Goal: Task Accomplishment & Management: Use online tool/utility

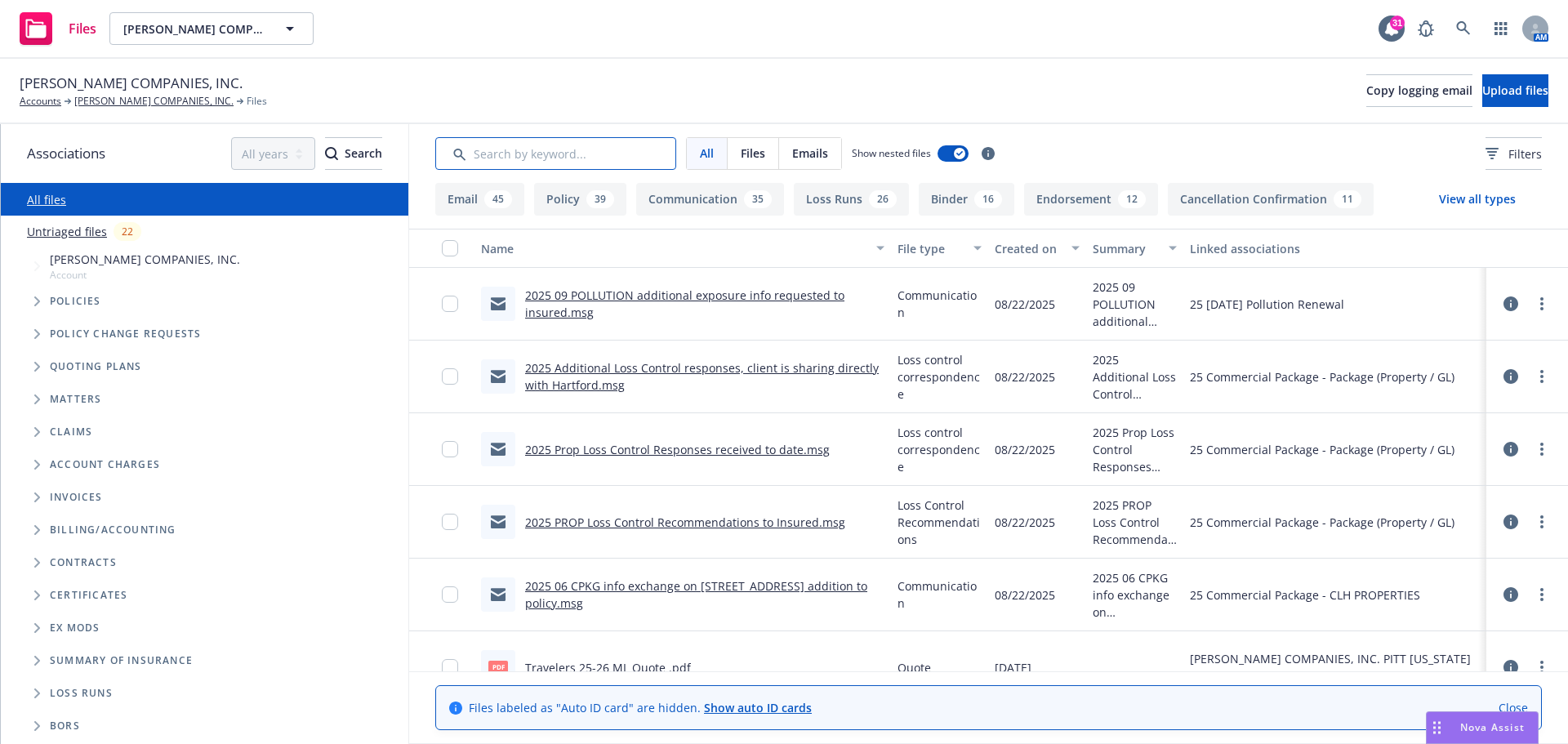
click at [509, 160] on input "Search by keyword..." at bounding box center [556, 153] width 241 height 33
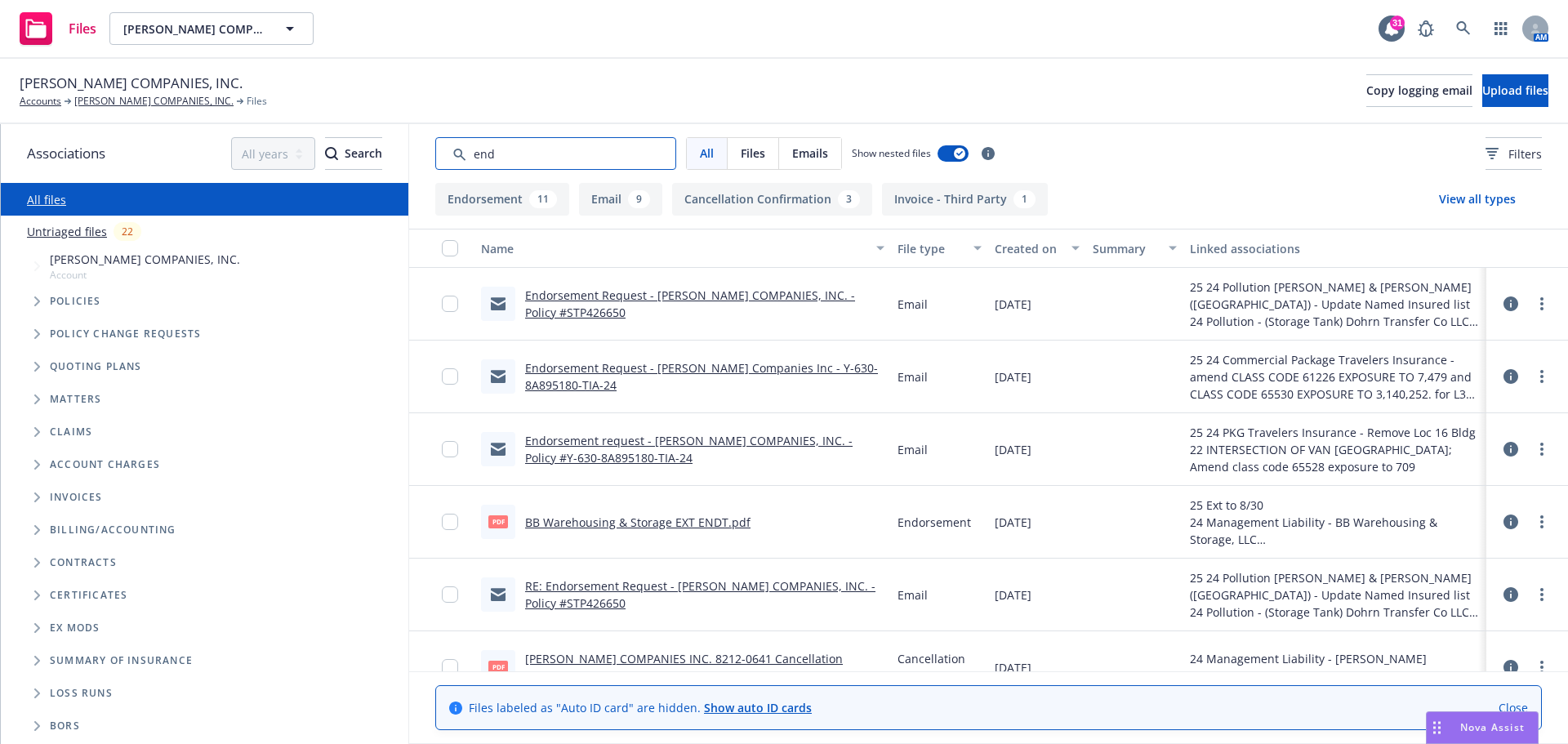
type input "end"
click at [595, 293] on link "Endorsement Request - HAMMEL COMPANIES, INC. - Policy #STP426650" at bounding box center [690, 303] width 330 height 33
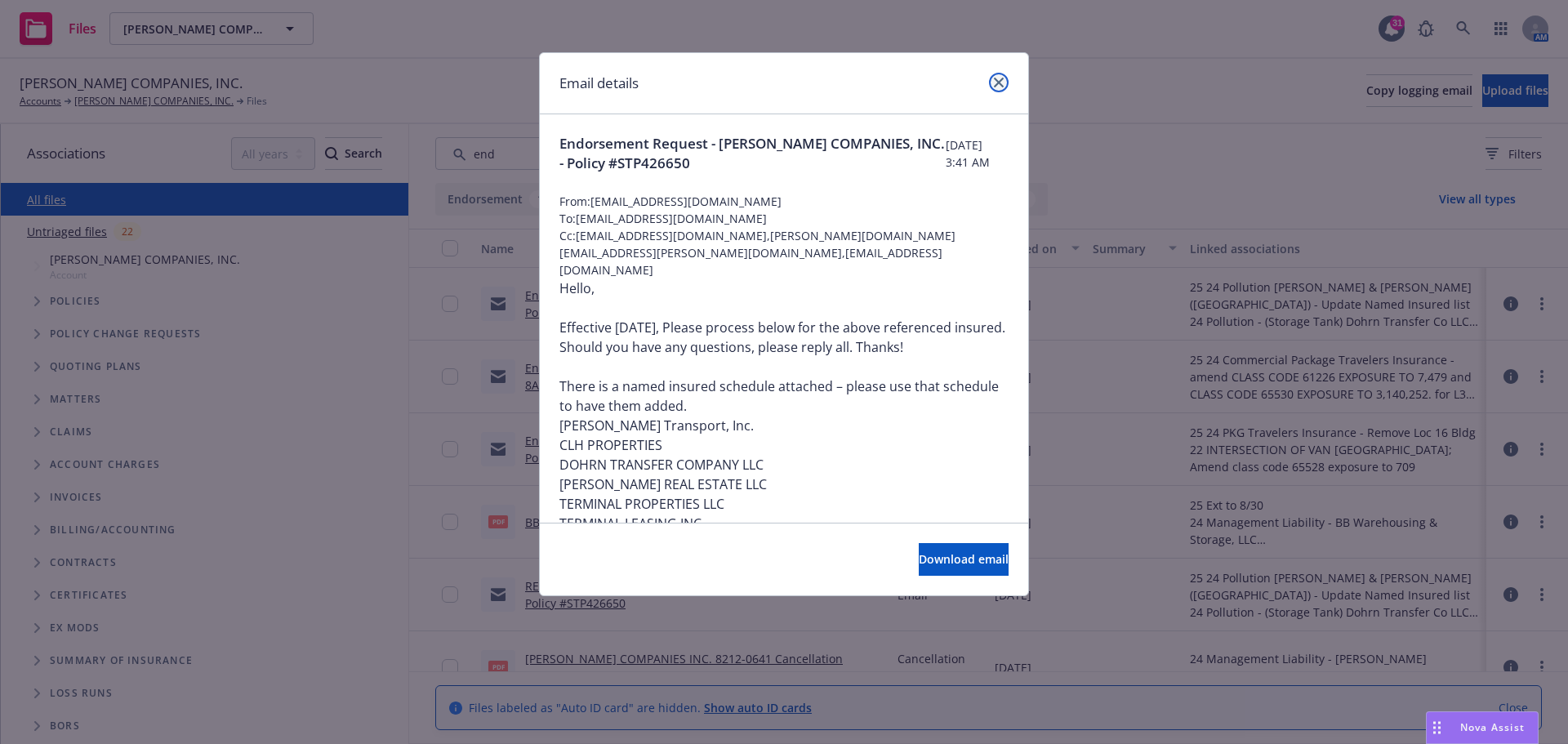
click at [996, 77] on icon "close" at bounding box center [999, 82] width 10 height 10
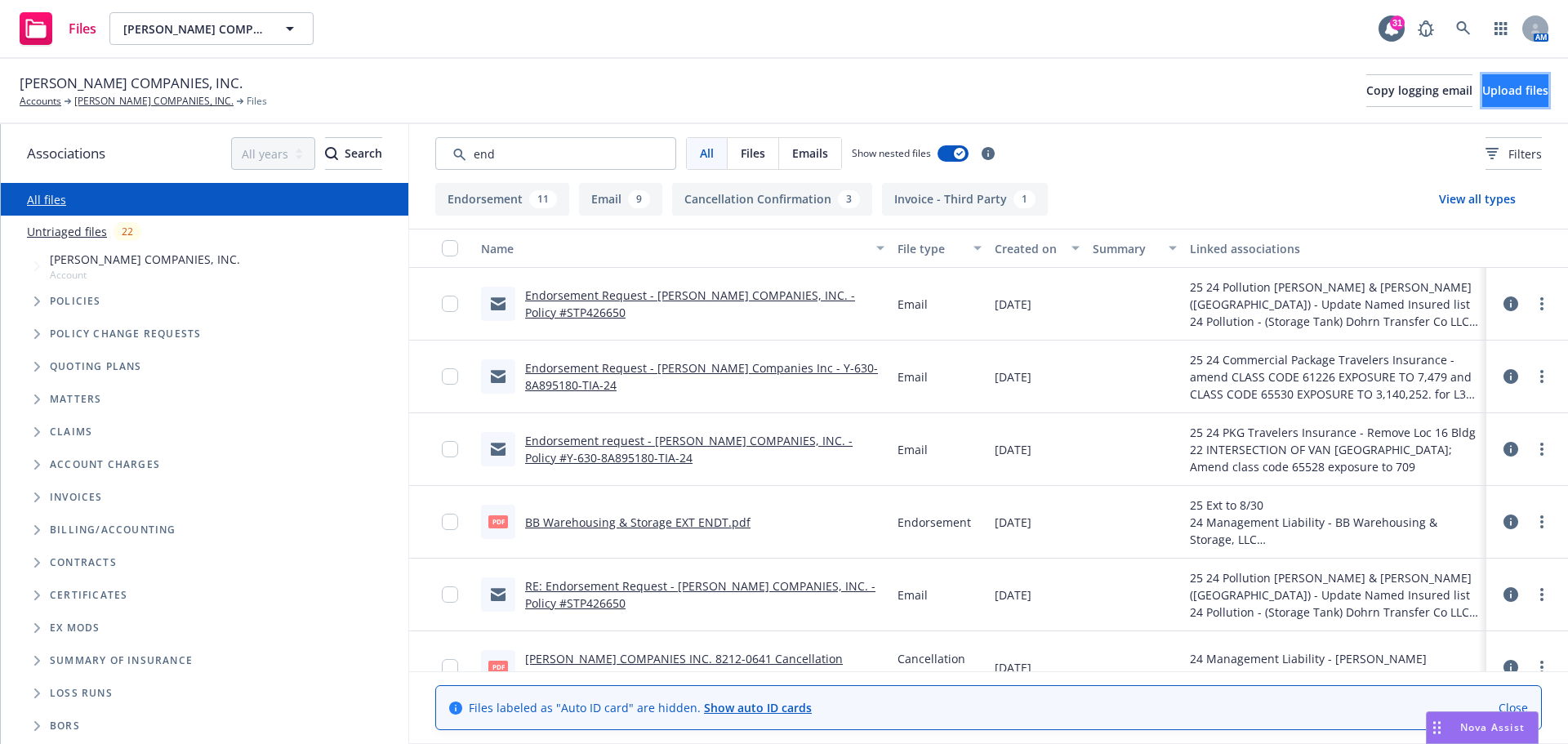
click at [1482, 96] on span "Upload files" at bounding box center [1515, 90] width 67 height 15
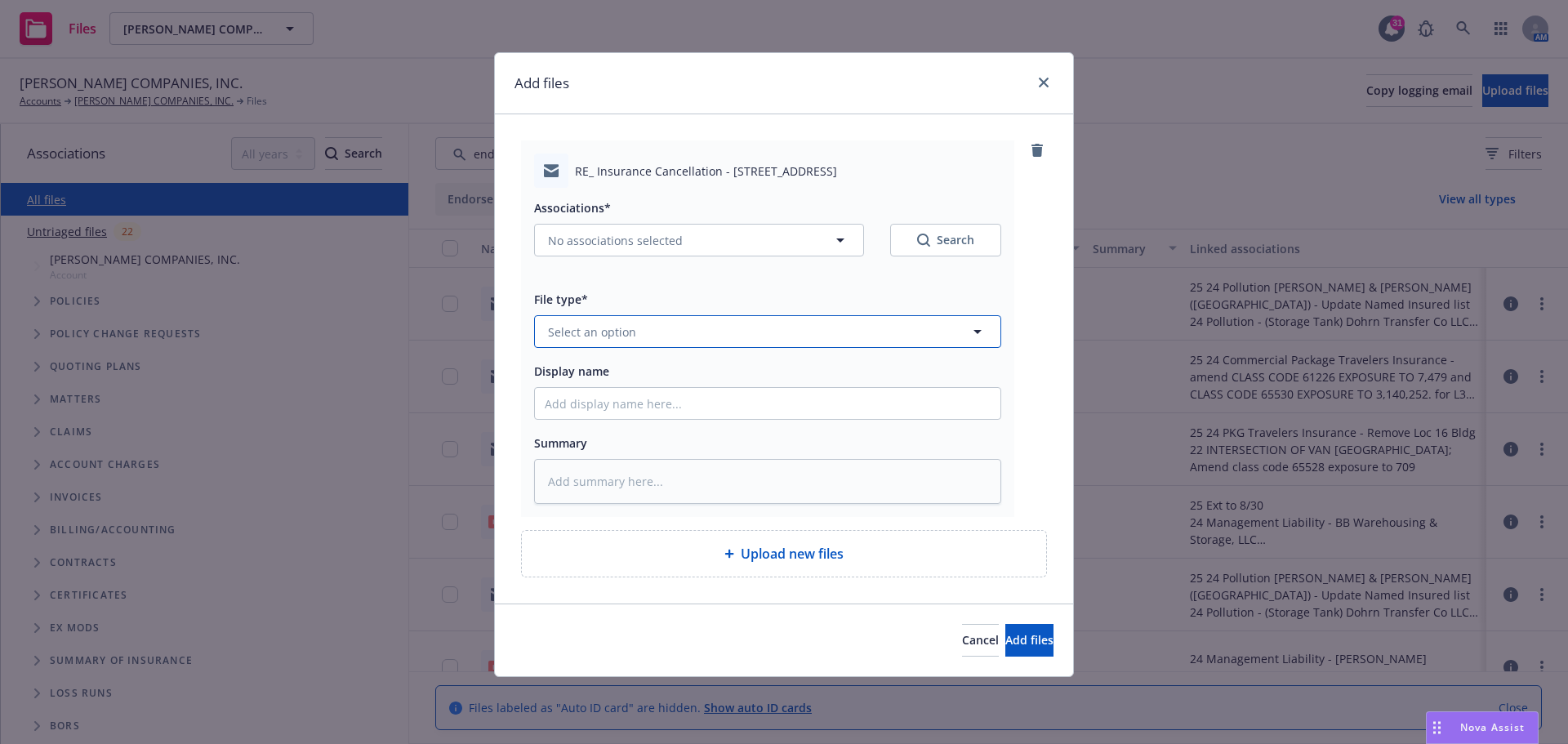
click at [977, 334] on icon "button" at bounding box center [977, 332] width 8 height 4
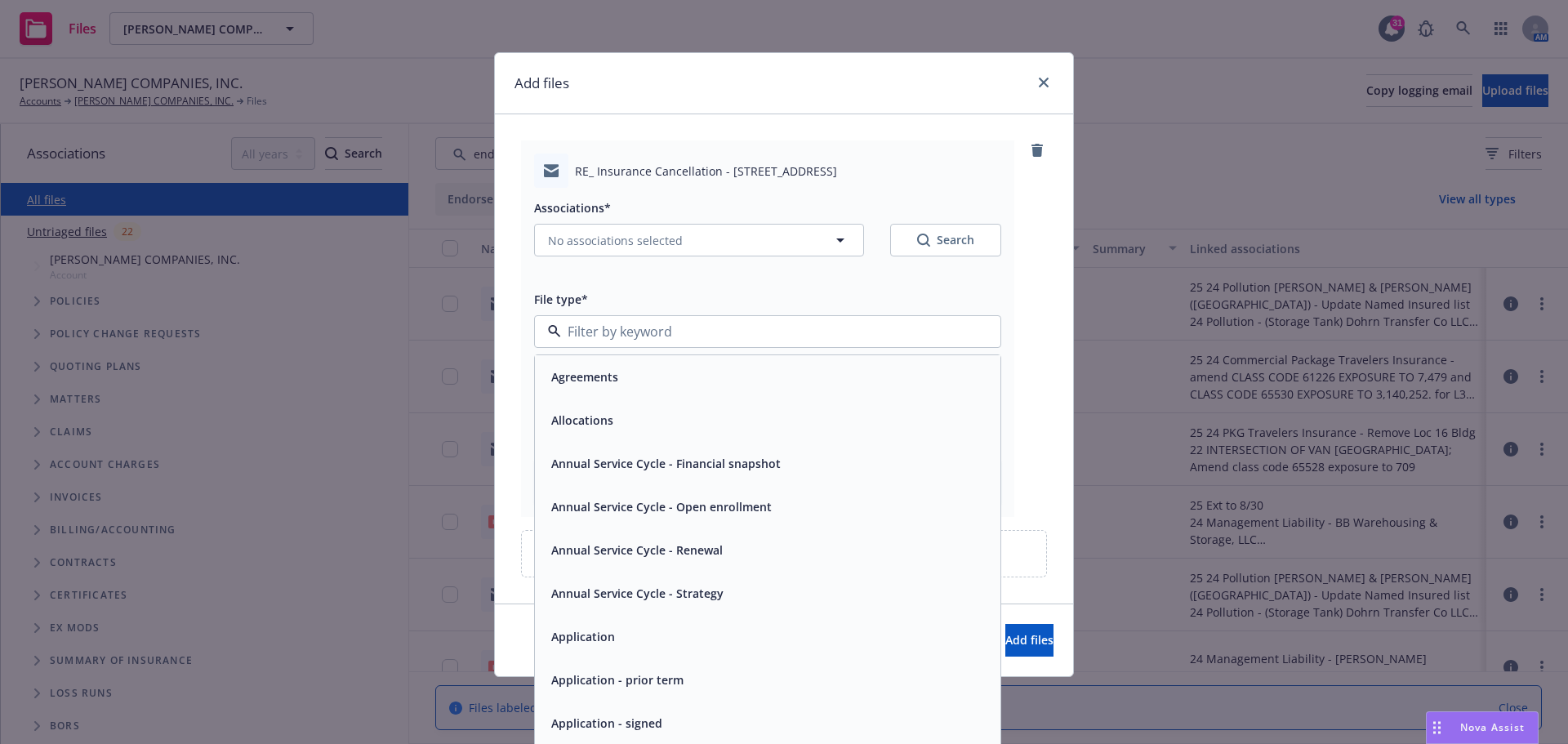
click at [976, 334] on div at bounding box center [767, 331] width 467 height 33
click at [830, 241] on icon "button" at bounding box center [840, 240] width 20 height 20
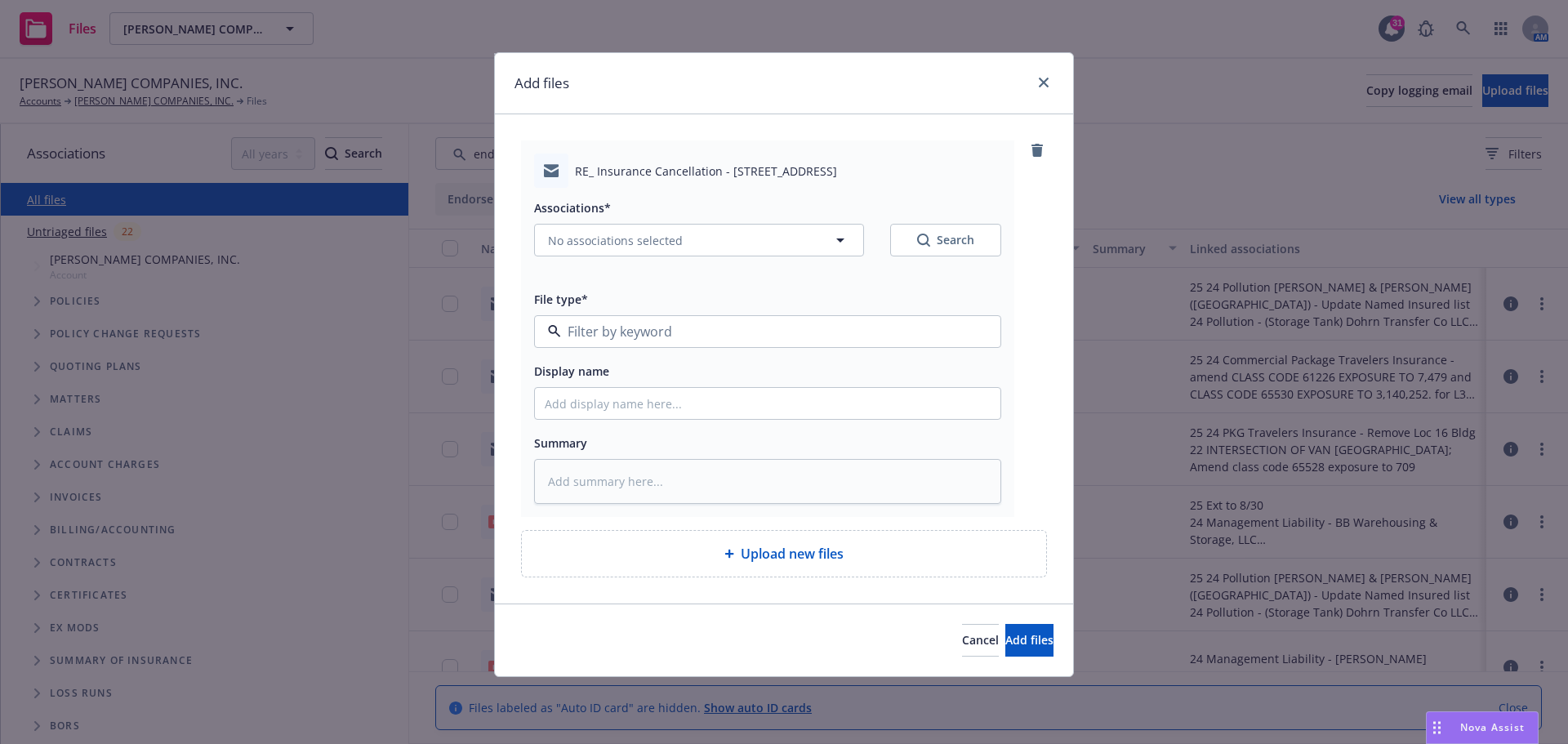
type textarea "x"
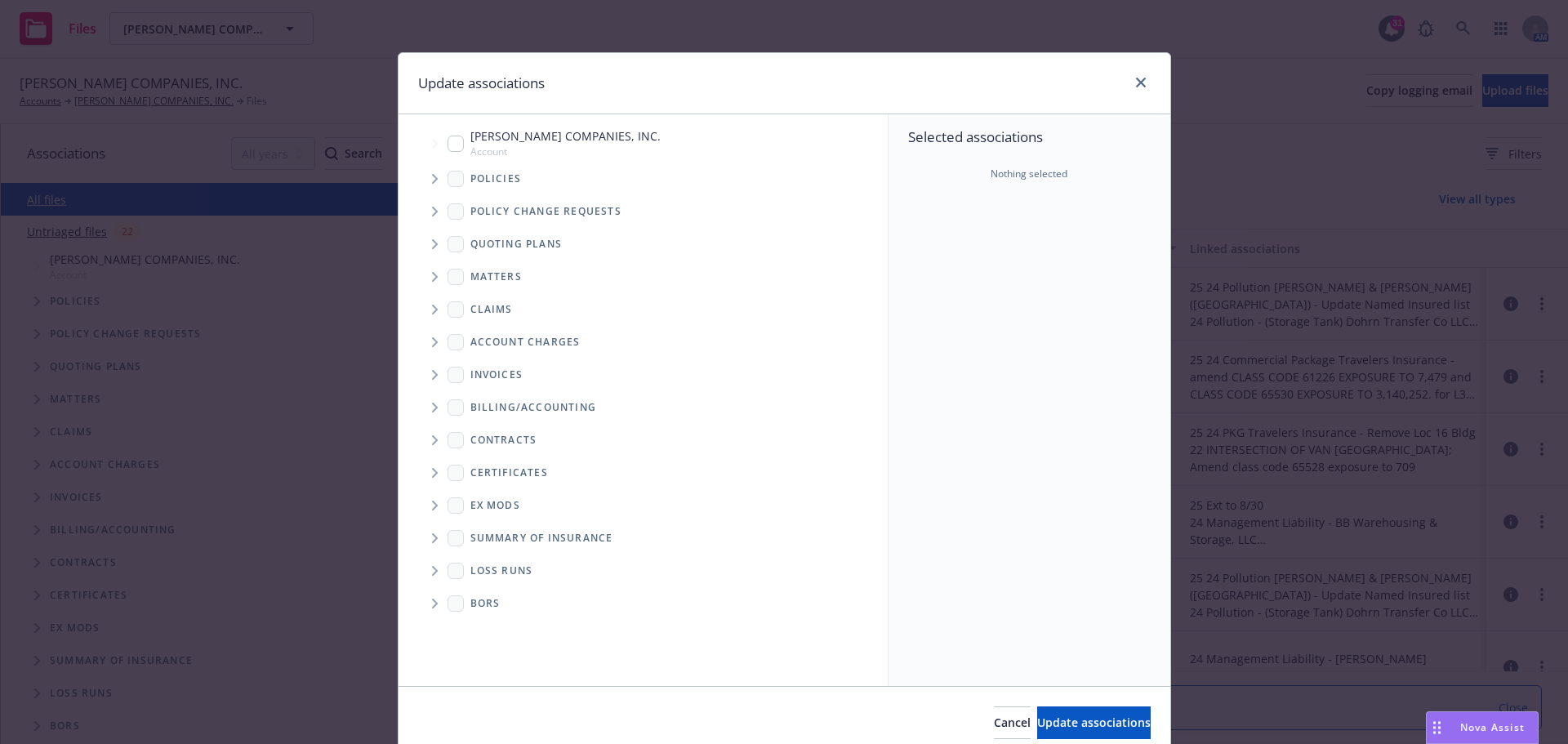
click at [432, 177] on icon "Tree Example" at bounding box center [435, 178] width 6 height 10
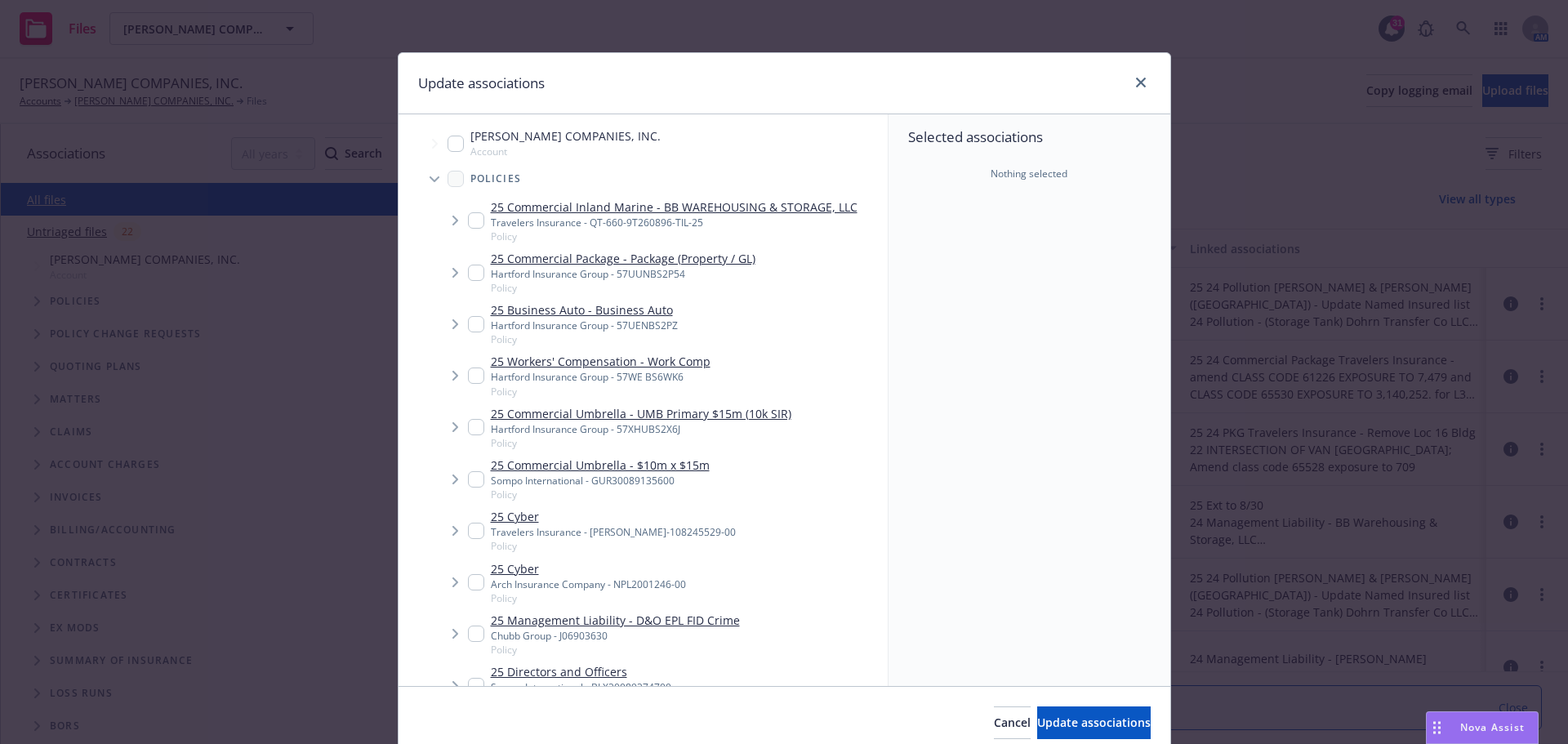
click at [469, 275] on input "Tree Example" at bounding box center [476, 272] width 16 height 16
checkbox input "true"
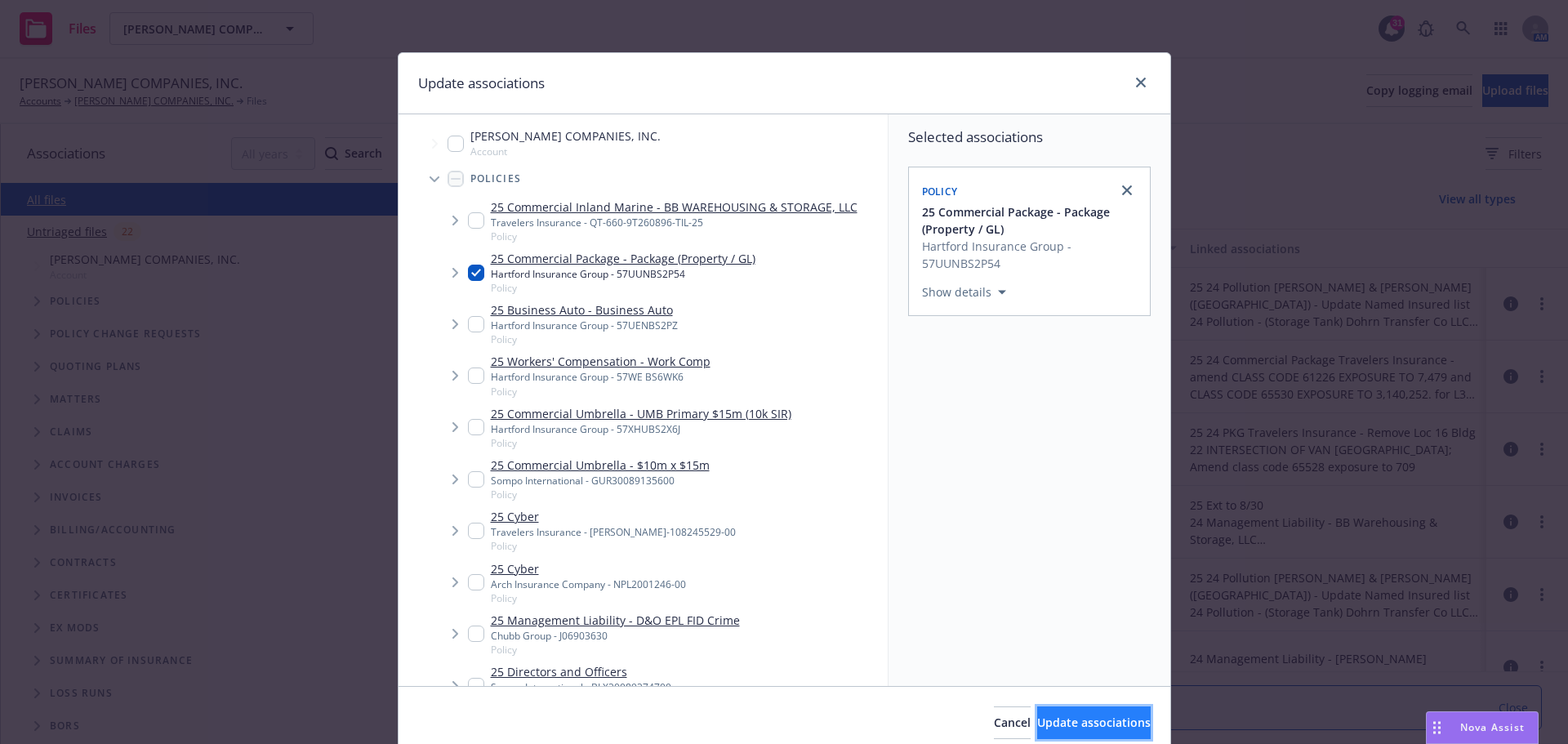
click at [1037, 726] on span "Update associations" at bounding box center [1094, 722] width 114 height 15
type textarea "x"
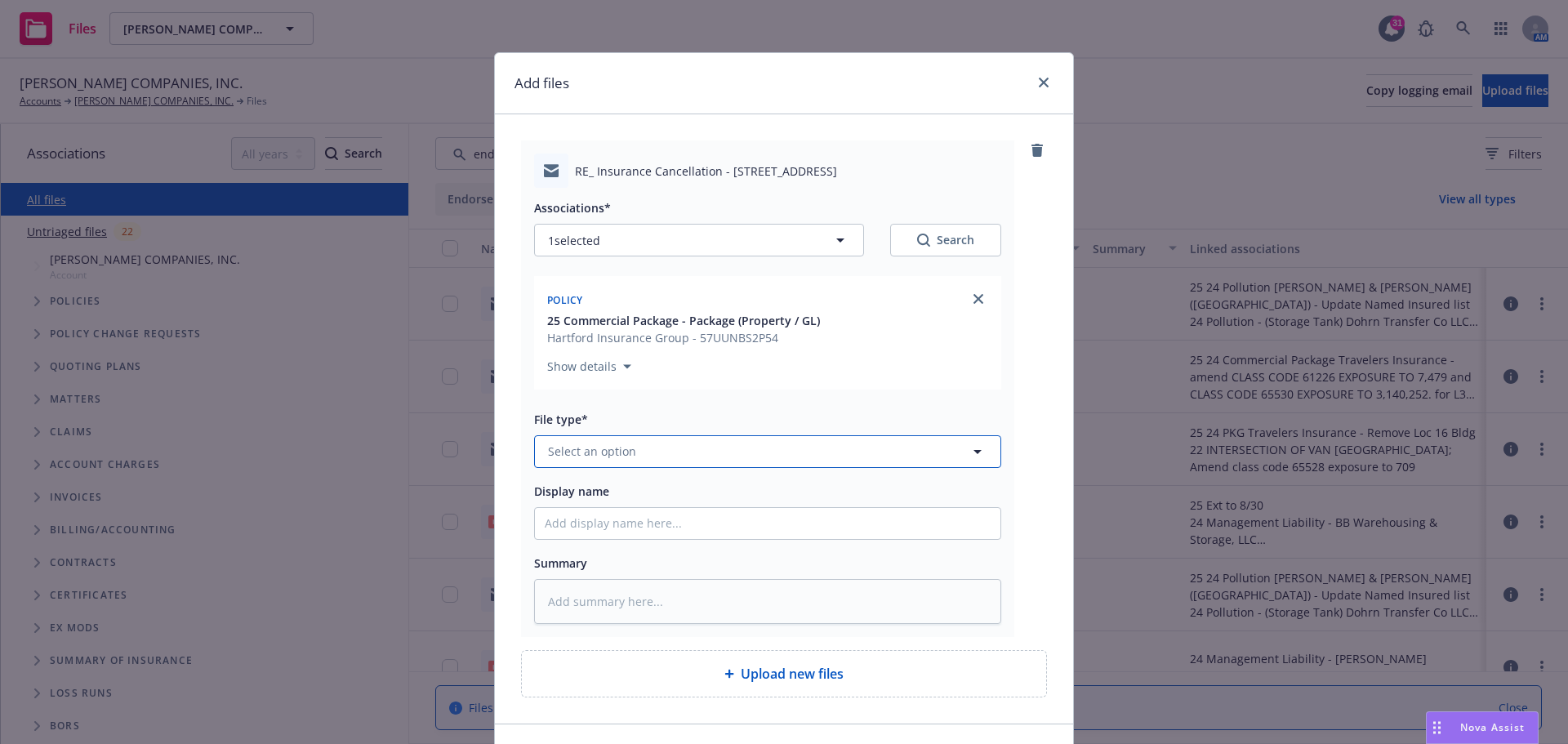
click at [974, 451] on icon "button" at bounding box center [977, 451] width 8 height 4
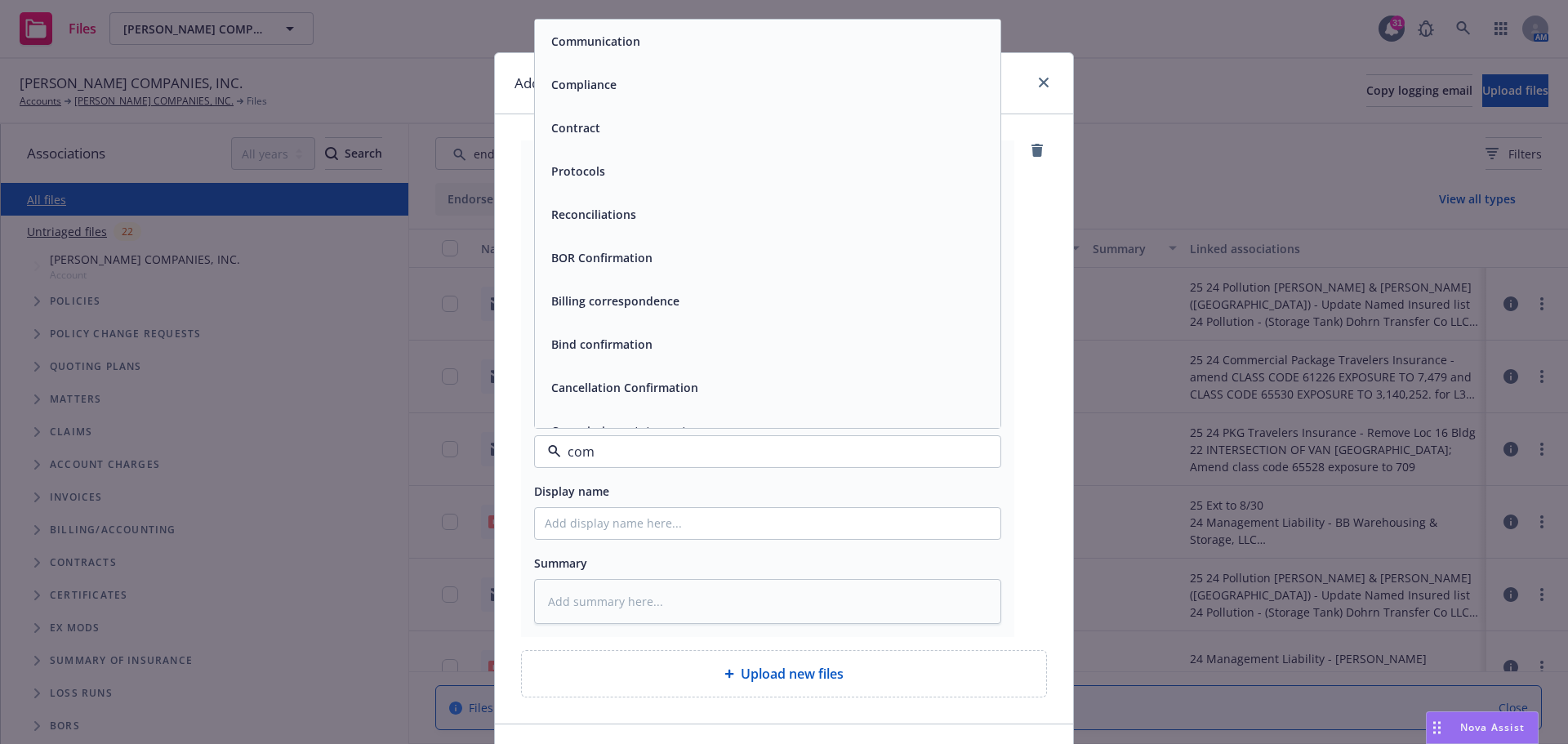
type input "comm"
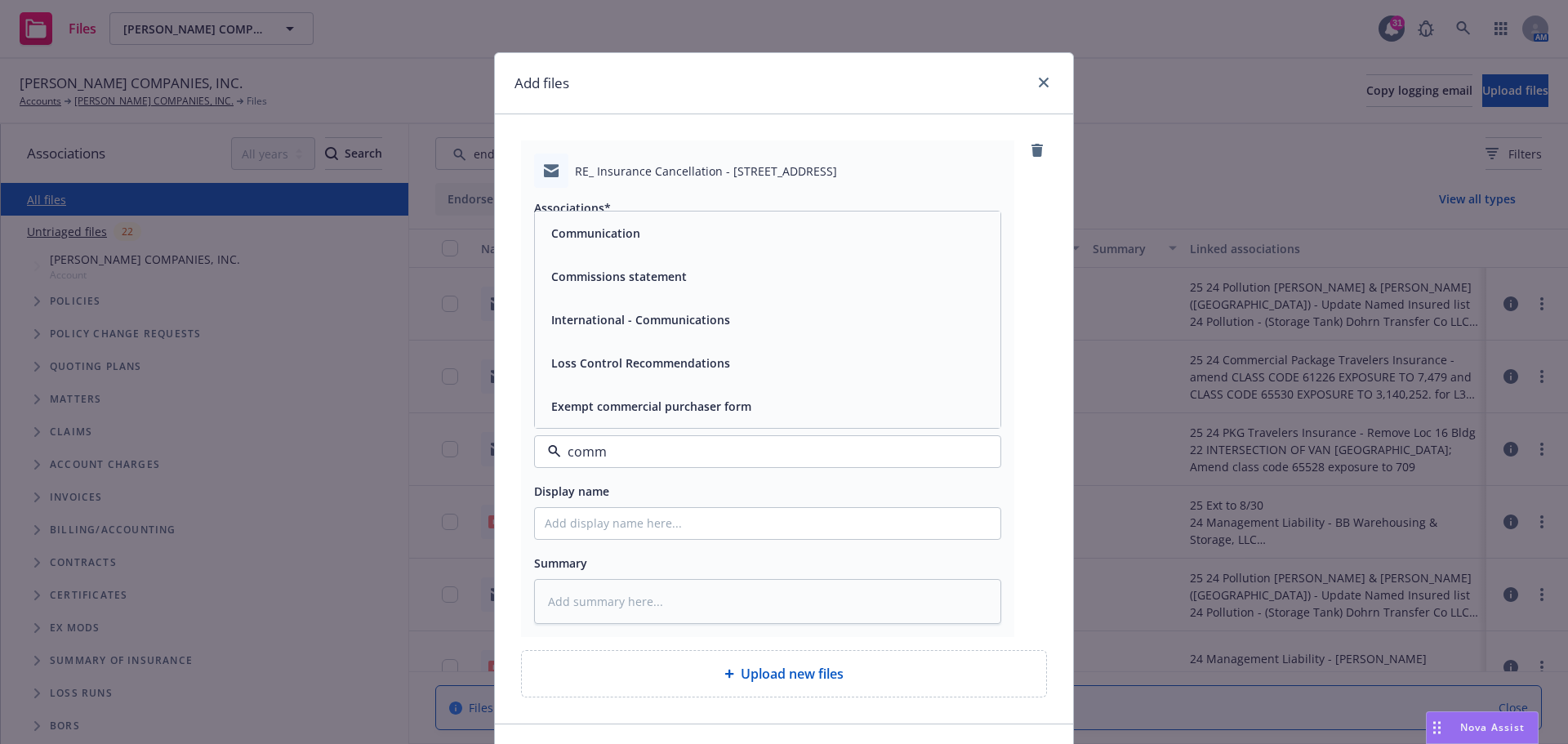
click at [629, 231] on span "Communication" at bounding box center [596, 232] width 89 height 17
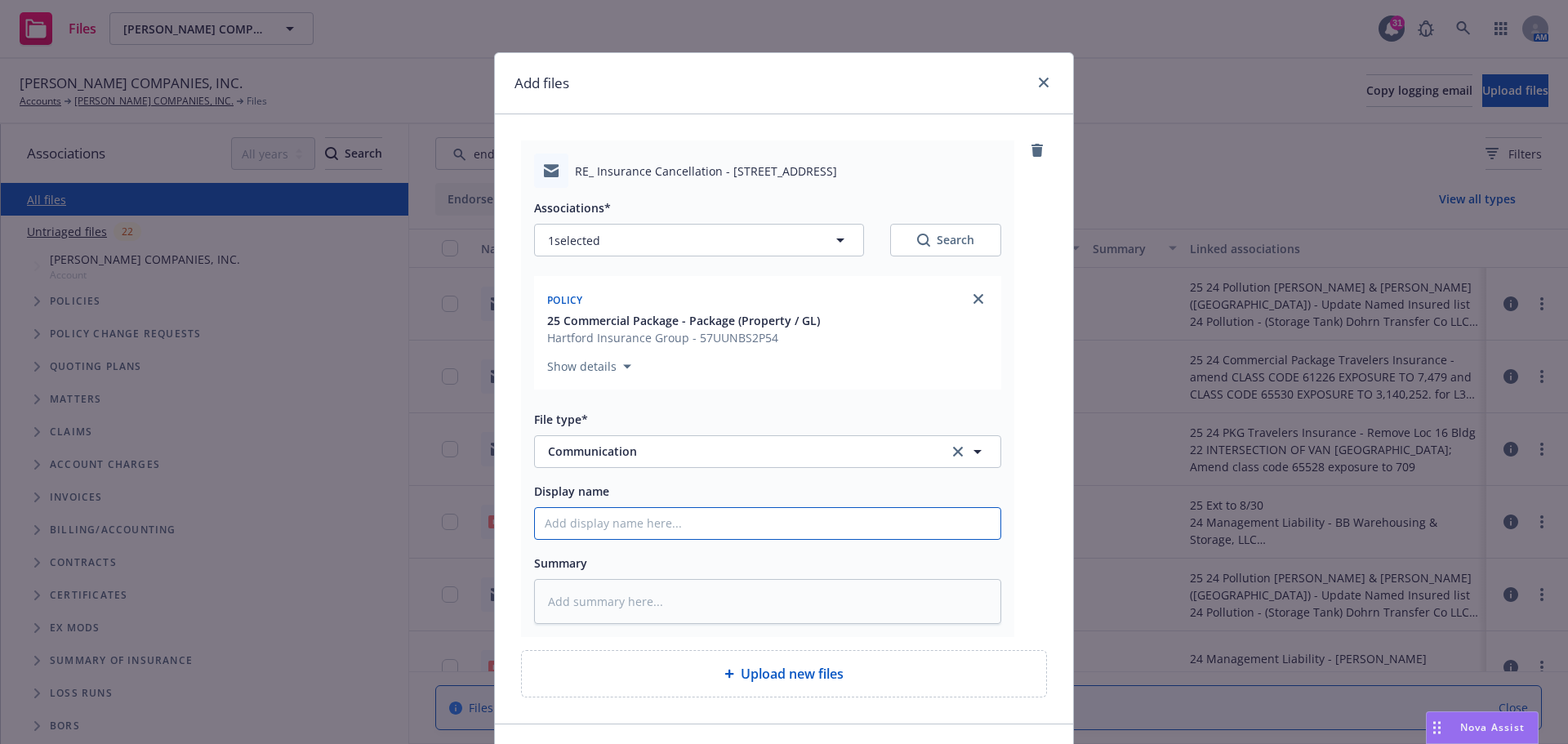
click at [555, 524] on input "Display name" at bounding box center [767, 523] width 466 height 31
type textarea "x"
type input "2"
type textarea "x"
type input "20"
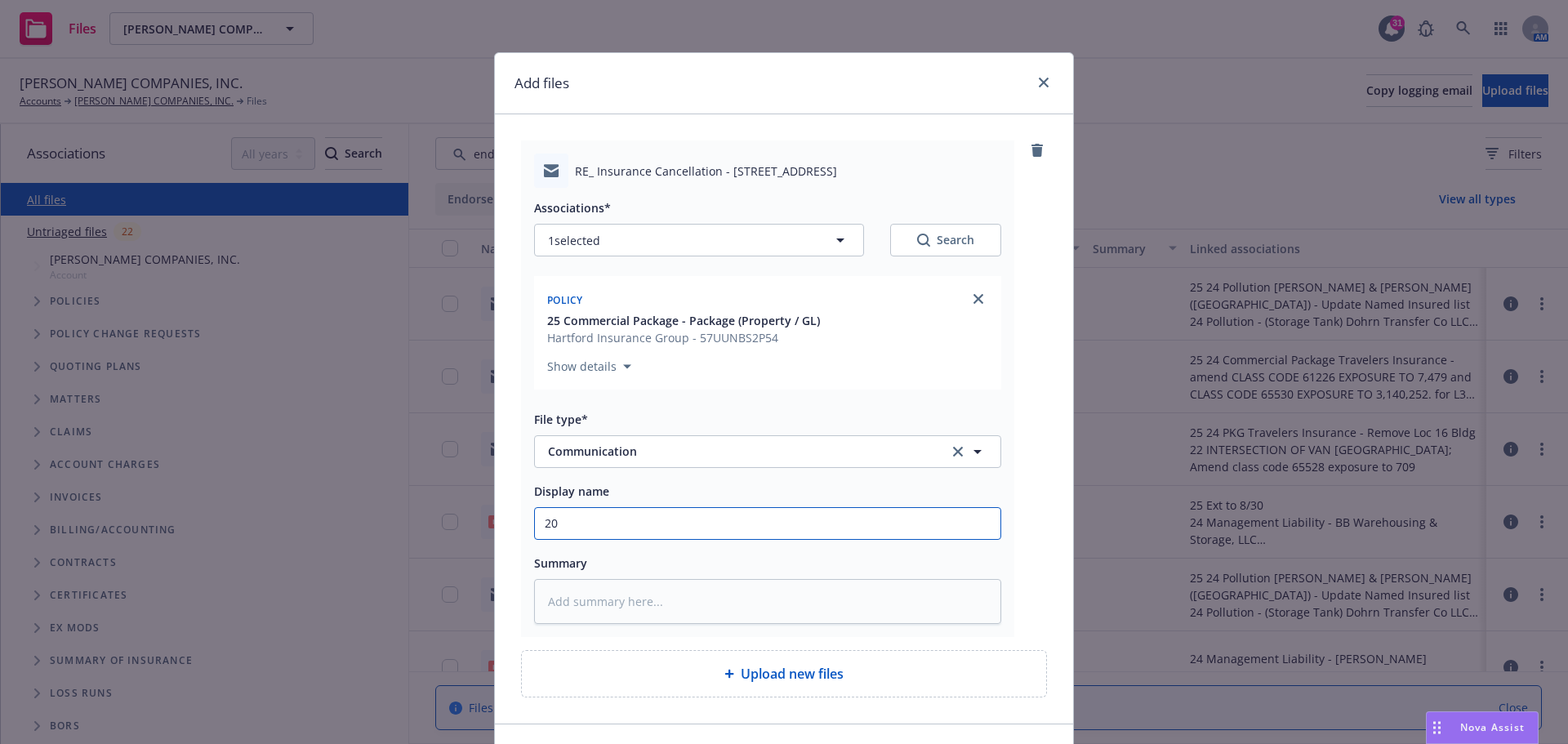
type textarea "x"
type input "202"
type textarea "x"
type input "2025"
type textarea "x"
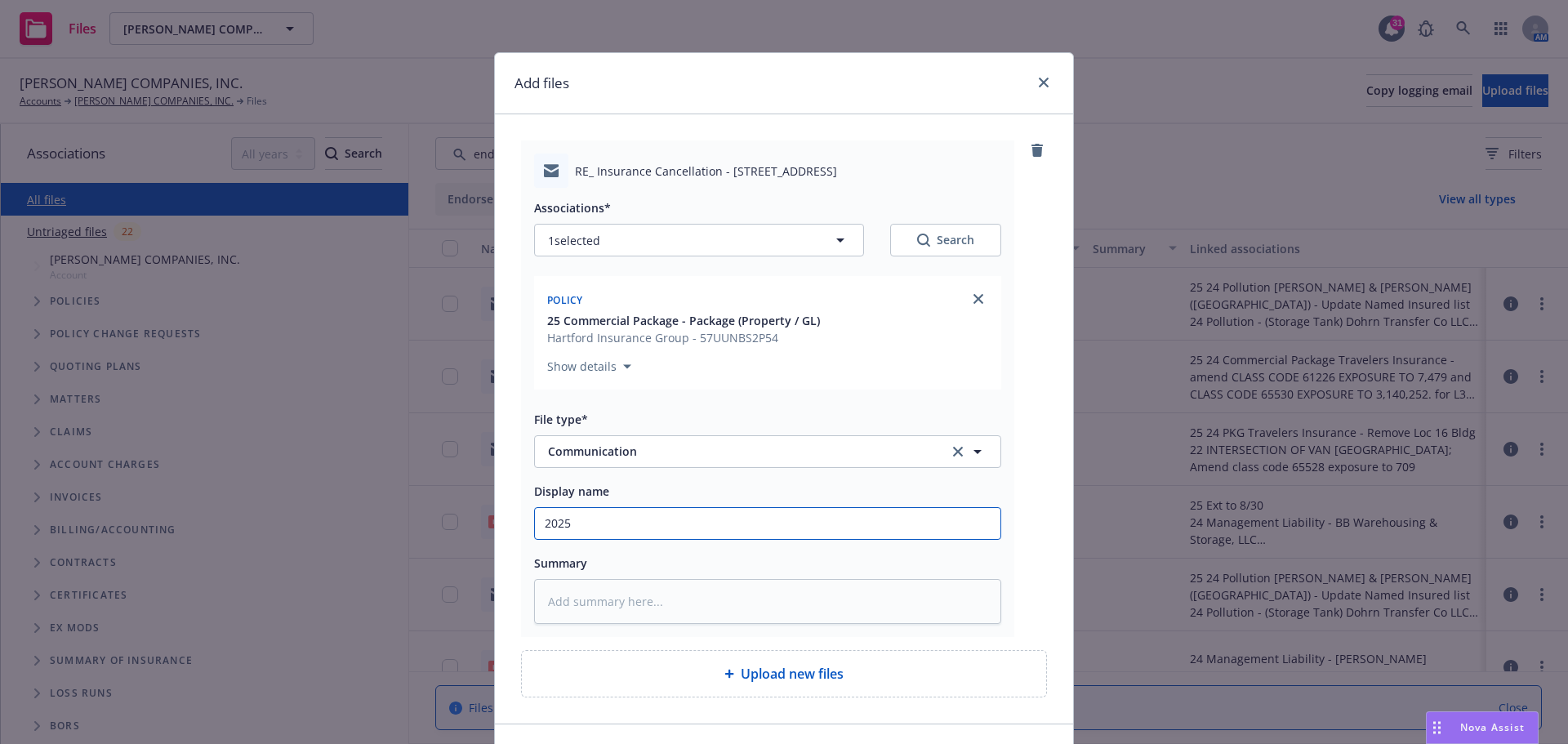
type input "2025"
type textarea "x"
type input "2025 C"
type textarea "x"
type input "2025 CP"
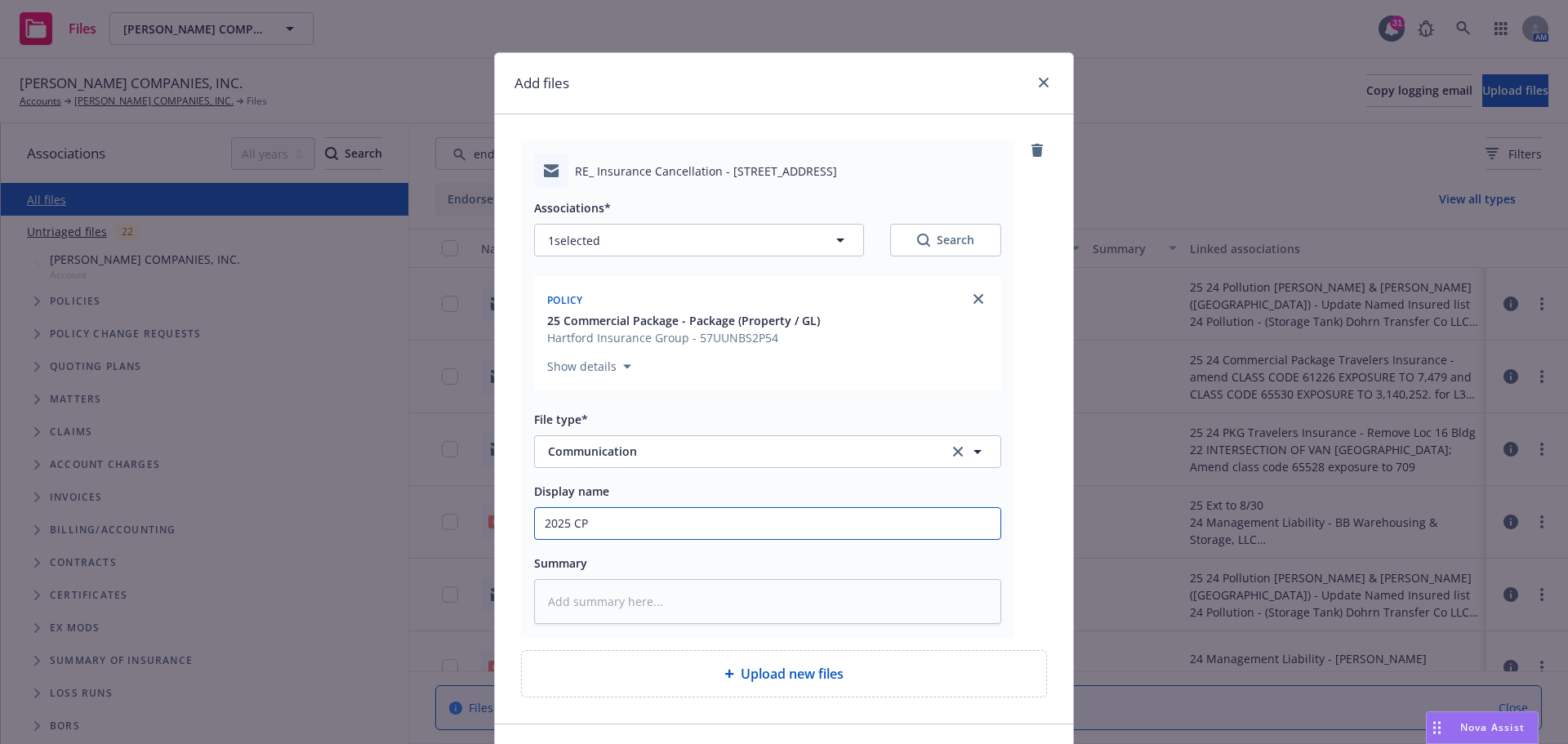
type textarea "x"
type input "2025 CPK"
type textarea "x"
type input "2025 CPKG"
type textarea "x"
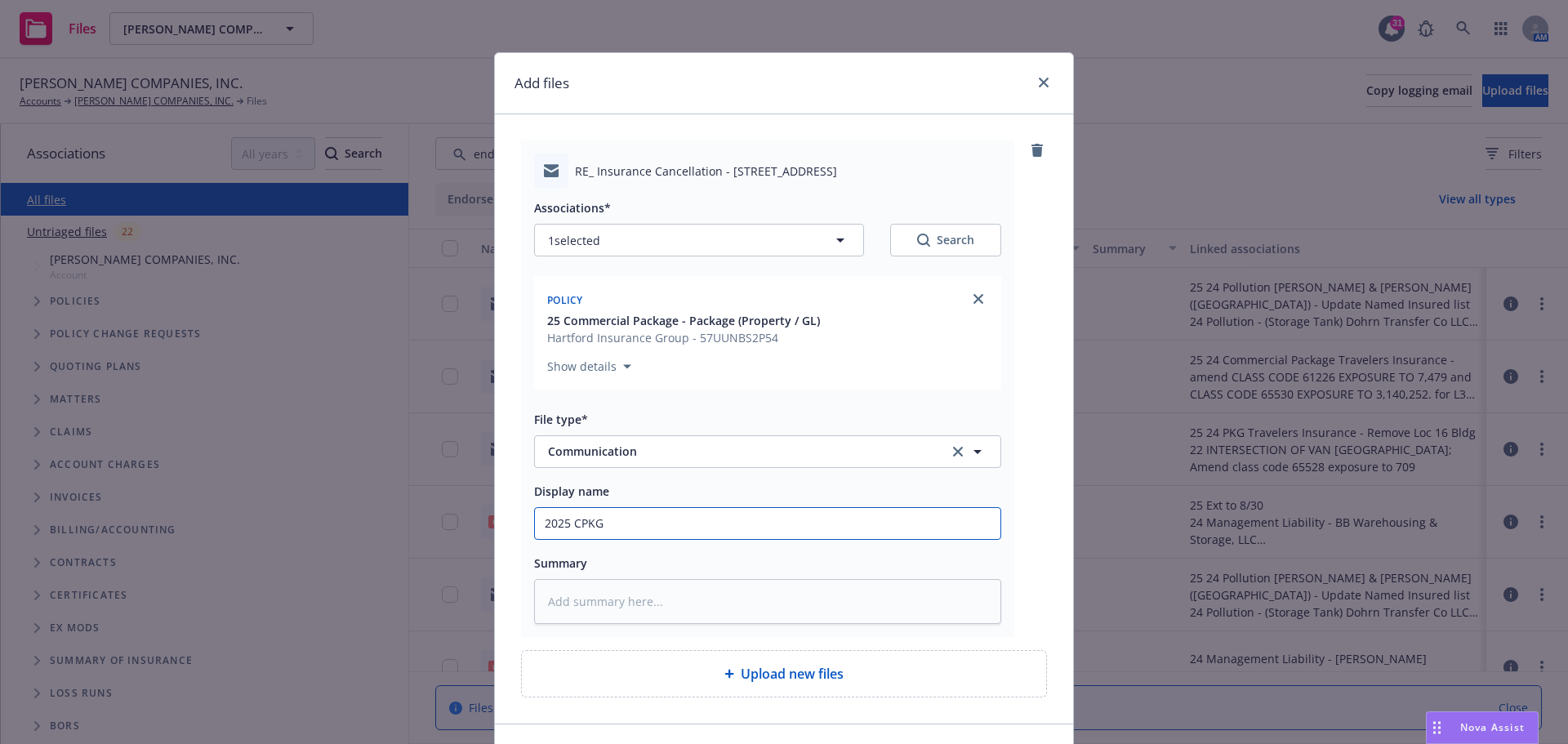
type input "2025 CPKG"
type textarea "x"
type input "2025 CPKG c"
type textarea "x"
type input "2025 CPKG cl"
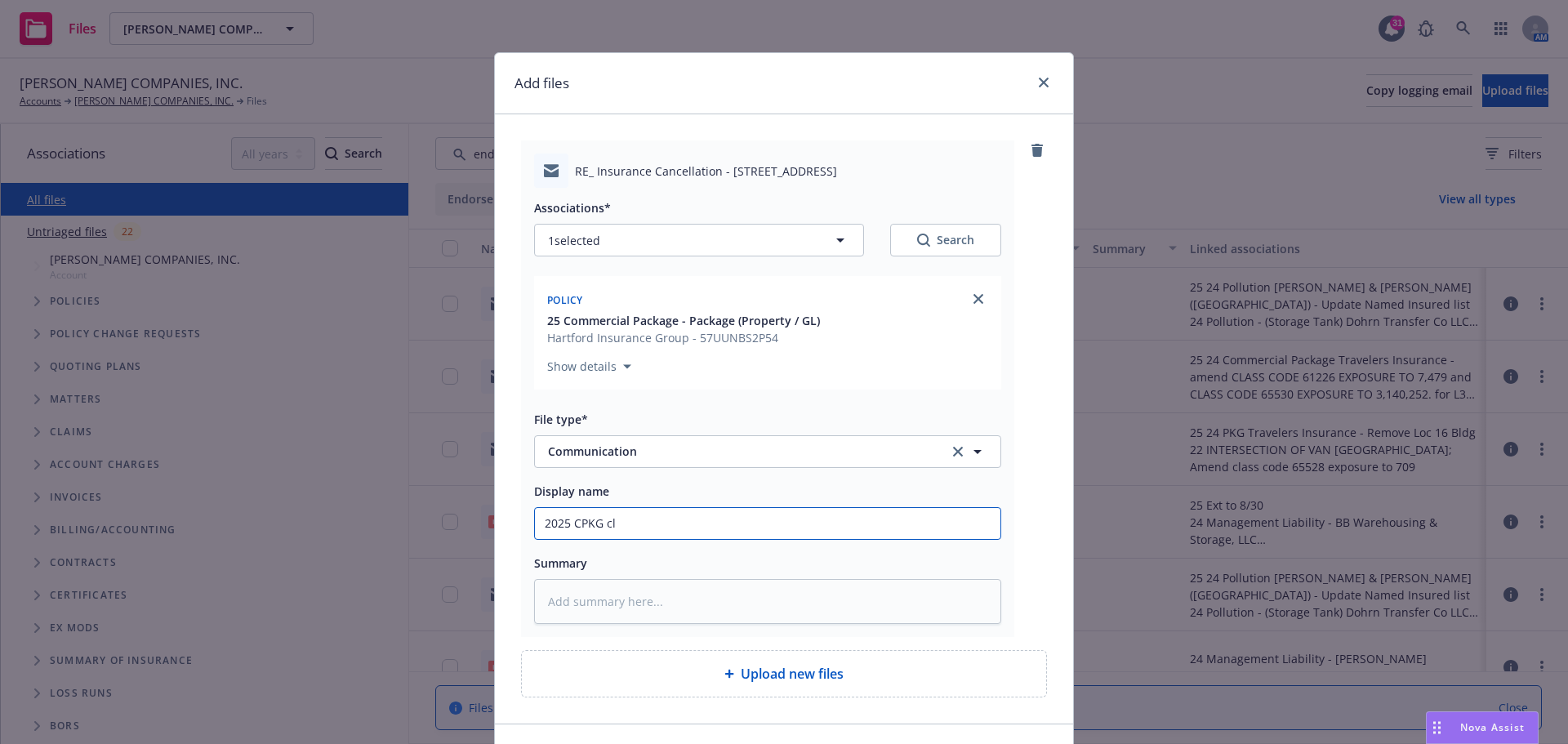
type textarea "x"
type input "2025 CPKG clo"
type textarea "x"
type input "2025 CPKG clos"
type textarea "x"
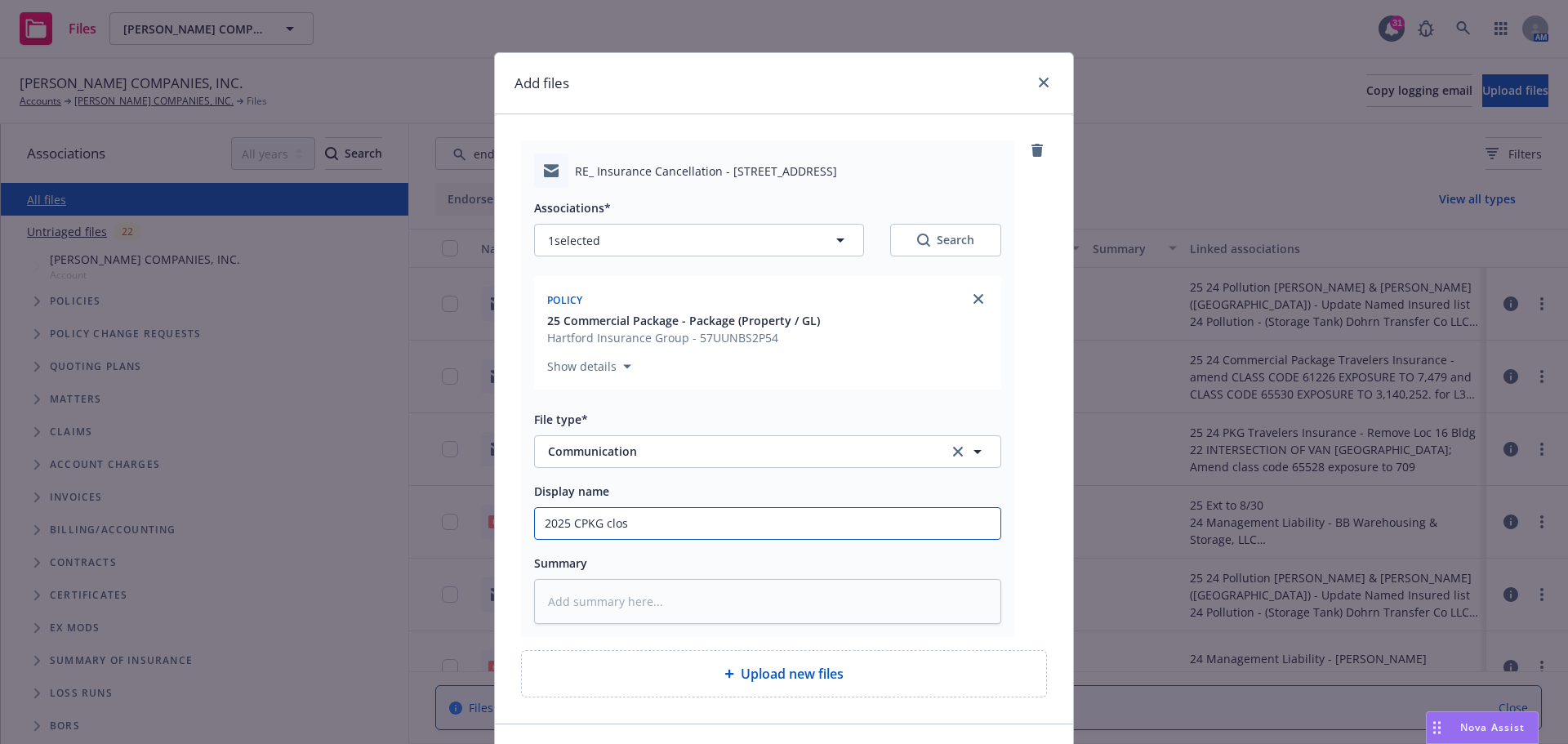
type input "2025 CPKG closi"
type textarea "x"
type input "2025 CPKG closin"
type textarea "x"
type input "2025 CPKG closing"
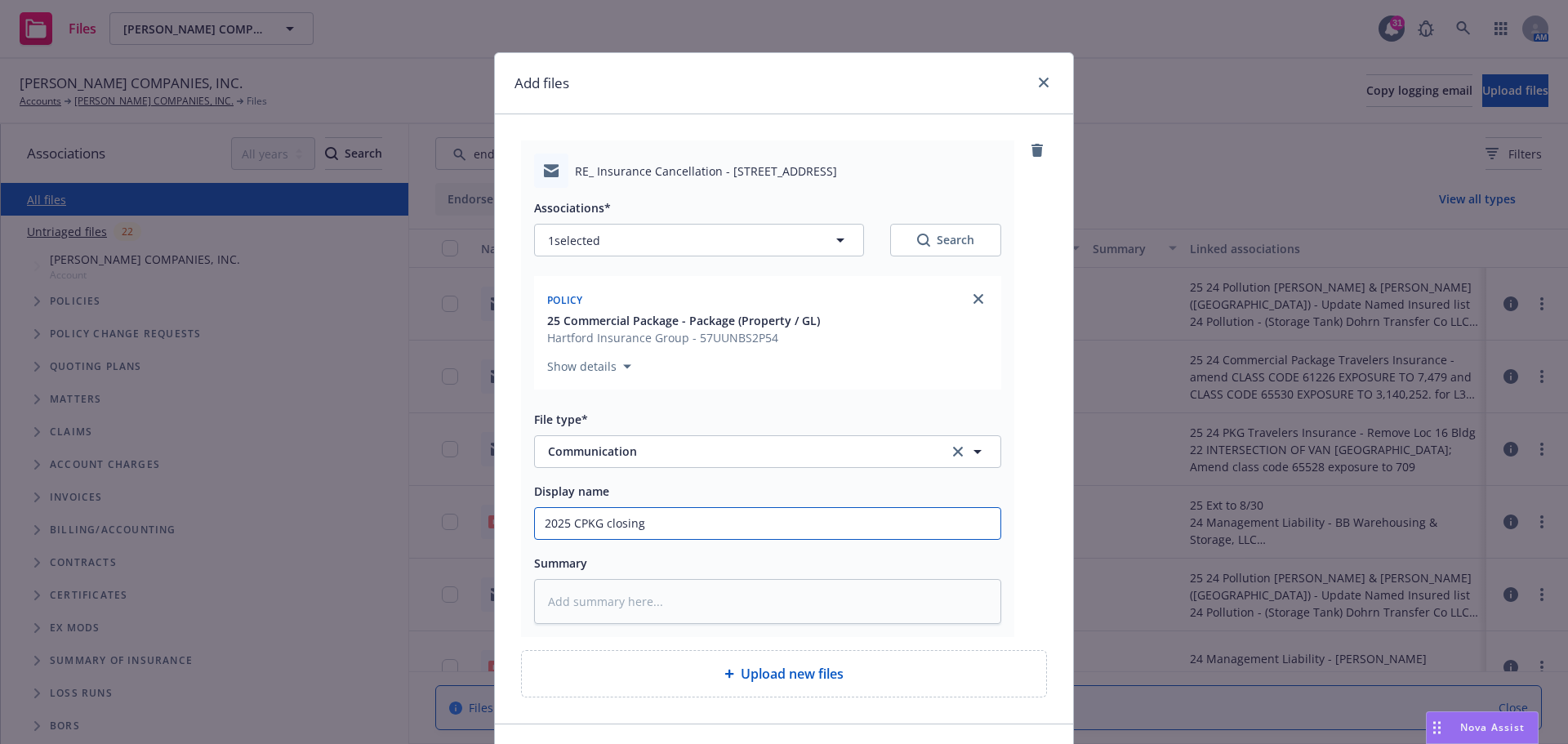
type textarea "x"
type input "2025 CPKG closing"
type textarea "x"
type input "2025 CPKG closing d"
type textarea "x"
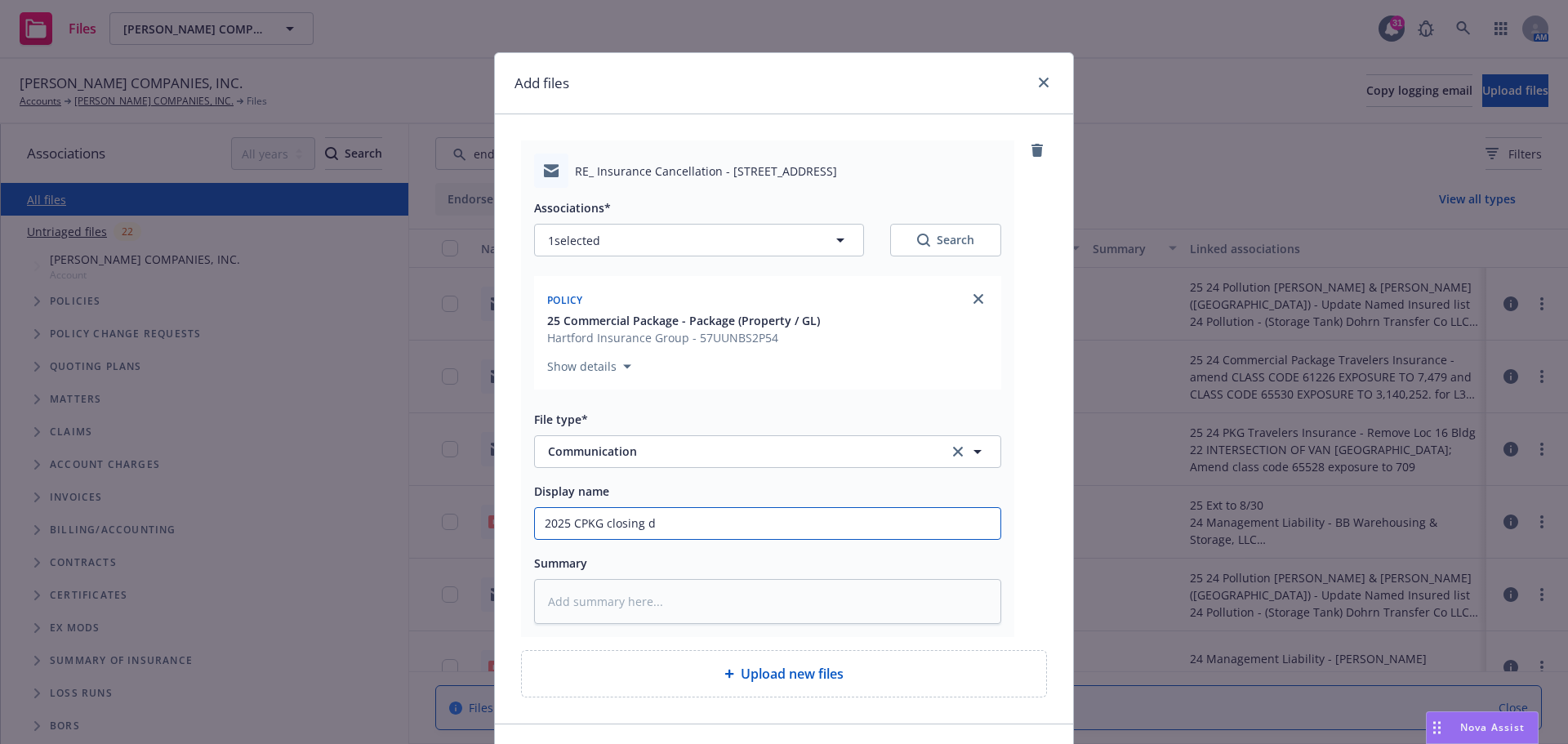
type input "2025 CPKG closing da"
type textarea "x"
type input "2025 CPKG closing dat"
type textarea "x"
type input "2025 CPKG closing date"
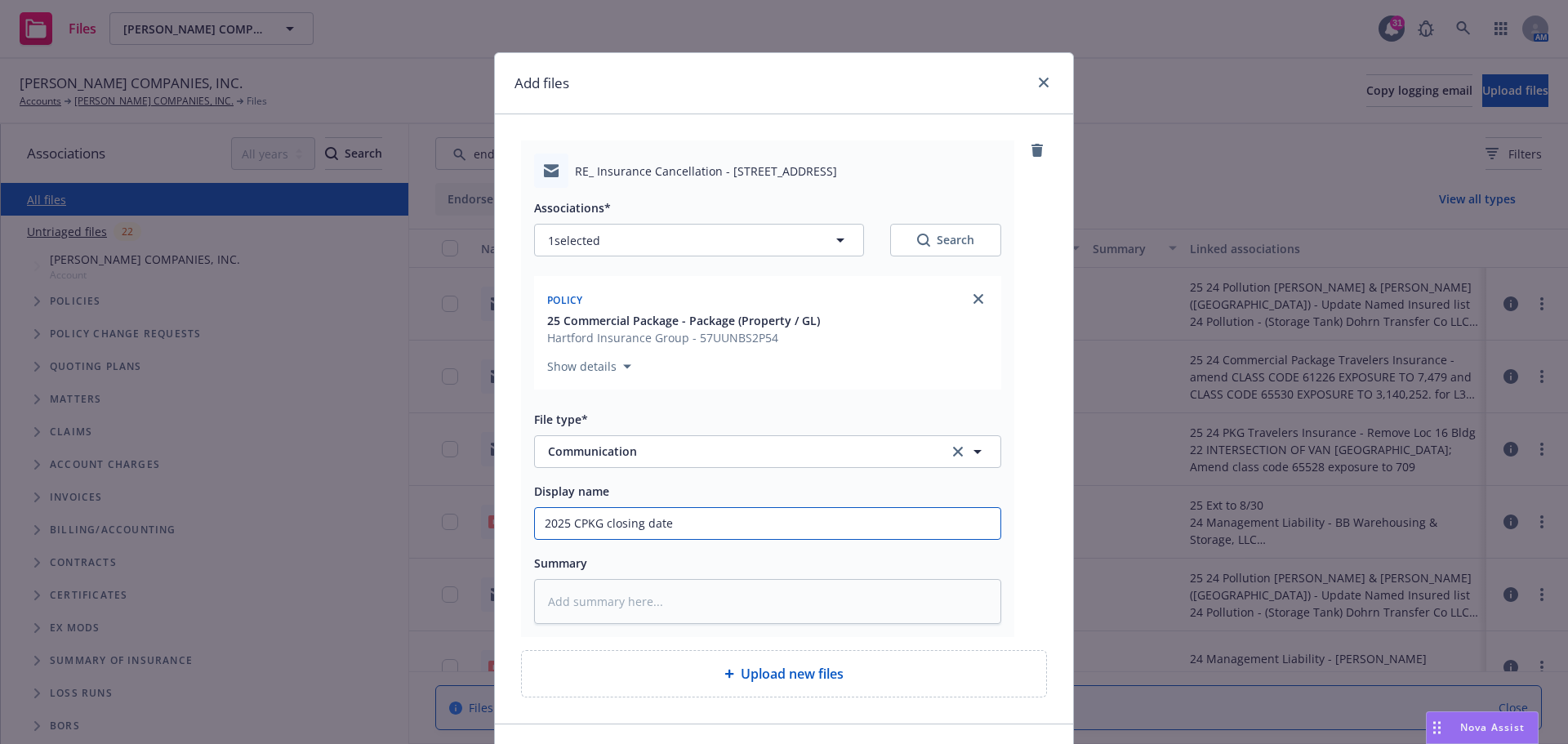
type textarea "x"
type input "2025 CPKG closing date"
type textarea "x"
type input "2025 CPKG closing date f"
type textarea "x"
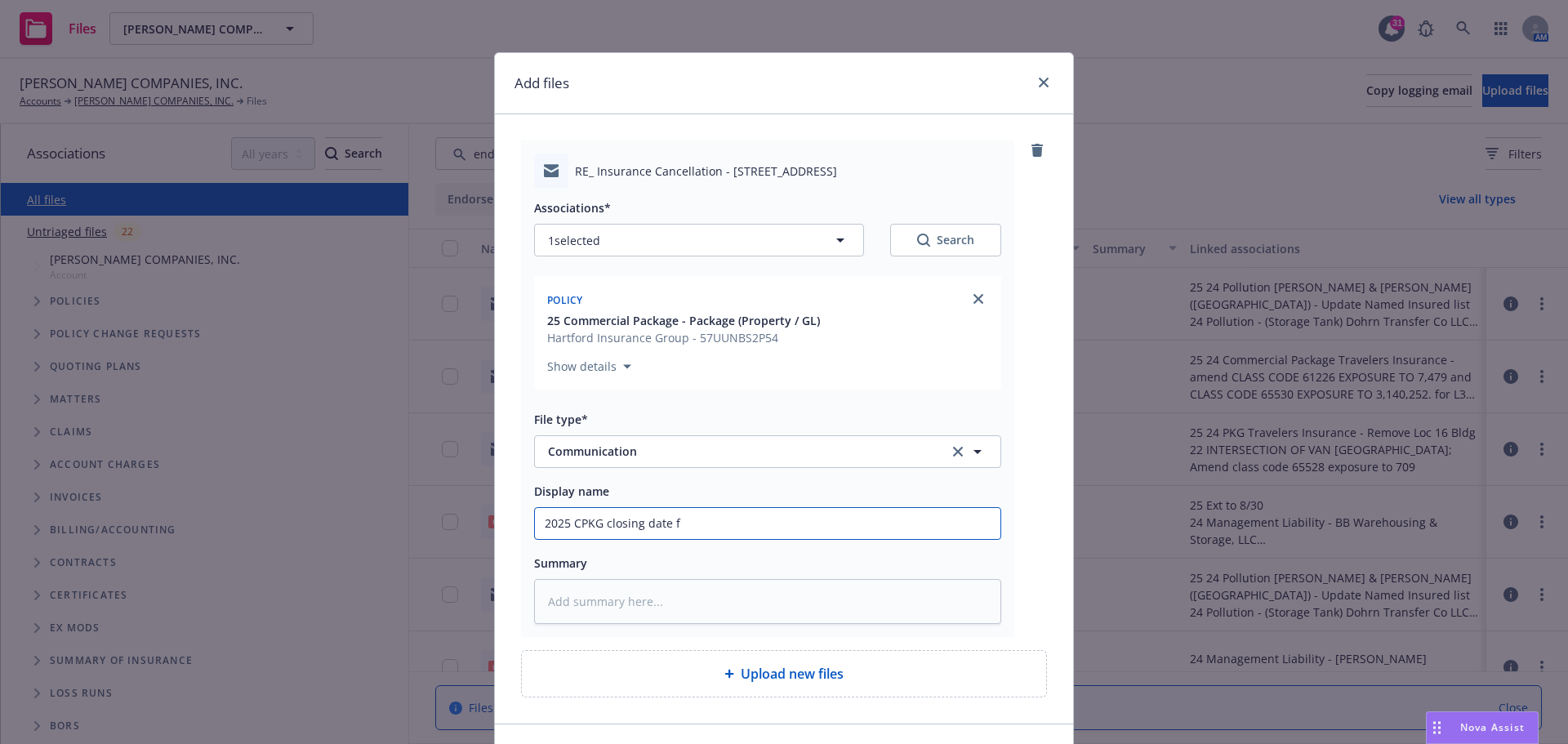
type input "2025 CPKG closing date fo"
type textarea "x"
type input "2025 CPKG closing date for"
type textarea "x"
type input "2025 CPKG closing date for"
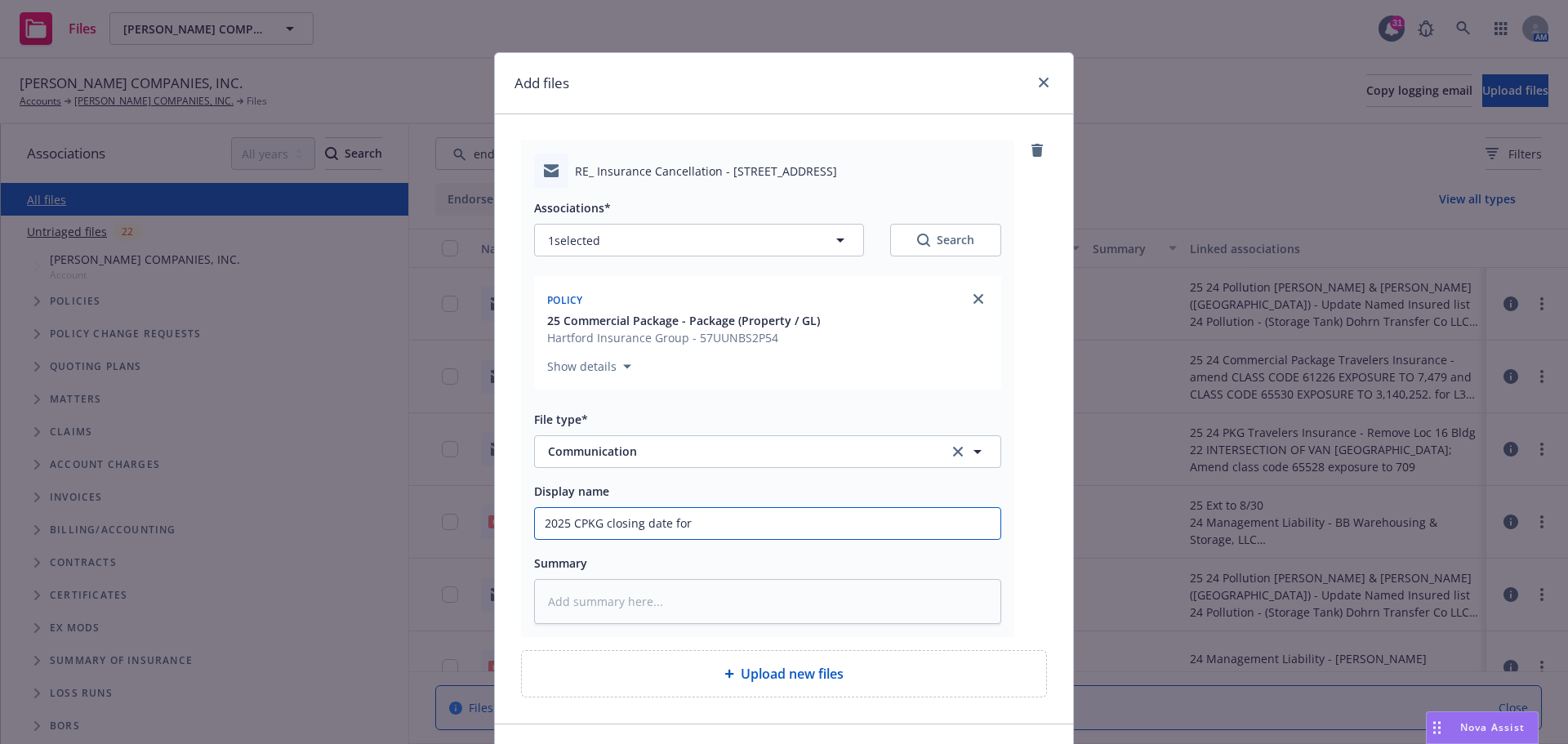
type textarea "x"
type input "2025 CPKG closing date for s"
type textarea "x"
type input "2025 CPKG closing date for sa"
type textarea "x"
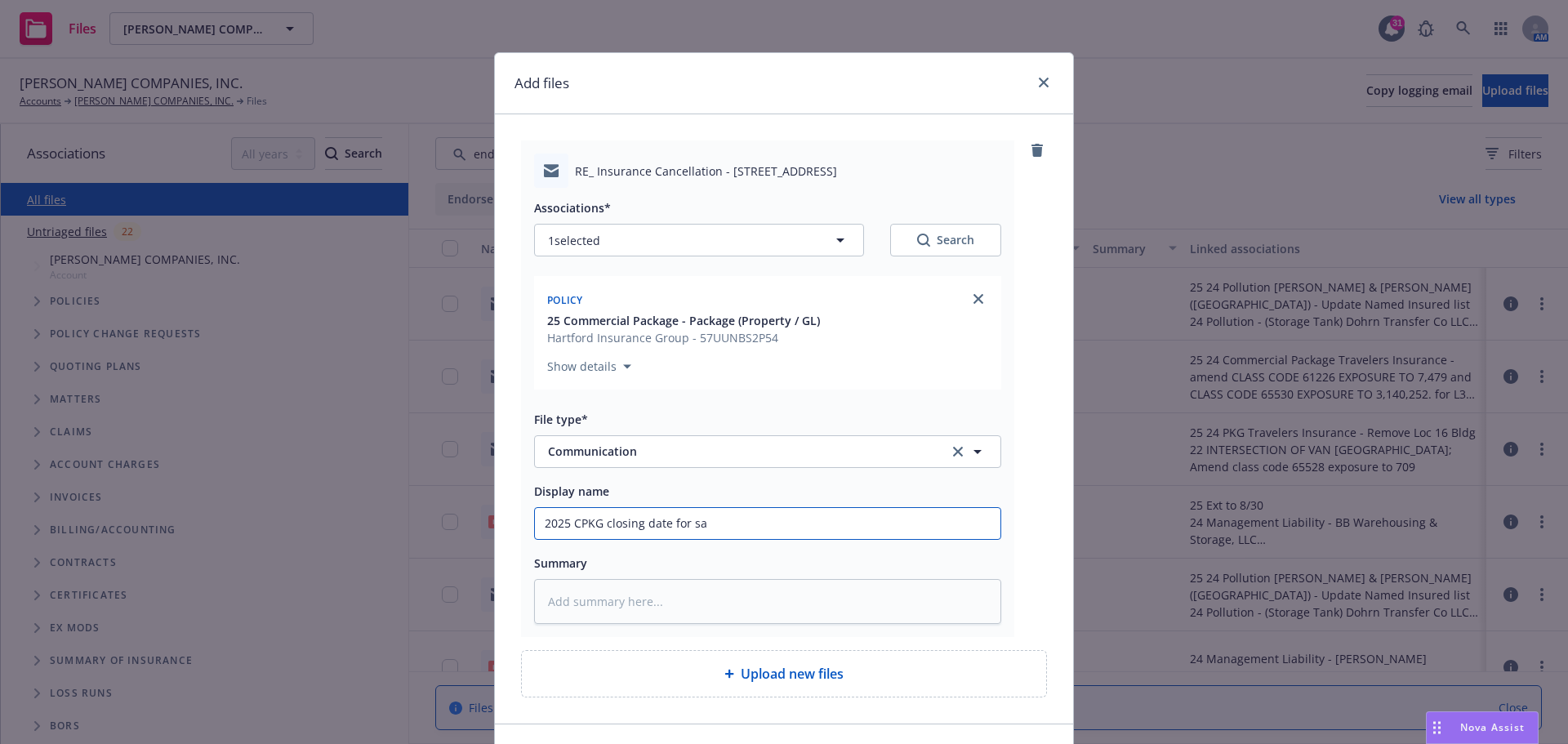
type input "2025 CPKG closing date for sal"
type textarea "x"
type input "2025 CPKG closing date for sale"
type textarea "x"
type input "2025 CPKG closing date for sale"
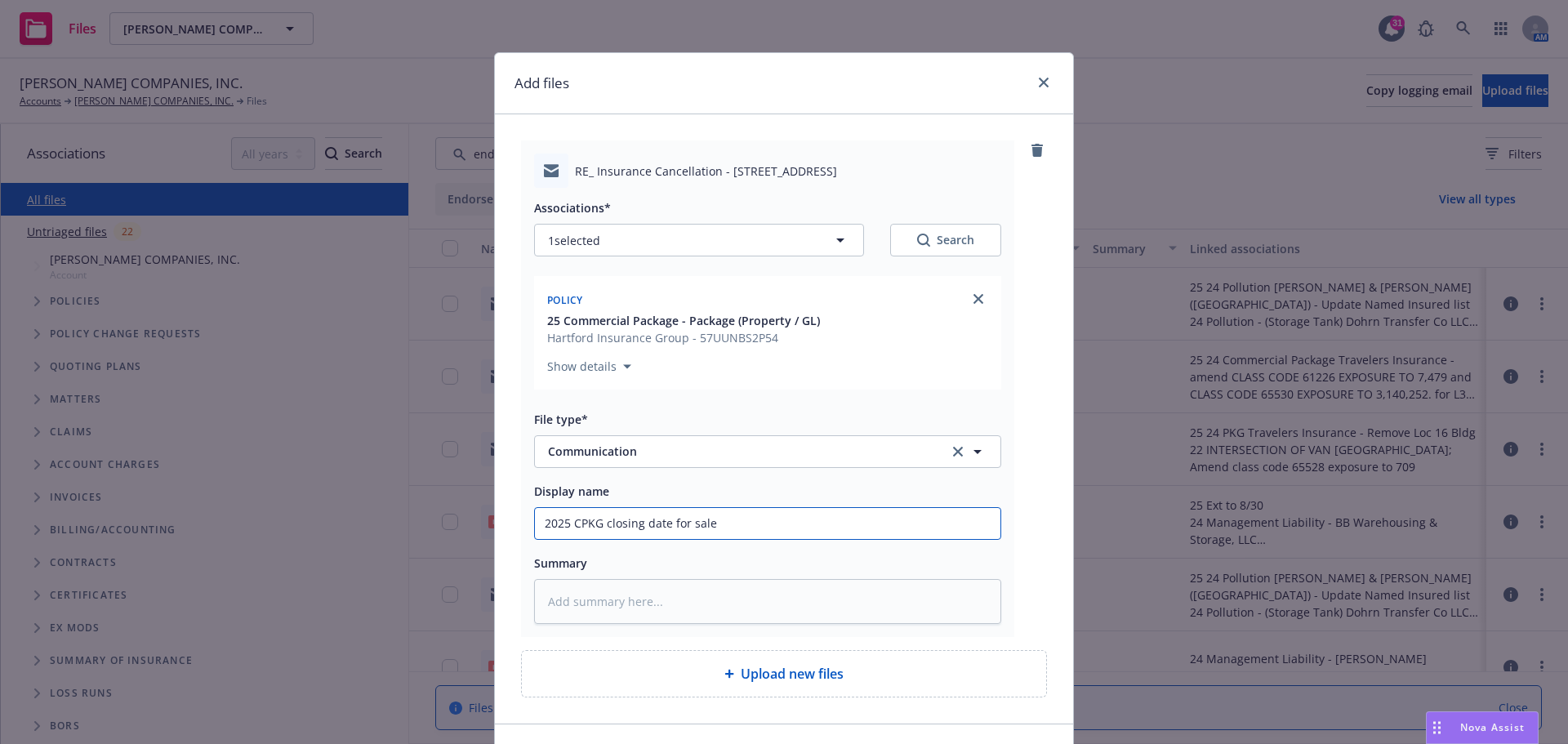
type textarea "x"
type input "2025 CPKG closing date for sale o"
type textarea "x"
type input "2025 CPKG closing date for sale of"
type textarea "x"
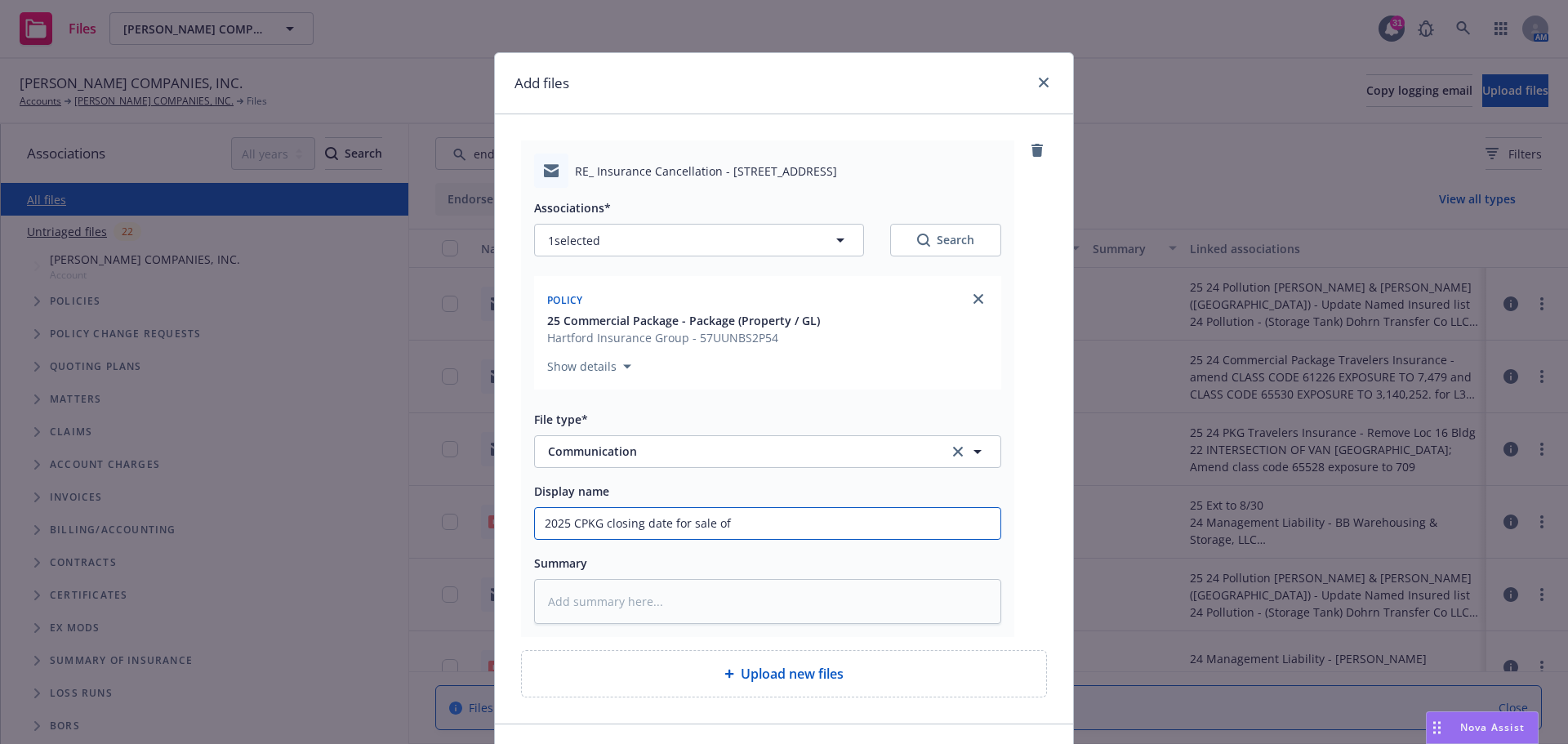
type input "2025 CPKG closing date for sale of"
type textarea "x"
type input "2025 CPKG closing date for sale of 4"
type textarea "x"
type input "2025 CPKG closing date for sale of 49"
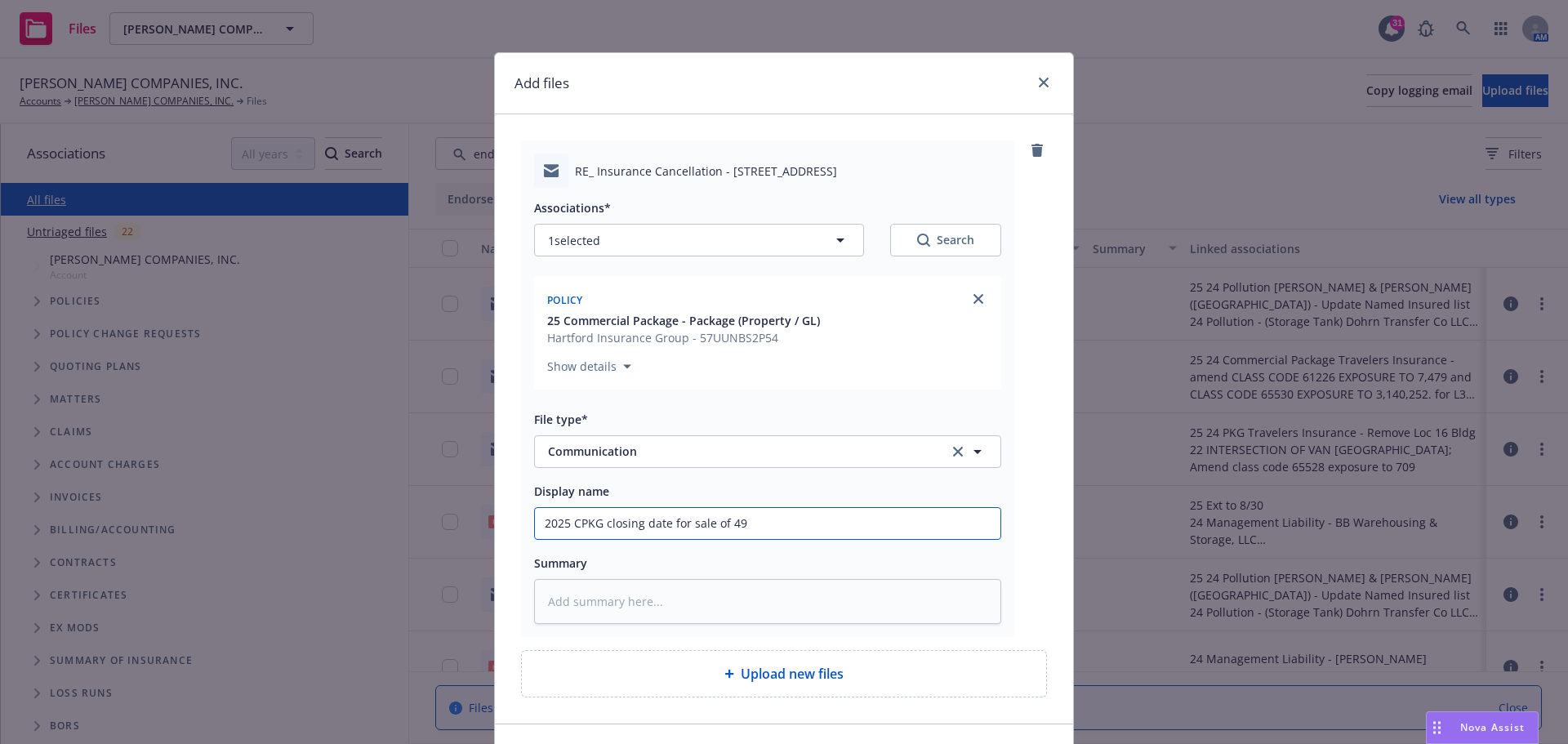
type textarea "x"
type input "2025 CPKG closing date for sale of 497"
type textarea "x"
type input "2025 CPKG closing date for sale of 4975"
type textarea "x"
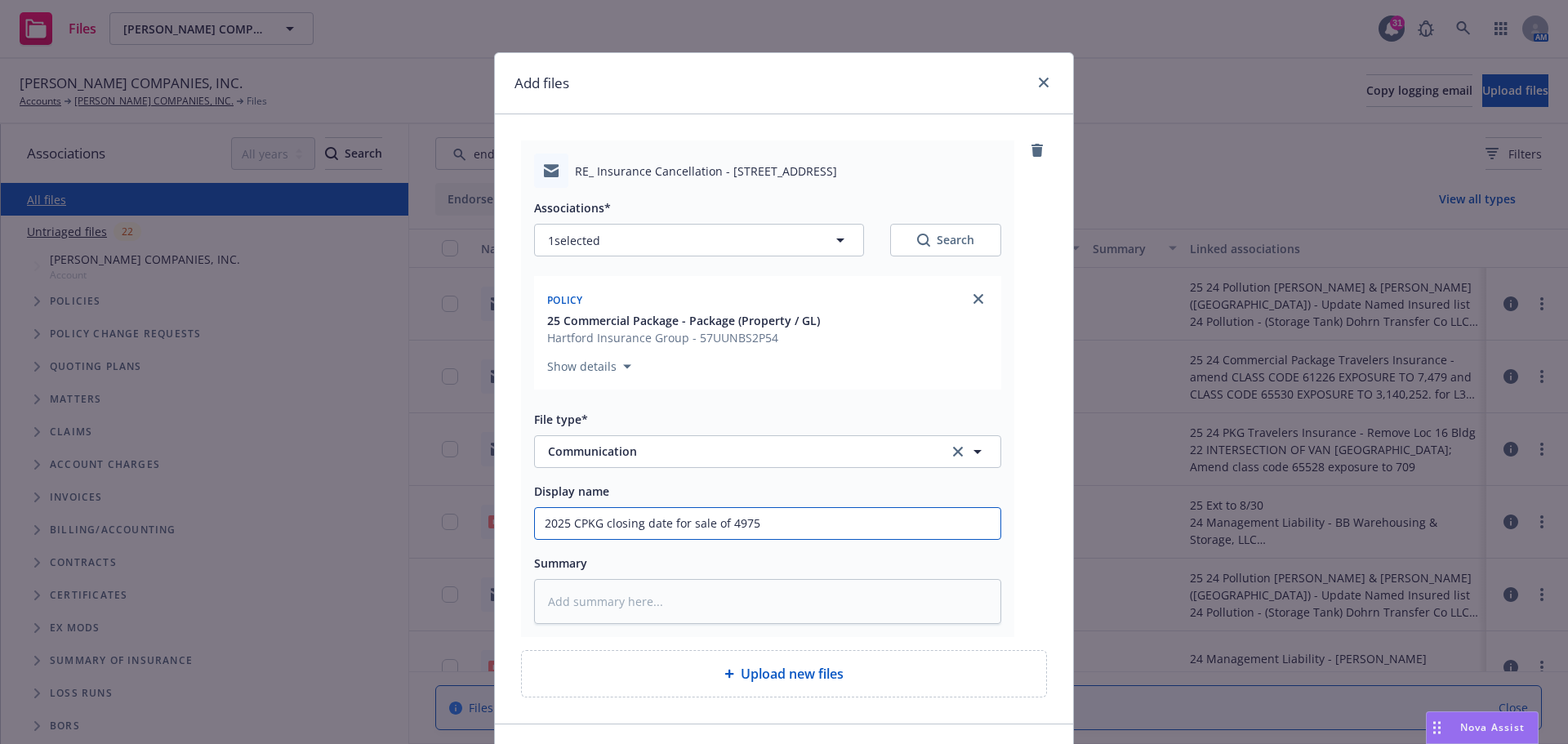
type input "2025 CPKG closing date for sale of 4975"
type textarea "x"
type input "2025 CPKG closing date for sale of 4975 W"
type textarea "x"
type input "2025 CPKG closing date for sale of 4975 We"
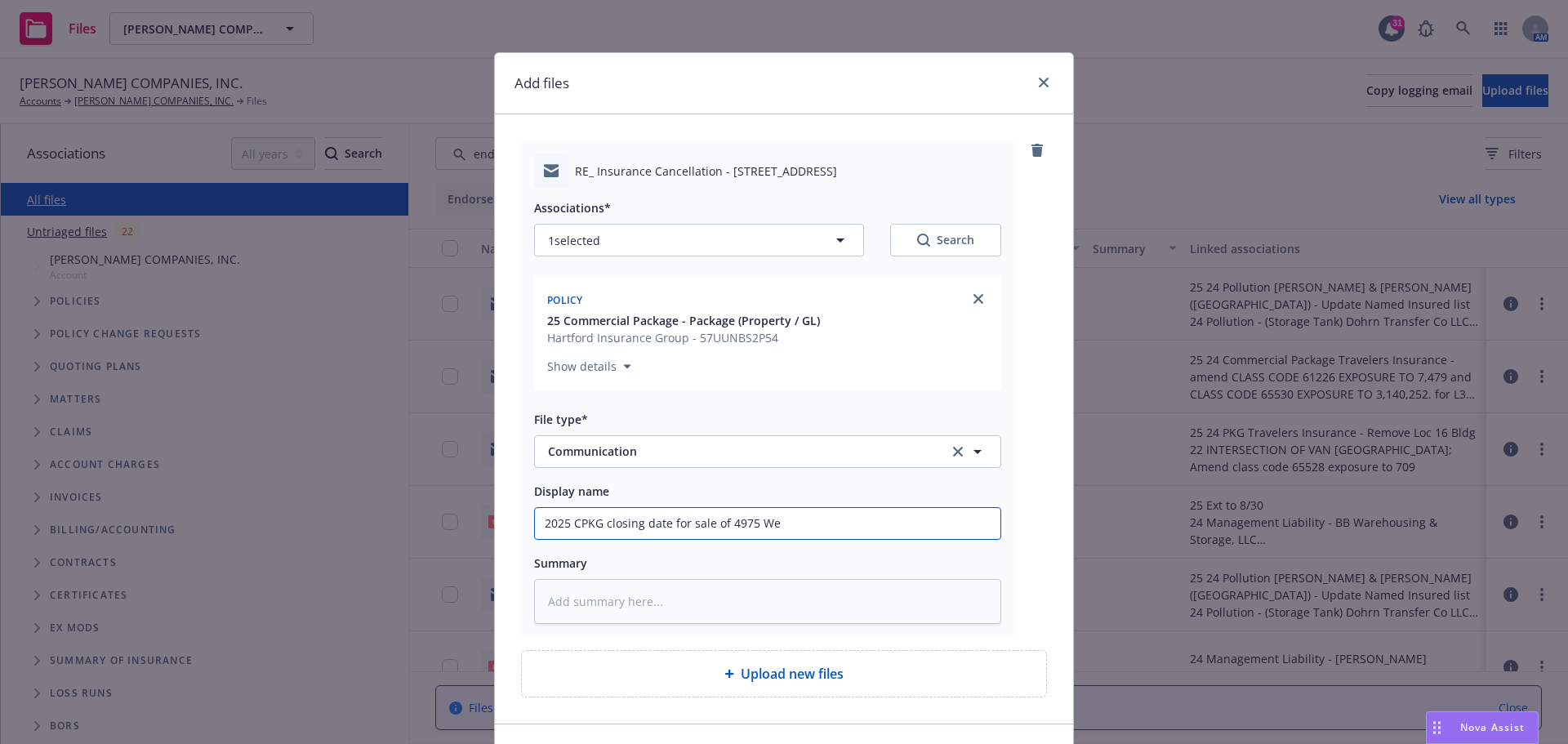
type textarea "x"
type input "2025 CPKG closing date for sale of 4975 We"
type textarea "x"
type input "2025 CPKG closing date for sale of 4975 We"
type textarea "x"
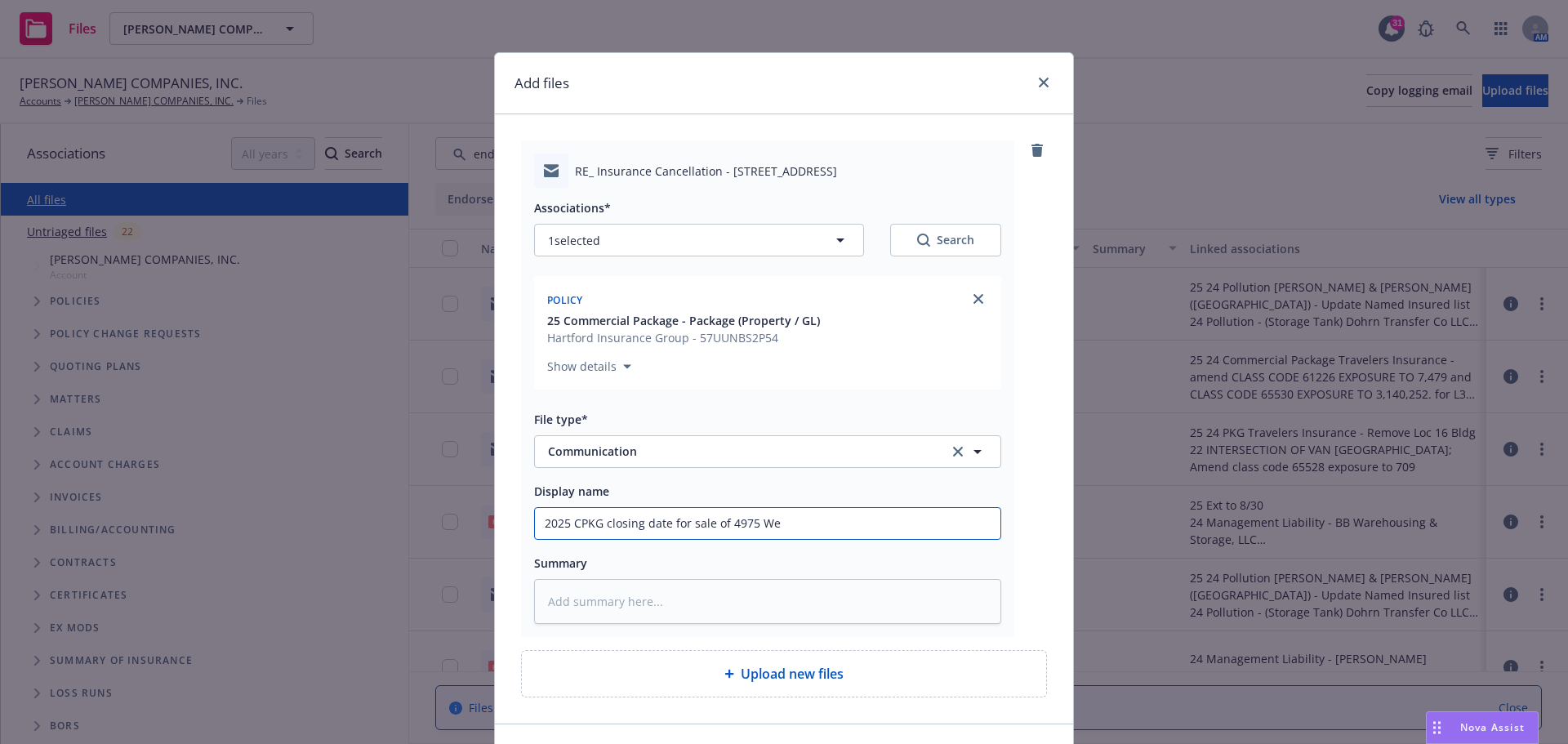
type input "2025 CPKG closing date for sale of 4975 We"
type textarea "x"
type input "2025 CPKG closing date for sale of 4975 We P"
type textarea "x"
type input "2025 CPKG closing date for sale of 4975 We"
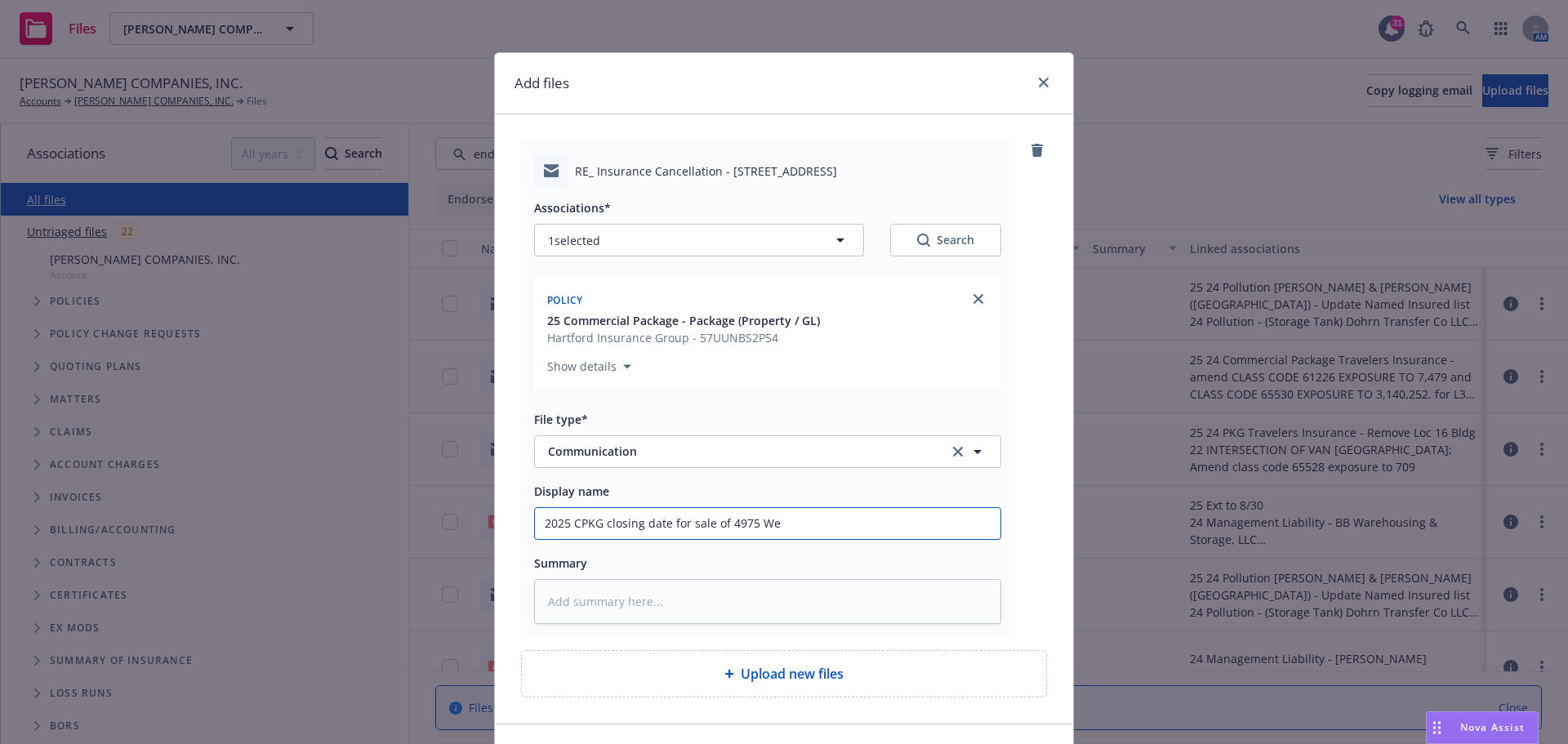
type textarea "x"
type input "2025 CPKG closing date for sale of 4975 We"
type textarea "x"
type input "2025 CPKG closing date for sale of 4975 W"
type textarea "x"
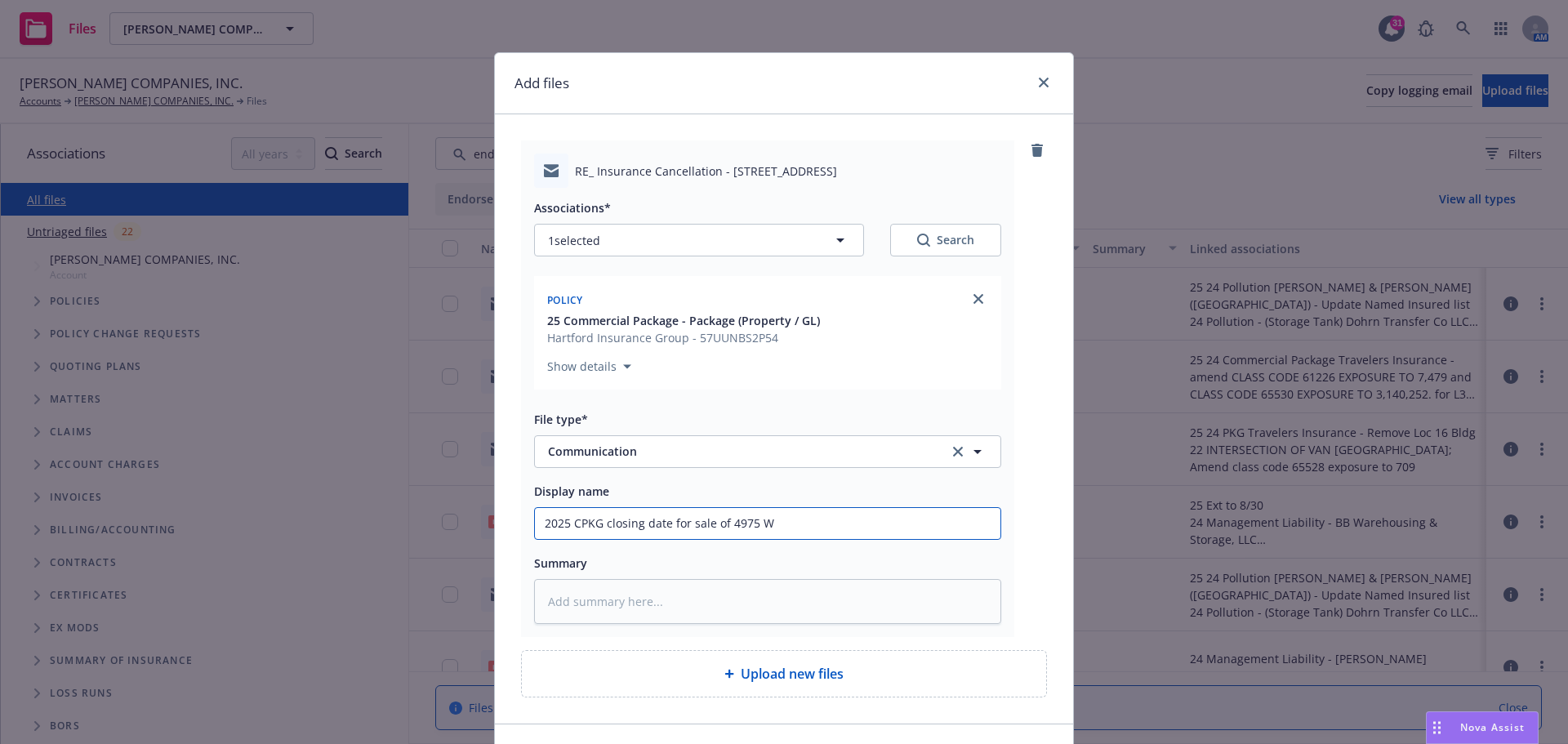
type input "2025 CPKG closing date for sale of 4975 WP"
type textarea "x"
type input "2025 CPKG closing date for sale of 4975 W"
type textarea "x"
type input "2025 CPKG closing date for sale of 4975 W"
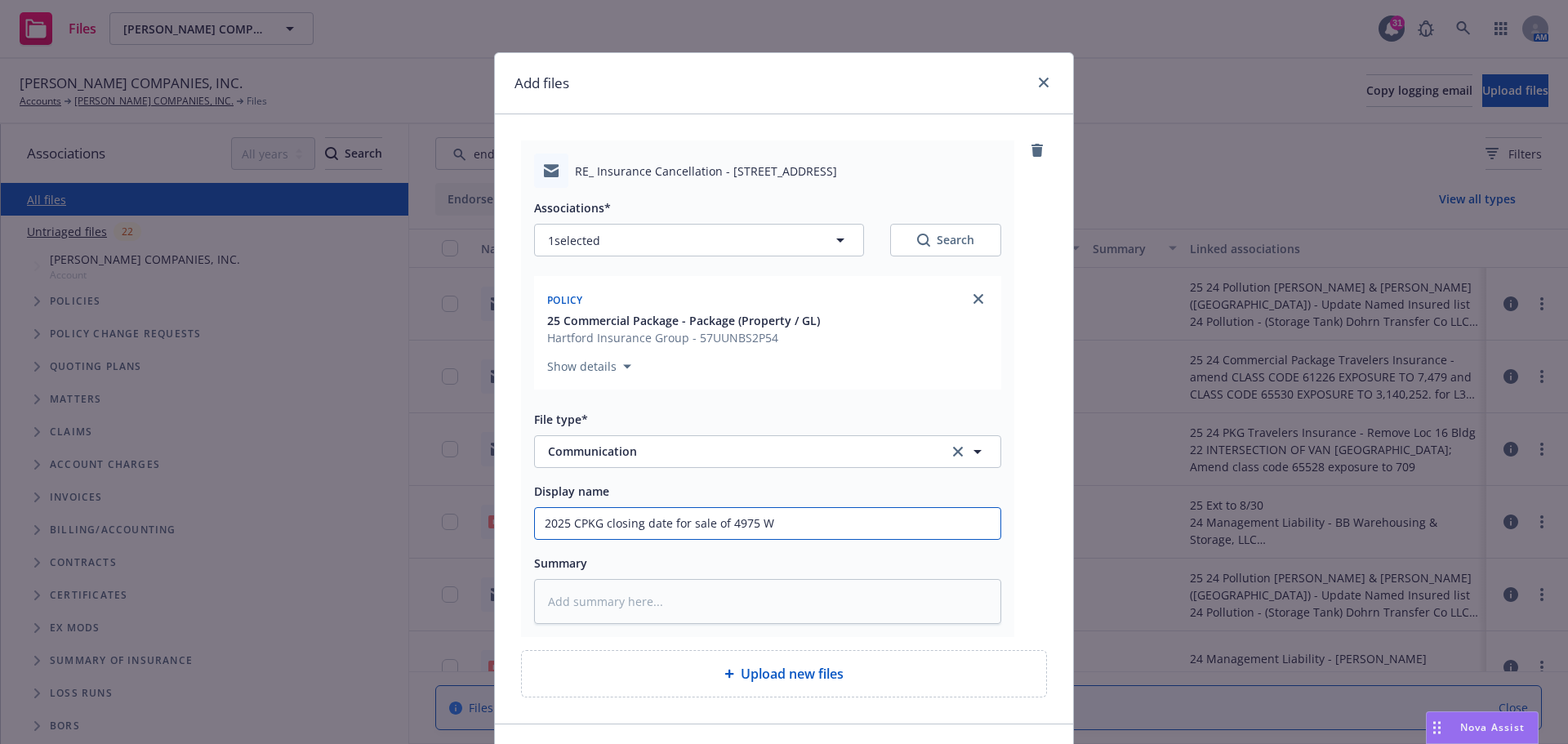
type textarea "x"
type input "2025 CPKG closing date for sale of 4975 W P"
type textarea "x"
type input "2025 CPKG closing date for sale of 4975 W Pe"
type textarea "x"
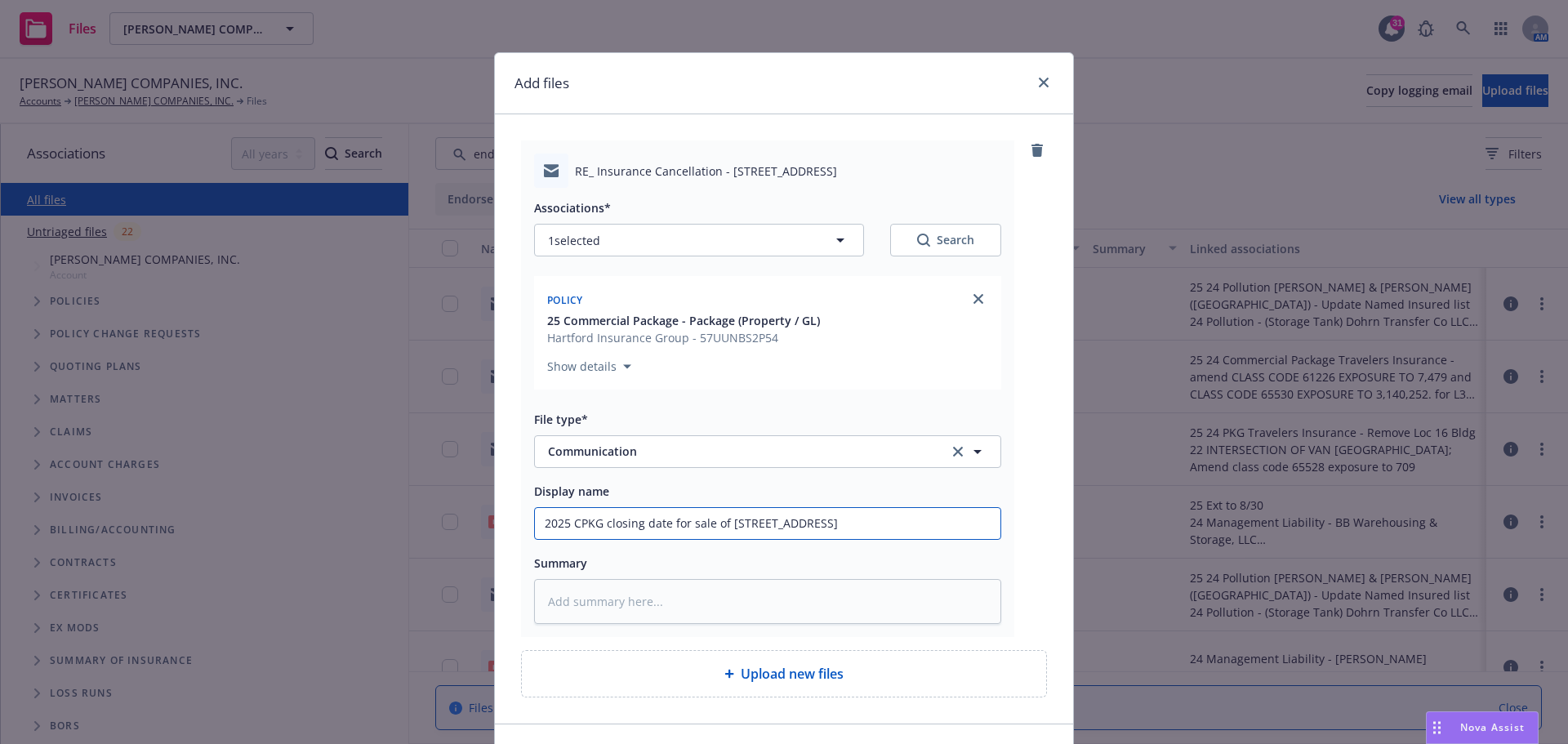
type input "2025 CPKG closing date for sale of 4975 W Per"
type textarea "x"
type input "2025 CPKG closing date for sale of 4975 W Pers"
type textarea "x"
type input "2025 CPKG closing date for sale of 4975 W Persi"
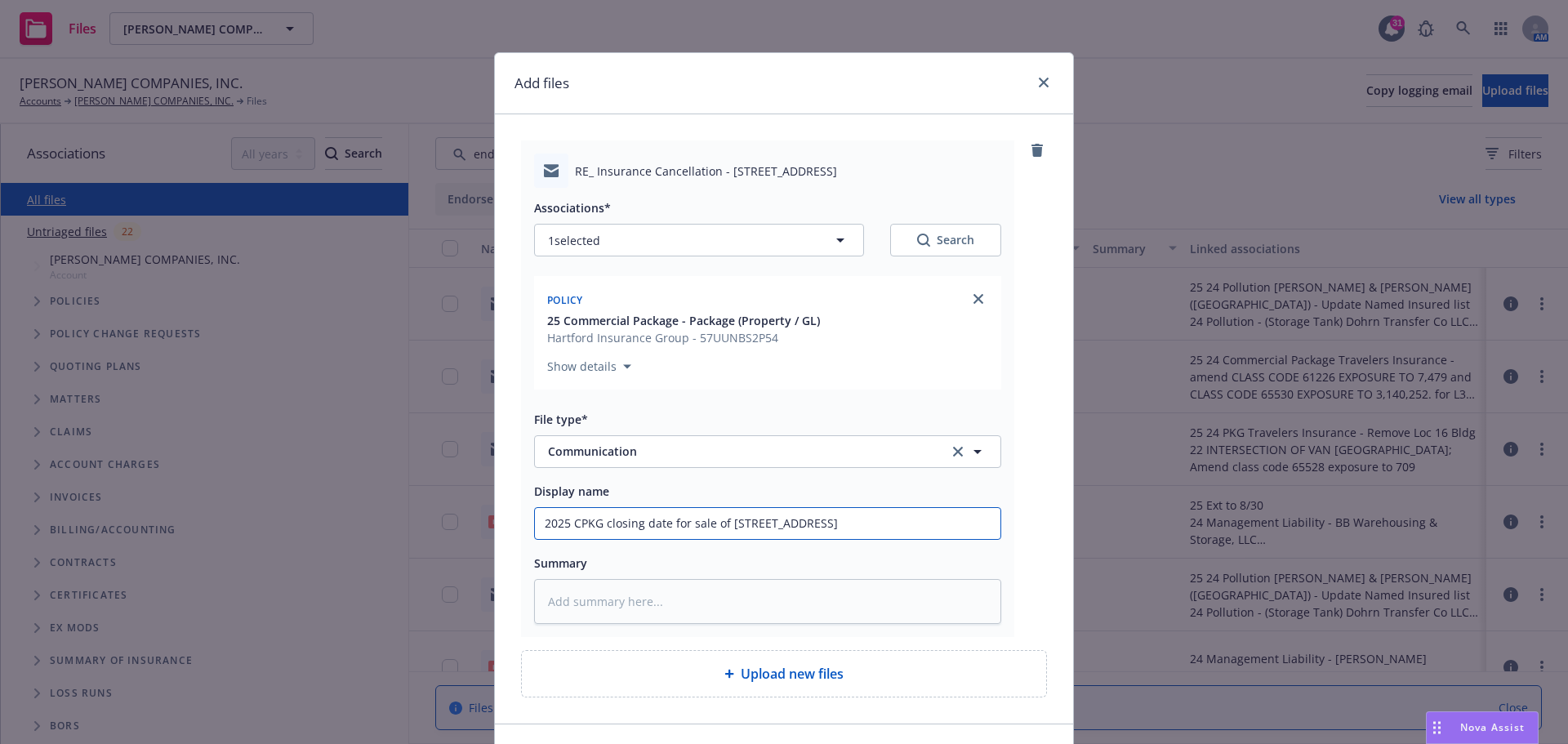
type textarea "x"
type input "2025 CPKG closing date for sale of 4975 W Pers"
type textarea "x"
type input "2025 CPKG closing date for sale of 4975 W Persh"
type textarea "x"
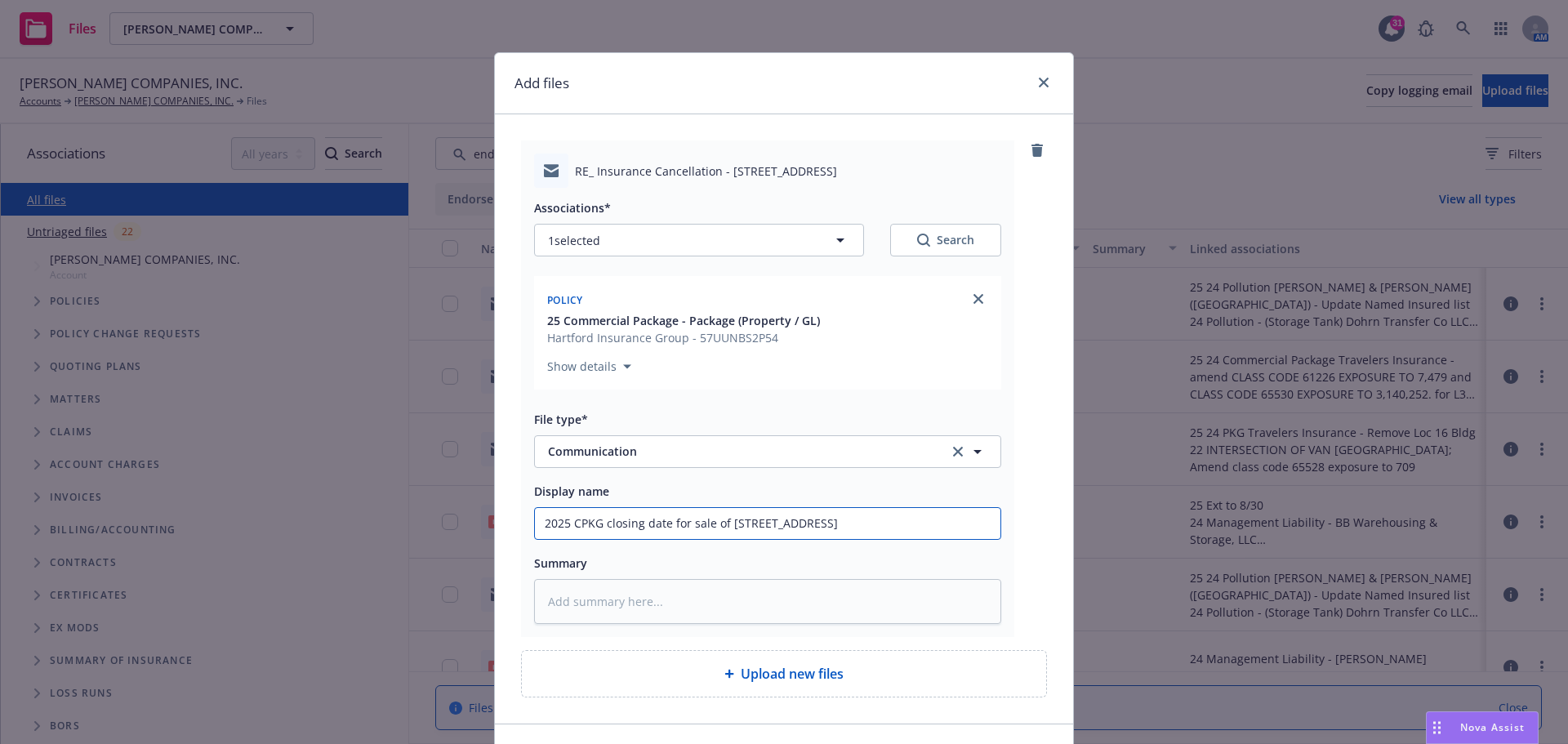
type input "2025 CPKG closing date for sale of 4975 W Pershi"
type textarea "x"
type input "2025 CPKG closing date for sale of 4975 W Pershin"
type textarea "x"
type input "2025 CPKG closing date for sale of 4975 W Pershing"
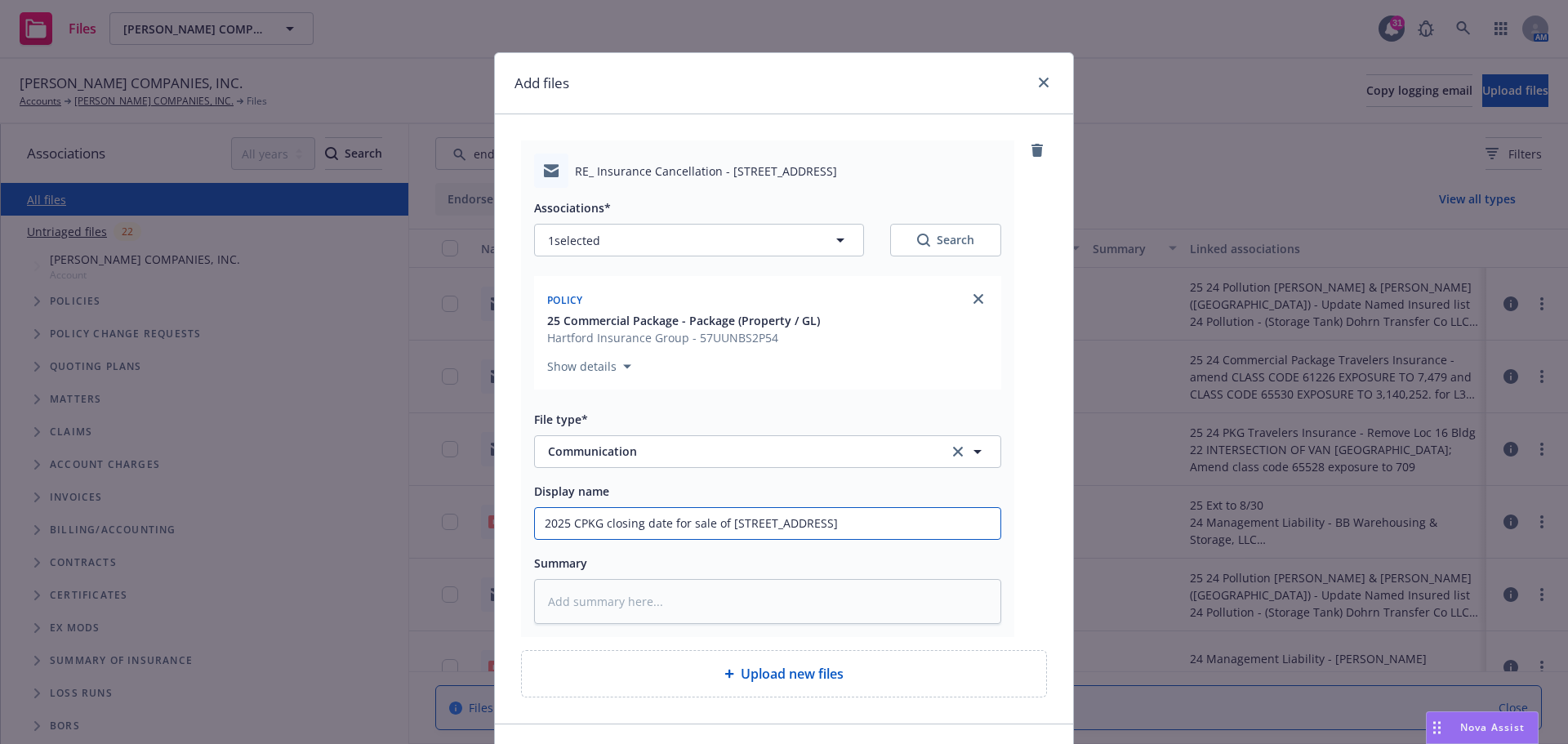
type textarea "x"
type input "2025 CPKG closing date for sale of 4975 W Pershing"
type textarea "x"
type input "2025 CPKG closing date for sale of 4975 W Pershing b"
type textarea "x"
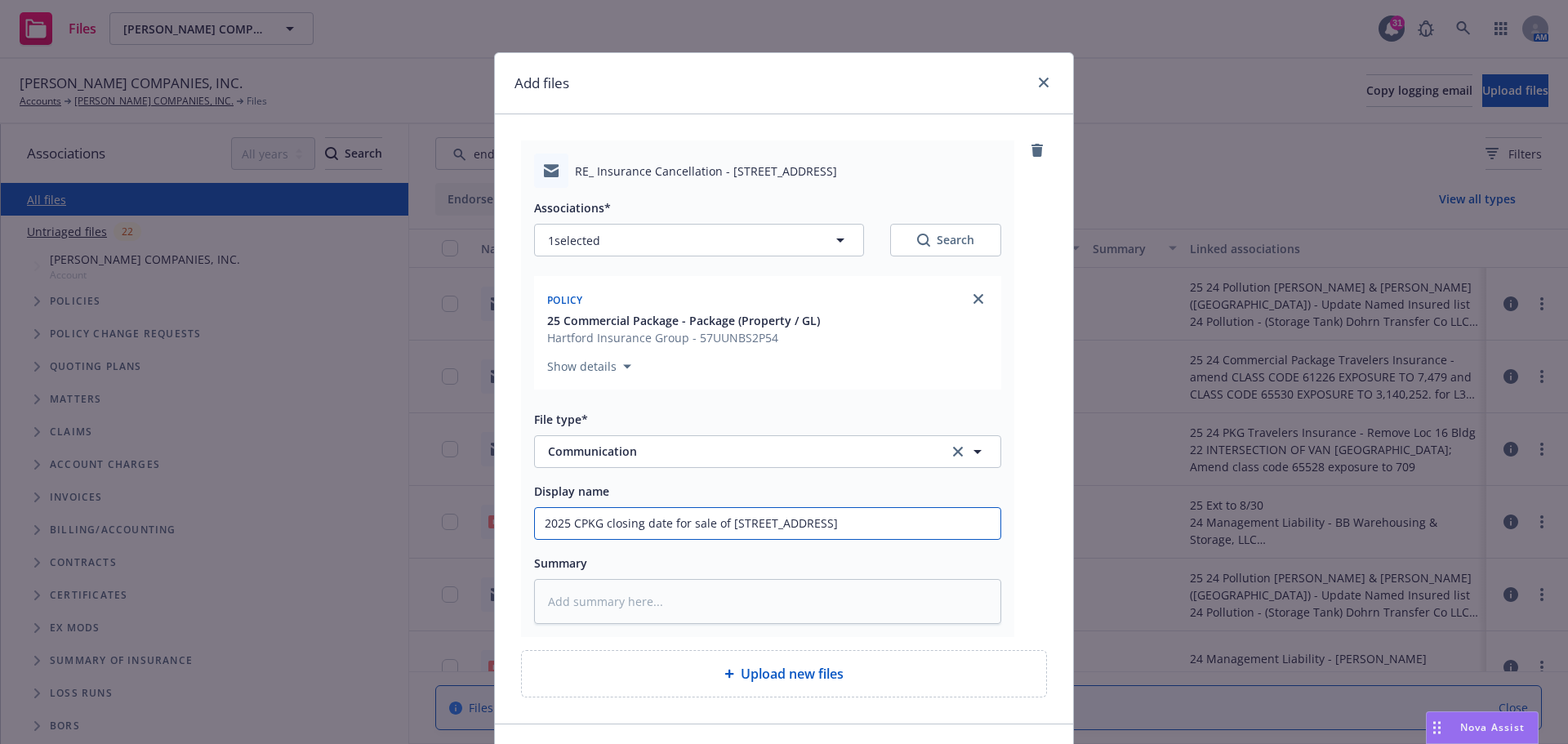
type input "2025 CPKG closing date for sale of 4975 W Pershing"
type textarea "x"
type input "2025 CPKG closing date for sale of 4975 W Pershing p"
type textarea "x"
type input "2025 CPKG closing date for sale of 4975 W Pershing pu"
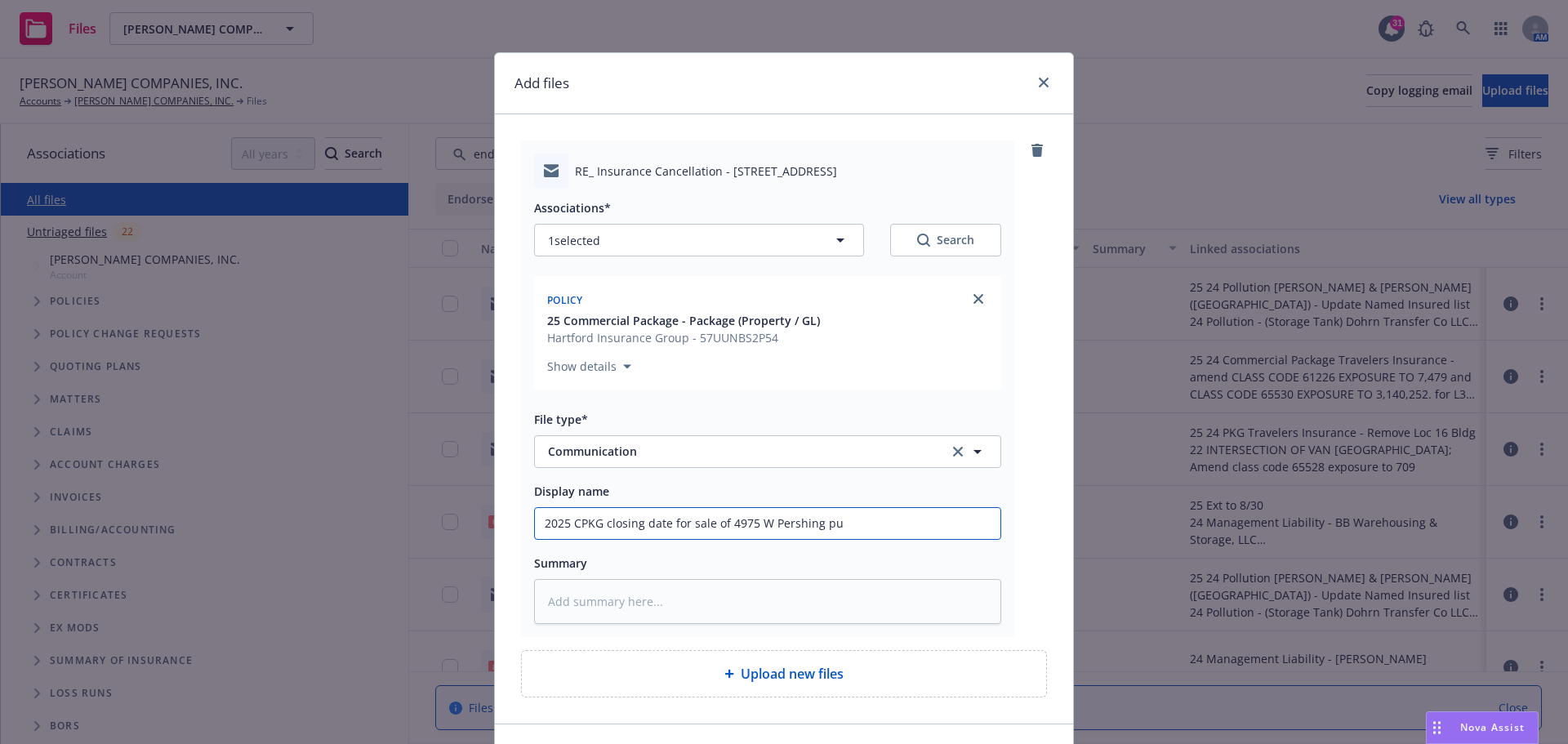
type textarea "x"
type input "2025 CPKG closing date for sale of 4975 W Pershing pus"
type textarea "x"
type input "2025 CPKG closing date for sale of 4975 W Pershing push"
type textarea "x"
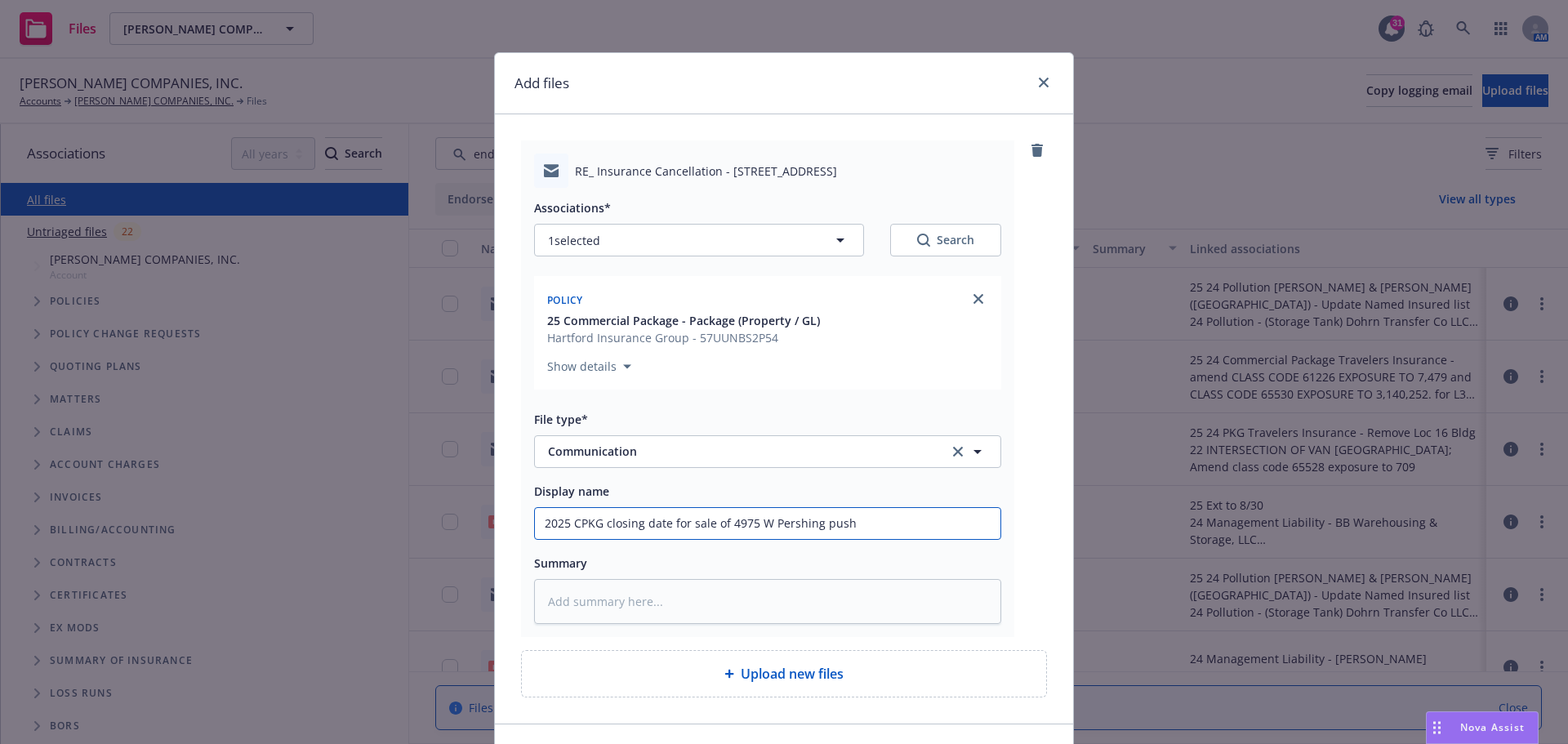
type input "2025 CPKG closing date for sale of 4975 W Pershing pushe"
type textarea "x"
type input "2025 CPKG closing date for sale of 4975 W Pershing pushed"
type textarea "x"
type input "2025 CPKG closing date for sale of 4975 W Pershing pushed"
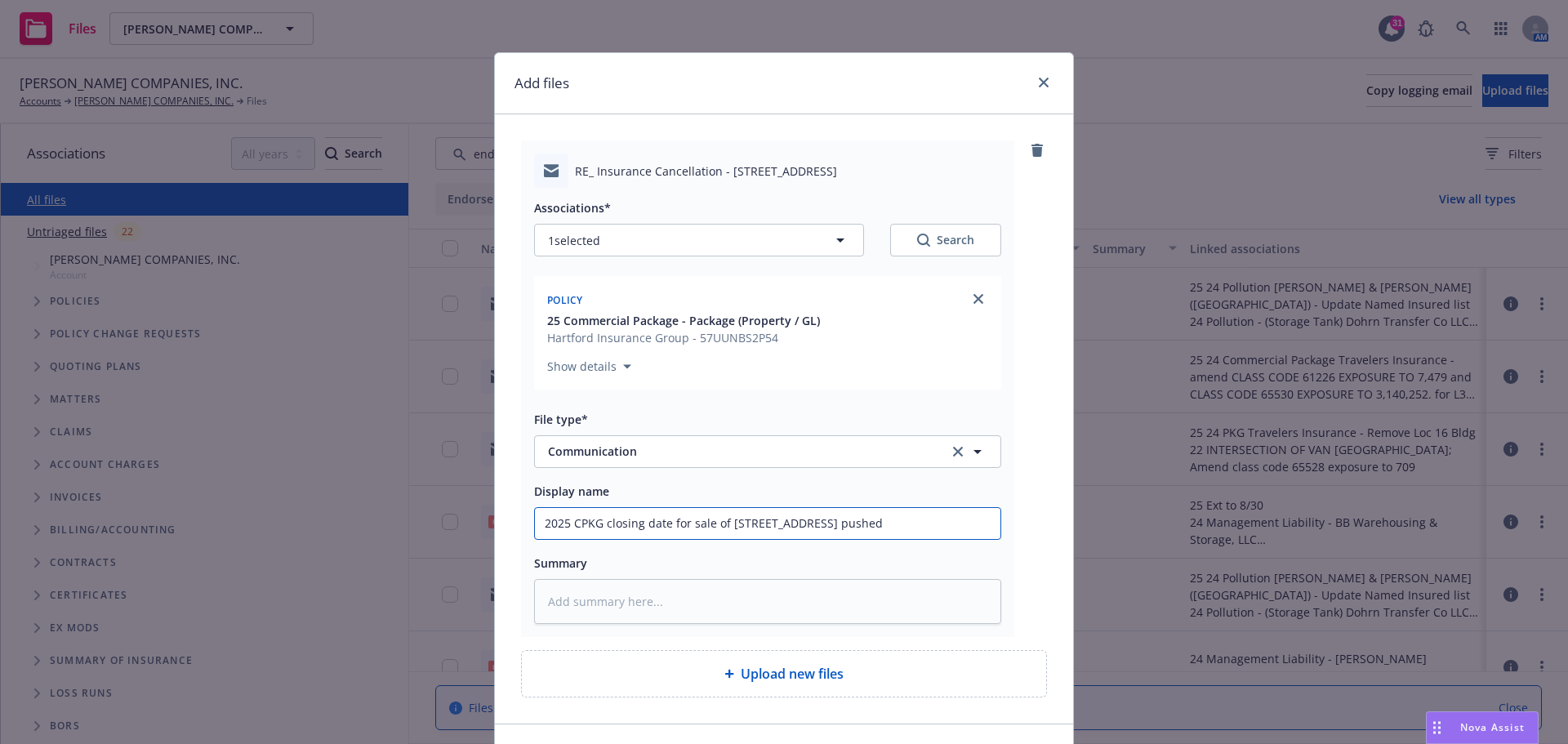
type textarea "x"
type input "2025 CPKG closing date for sale of 4975 W Pershing pushed b"
type textarea "x"
type input "2025 CPKG closing date for sale of 4975 W Pershing pushed ba"
type textarea "x"
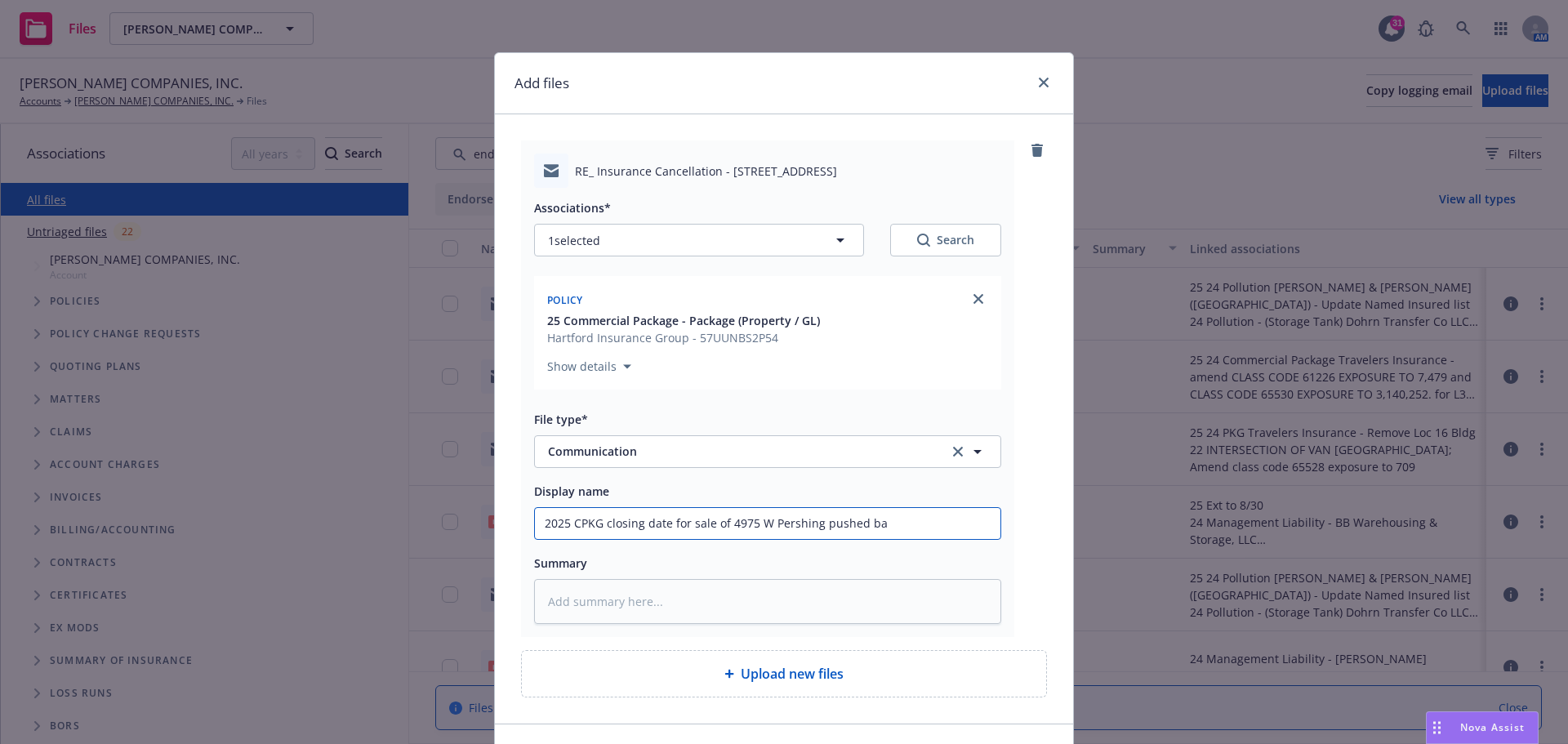
type input "2025 CPKG closing date for sale of 4975 W Pershing pushed bac"
type textarea "x"
type input "2025 CPKG closing date for sale of 4975 W Pershing pushed back"
type textarea "x"
type input "2025 CPKG closing date for sale of 4975 W Pershing pushed back"
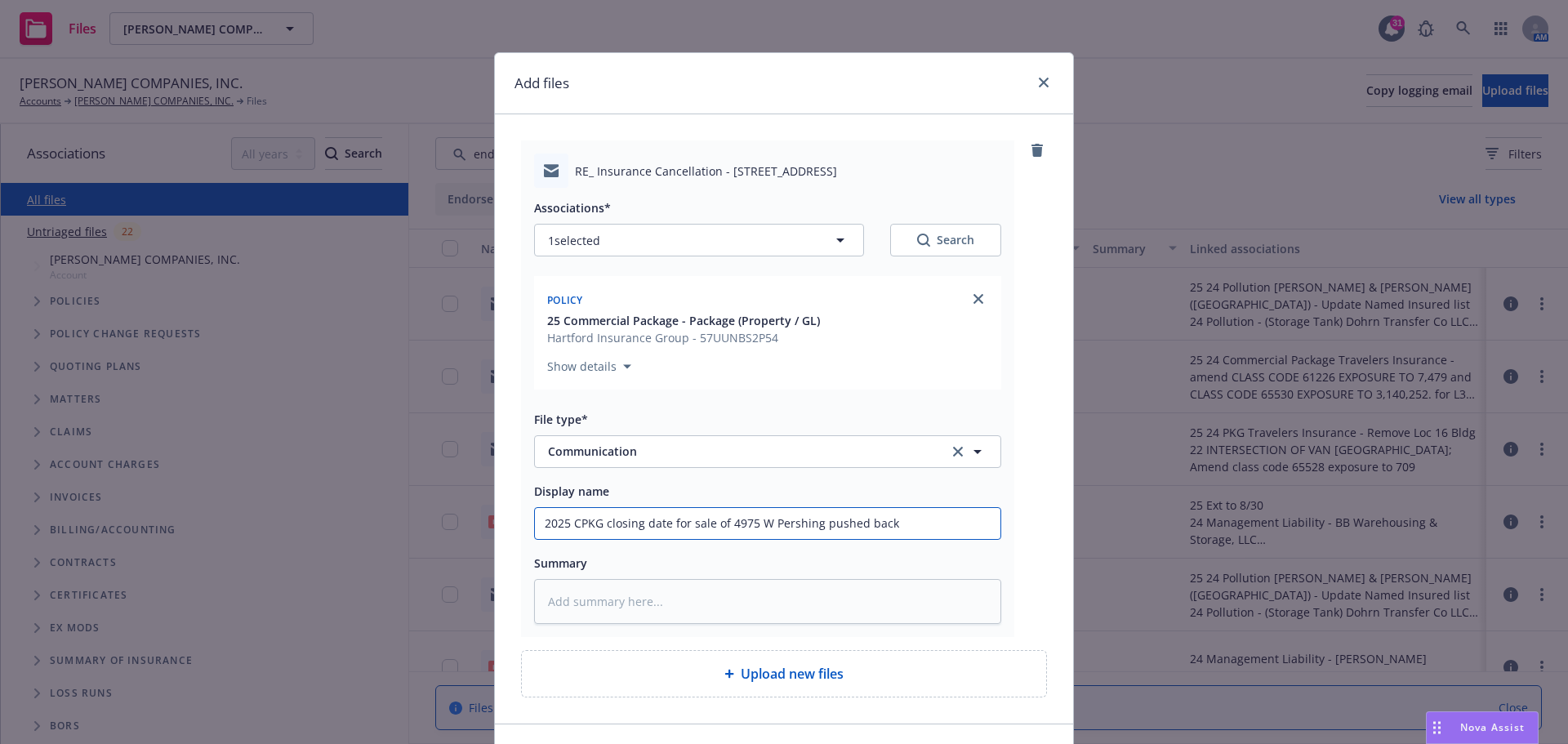
type textarea "x"
type input "2025 CPKG closing date for sale of 4975 W Pershing pushed back t"
type textarea "x"
type input "2025 CPKG closing date for sale of 4975 W Pershing pushed back to"
type textarea "x"
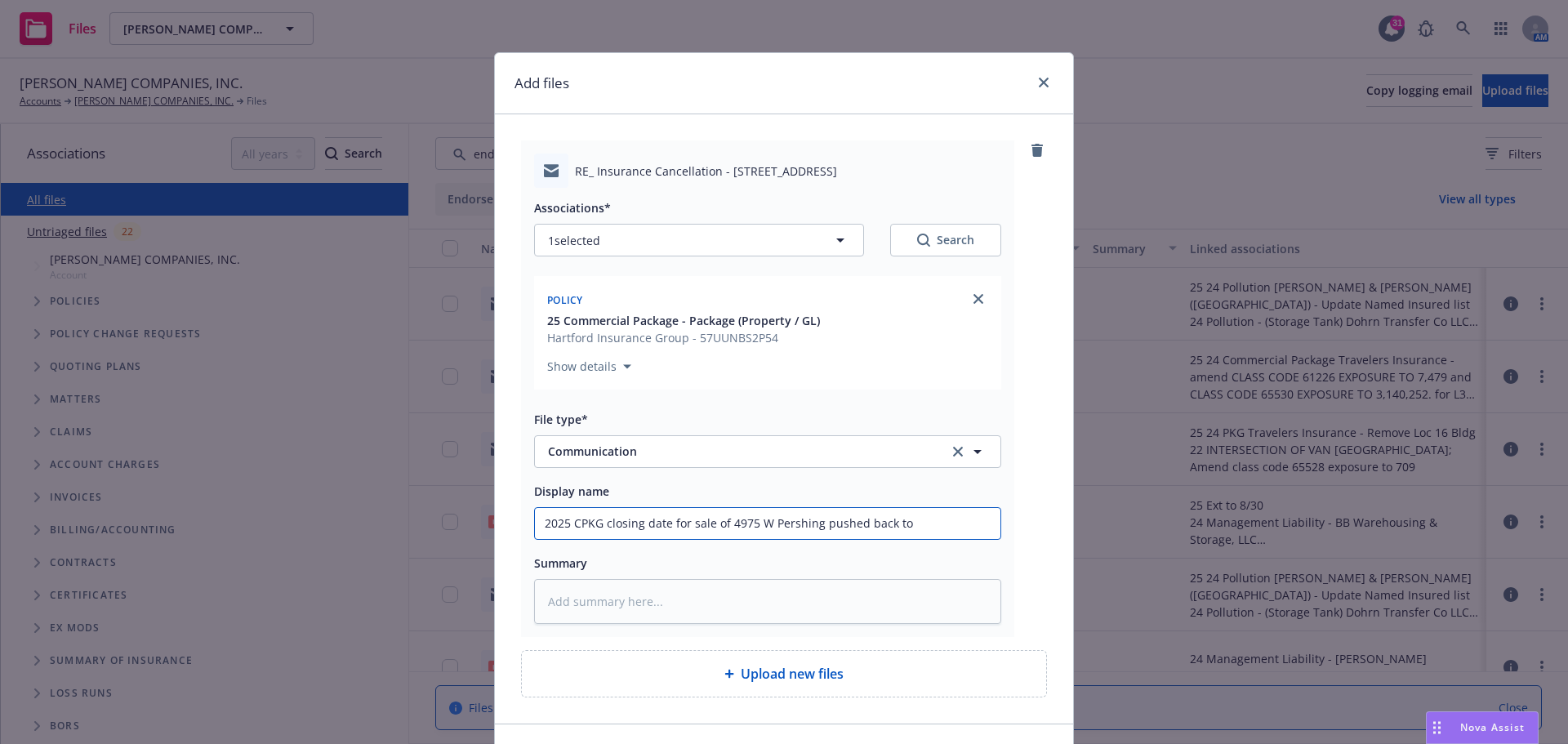
type input "2025 CPKG closing date for sale of 4975 W Pershing pushed back to"
type textarea "x"
type input "2025 CPKG closing date for sale of 4975 W Pershing pushed back to 9"
type textarea "x"
type input "2025 CPKG closing date for sale of 4975 W Pershing pushed back to 9/"
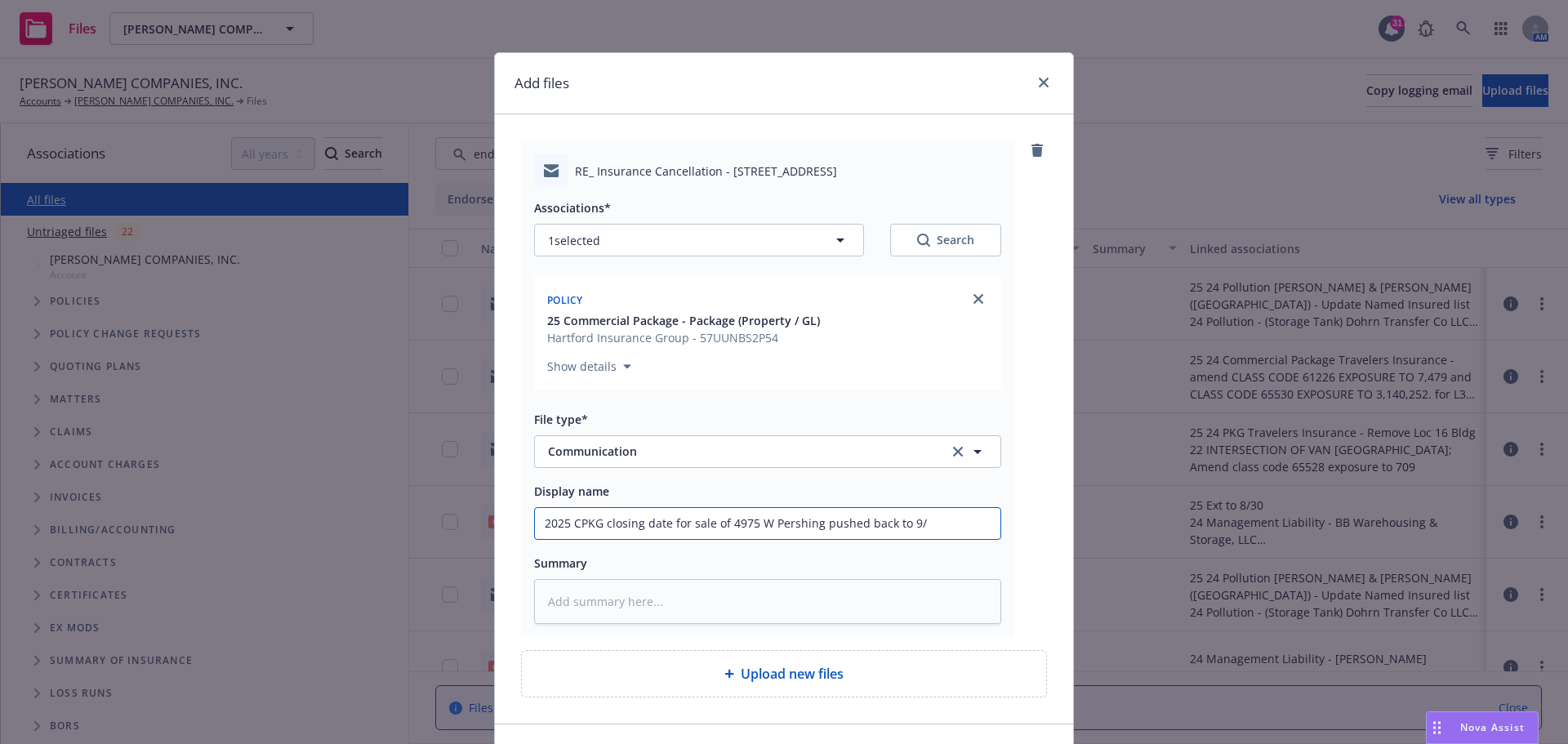
type textarea "x"
type input "2025 CPKG closing date for sale of 4975 W Pershing pushed back to 9/2"
type textarea "x"
type input "2025 CPKG closing date for sale of 4975 W Pershing pushed back to 9/2."
type textarea "x"
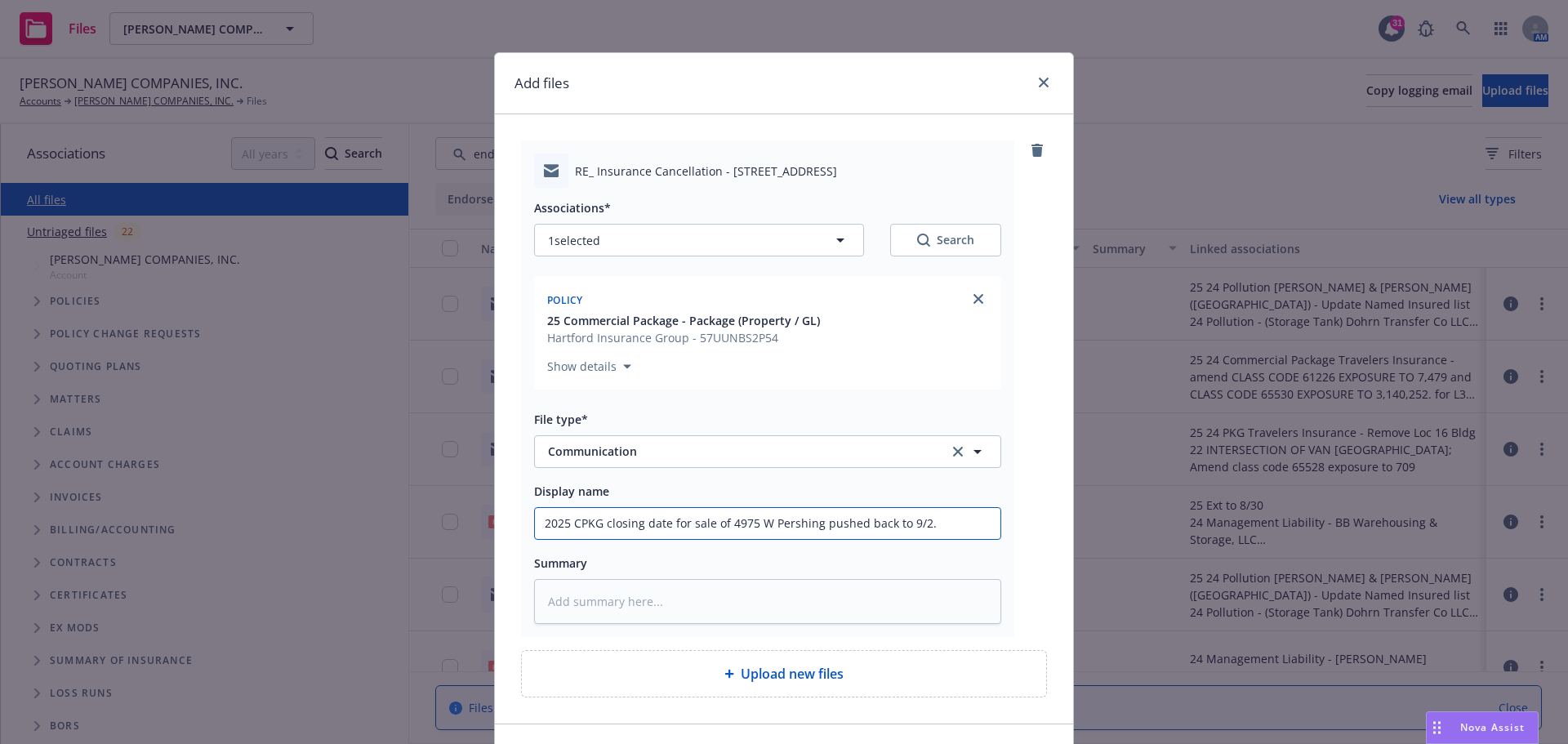
drag, startPoint x: 537, startPoint y: 529, endPoint x: 1033, endPoint y: 521, distance: 496.1
click at [1033, 521] on div "RE_ Insurance Cancellation - 4975 West Pershing Road.msg Associations* 1 select…" at bounding box center [783, 388] width 526 height 497
type input "2025 CPKG closing date for sale of 4975 W Pershing pushed back to 9/2."
click at [552, 612] on textarea at bounding box center [767, 601] width 467 height 45
paste textarea "2025 CPKG closing date for sale of 4975 W Pershing pushed back to 9/2."
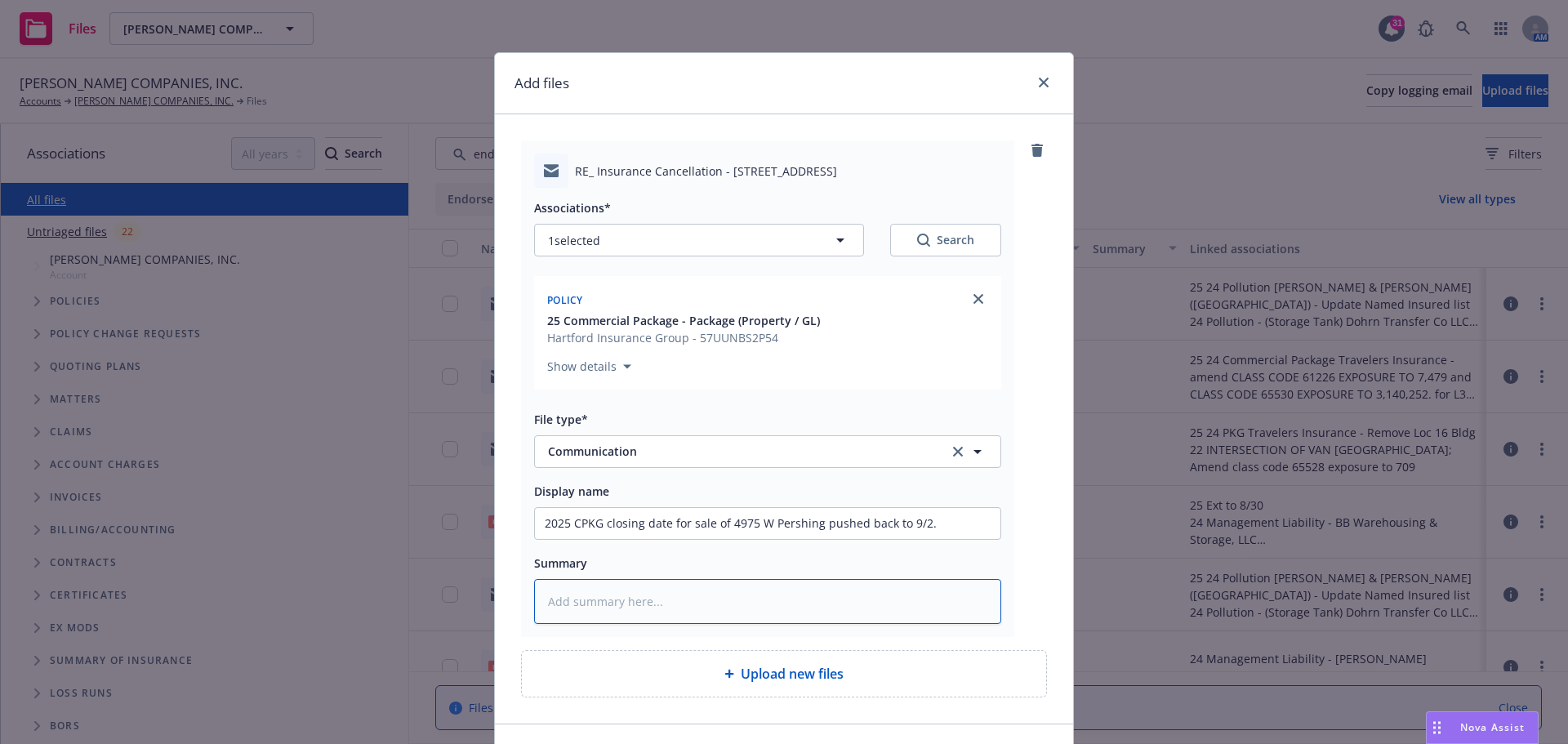
type textarea "x"
type textarea "2025 CPKG closing date for sale of 4975 W Pershing pushed back to 9/2."
type textarea "x"
type textarea "2025 CPKG closing date for sale of 4975 W Pershing pushed back to 9/2."
type textarea "x"
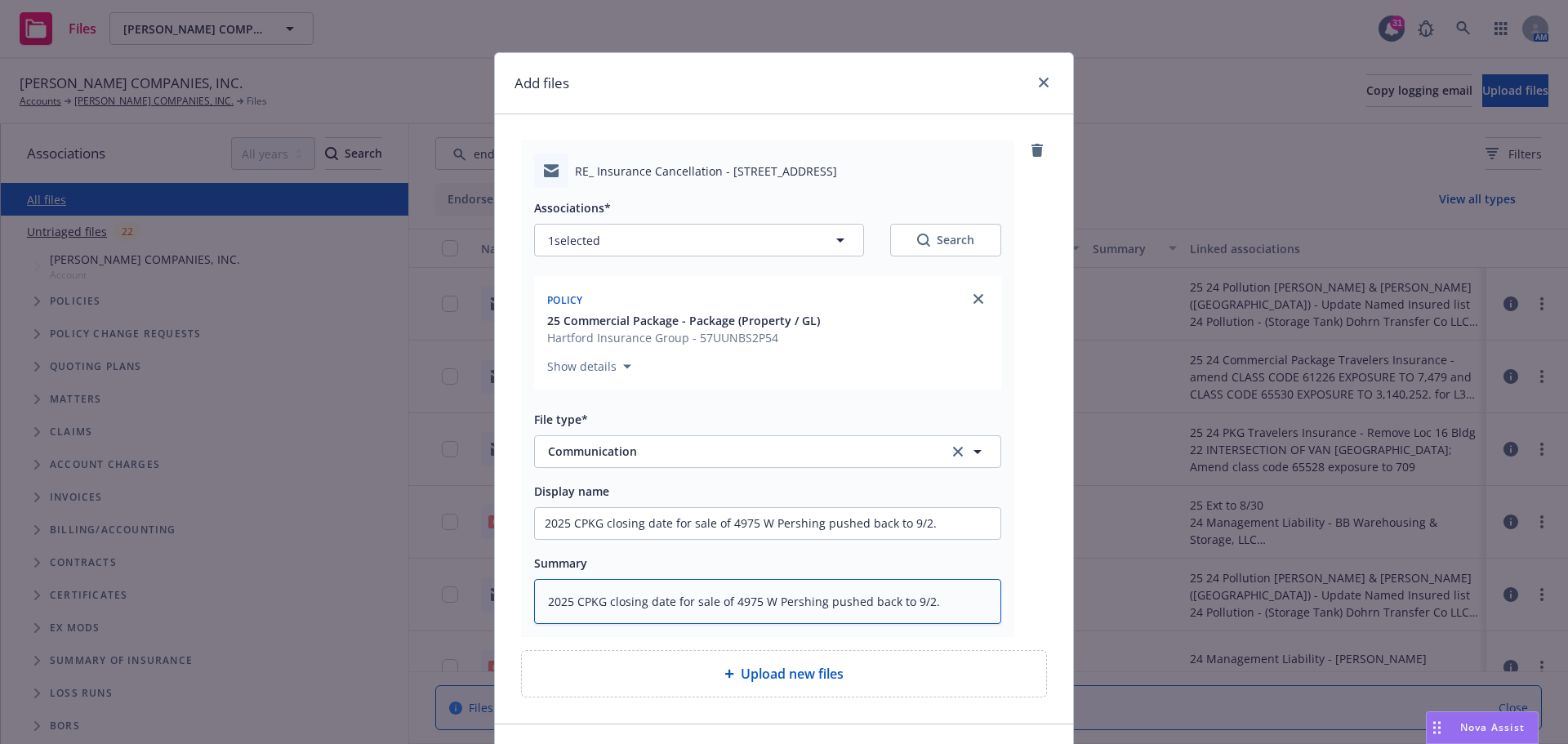
type textarea "2025 CPKG closing date for sale of 4975 W Pershing pushed back to 9/2."
type textarea "x"
type textarea "2025 CPKG closing date for sale of 4975 W Pershing pushed back to 9/2."
type textarea "x"
type textarea "2025 CPKG closing date for sale of 4975 W Pershing pushed back to 9/2. E"
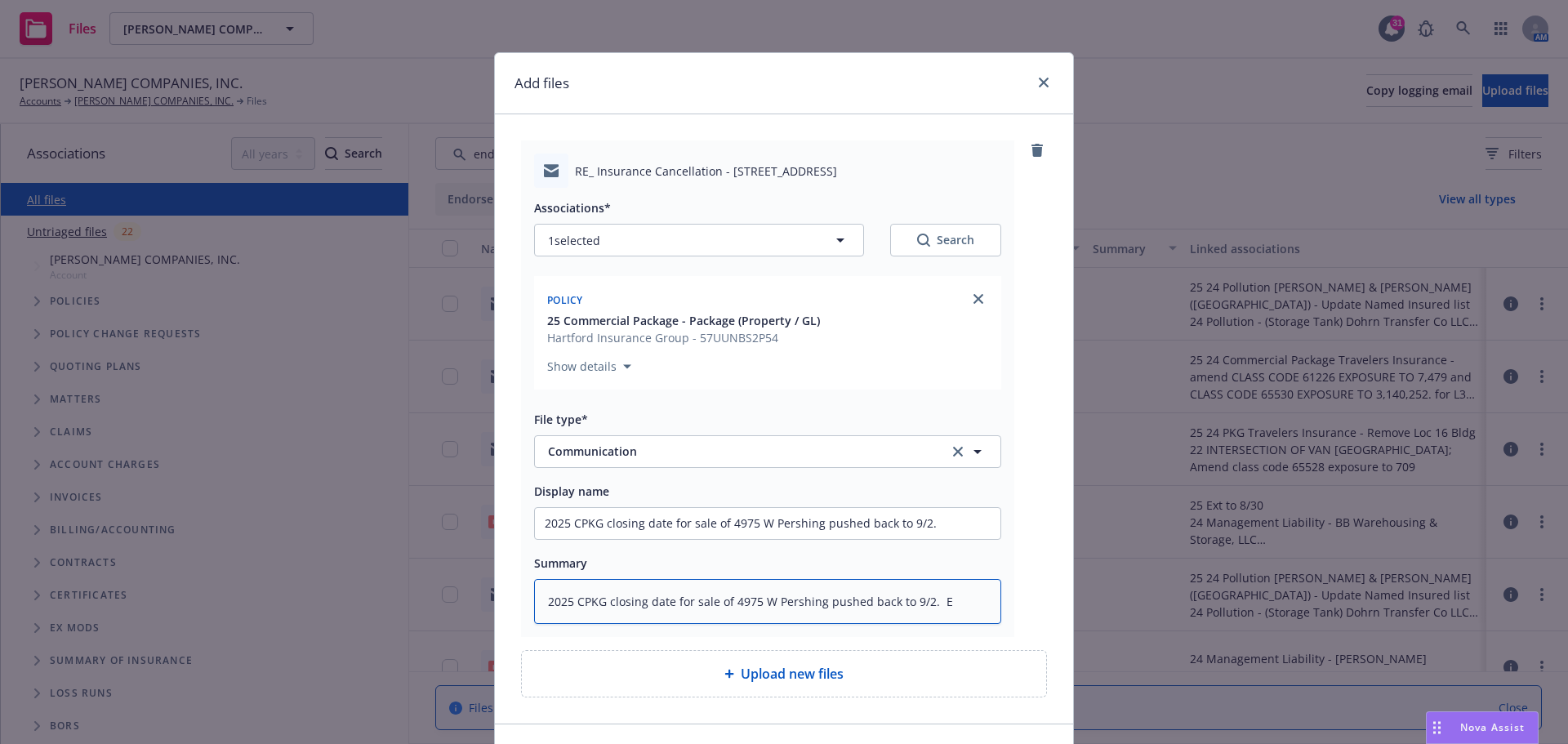
type textarea "x"
type textarea "2025 CPKG closing date for sale of 4975 W Pershing pushed back to 9/2. En"
type textarea "x"
type textarea "2025 CPKG closing date for sale of 4975 W Pershing pushed back to 9/2. End"
type textarea "x"
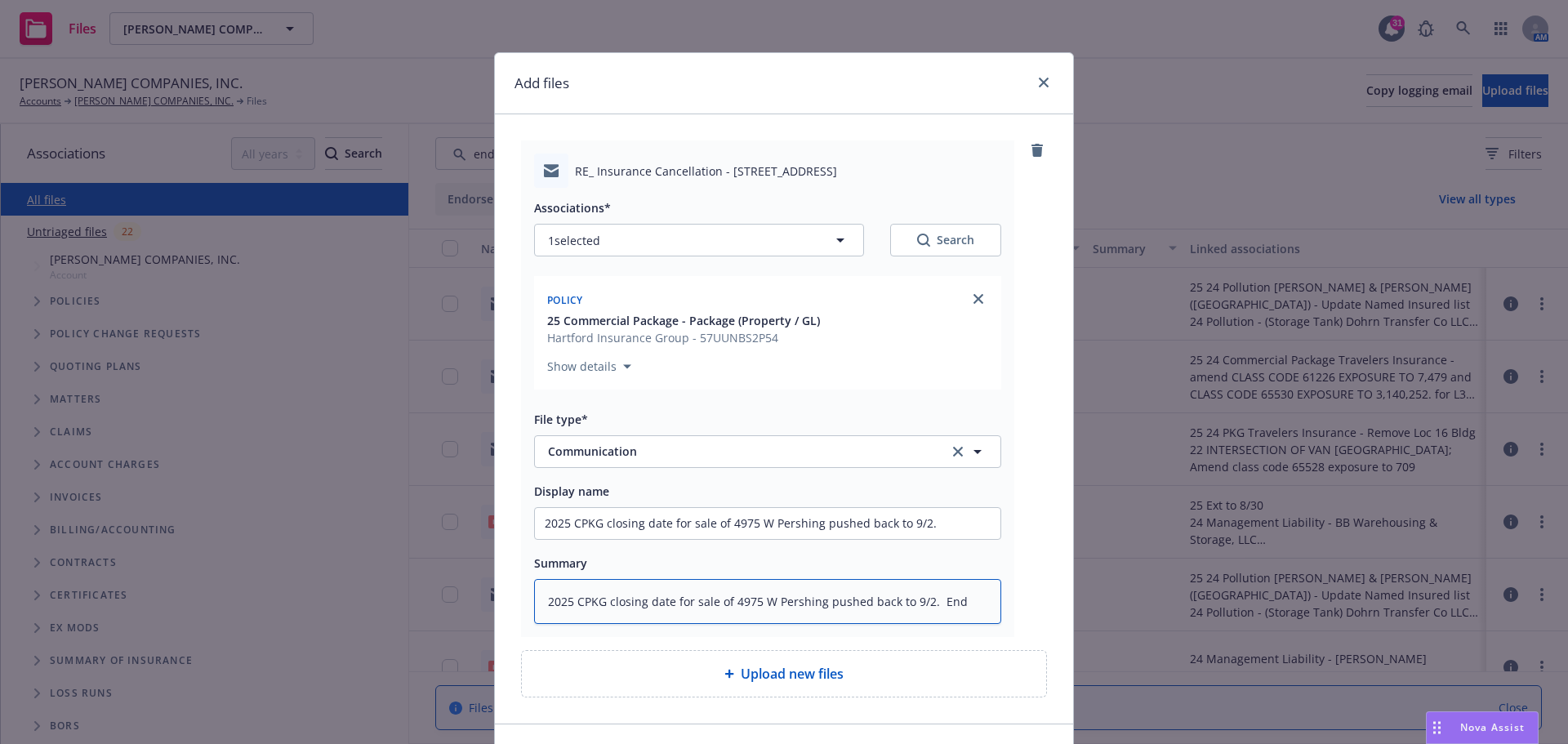
type textarea "2025 CPKG closing date for sale of 4975 W Pershing pushed back to 9/2. Ends"
type textarea "x"
type textarea "2025 CPKG closing date for sale of 4975 W Pershing pushed back to 9/2. Ends"
type textarea "x"
type textarea "2025 CPKG closing date for sale of 4975 W Pershing pushed back to 9/2. Ends 5"
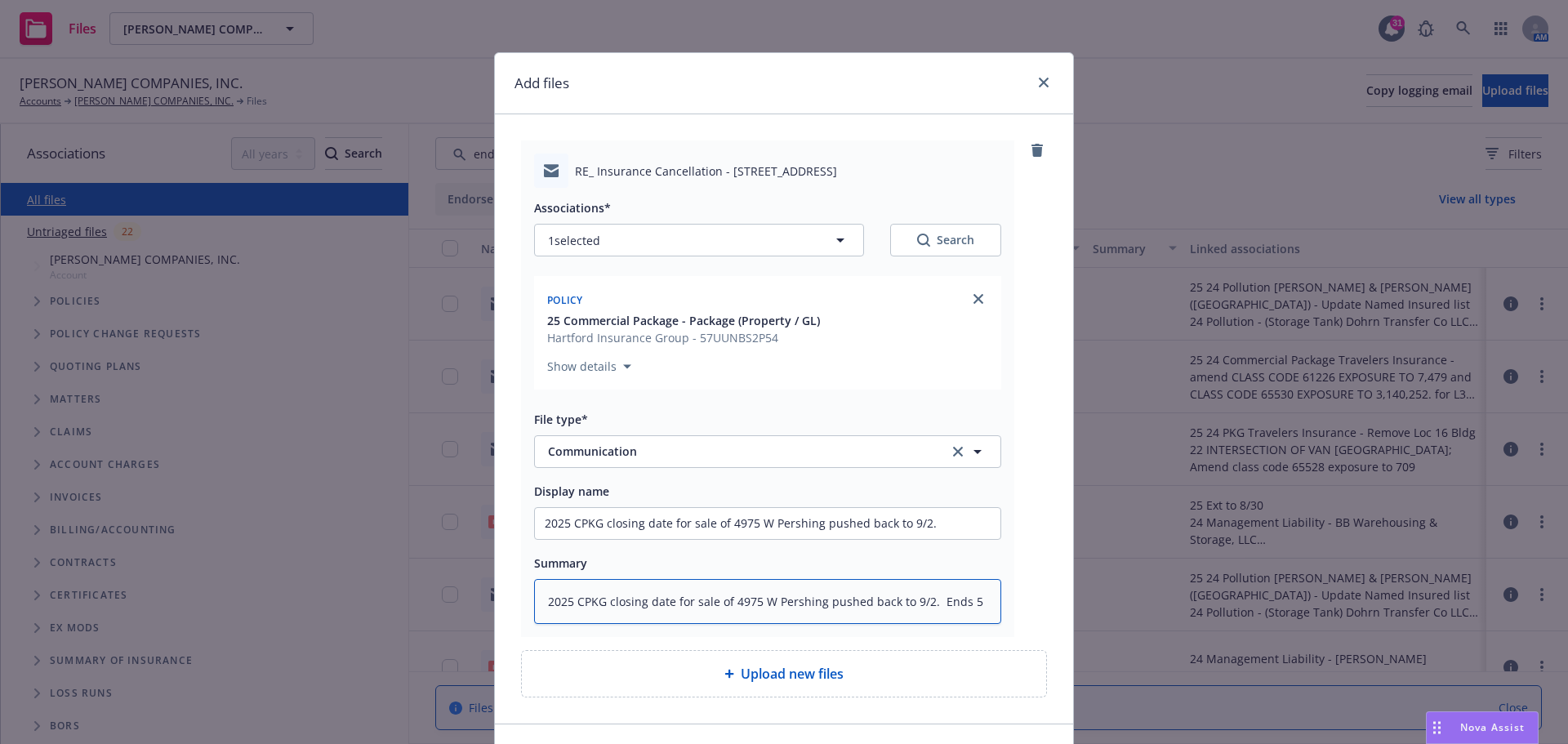
type textarea "x"
type textarea "2025 CPKG closing date for sale of 4975 W Pershing pushed back to 9/2. Ends 5"
type textarea "x"
type textarea "2025 CPKG closing date for sale of 4975 W Pershing pushed back to 9/2. Ends 5 n"
type textarea "x"
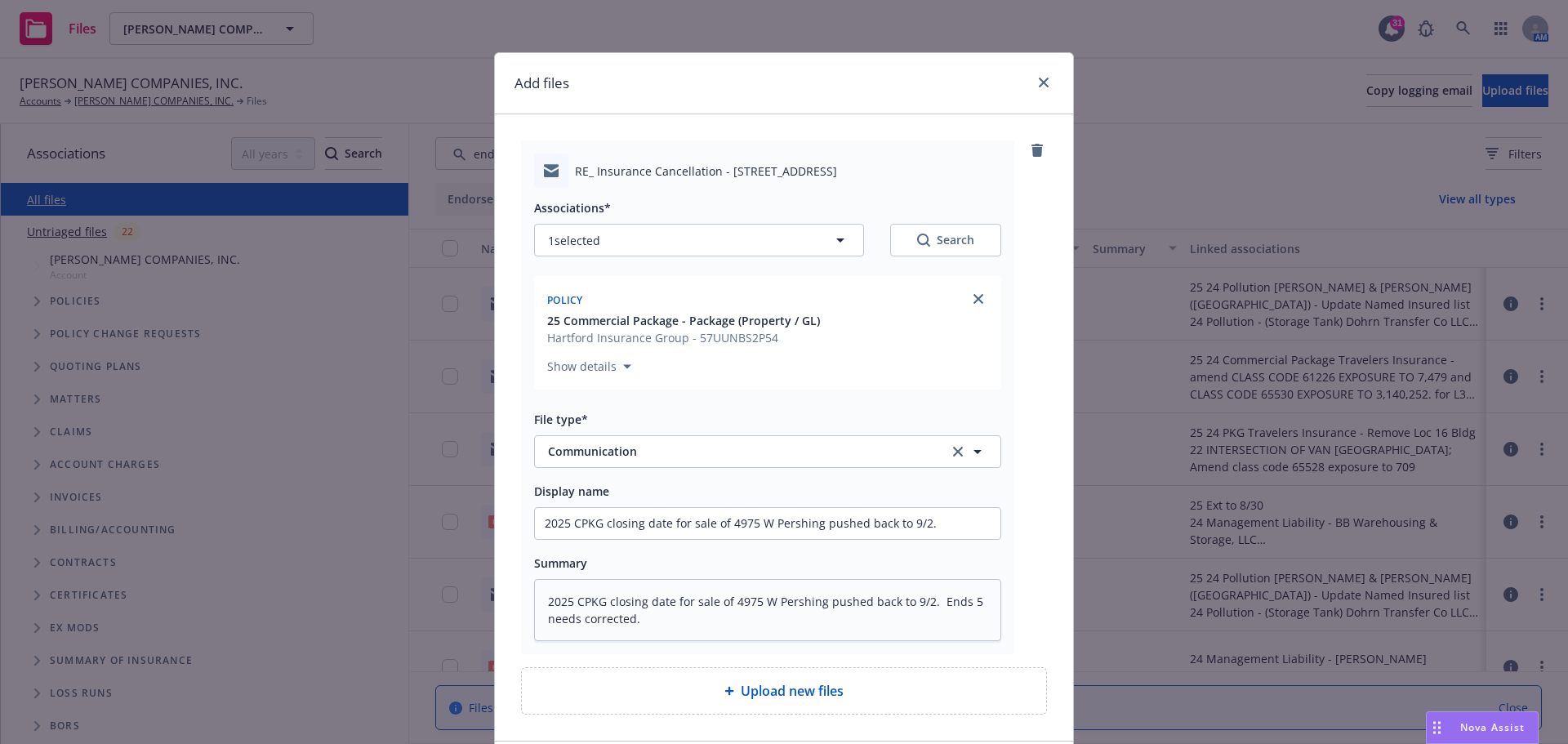
scroll to position [122, 0]
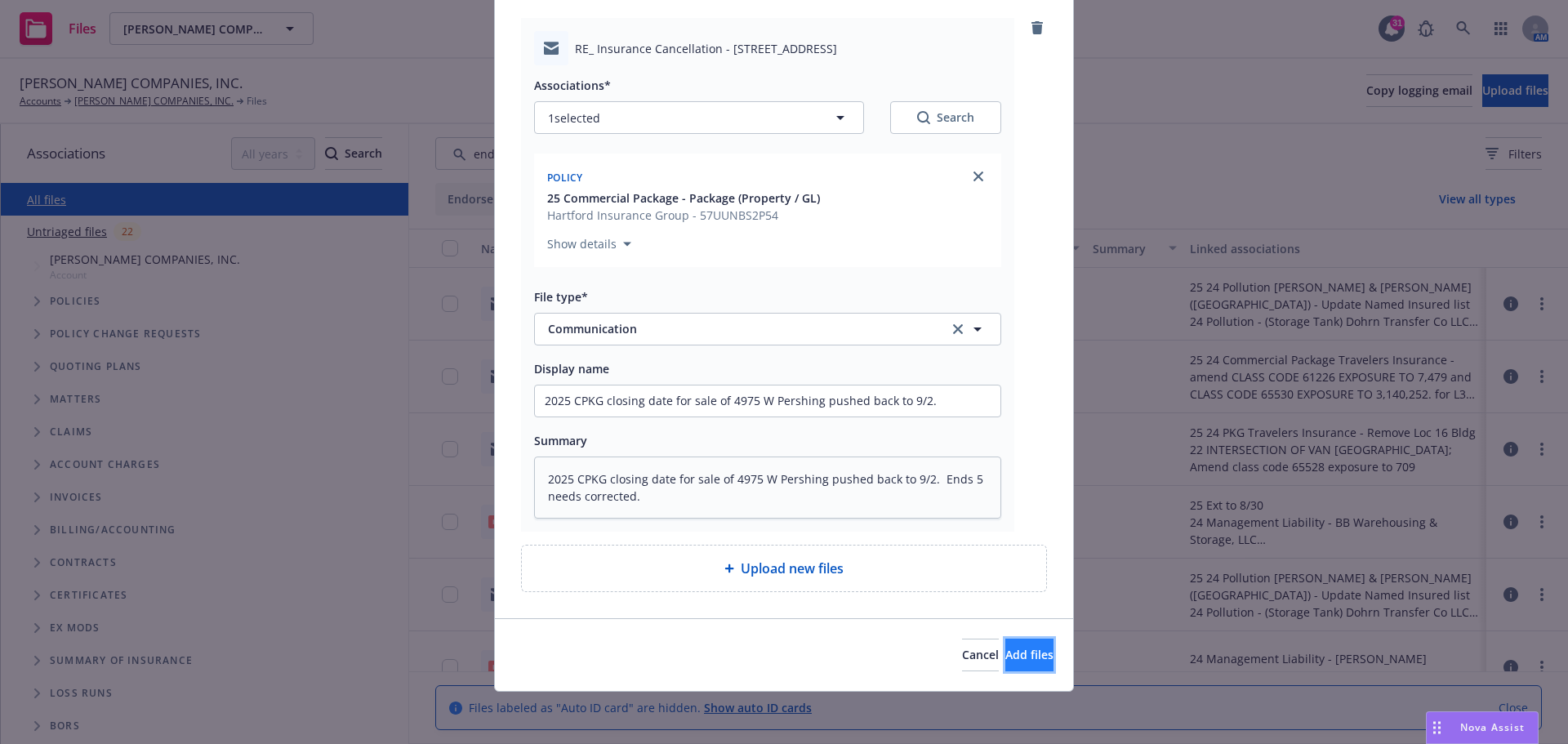
click at [1005, 650] on span "Add files" at bounding box center [1029, 654] width 48 height 15
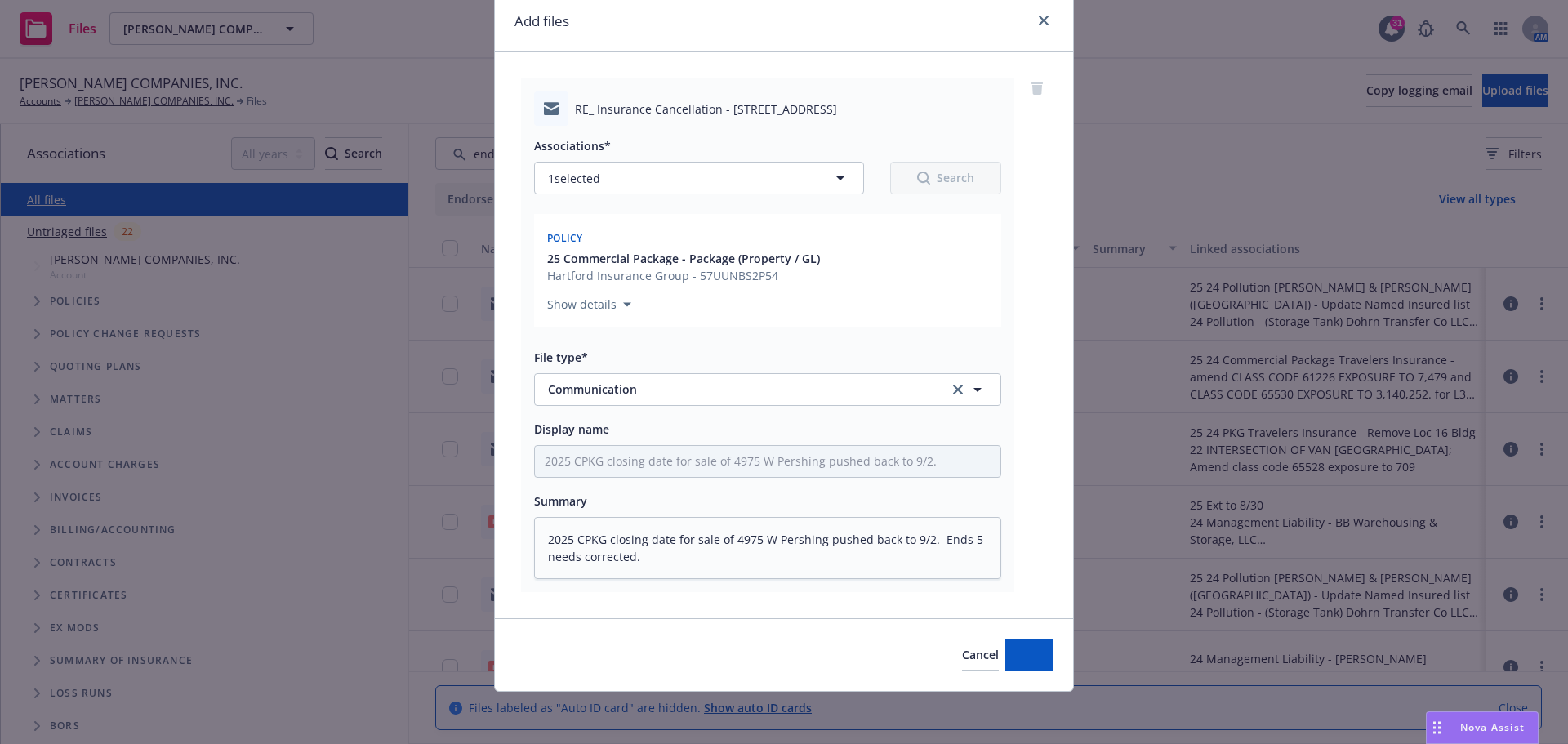
scroll to position [62, 0]
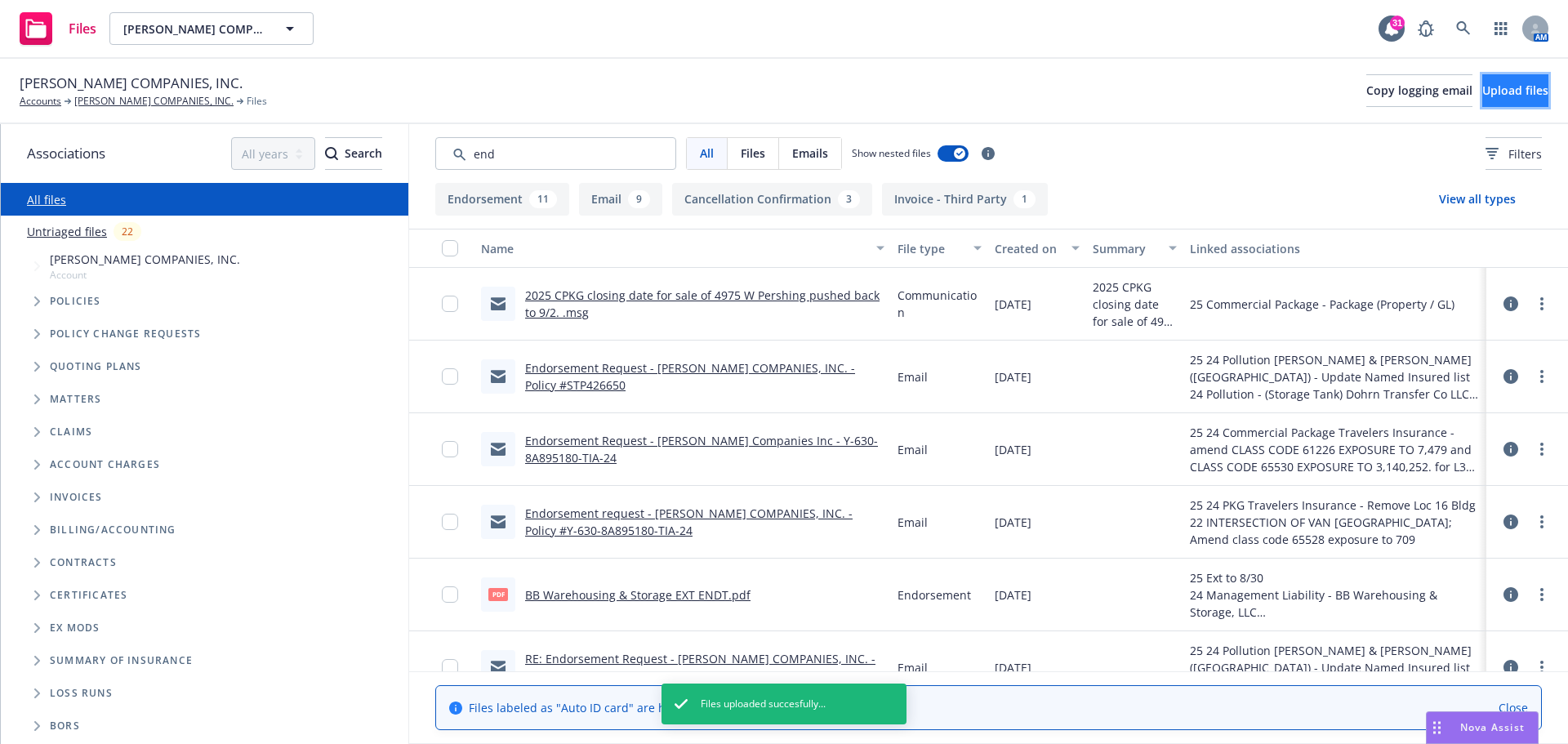
click at [1482, 90] on span "Upload files" at bounding box center [1515, 90] width 67 height 15
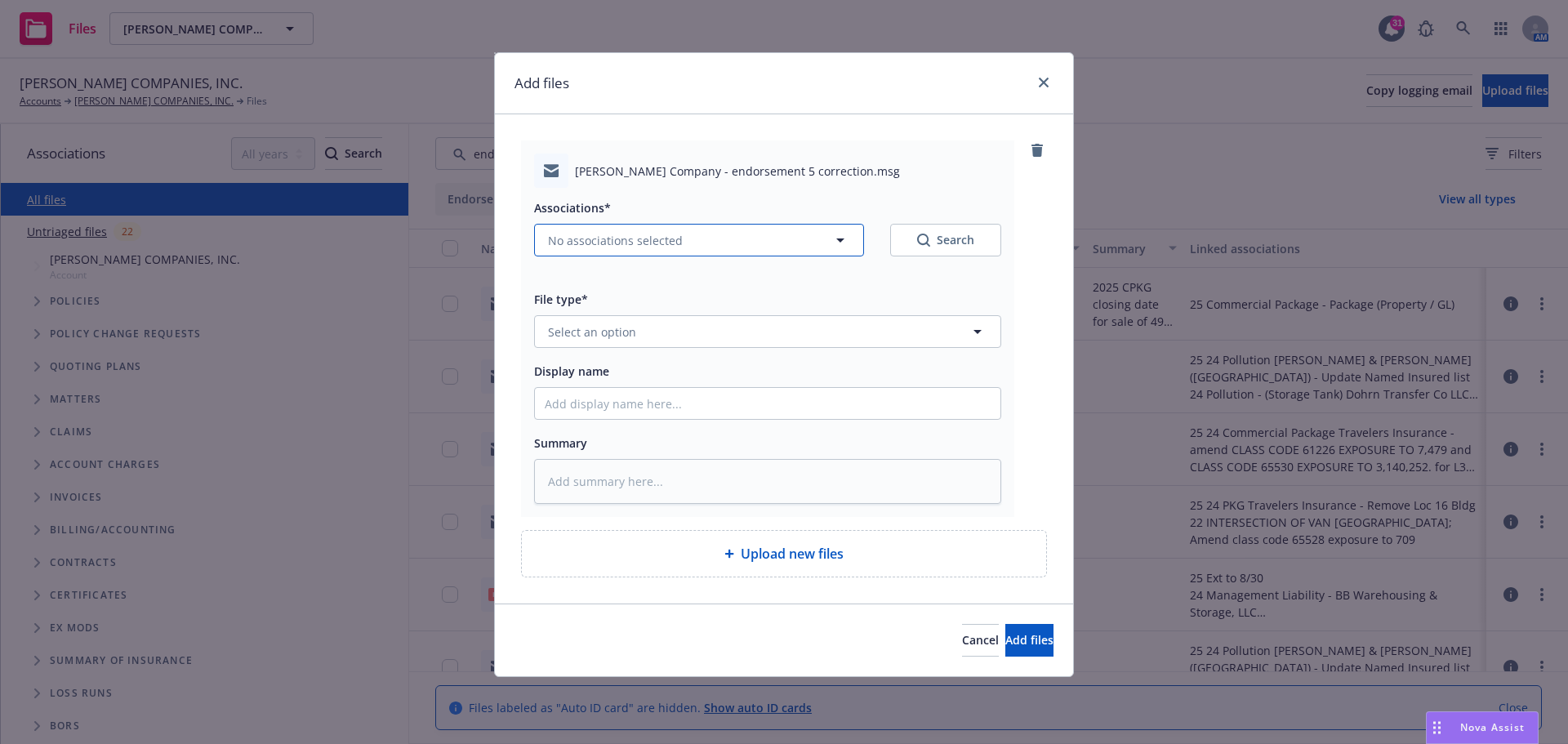
click at [835, 239] on icon "button" at bounding box center [840, 240] width 20 height 20
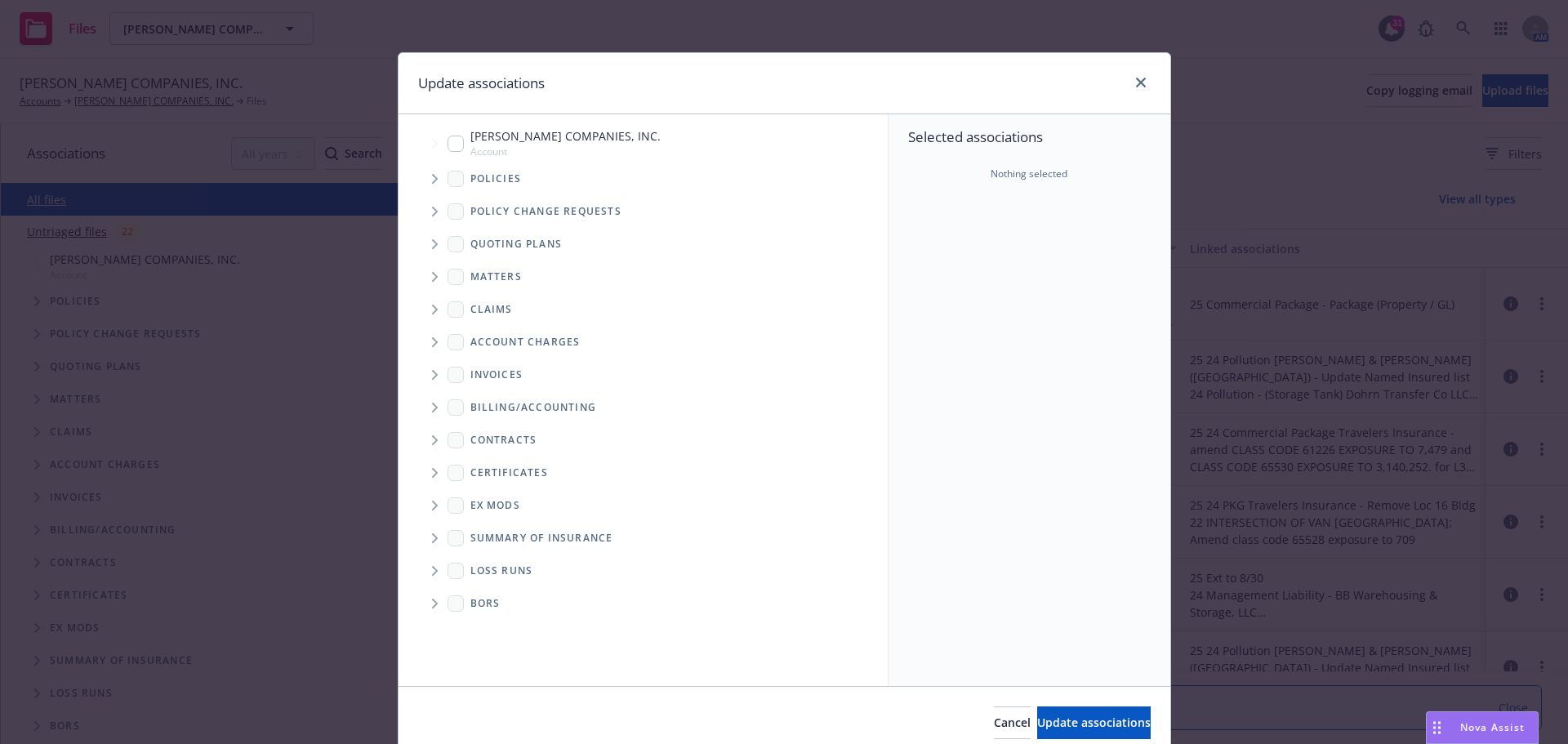
click at [424, 175] on span "Tree Example" at bounding box center [434, 178] width 26 height 26
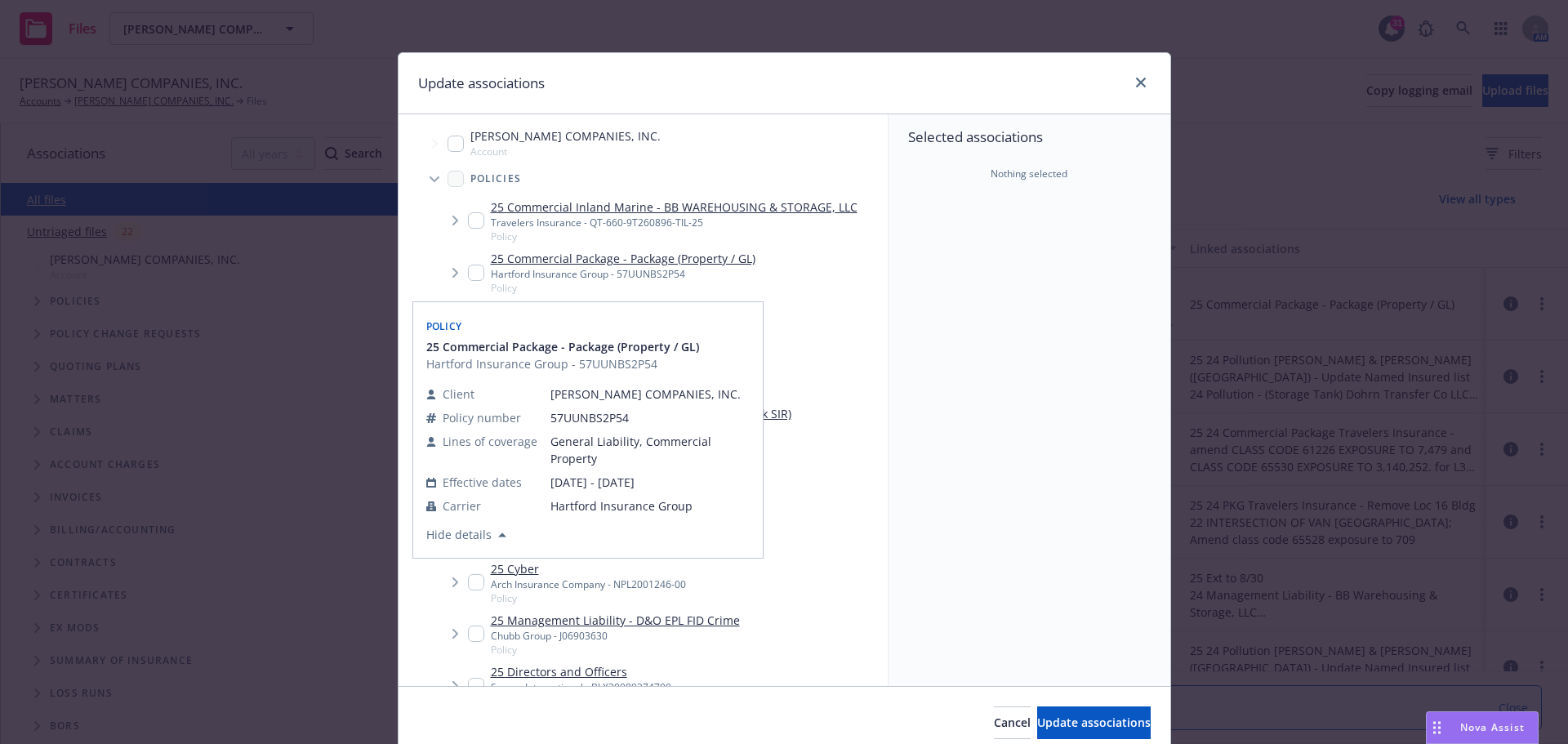
click at [468, 269] on input "Tree Example" at bounding box center [476, 272] width 16 height 16
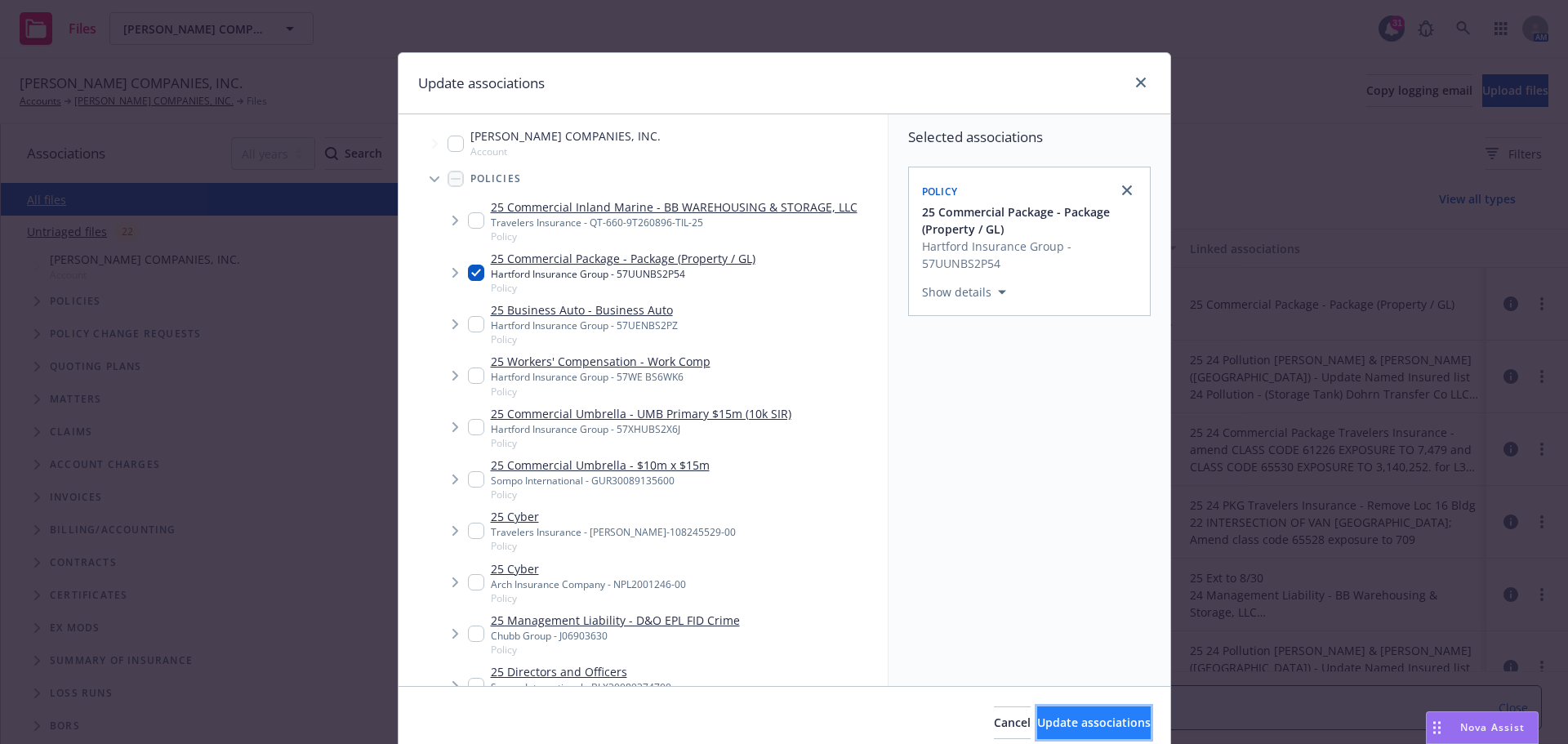
click at [1037, 718] on span "Update associations" at bounding box center [1094, 722] width 114 height 15
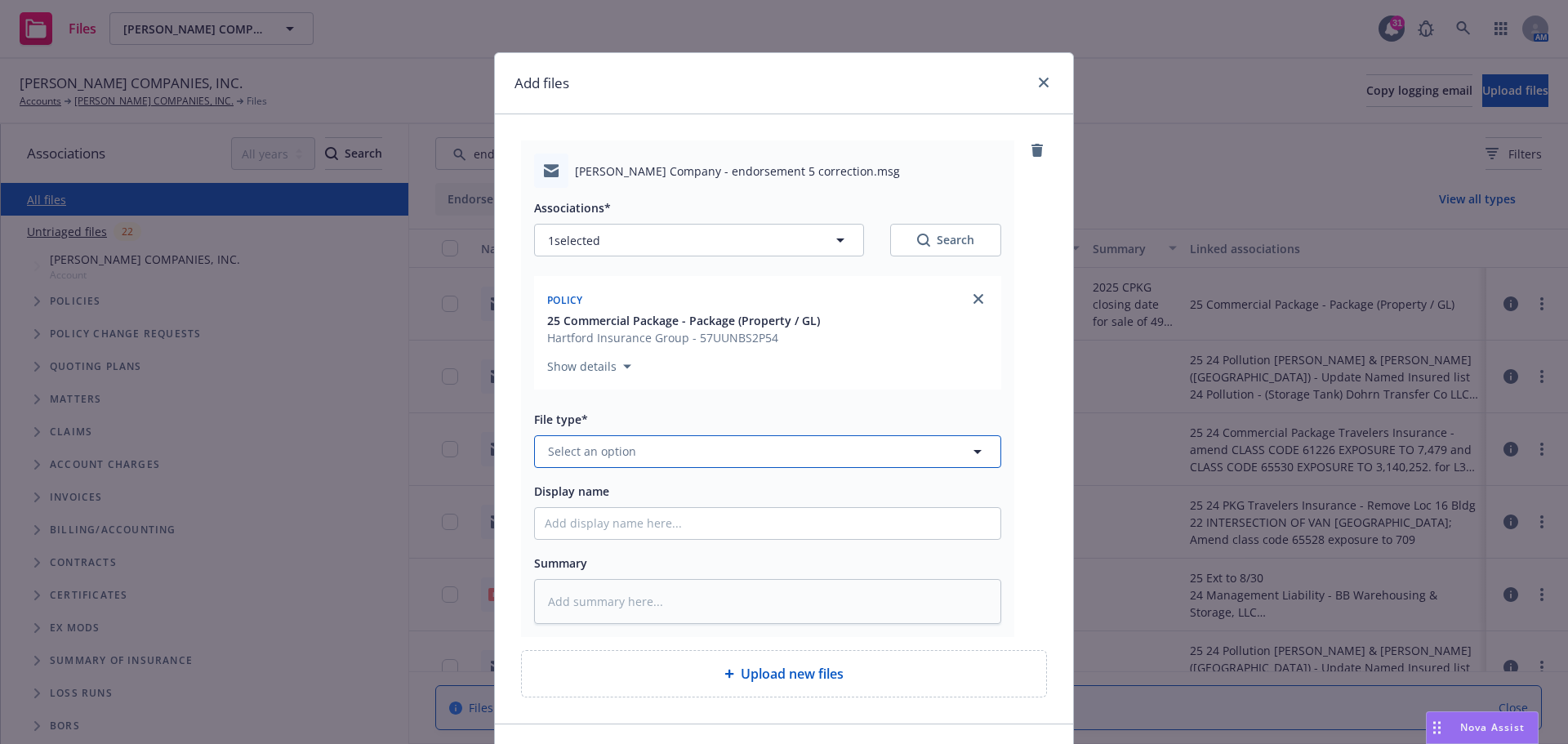
click at [974, 450] on icon "button" at bounding box center [977, 451] width 8 height 4
click at [638, 514] on input "Display name" at bounding box center [767, 523] width 466 height 31
drag, startPoint x: 539, startPoint y: 520, endPoint x: 622, endPoint y: 529, distance: 83.5
click at [622, 529] on input "2025 CPKG" at bounding box center [767, 523] width 466 height 31
click at [561, 523] on input "2025 CPKG" at bounding box center [767, 523] width 466 height 31
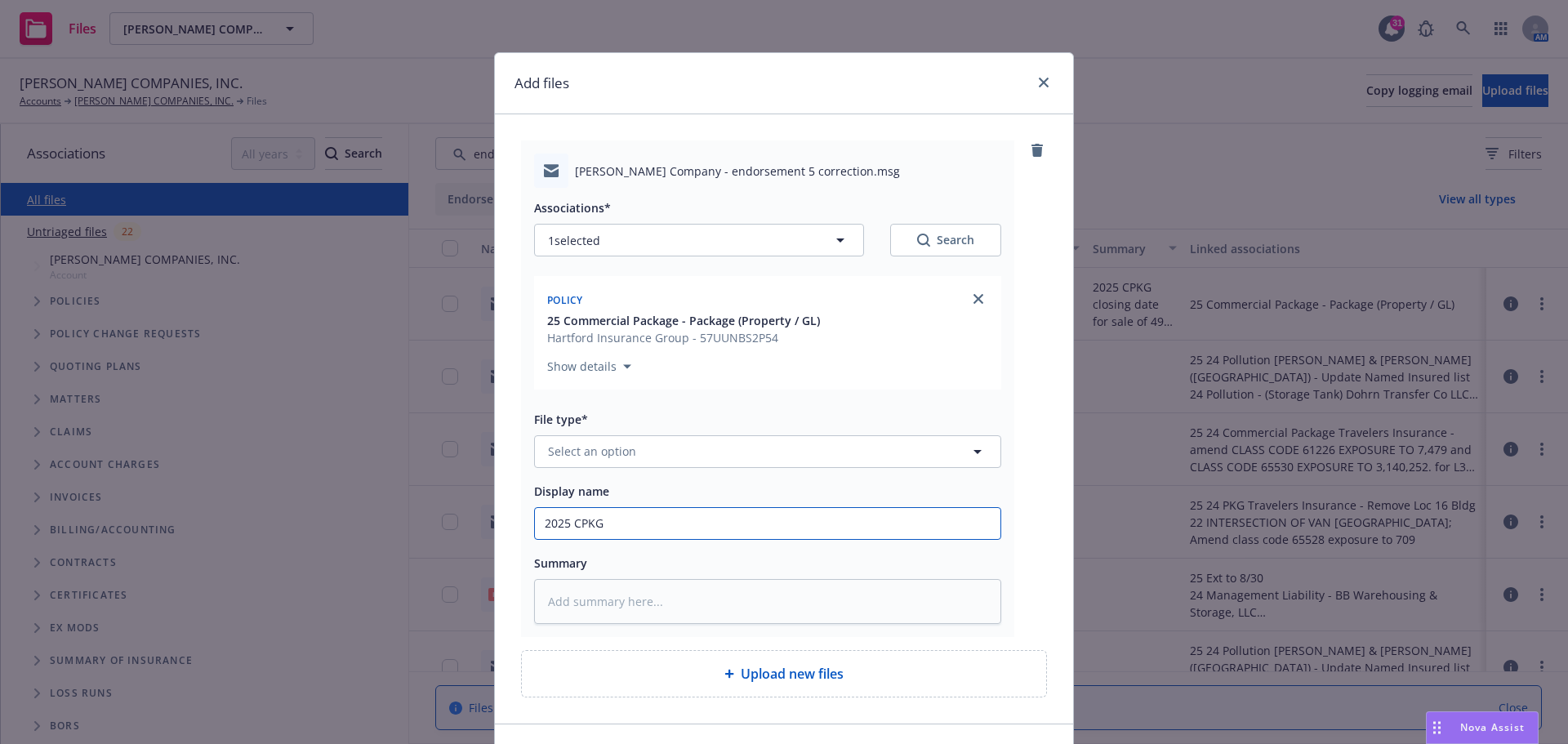
click at [622, 518] on input "2025 CPKG" at bounding box center [767, 523] width 466 height 31
click at [883, 521] on input "2025 CPKG info to Hartford, ends 5 needs corrected. Sell of" at bounding box center [767, 523] width 466 height 31
drag, startPoint x: 994, startPoint y: 522, endPoint x: 466, endPoint y: 521, distance: 528.0
click at [466, 521] on div "Add files Hammel Company - endorsement 5 correction.msg Associations* 1 selecte…" at bounding box center [784, 372] width 1568 height 744
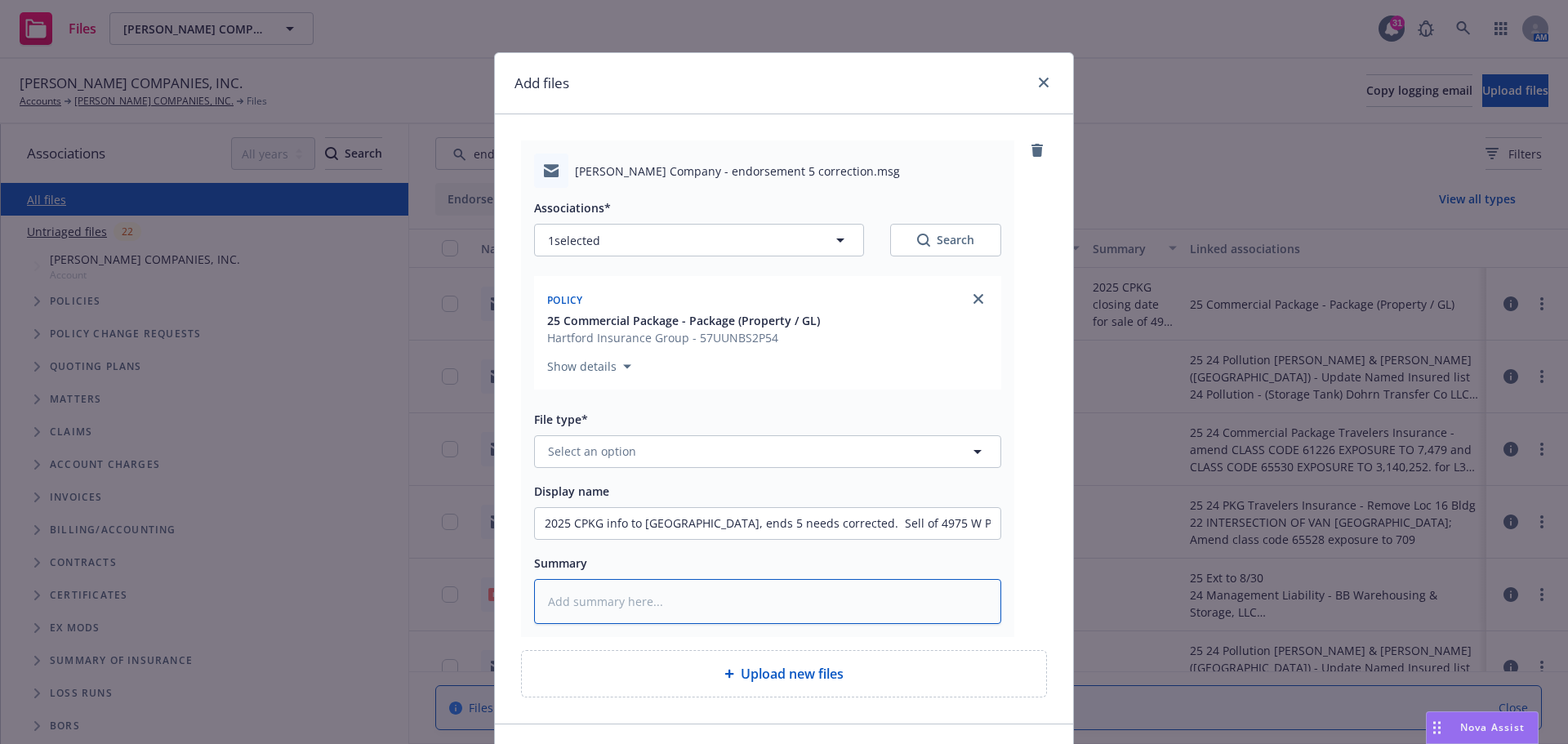
click at [561, 591] on textarea at bounding box center [767, 601] width 467 height 45
drag, startPoint x: 561, startPoint y: 591, endPoint x: 552, endPoint y: 594, distance: 9.5
click at [552, 594] on textarea at bounding box center [767, 601] width 467 height 45
paste textarea "2025 CPKG info to Hartford, ends 5 needs corrected. Sell of 4975 W Pershing pus…"
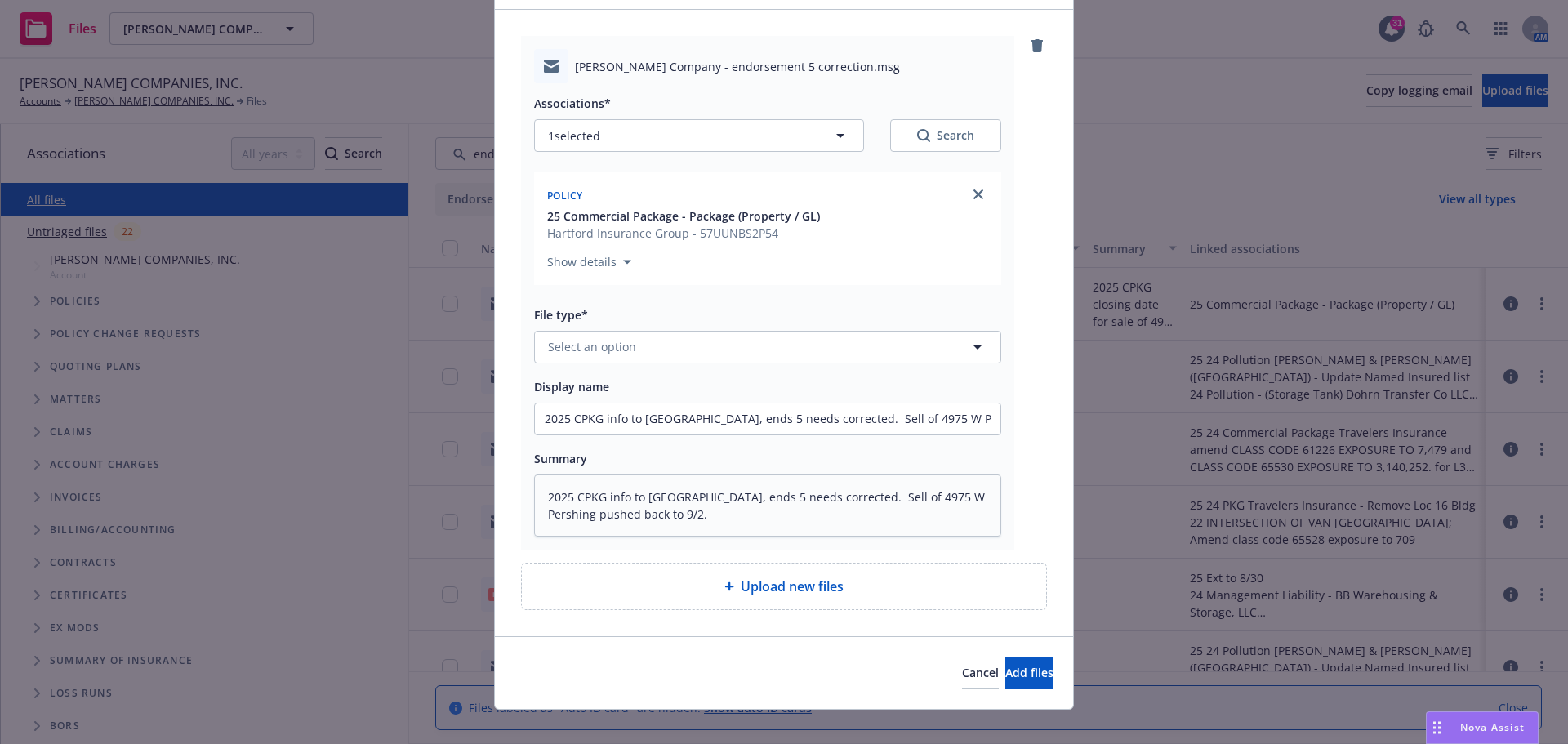
scroll to position [109, 0]
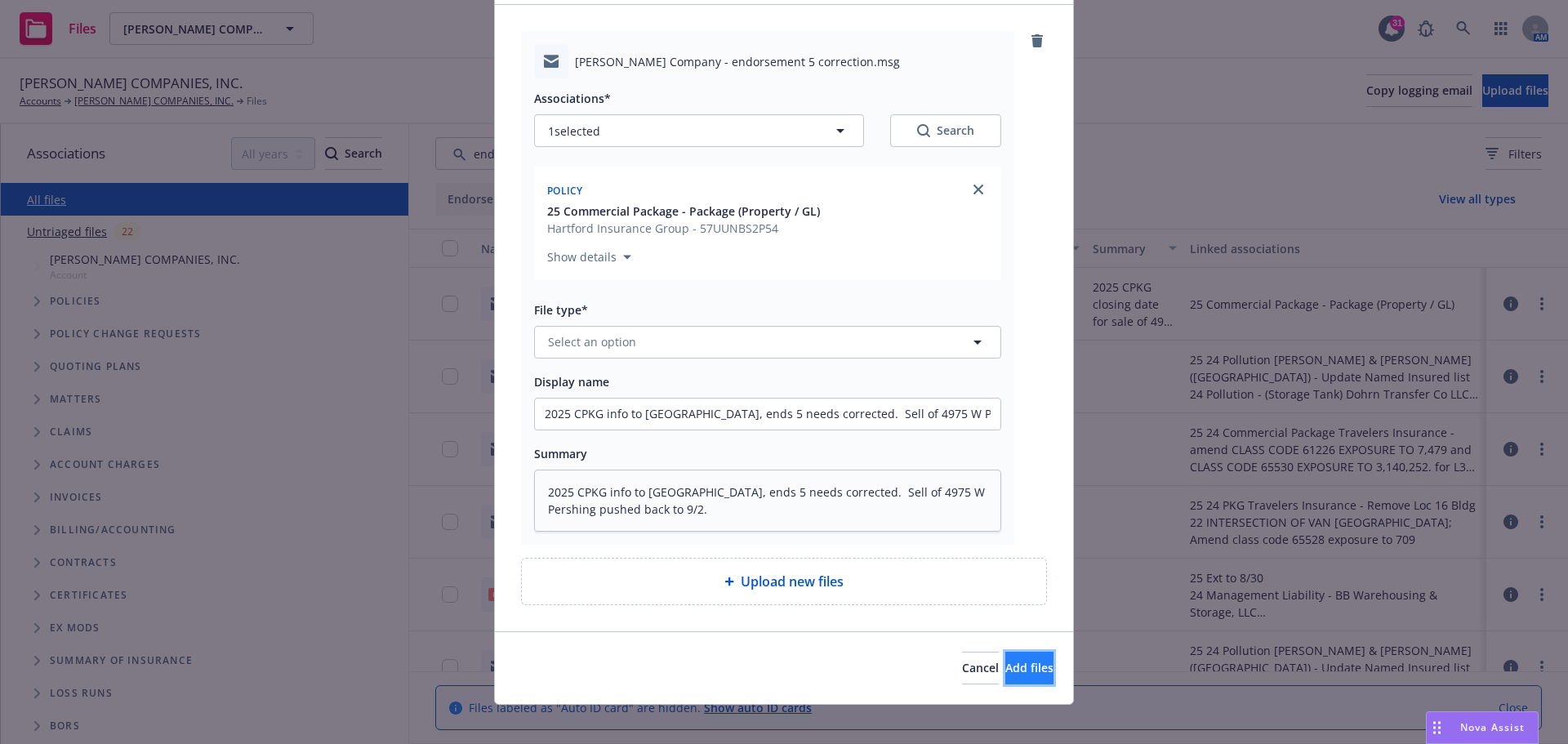
click at [1005, 655] on button "Add files" at bounding box center [1029, 668] width 48 height 33
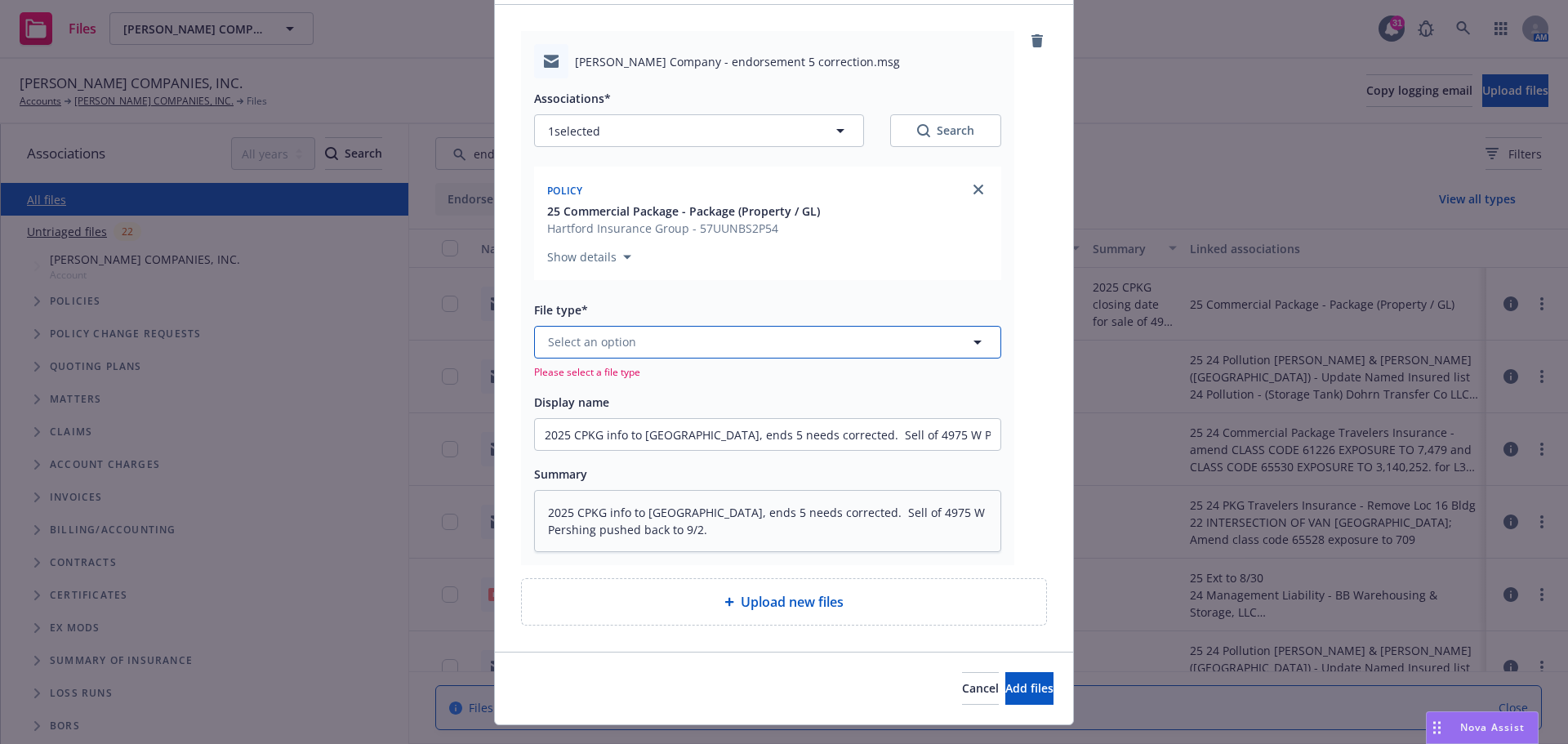
click at [974, 341] on icon "button" at bounding box center [977, 342] width 8 height 4
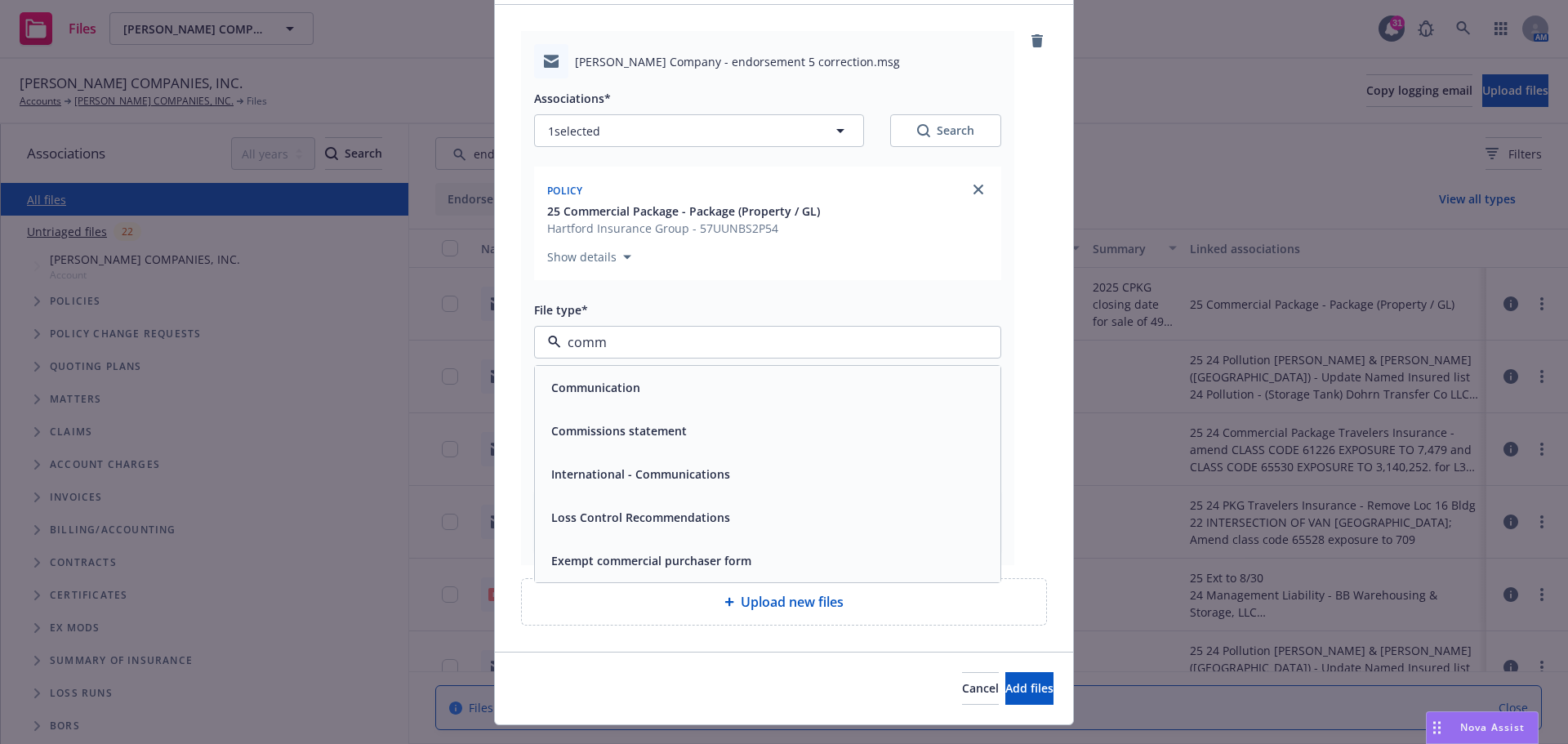
click at [622, 395] on span "Communication" at bounding box center [596, 387] width 89 height 17
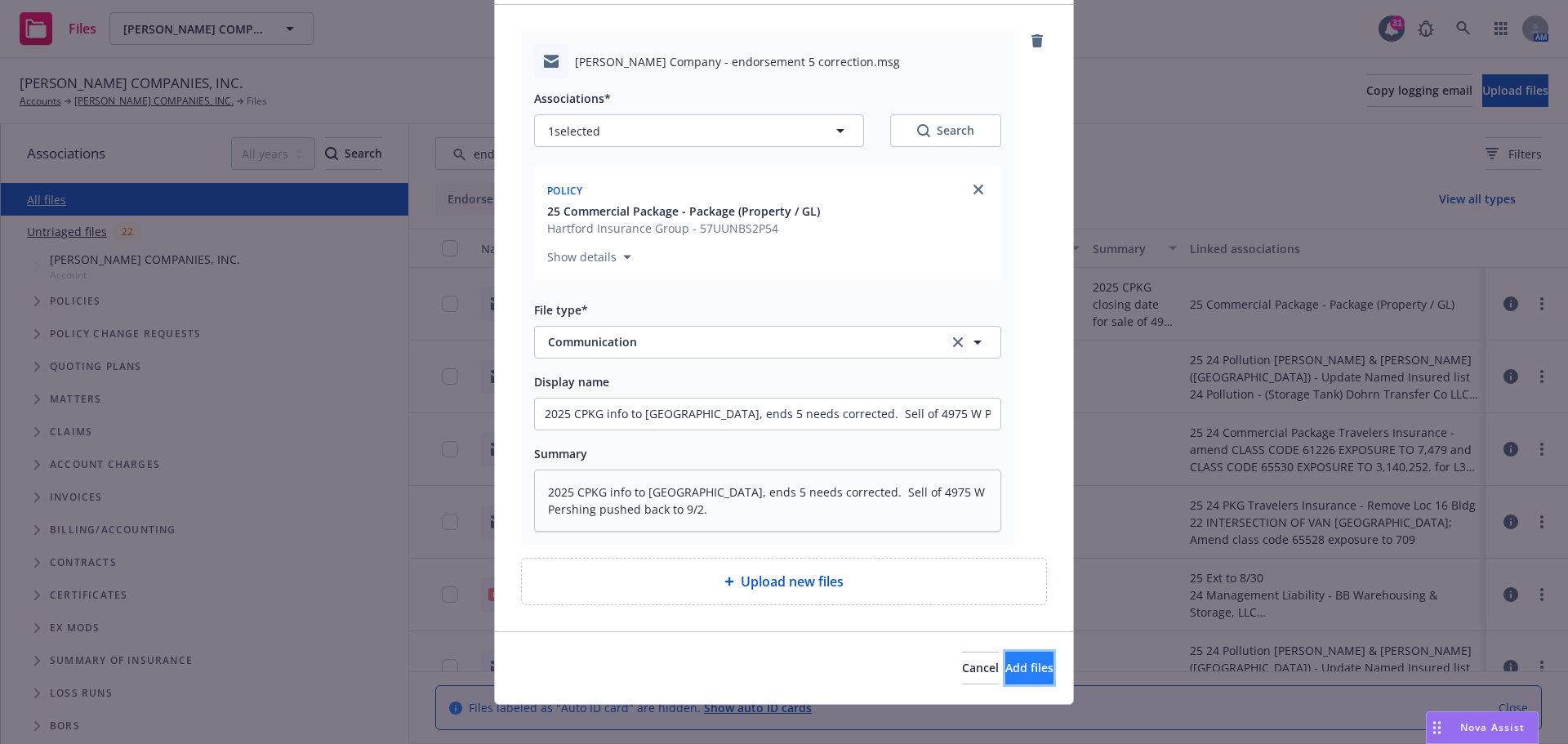
click at [1005, 676] on button "Add files" at bounding box center [1029, 668] width 48 height 33
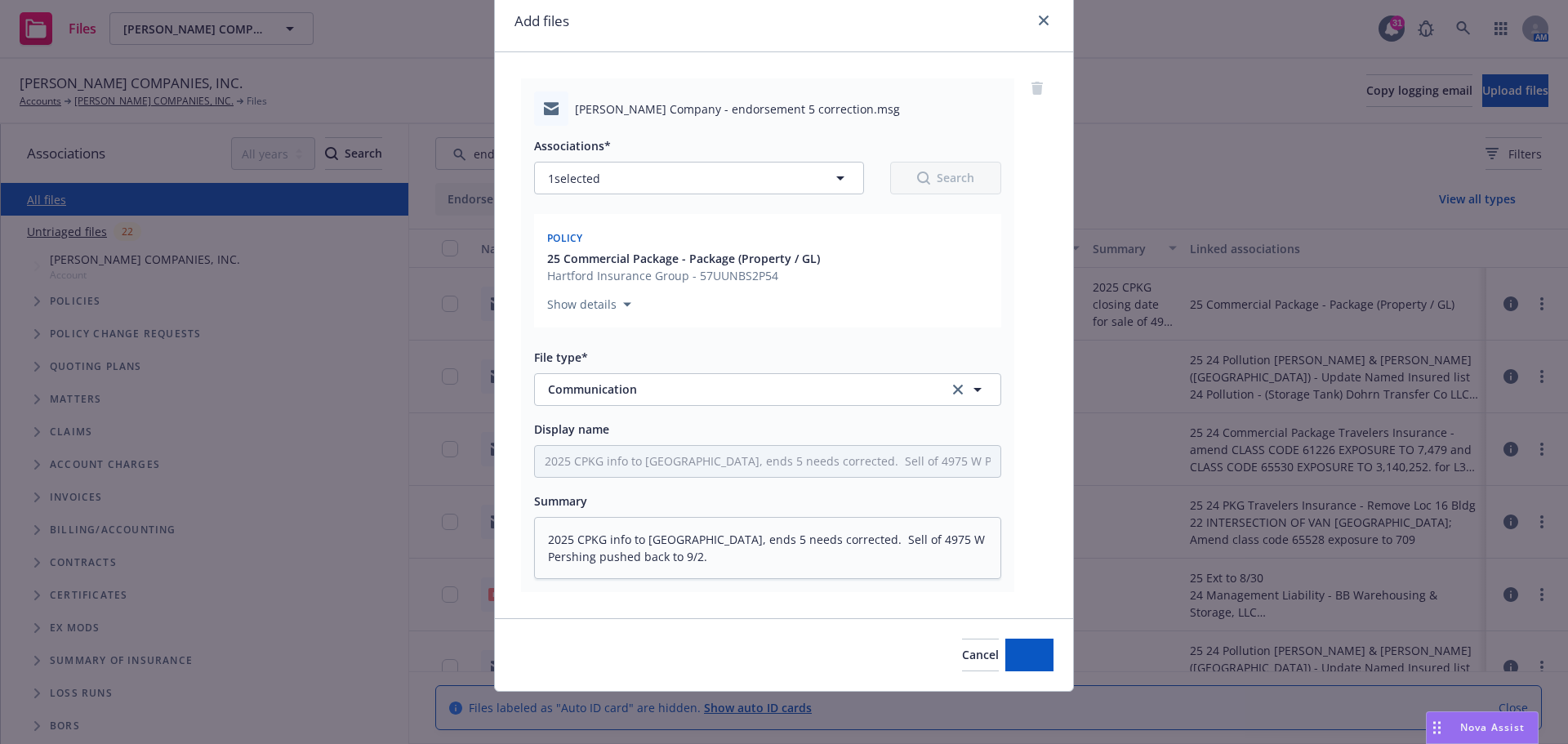
scroll to position [62, 0]
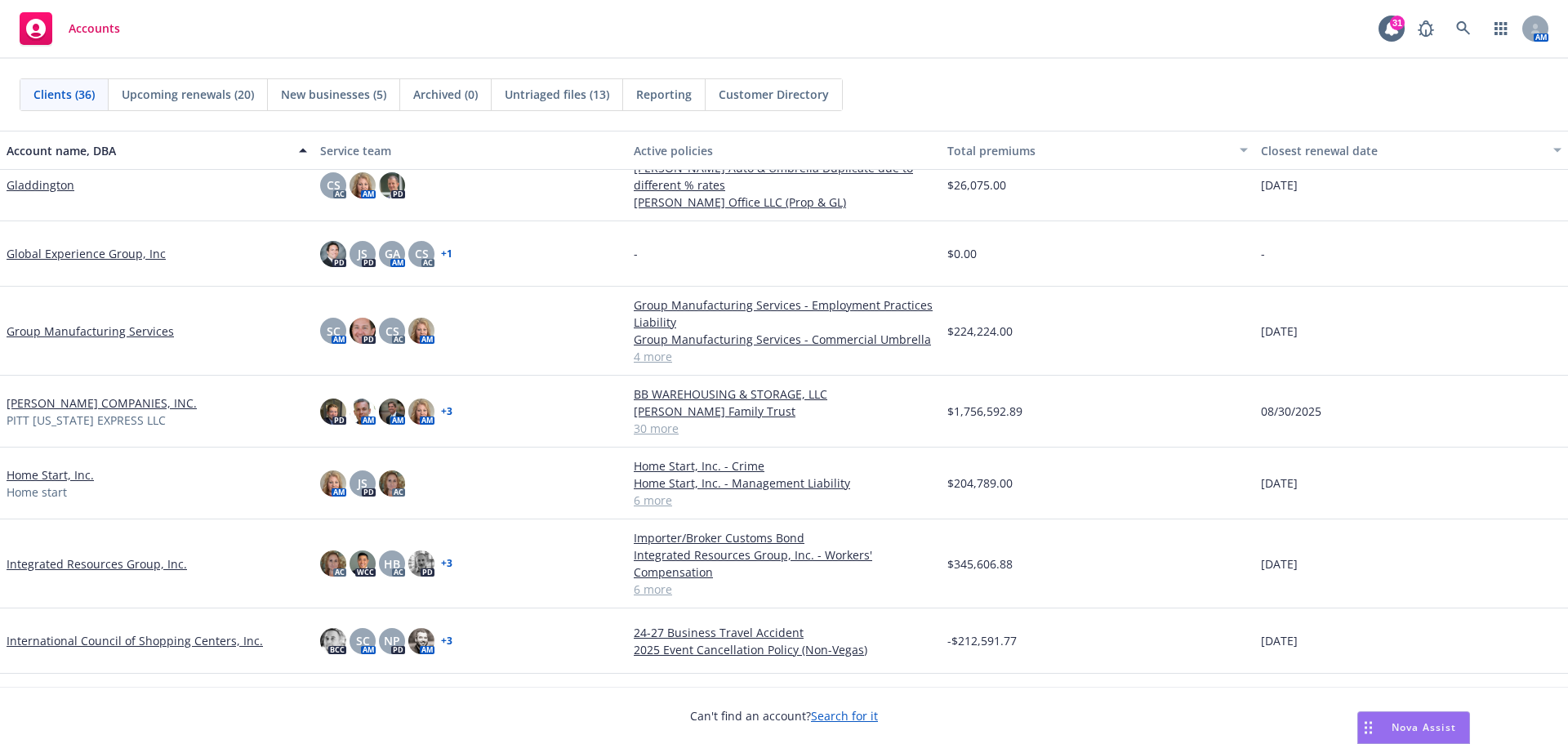
scroll to position [850, 0]
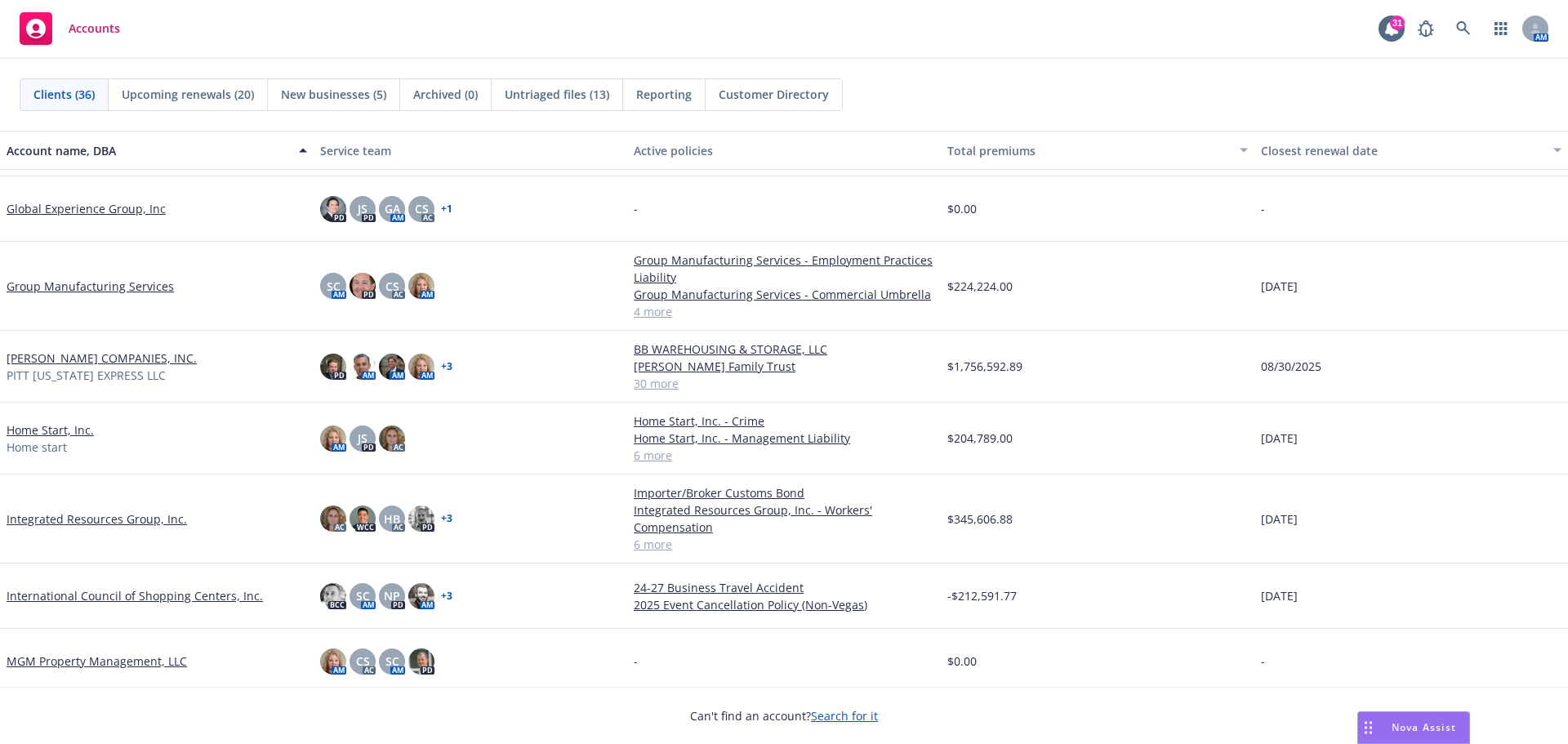
click at [45, 432] on link "Home Start, Inc." at bounding box center [50, 429] width 88 height 17
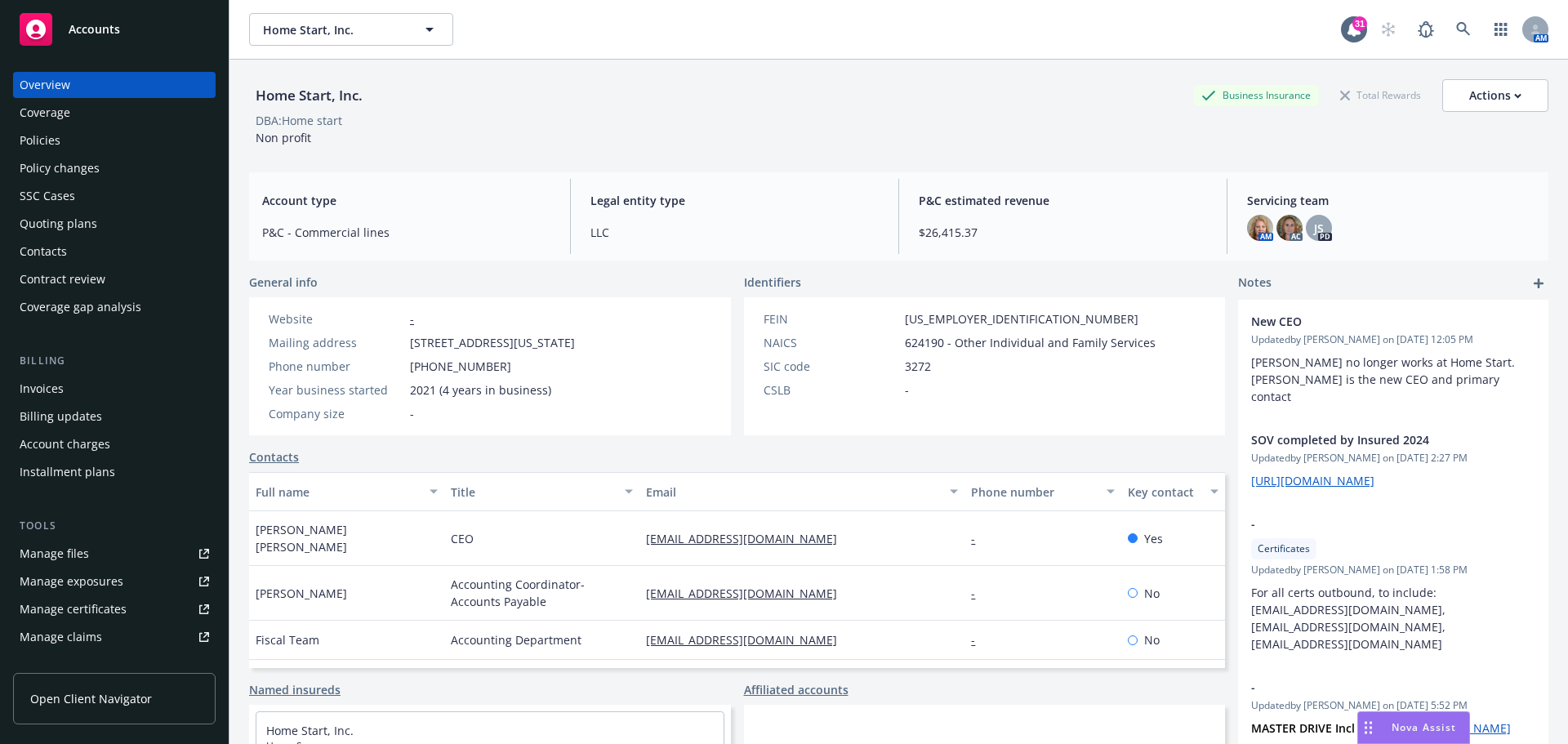
click at [46, 138] on div "Policies" at bounding box center [40, 140] width 41 height 26
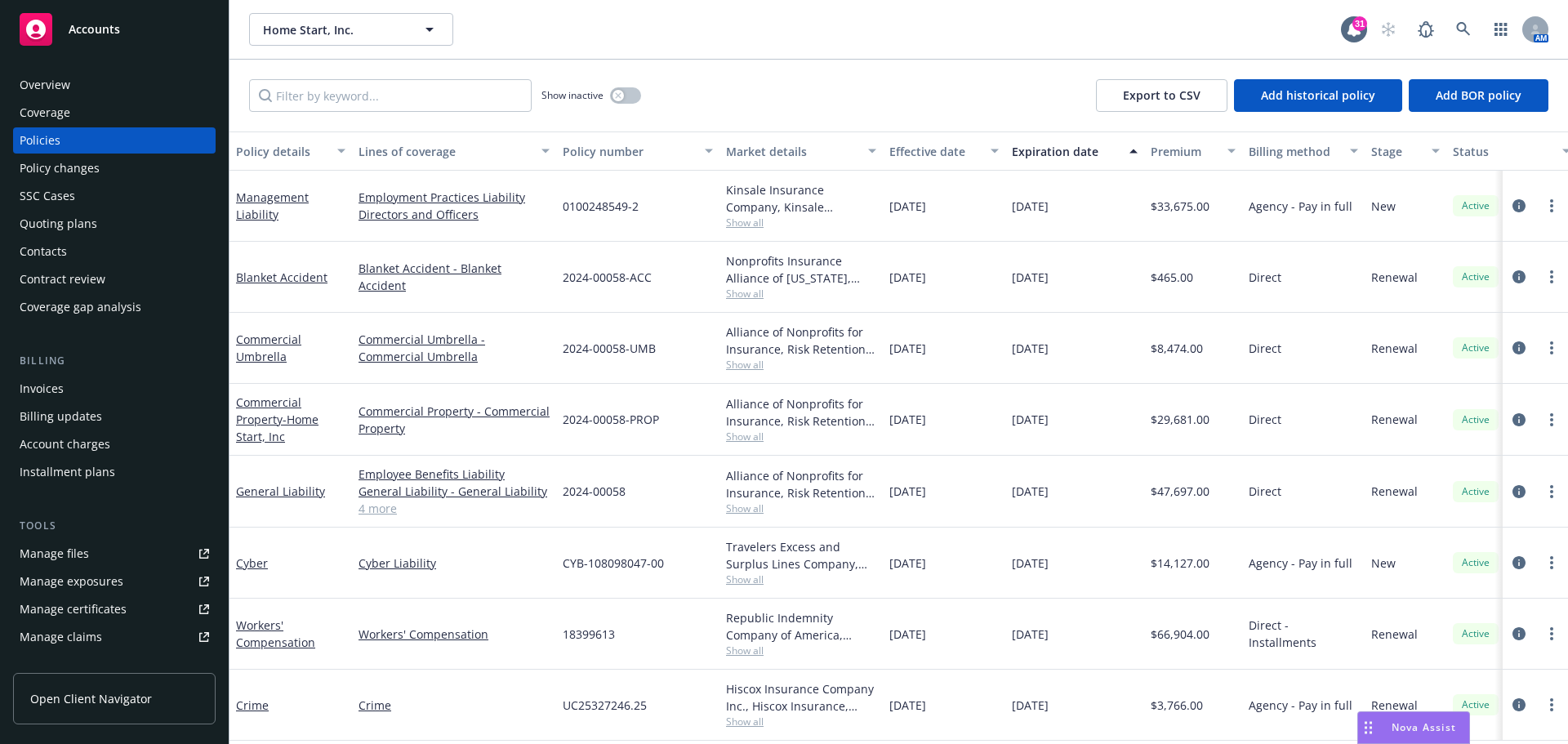
click at [60, 219] on div "Quoting plans" at bounding box center [58, 223] width 77 height 26
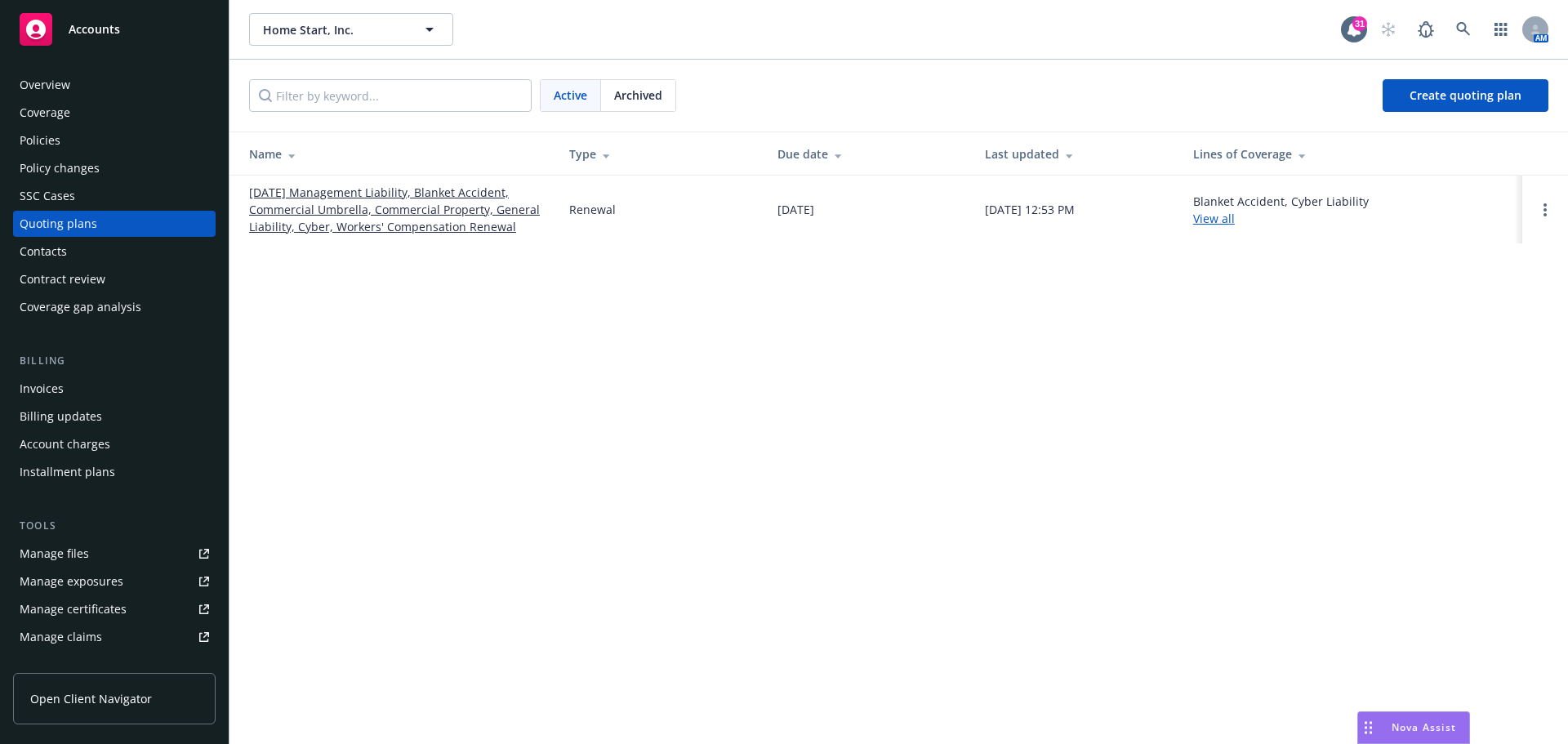
click at [44, 557] on div "Manage files" at bounding box center [54, 553] width 69 height 26
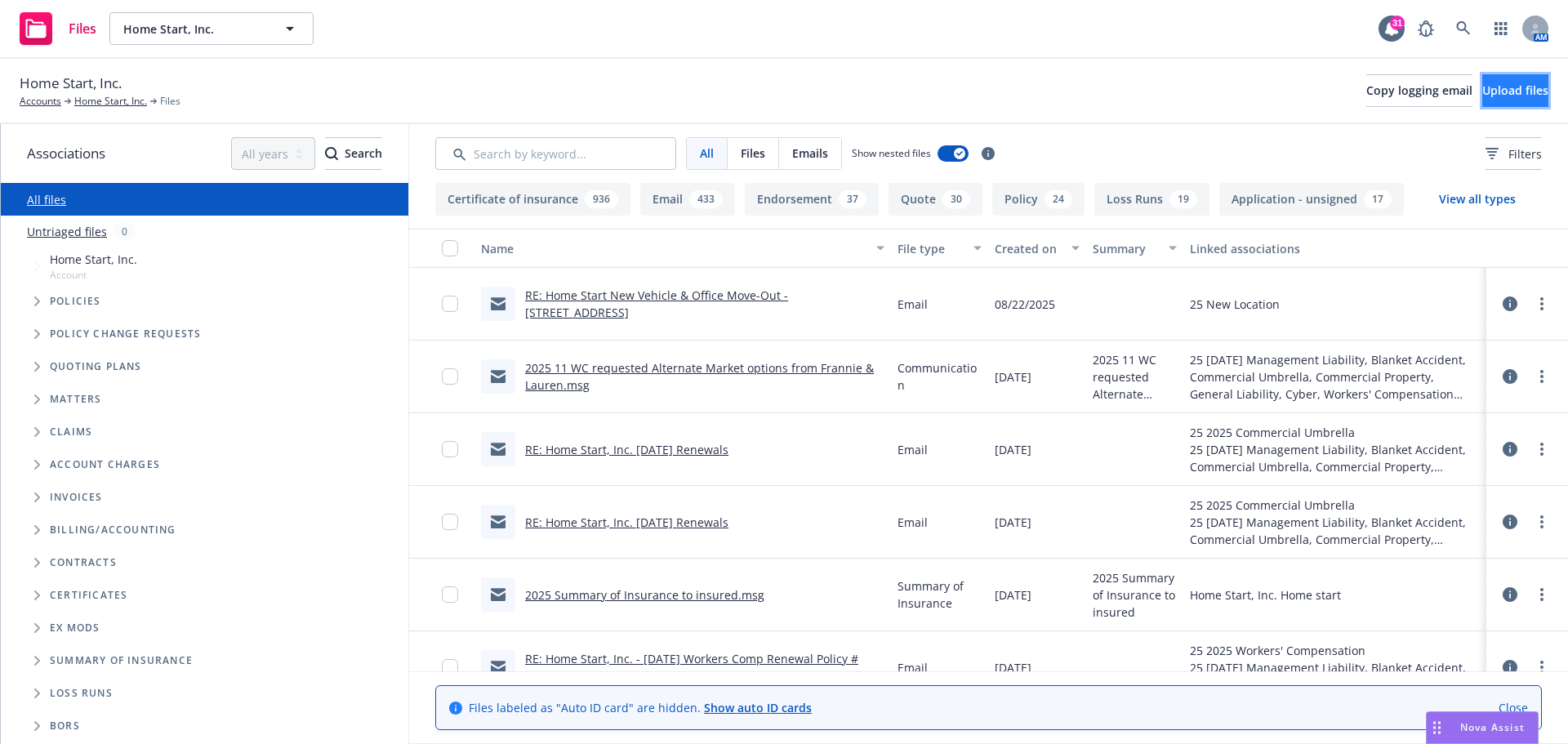
click at [1482, 84] on span "Upload files" at bounding box center [1515, 90] width 67 height 15
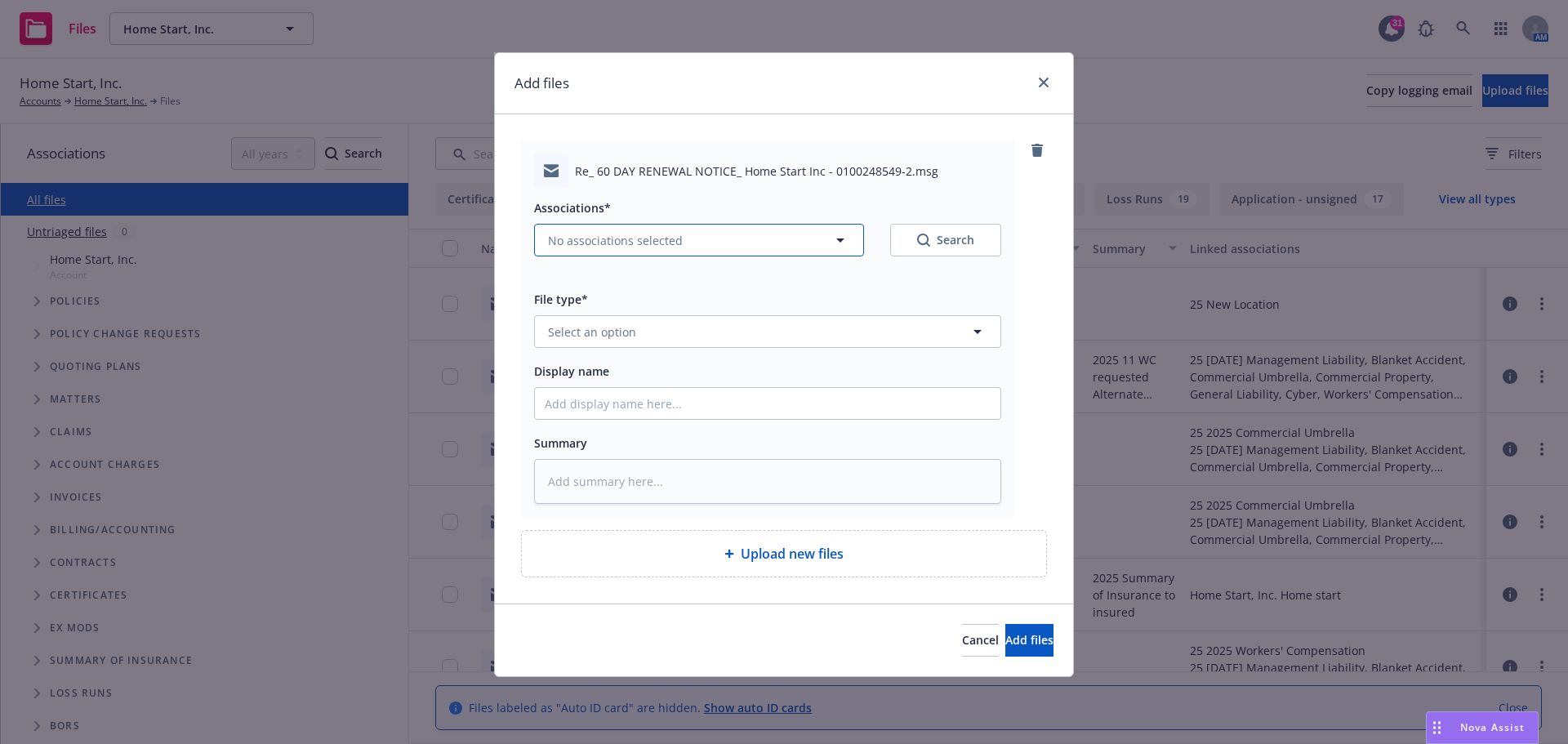
click at [840, 243] on icon "button" at bounding box center [840, 240] width 20 height 20
type textarea "x"
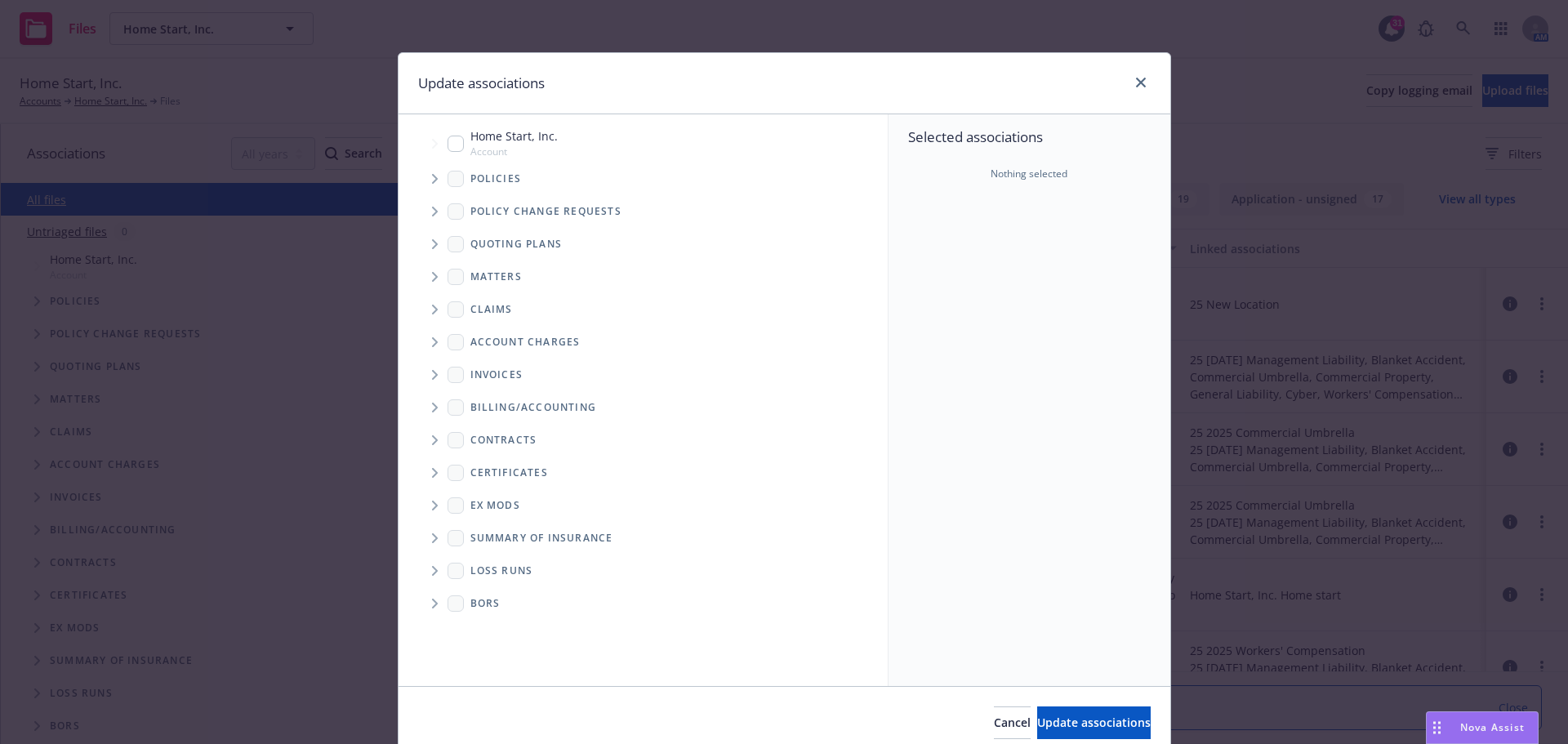
click at [432, 240] on icon "Tree Example" at bounding box center [435, 244] width 5 height 10
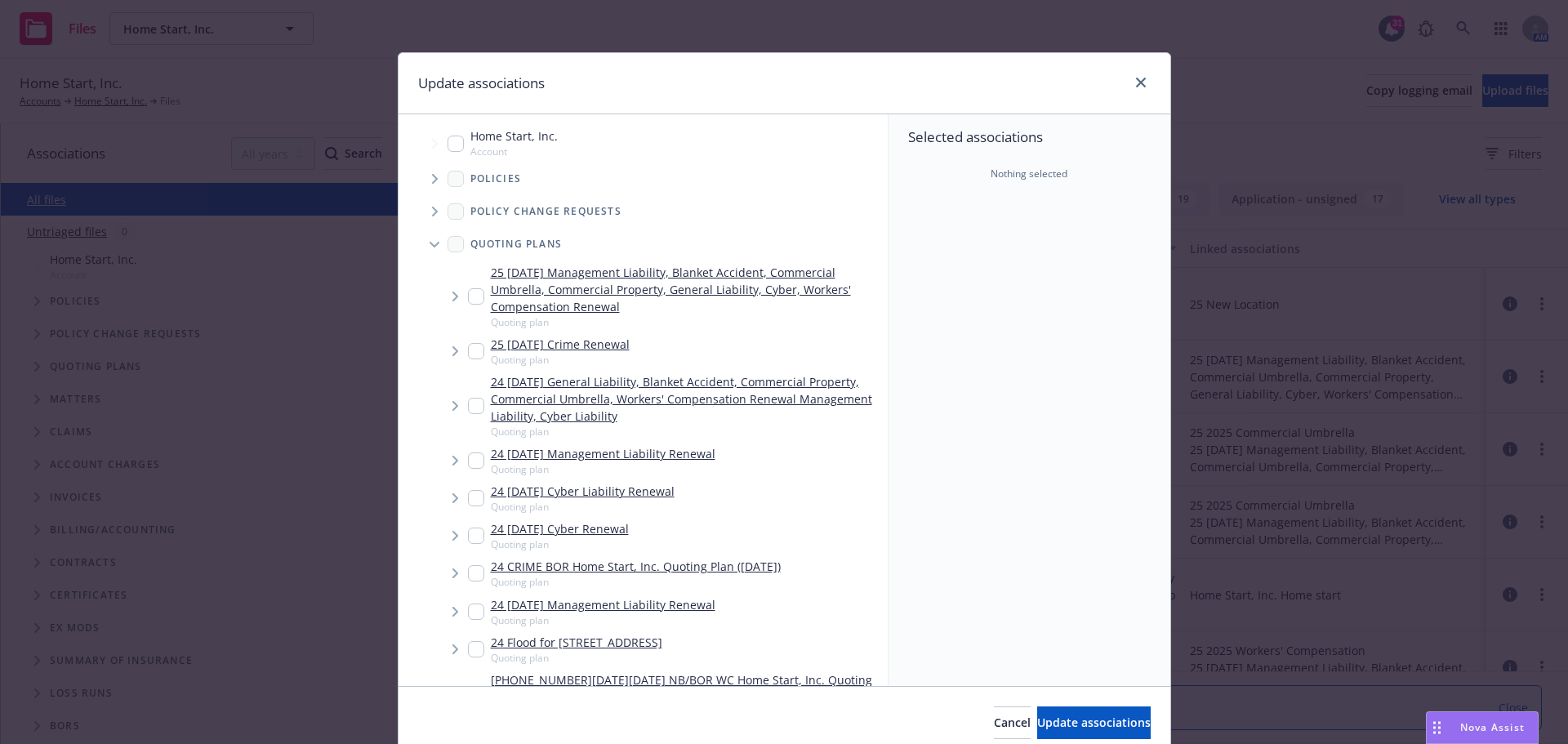
click at [474, 295] on input "Tree Example" at bounding box center [476, 296] width 16 height 16
checkbox input "true"
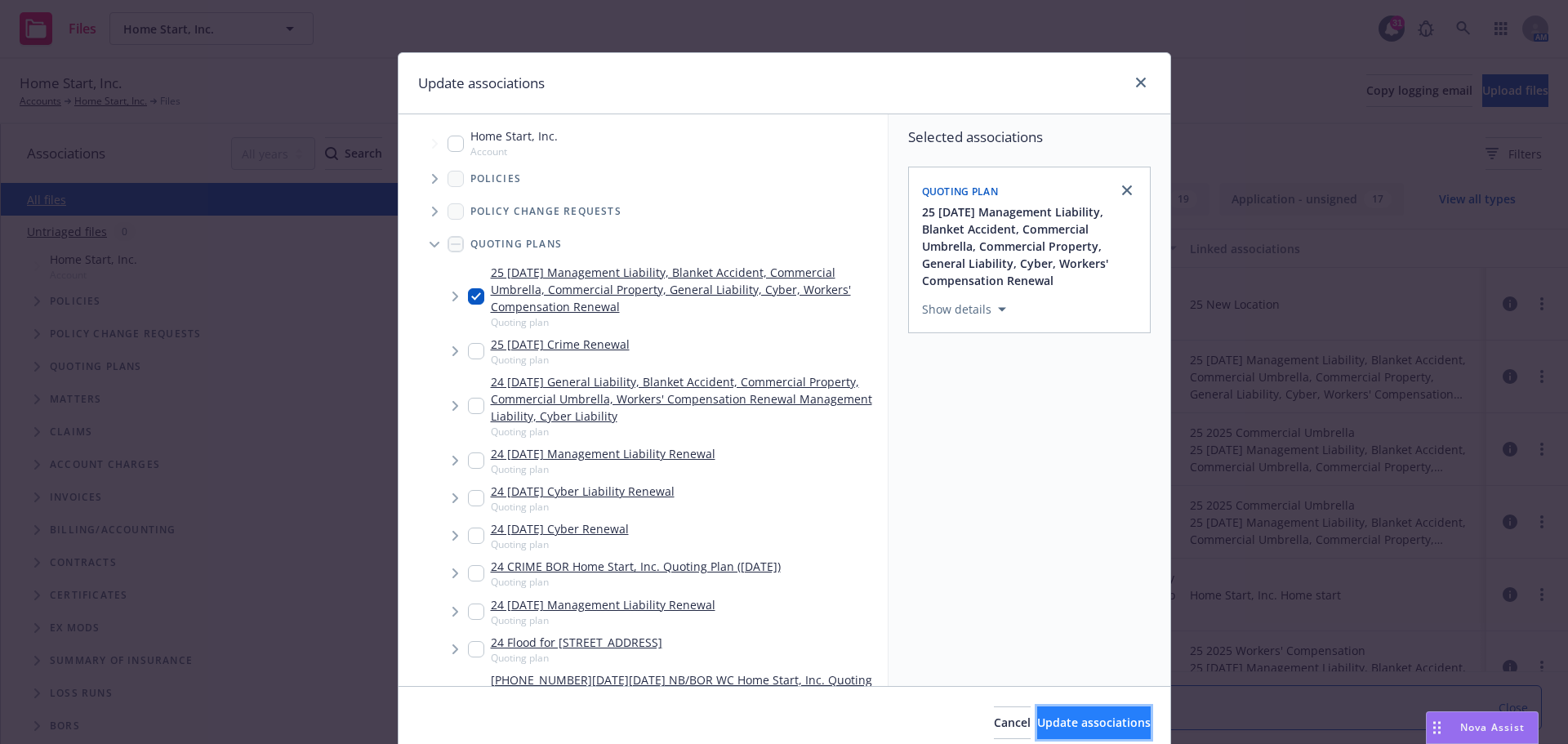
click at [1037, 726] on span "Update associations" at bounding box center [1094, 722] width 114 height 15
type textarea "x"
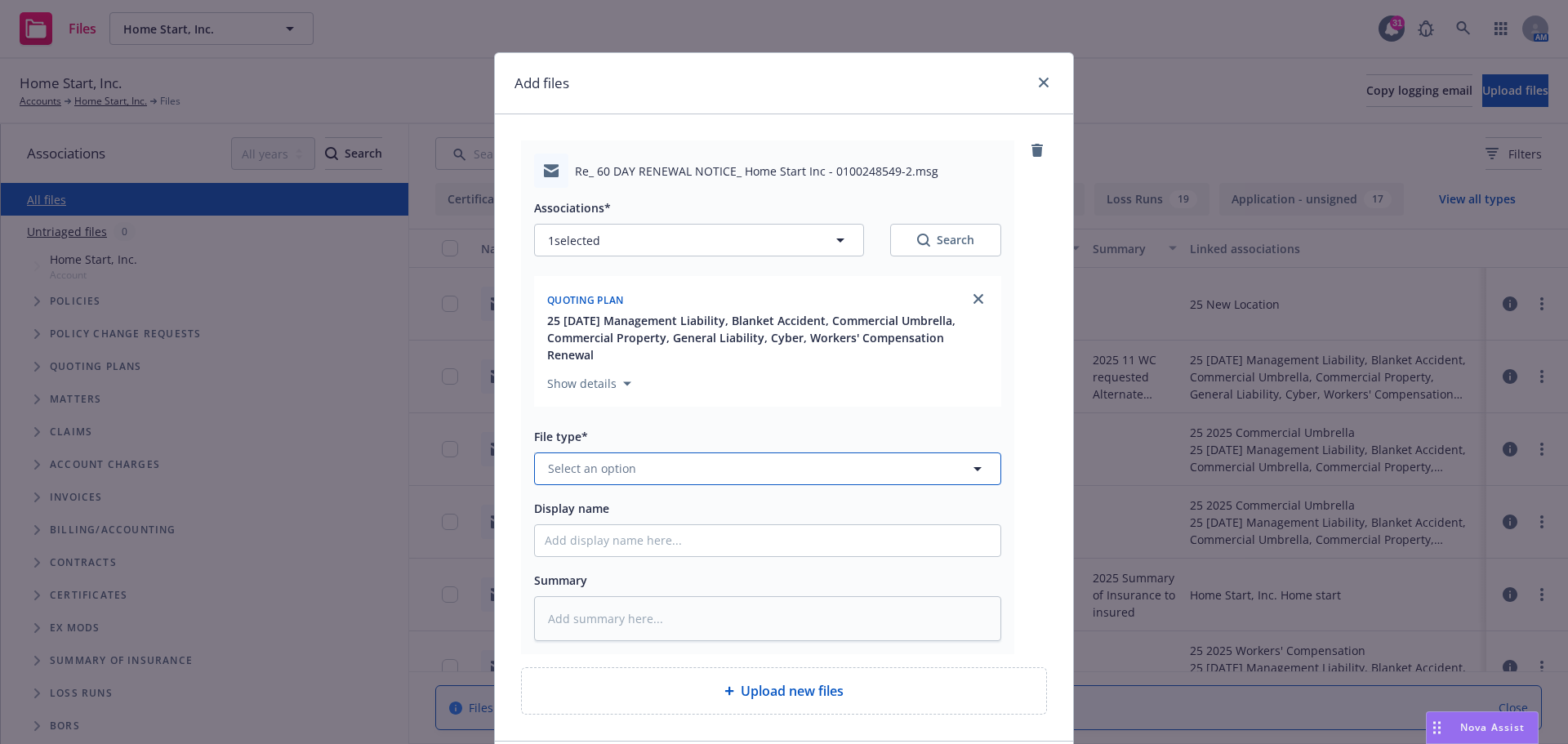
click at [968, 458] on icon "button" at bounding box center [977, 468] width 20 height 20
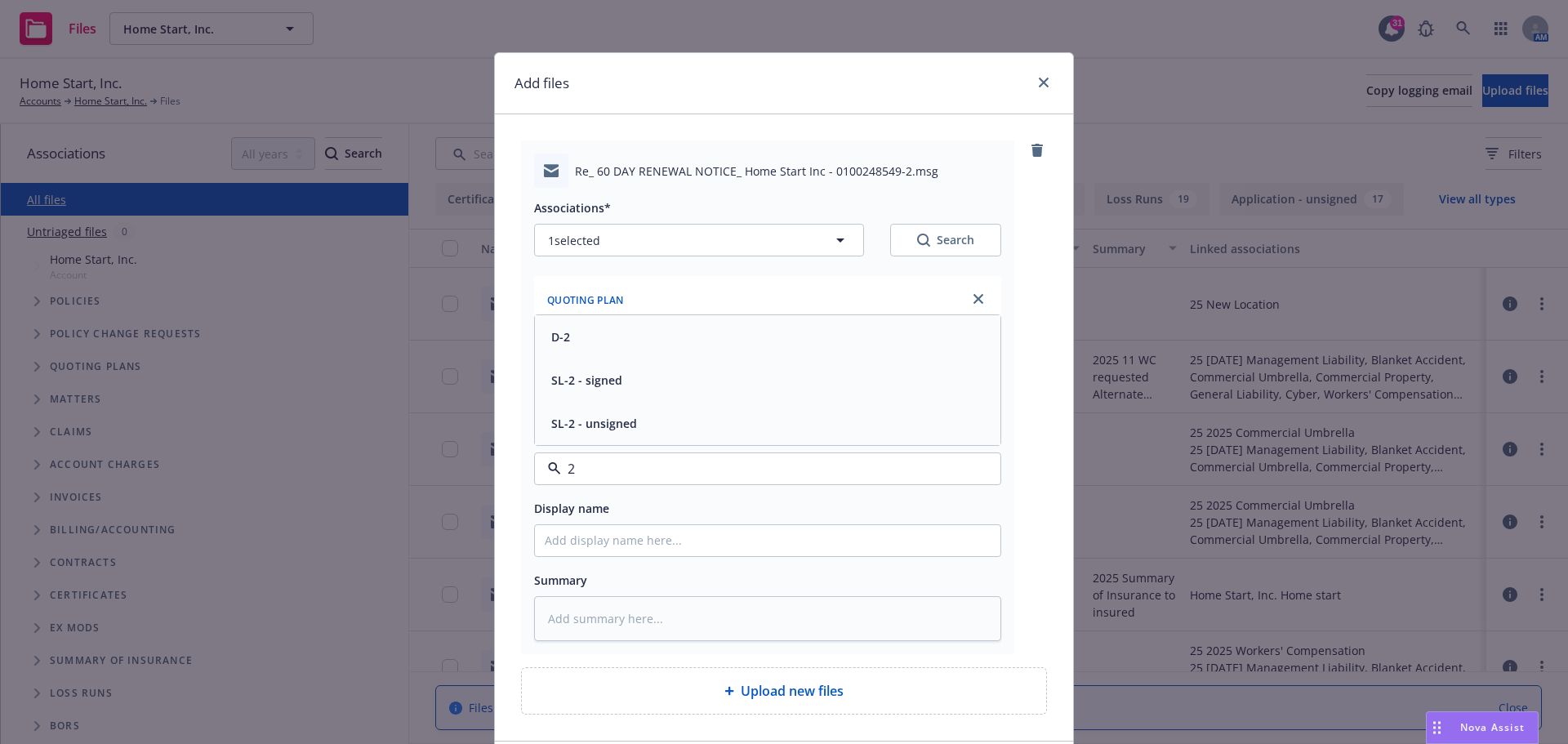
type input "20"
type textarea "x"
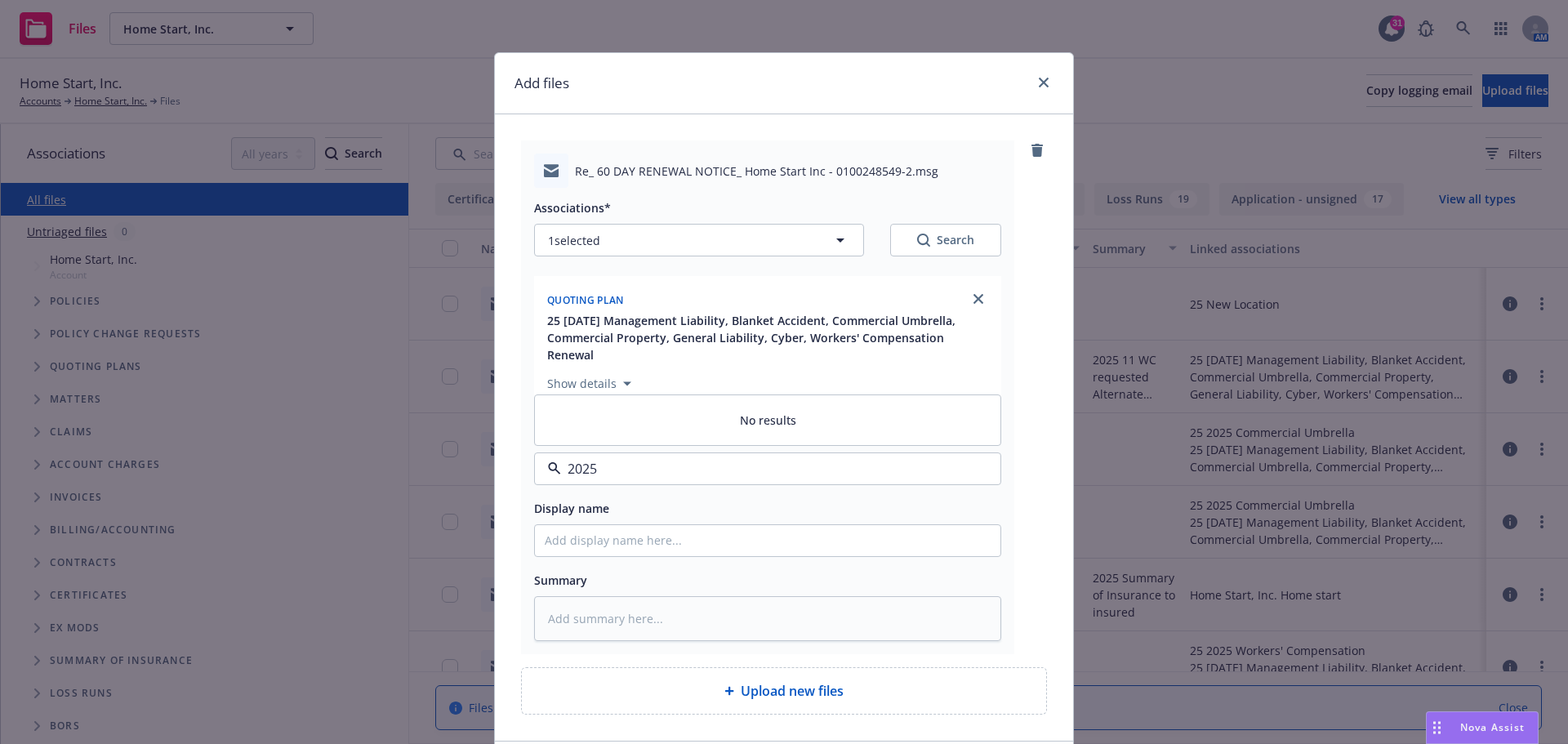
type input "2025"
click at [965, 452] on div "2025" at bounding box center [767, 468] width 467 height 33
drag, startPoint x: 694, startPoint y: 445, endPoint x: 523, endPoint y: 447, distance: 171.0
click at [523, 447] on div "Re_ 60 DAY RENEWAL NOTICE_ Home Start Inc - 0100248549-2.msg Associations* 1 se…" at bounding box center [767, 396] width 493 height 513
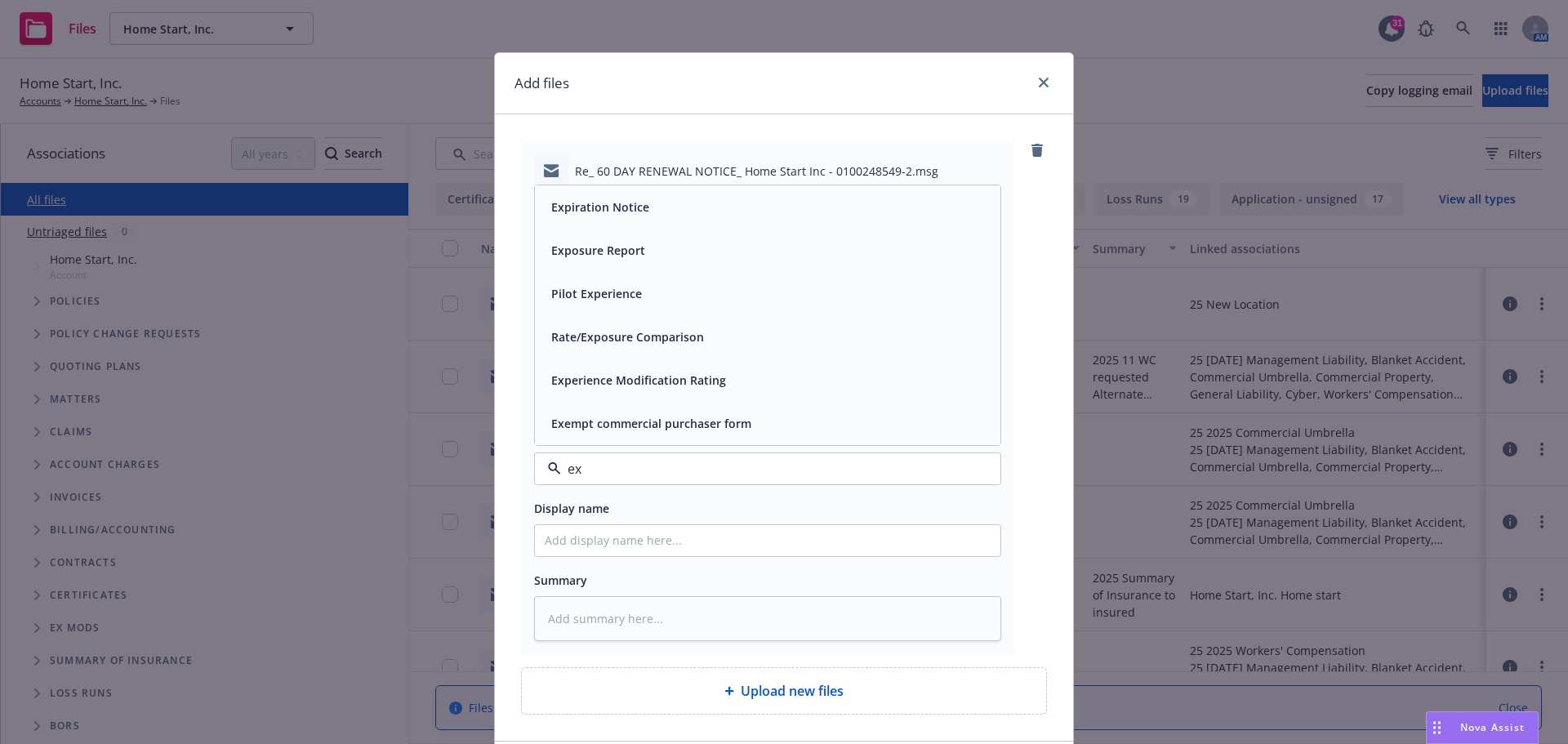
type input "e"
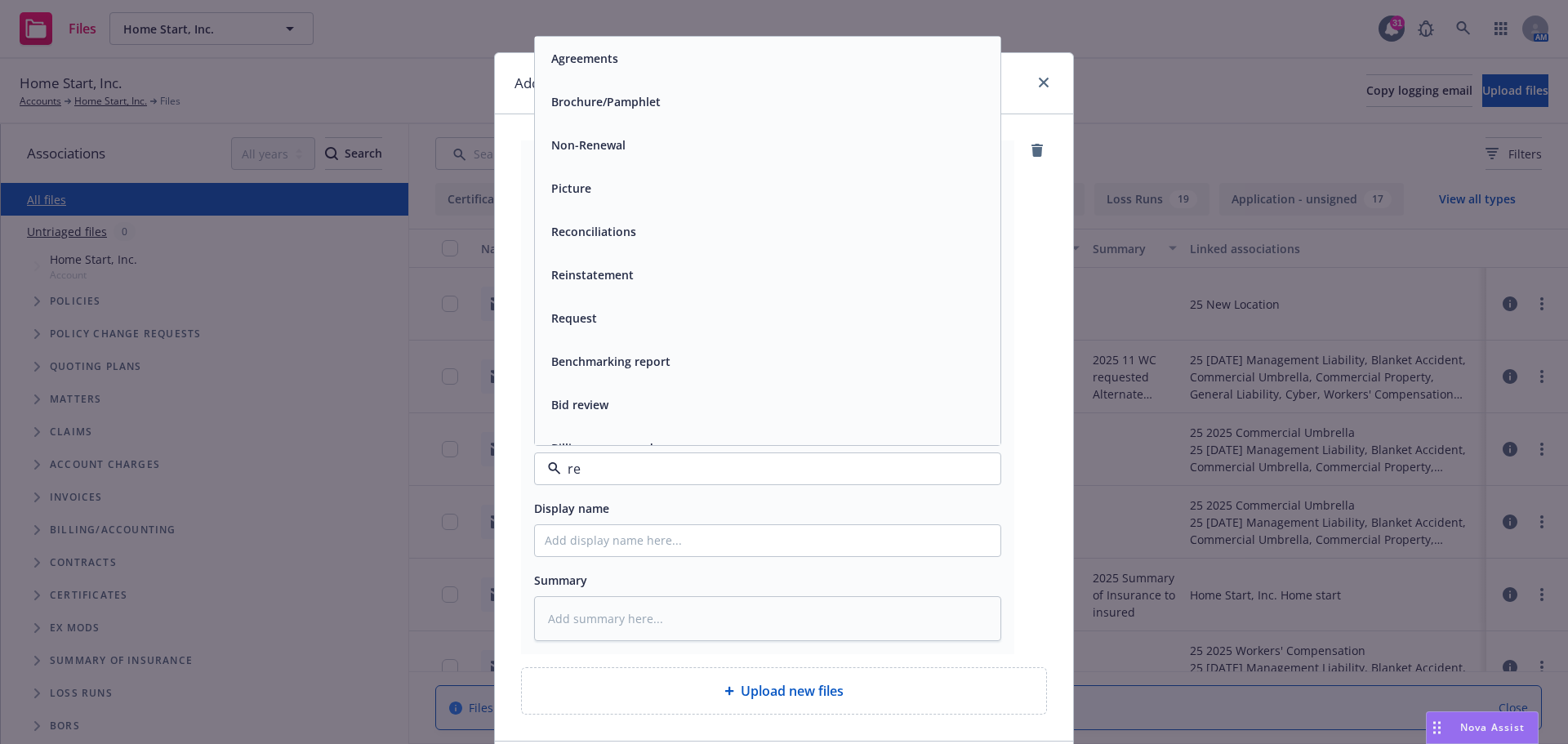
type input "ren"
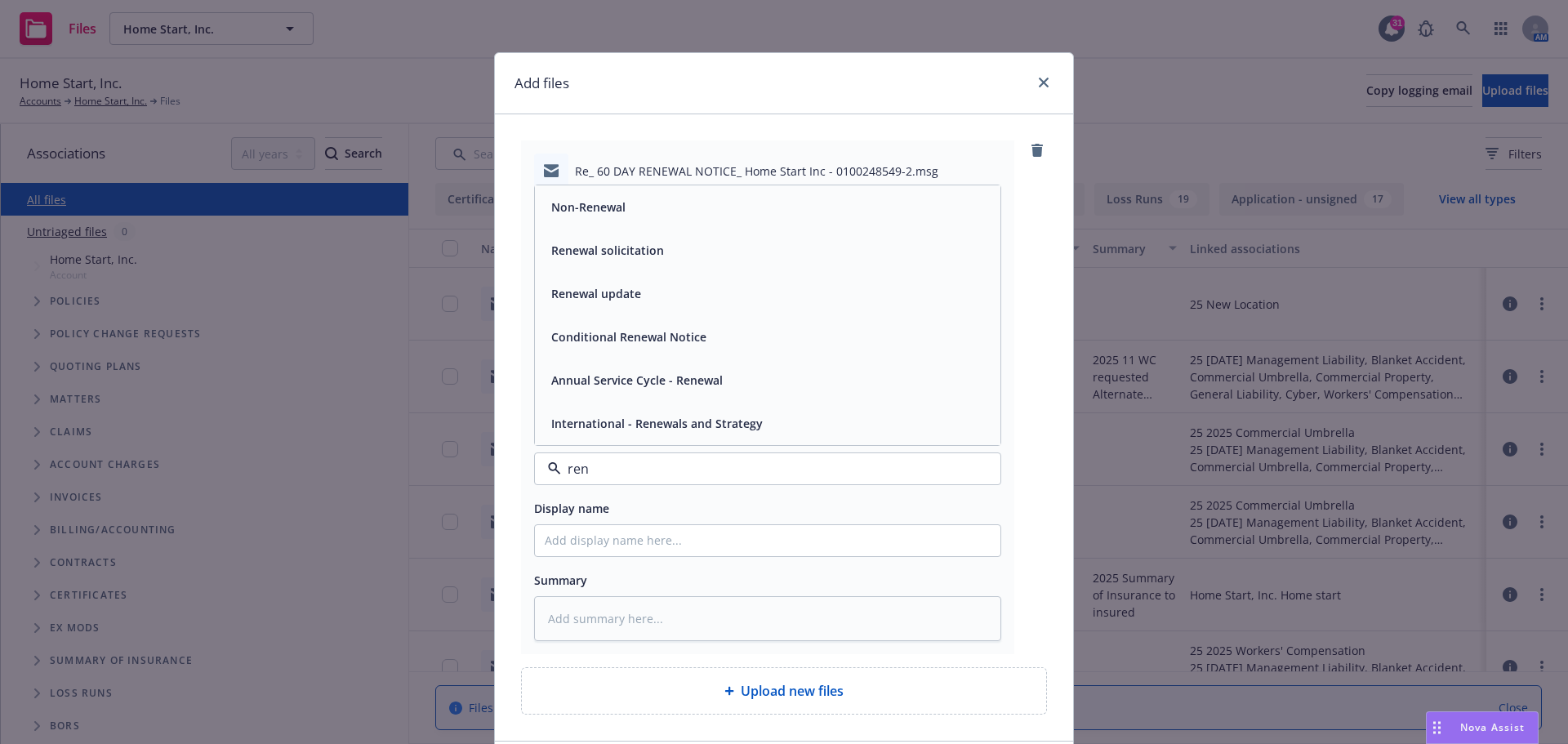
click at [656, 243] on div "Renewal solicitation" at bounding box center [606, 250] width 122 height 24
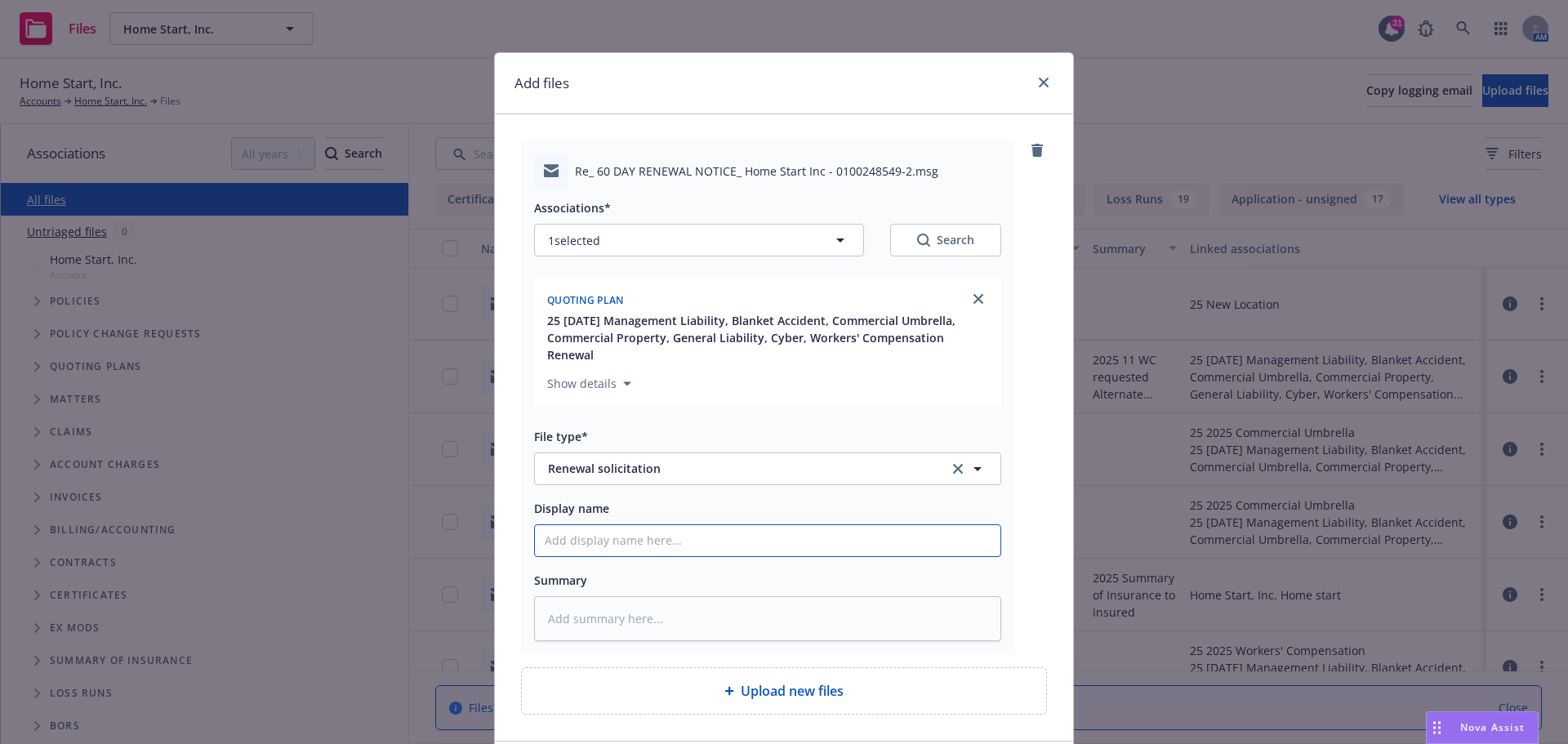
click at [573, 529] on input "Display name" at bounding box center [767, 540] width 466 height 31
type textarea "x"
type input "2"
type textarea "x"
type input "20"
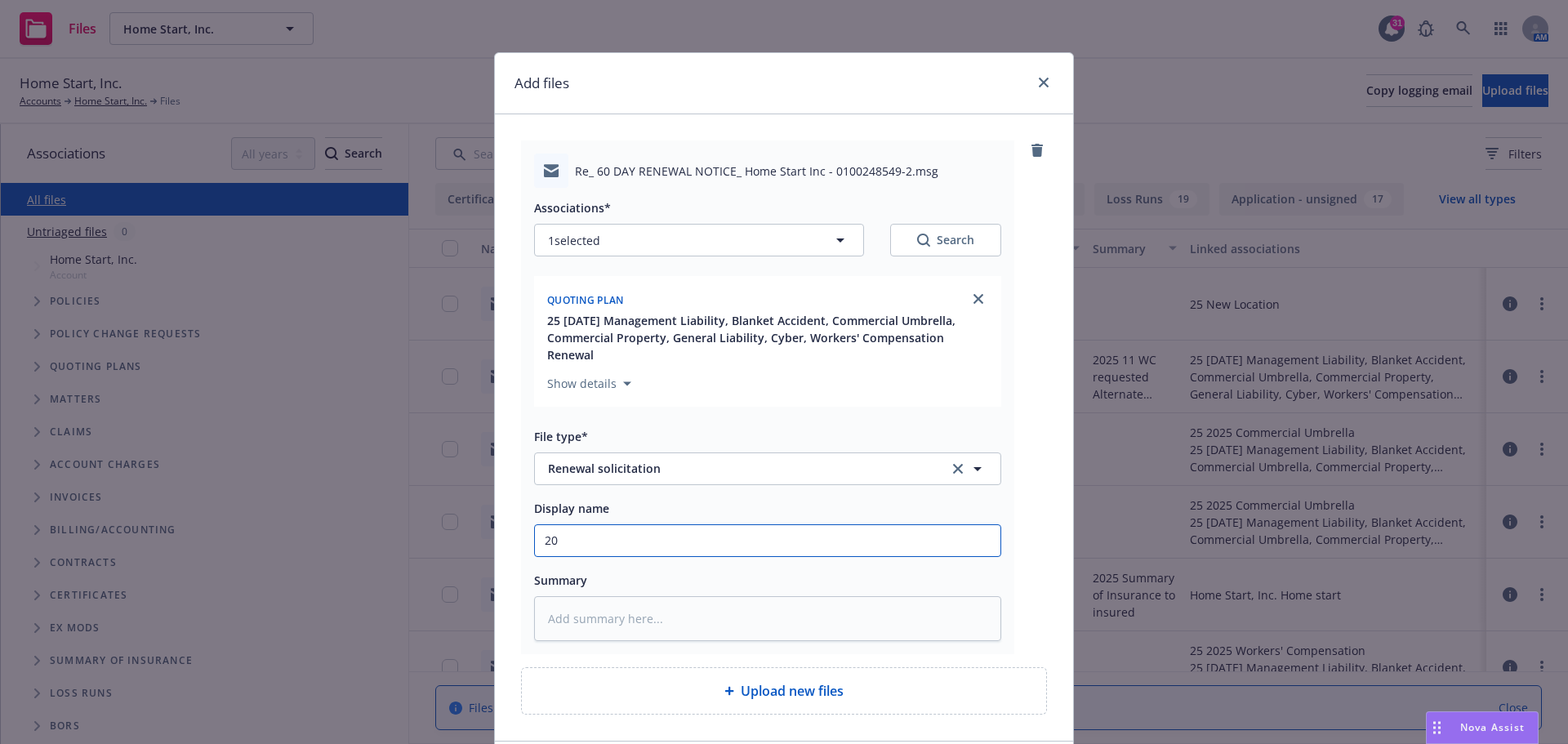
type textarea "x"
type input "202"
type textarea "x"
type input "2025"
type textarea "x"
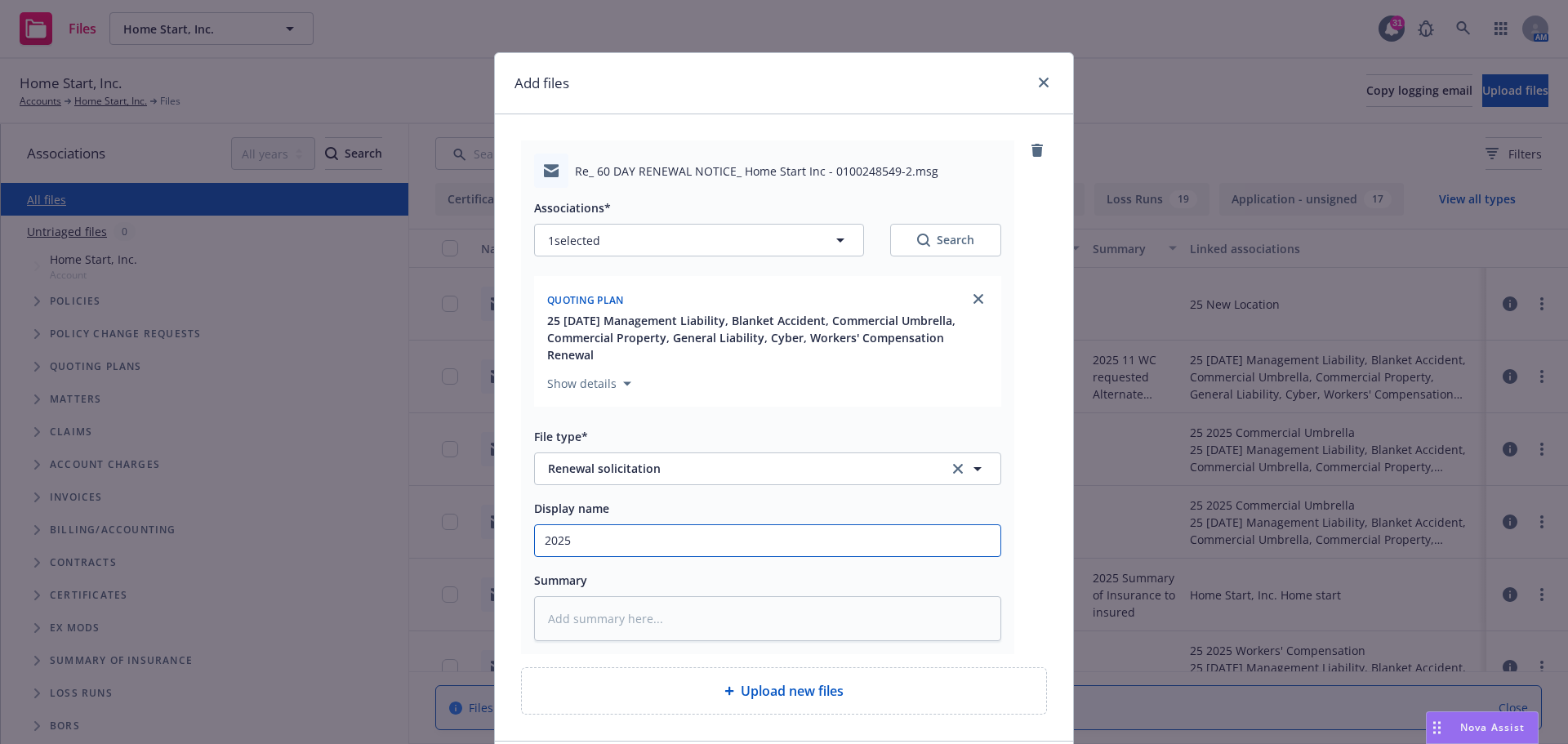
type input "2025"
type textarea "x"
type input "2025 R"
type textarea "x"
type input "2025 Re"
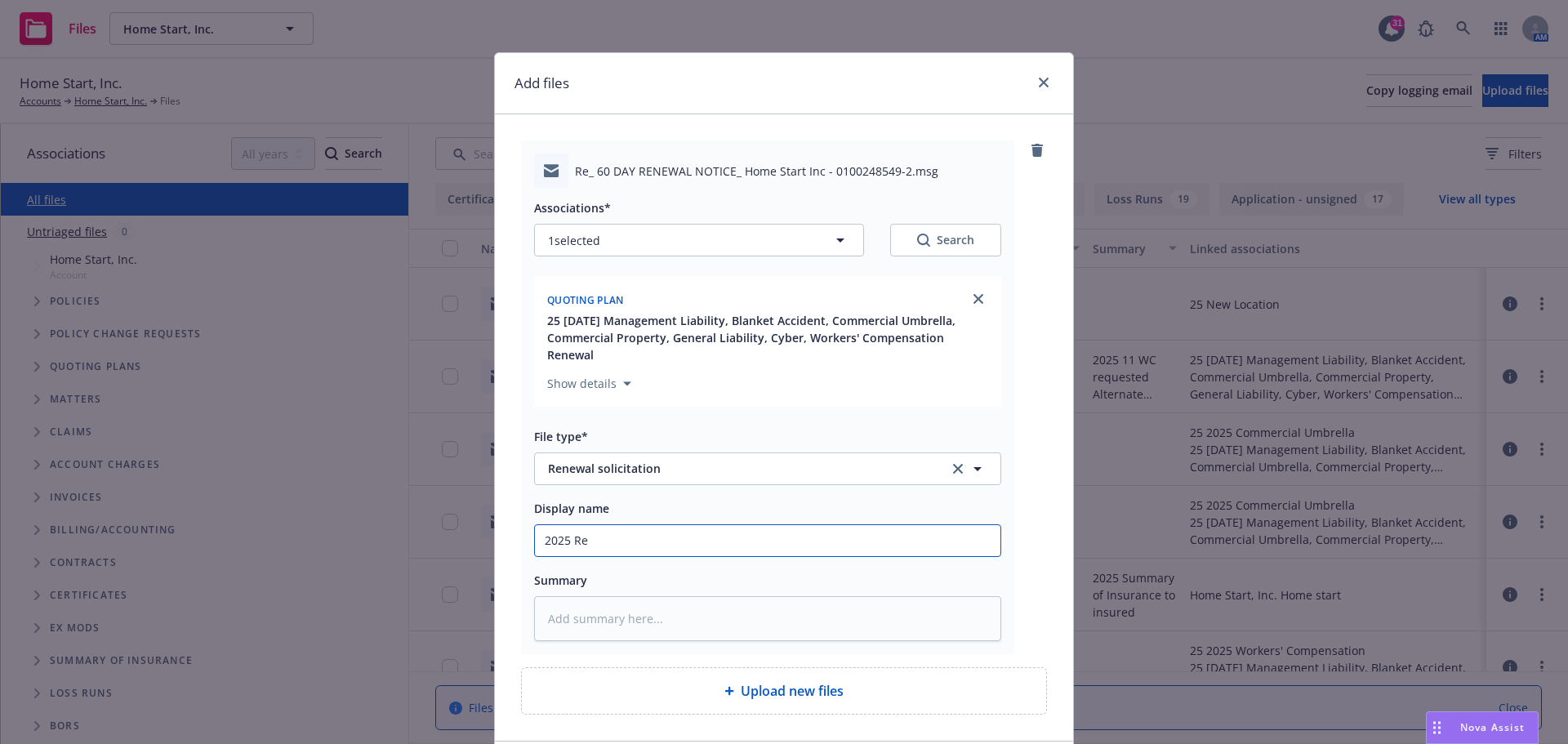
type textarea "x"
type input "2025 Ren"
type textarea "x"
type input "2025 Rene"
type textarea "x"
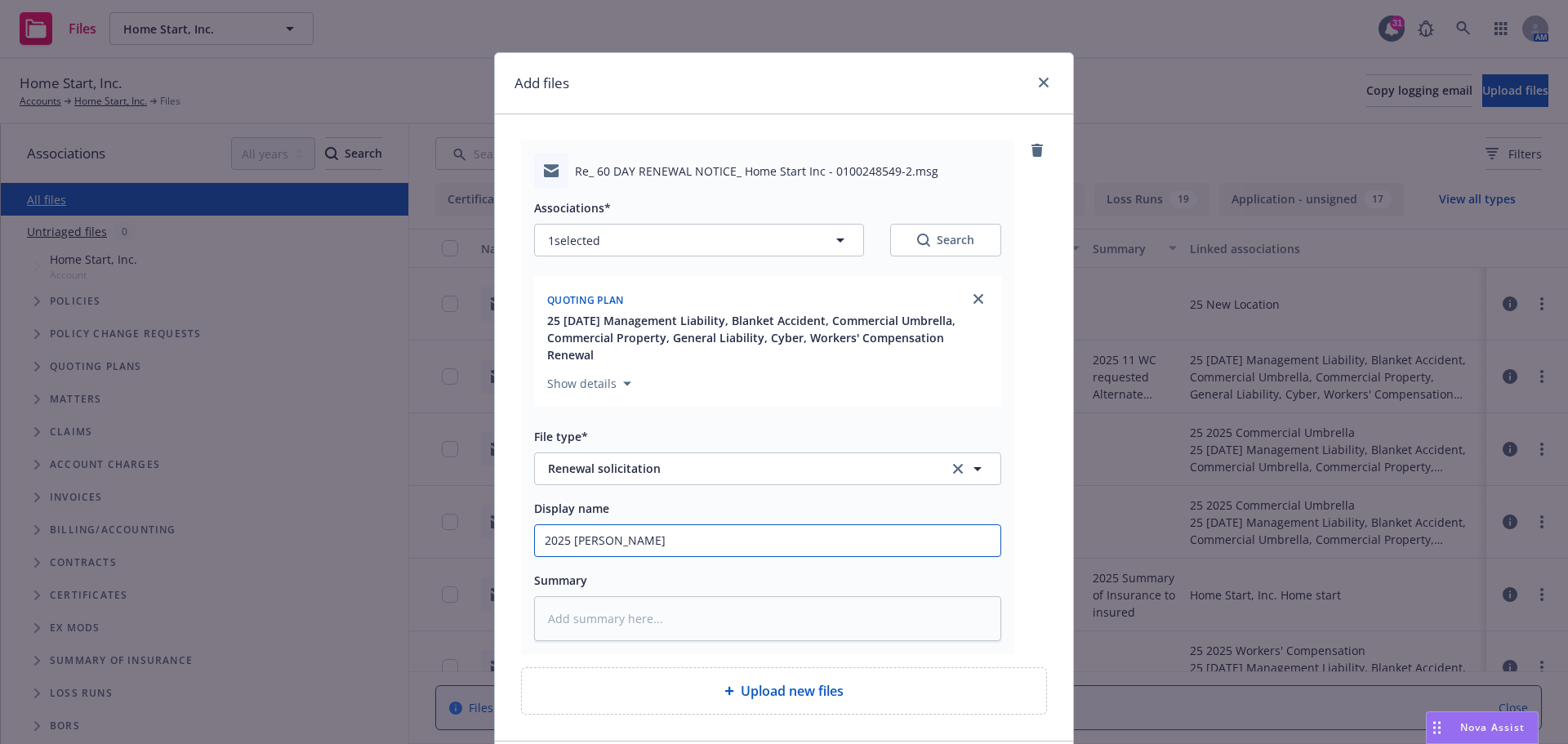
type input "2025 Renew"
type textarea "x"
type input "2025 Renewa"
type textarea "x"
type input "2025 Renewal"
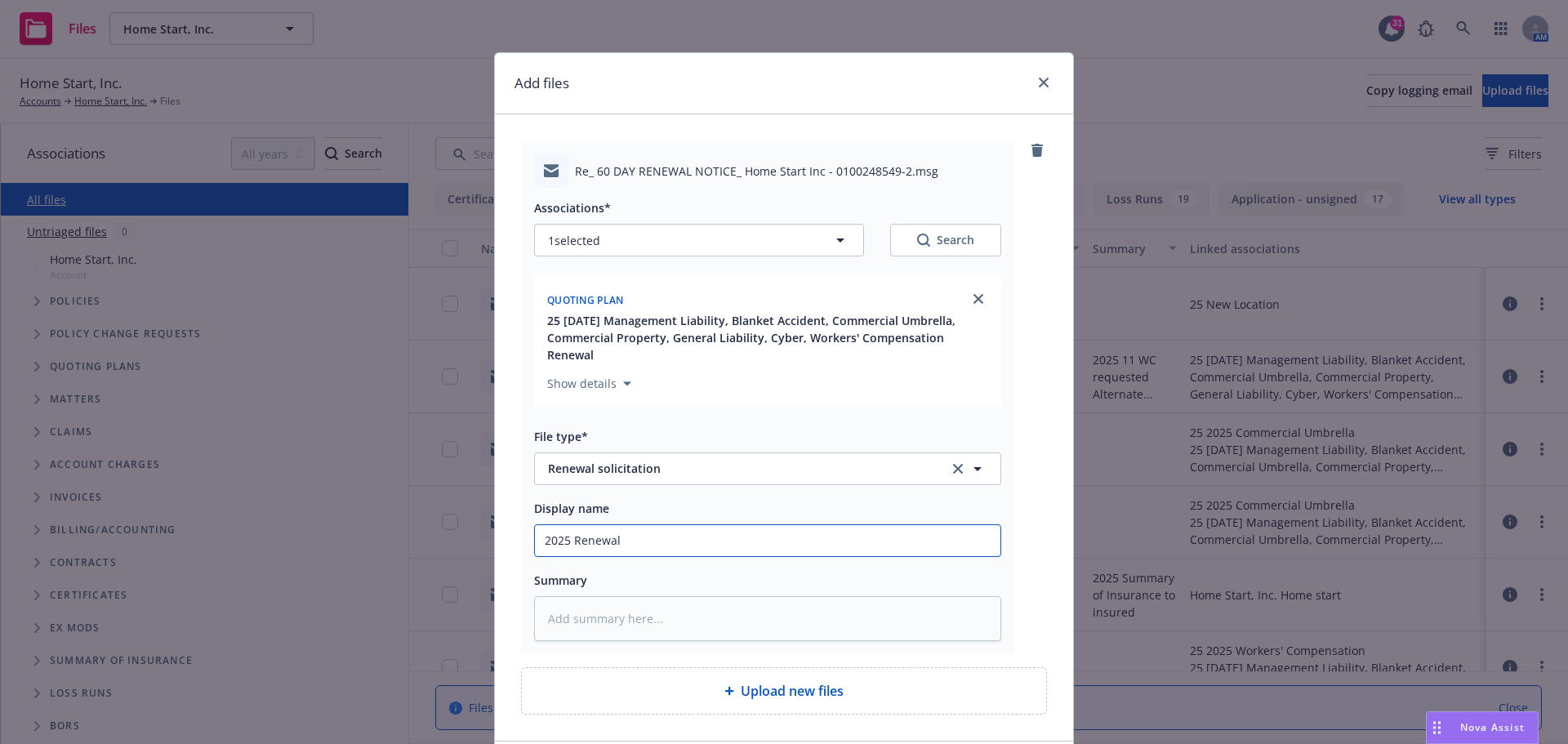
type textarea "x"
type input "2025 Renewal"
type textarea "x"
type input "2025 Renewal S"
type textarea "x"
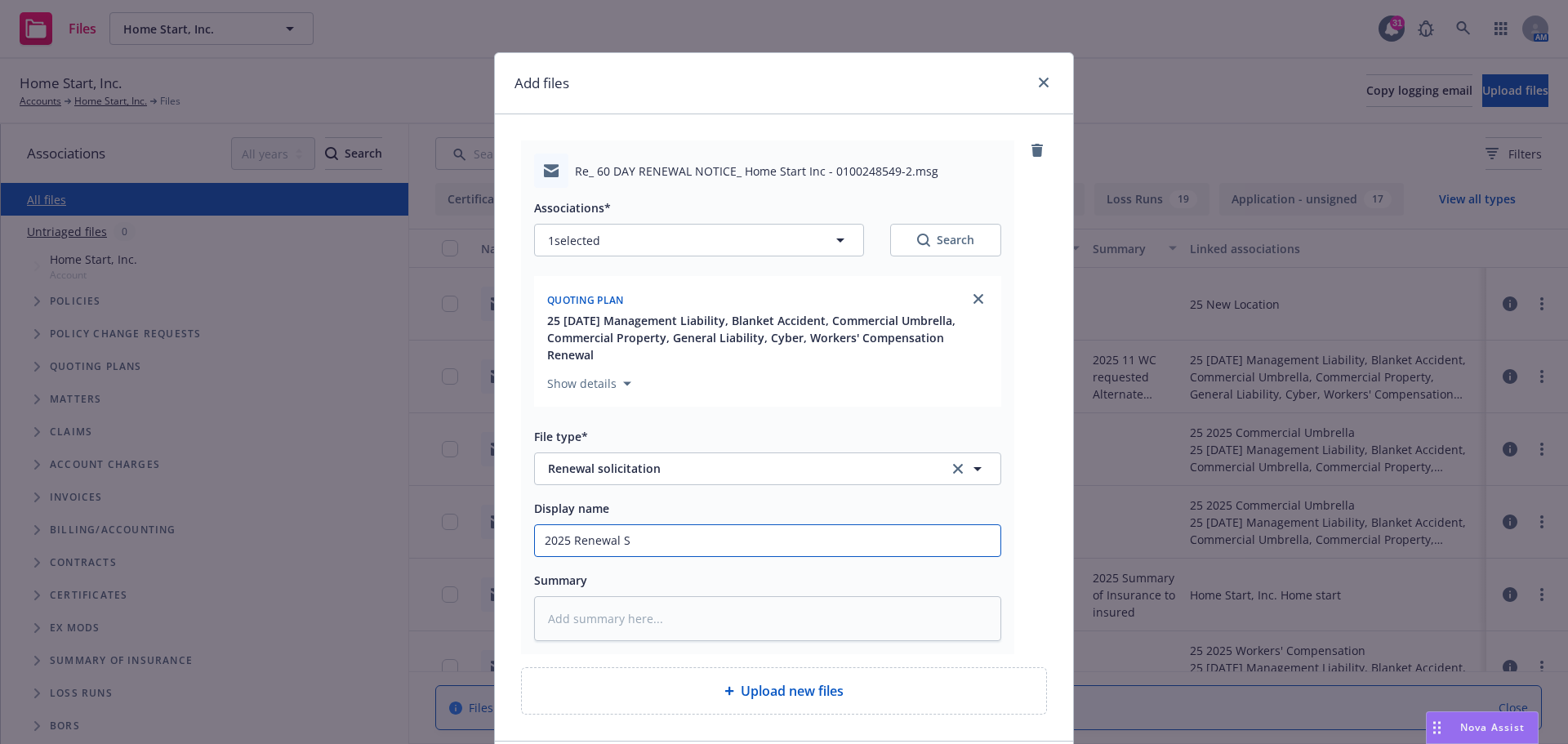
type input "2025 Renewal So"
type textarea "x"
type input "2025 Renewal Sol"
type textarea "x"
type input "2025 Renewal Soli"
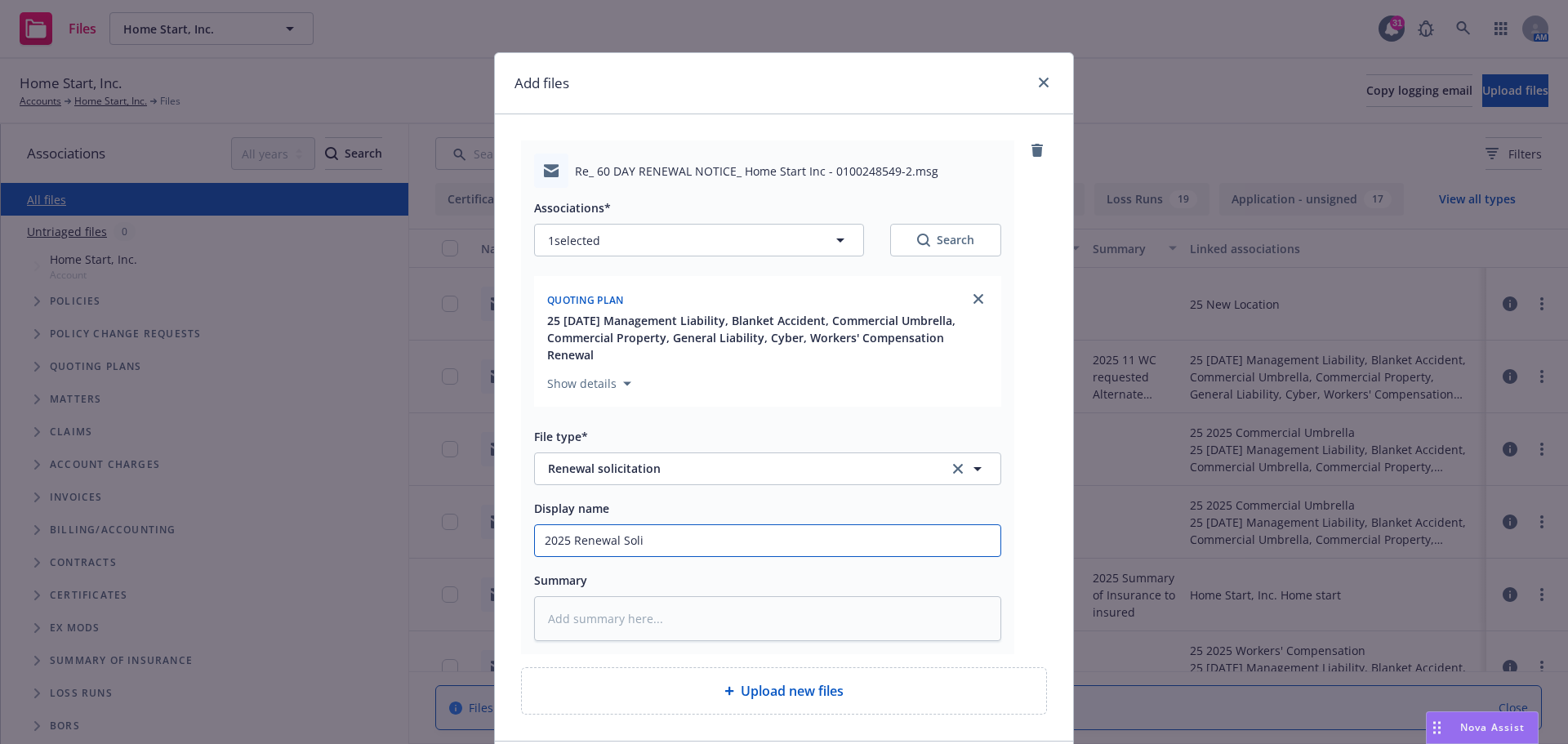
type textarea "x"
type input "2025 Renewal Solit"
type textarea "x"
type input "2025 Renewal Solita"
type textarea "x"
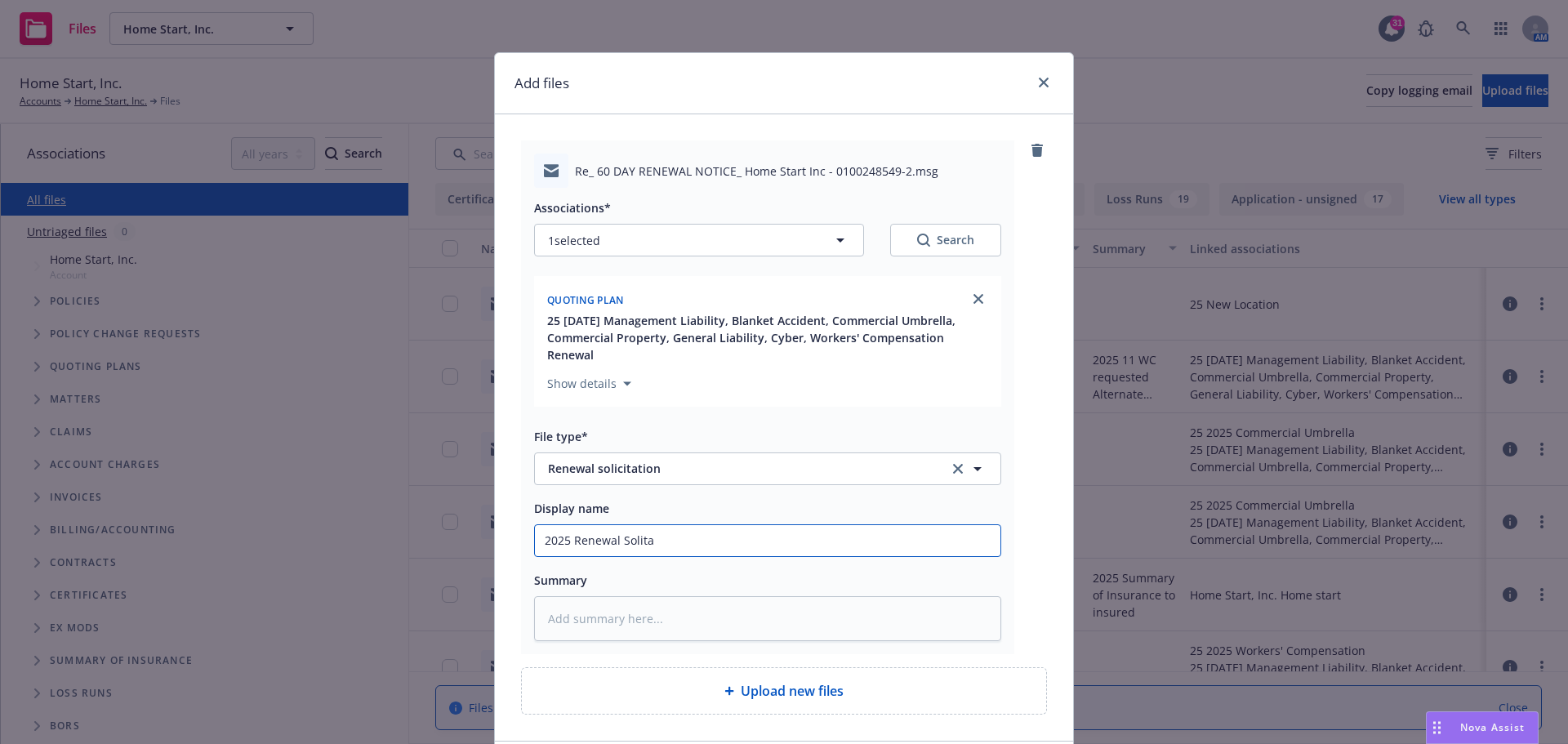
type input "2025 Renewal Solitat"
type textarea "x"
type input "2025 Renewal Solitati"
type textarea "x"
type input "2025 Renewal Solitatio"
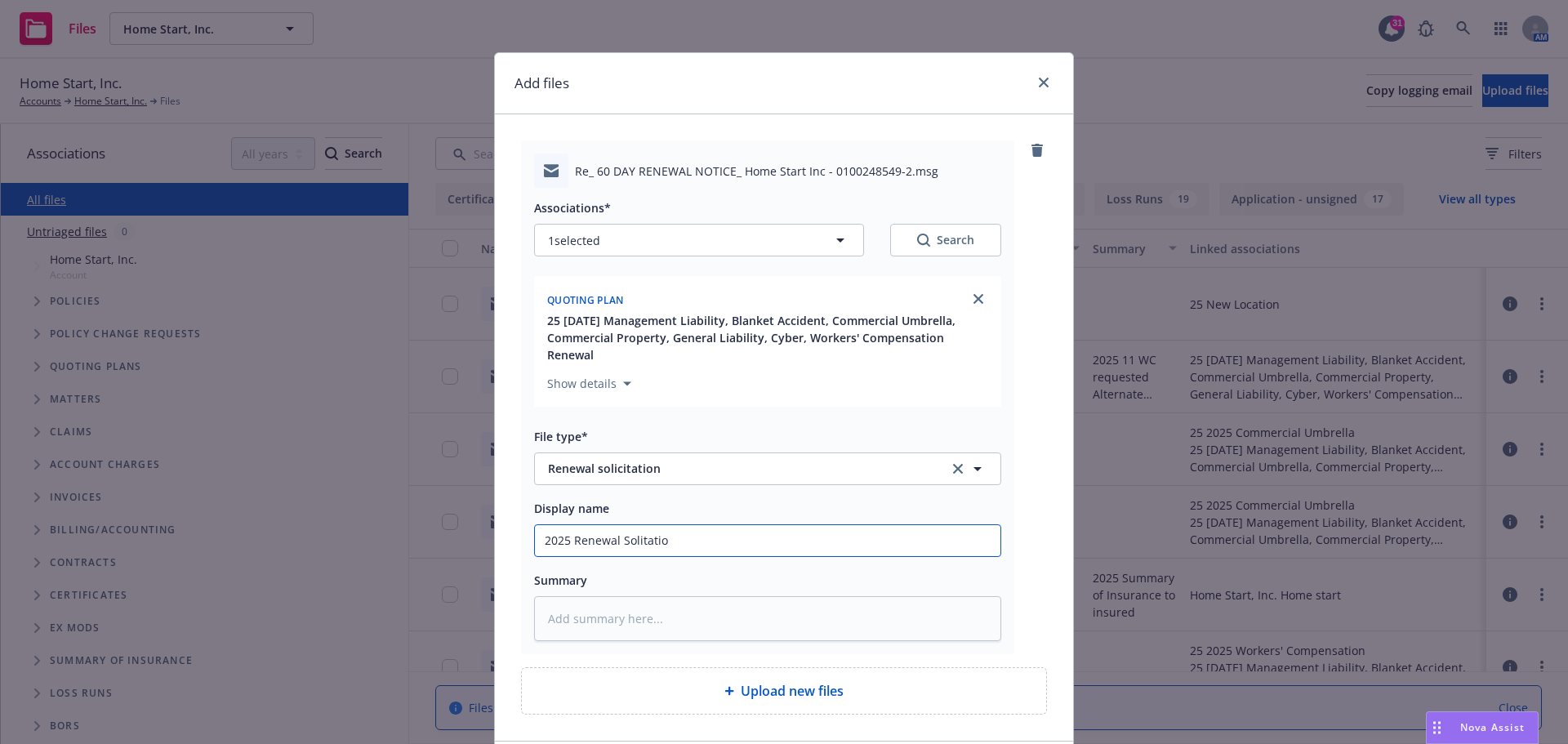
type textarea "x"
type input "2025 Renewal Solitation"
type textarea "x"
type input "2025 Renewal Solitation"
type textarea "x"
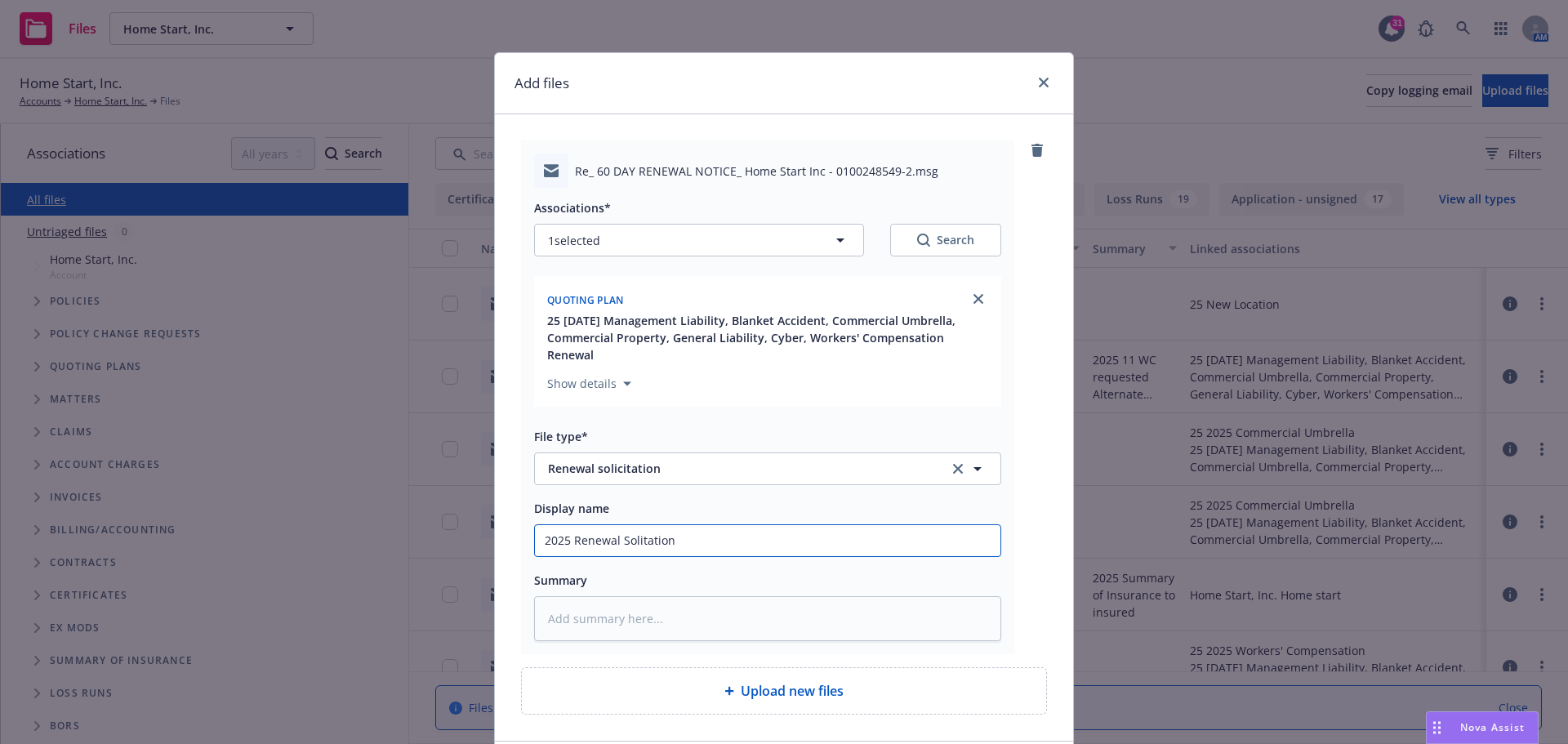
type input "2025 Renewal Solitation f"
type textarea "x"
type input "2025 Renewal Solitation fr"
type textarea "x"
type input "2025 Renewal Solitation fro"
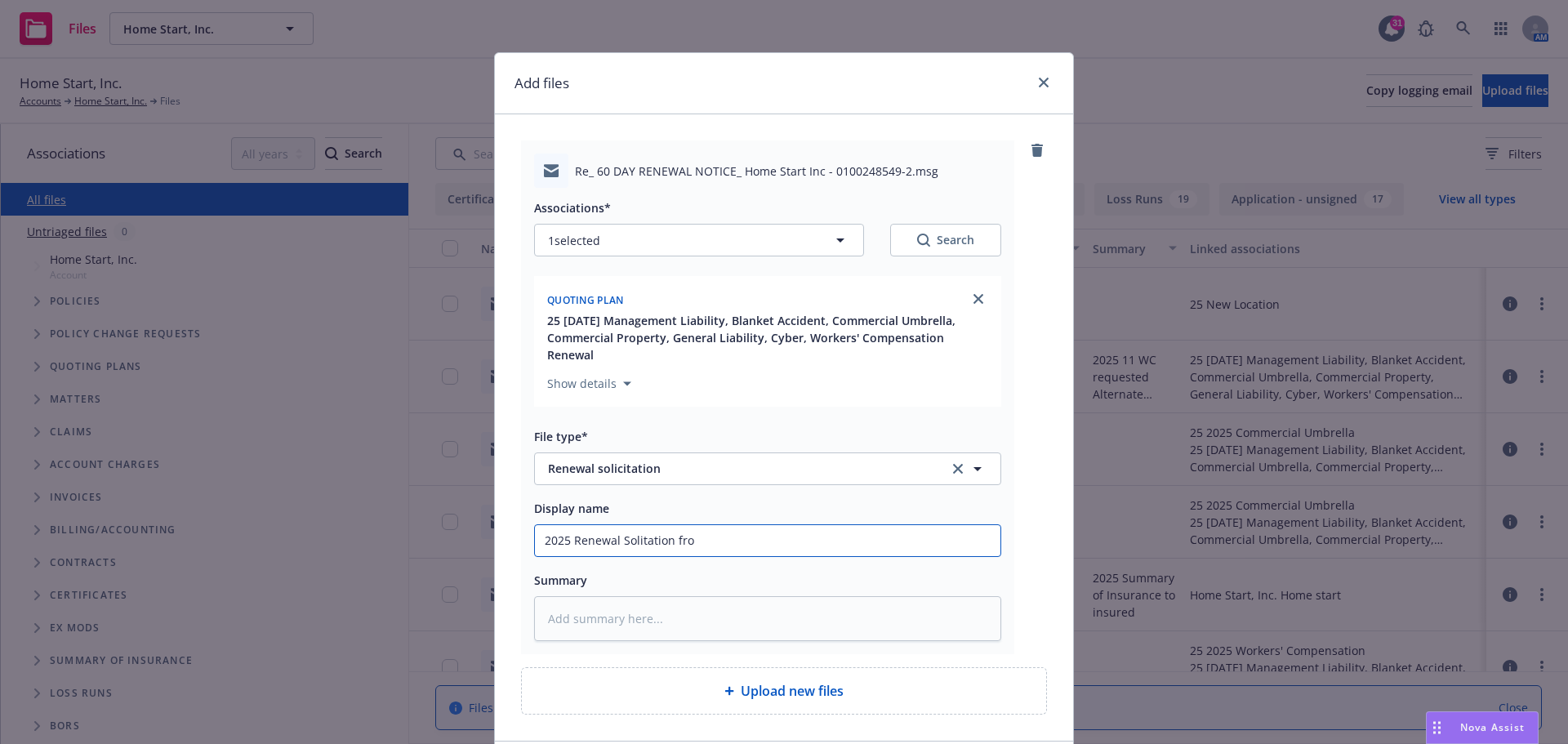
type textarea "x"
type input "2025 Renewal Solitation from"
type textarea "x"
type input "2025 Renewal Solitation from"
type textarea "x"
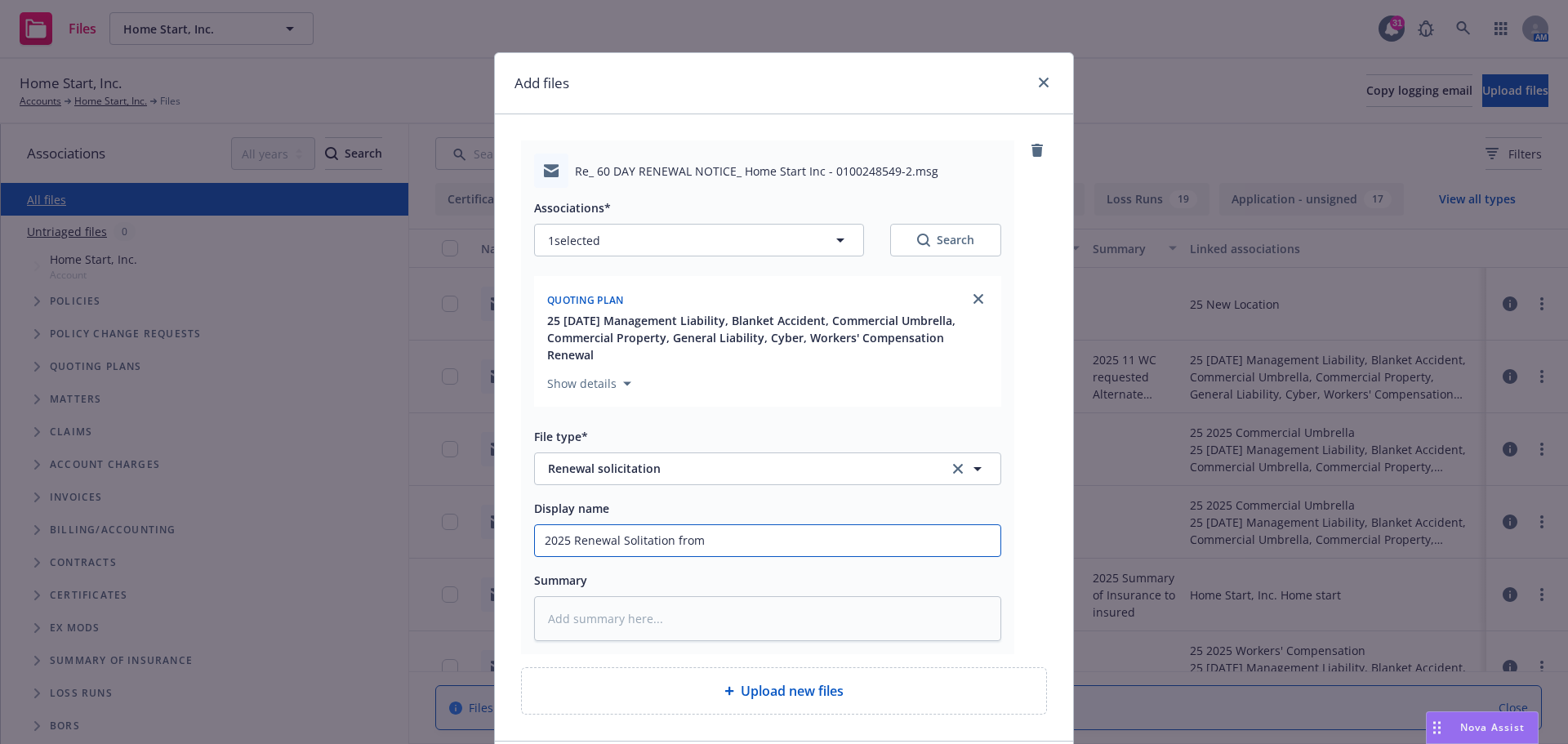
type input "2025 Renewal Solitation from G"
type textarea "x"
type input "2025 Renewal Solitation from Ga"
type textarea "x"
type input "2025 Renewal Solitation from Gat"
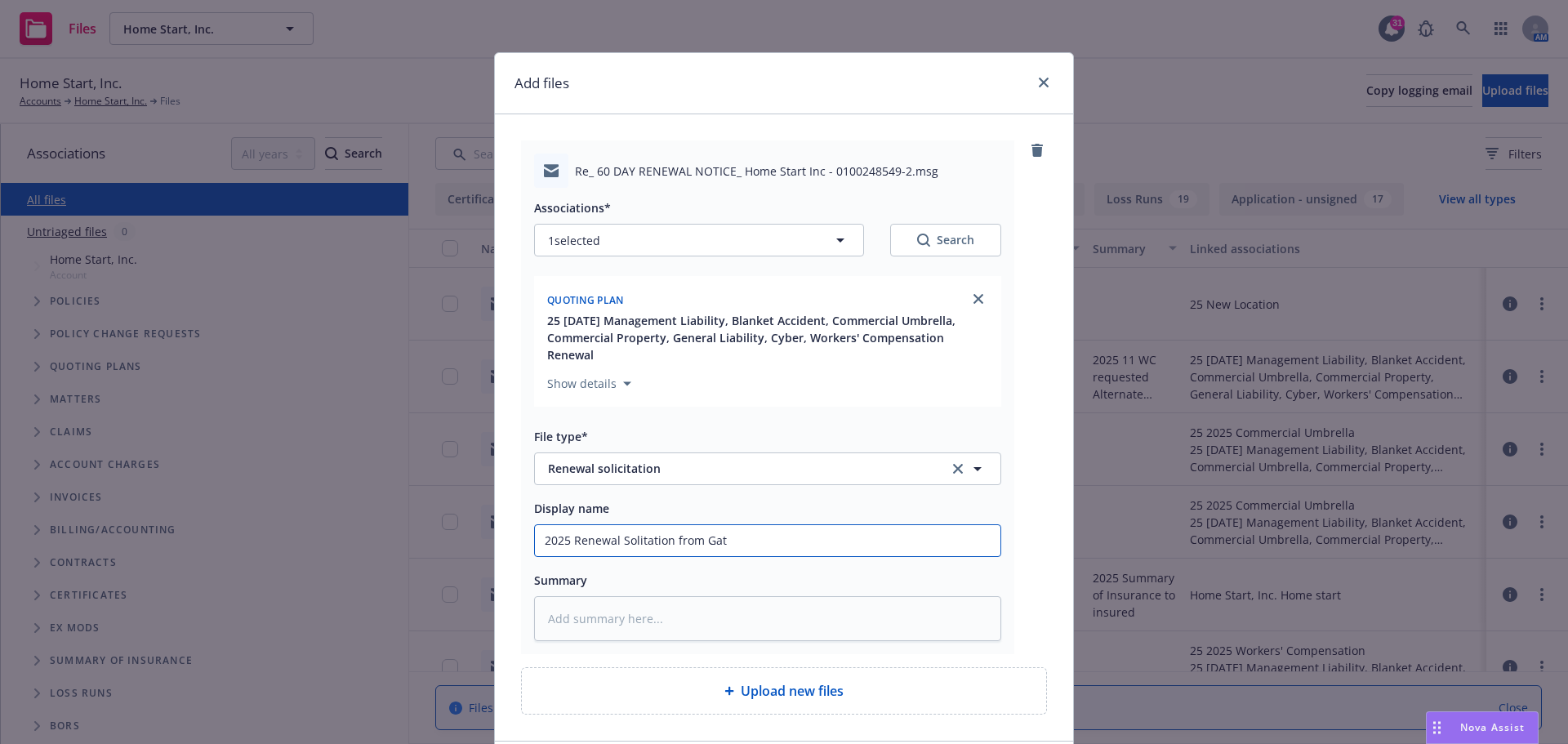
type textarea "x"
type input "2025 Renewal Solitation from Gate"
type textarea "x"
type input "2025 Renewal Solitation from Gatew"
type textarea "x"
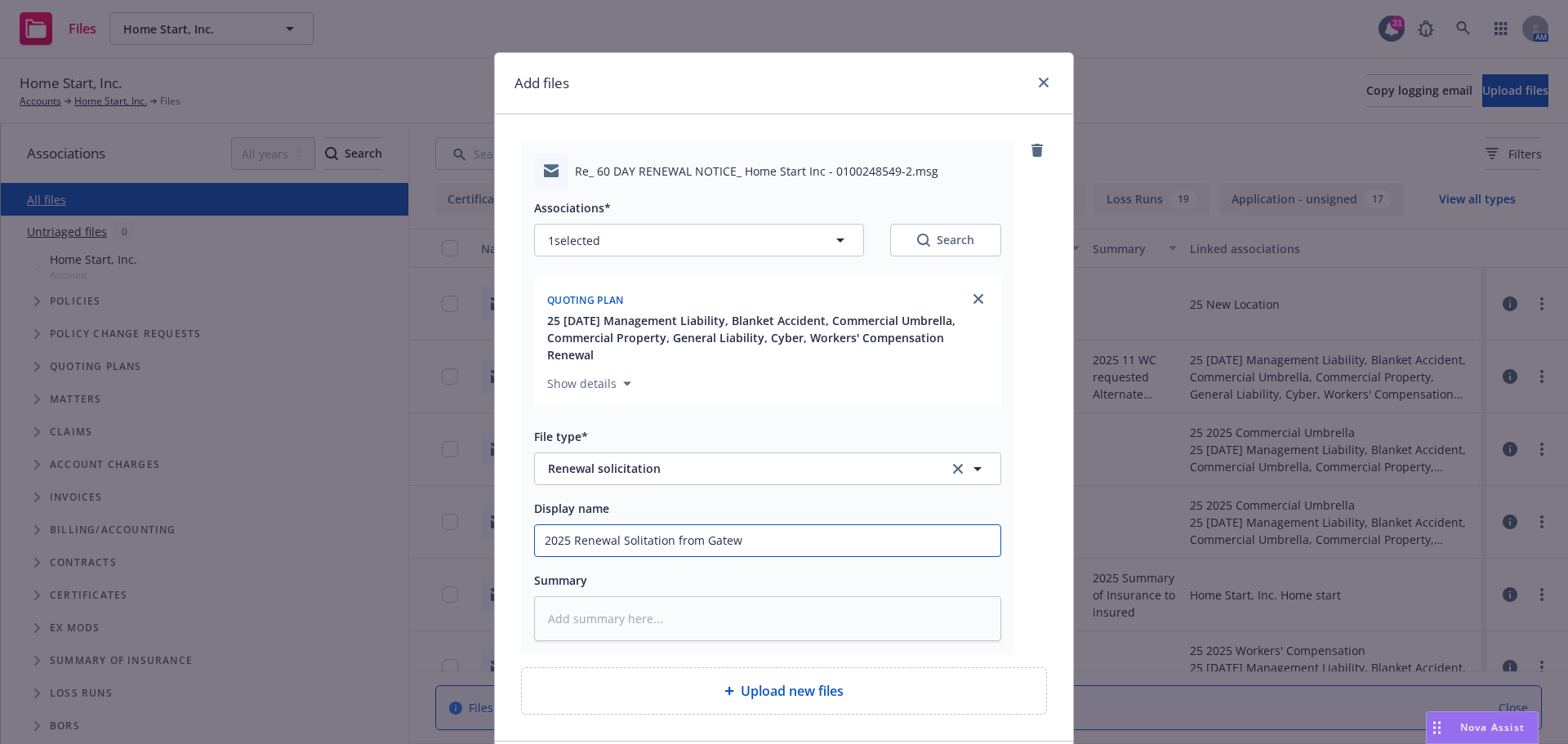
type input "2025 Renewal Solitation from Gatewa"
type textarea "x"
type input "2025 Renewal Solitation from Gateway"
type textarea "x"
type input "2025 Renewal Solitation from Gateway"
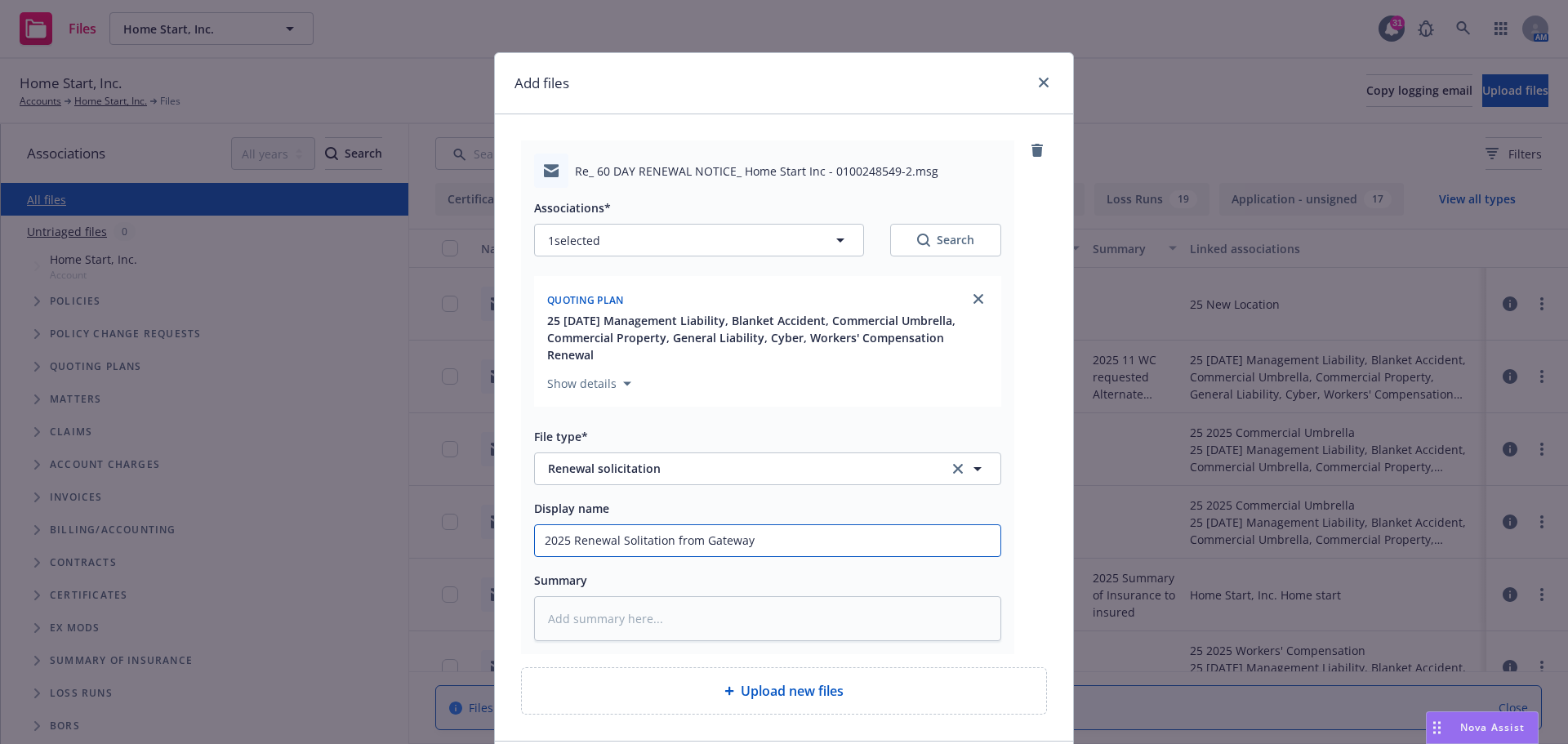
type textarea "x"
type input "2025 Renewal Solitation from Gateway S"
type textarea "x"
type input "2025 Renewal Solitation from Gateway Sp"
type textarea "x"
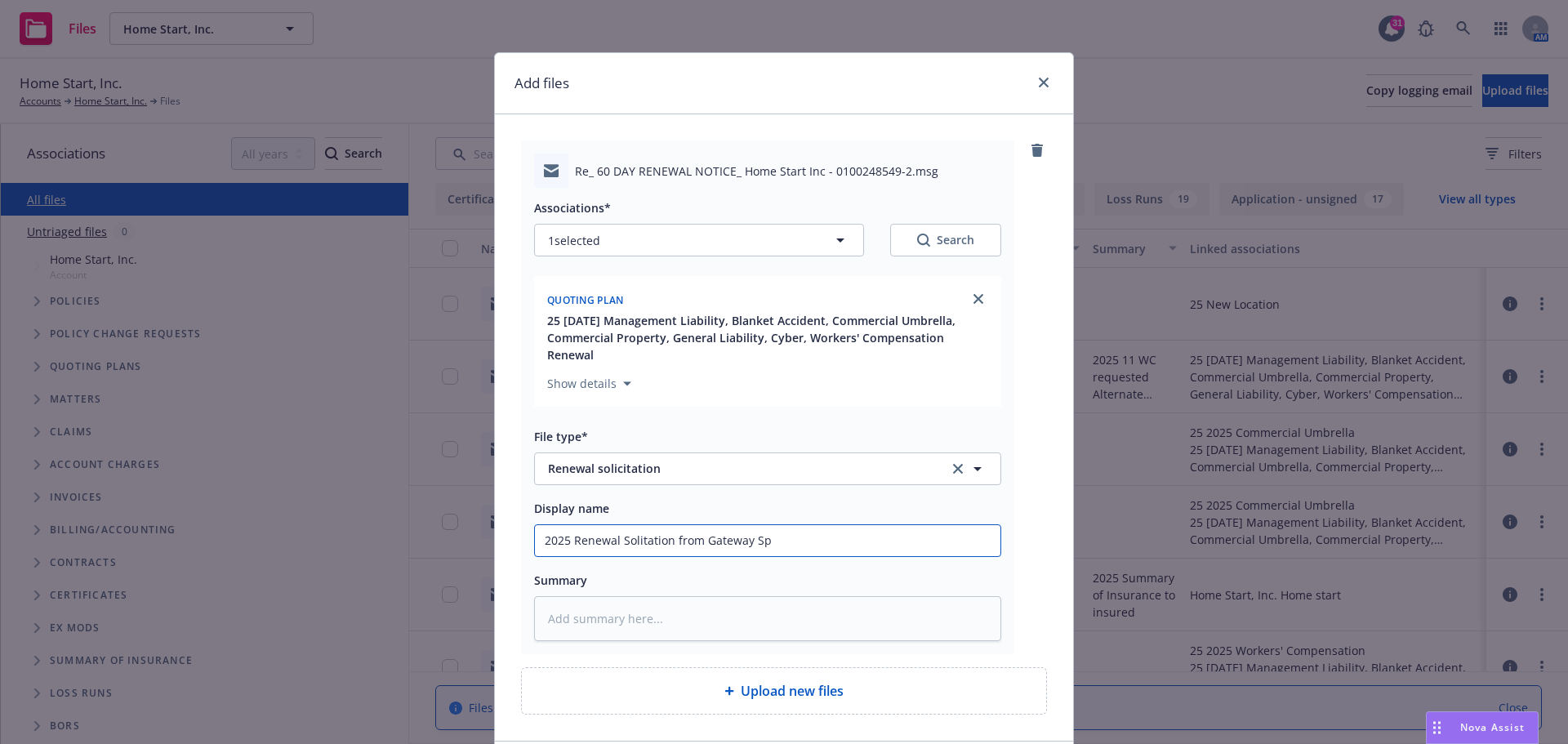
type input "2025 Renewal Solitation from Gateway Spe"
type textarea "x"
type input "2025 Renewal Solitation from Gateway Spec"
type textarea "x"
type input "2025 Renewal Solitation from Gateway Speci"
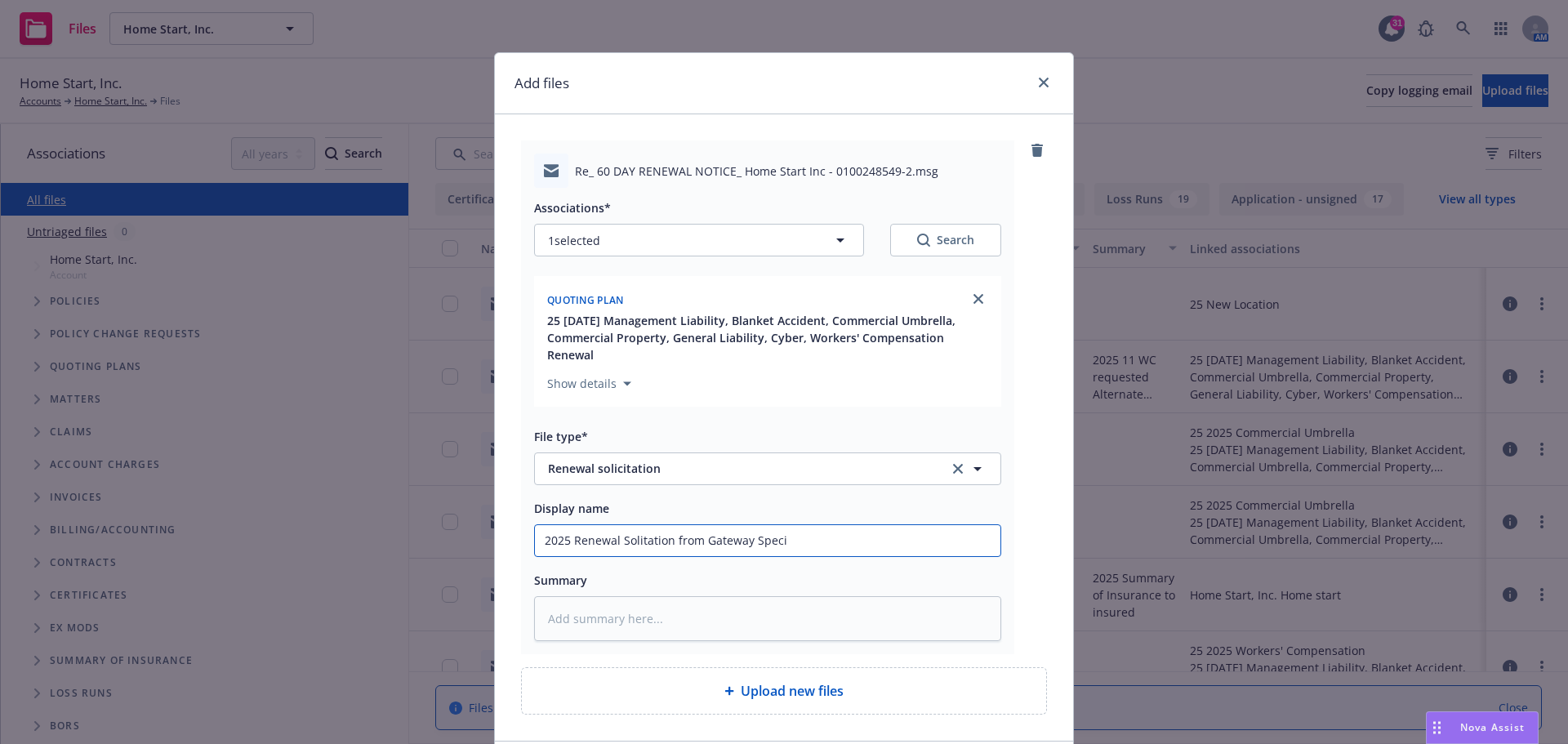
type textarea "x"
type input "2025 Renewal Solitation from Gateway Specia"
type textarea "x"
type input "2025 Renewal Solitation from Gateway Special"
type textarea "x"
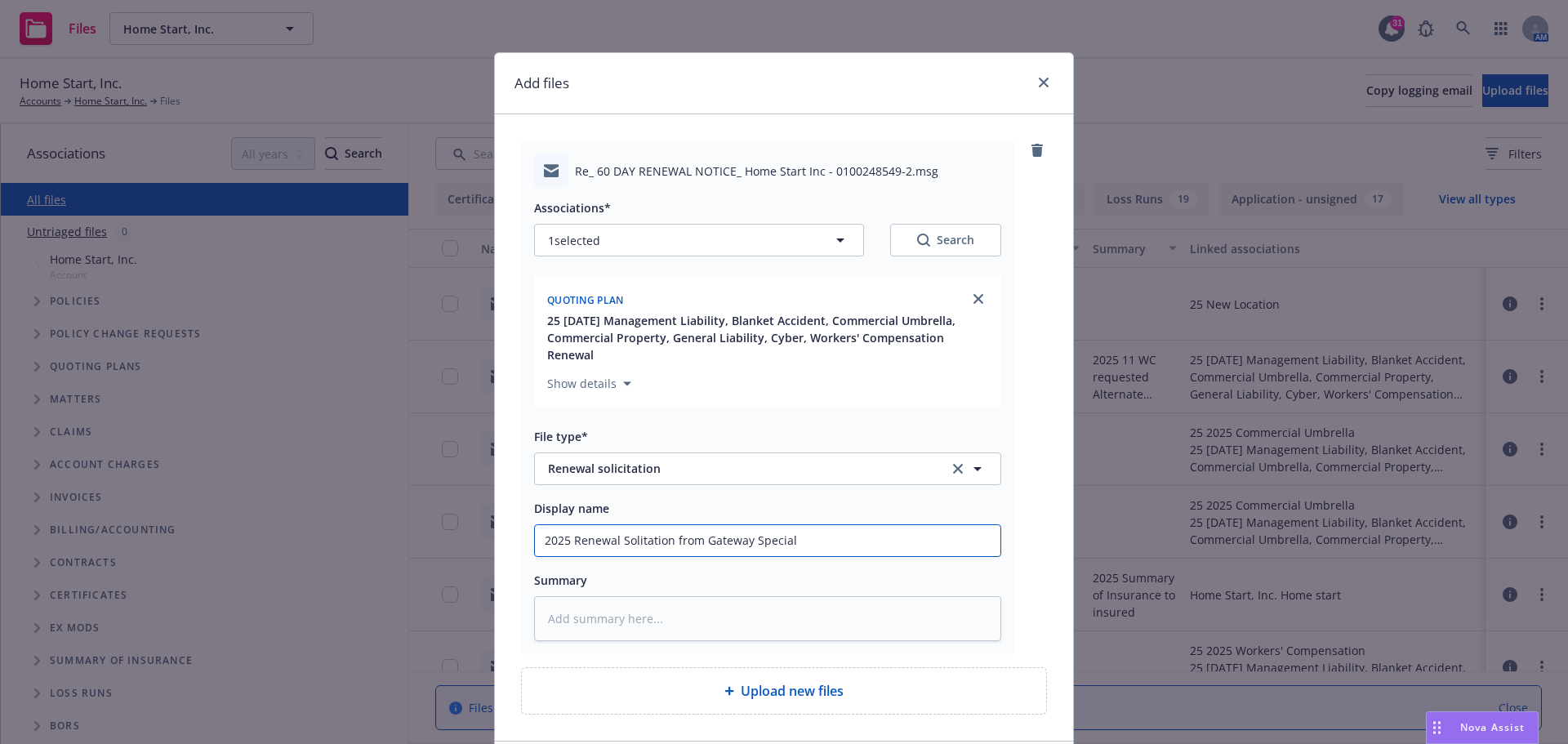
type input "2025 Renewal Solitation from Gateway Specialt"
type textarea "x"
type input "2025 Renewal Solitation from Gateway Specialty"
type textarea "x"
type input "2025 Renewal Solitation from Gateway Specialty"
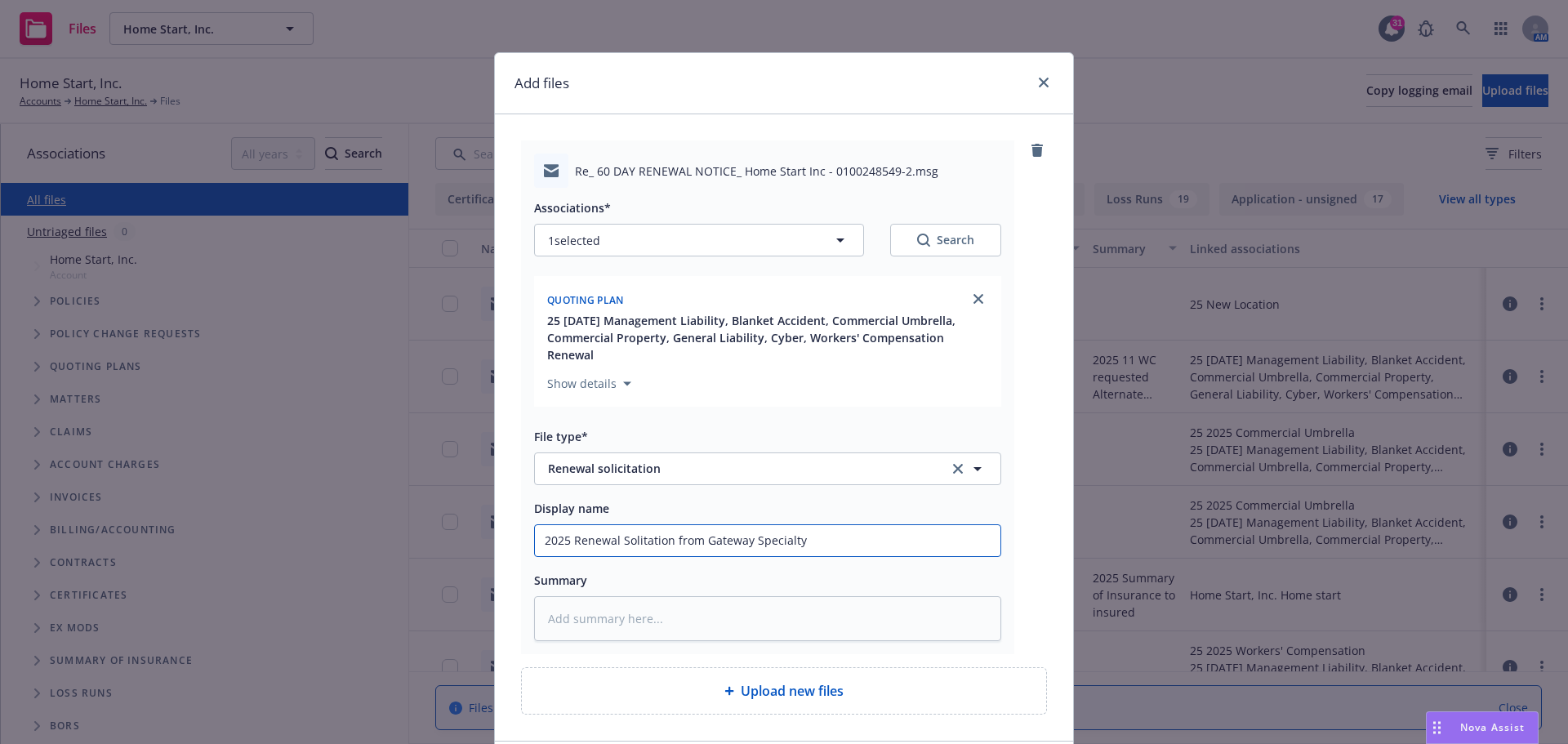
type textarea "x"
type input "2025 Renewal Solitation from Gateway Specialty o"
type textarea "x"
type input "2025 Renewal Solitation from Gateway Specialty on"
type textarea "x"
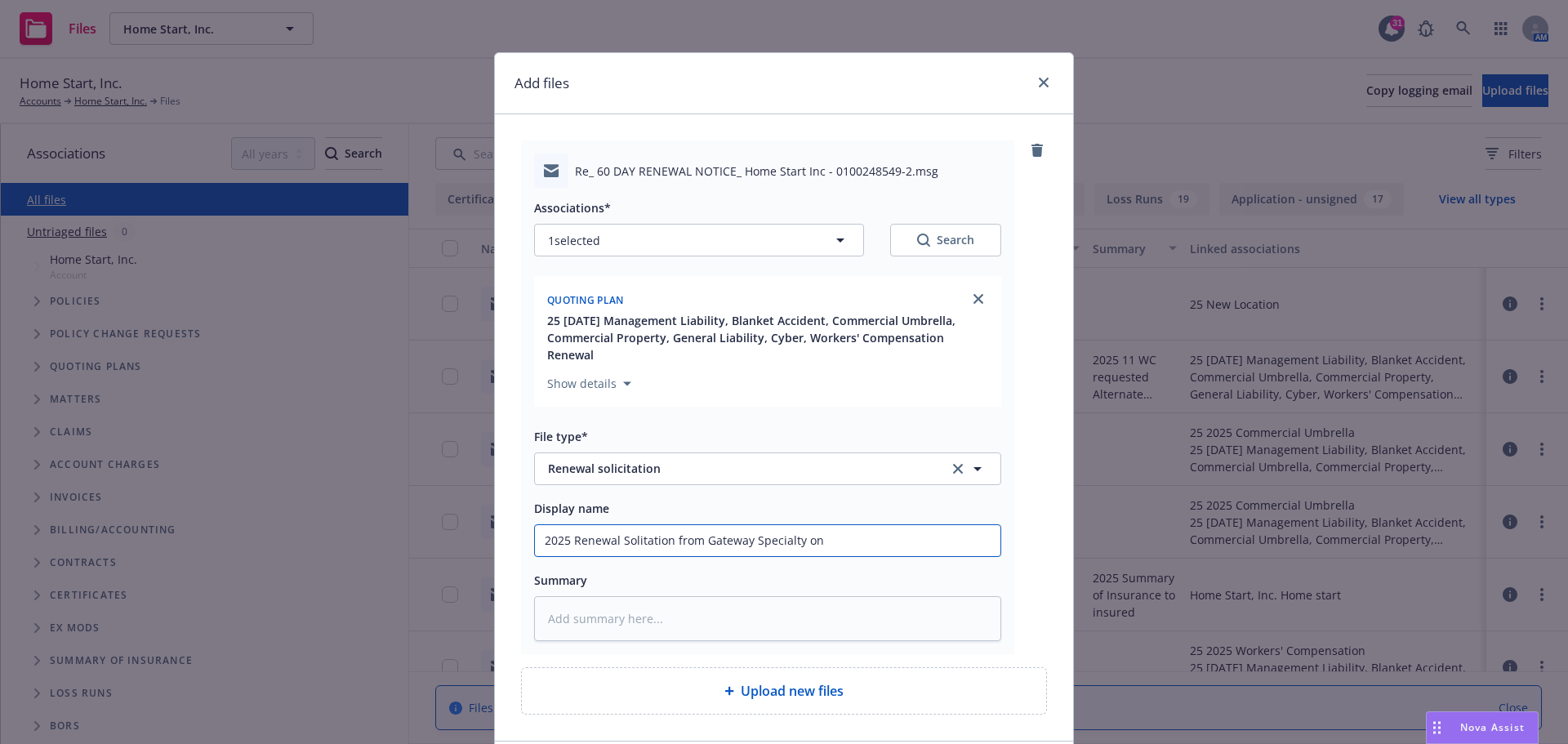
type input "2025 Renewal Solitation from Gateway Specialty on"
type textarea "x"
type input "2025 Renewal Solitation from Gateway Specialty on E"
type textarea "x"
type input "2025 Renewal Solitation from Gateway Specialty on ER"
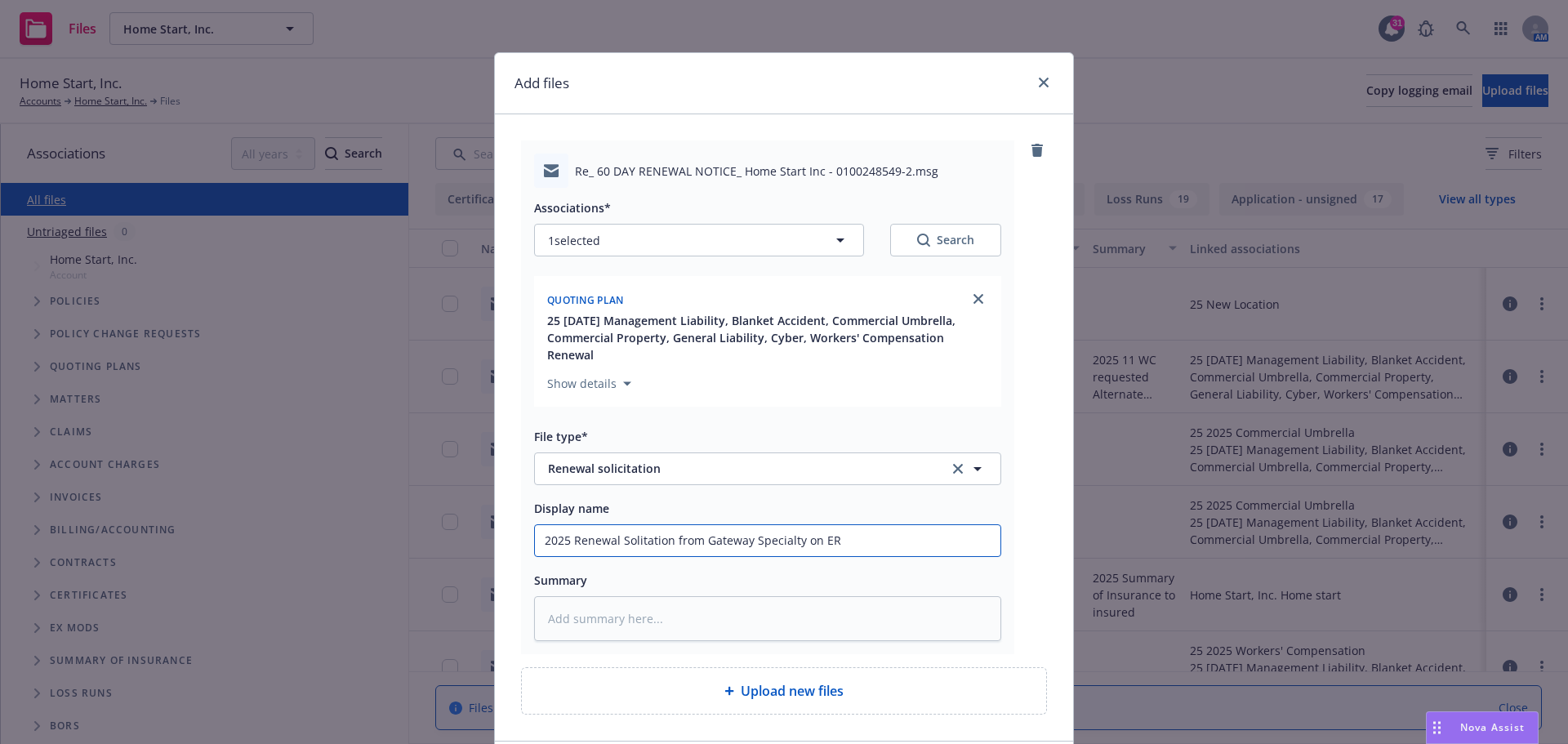
type textarea "x"
type input "2025 Renewal Solitation from Gateway Specialty on ERS"
type textarea "x"
click at [539, 525] on input "2025 Renewal Salutation from Gateway Specialty on ERS" at bounding box center [767, 540] width 466 height 31
drag, startPoint x: 539, startPoint y: 519, endPoint x: 908, endPoint y: 519, distance: 369.0
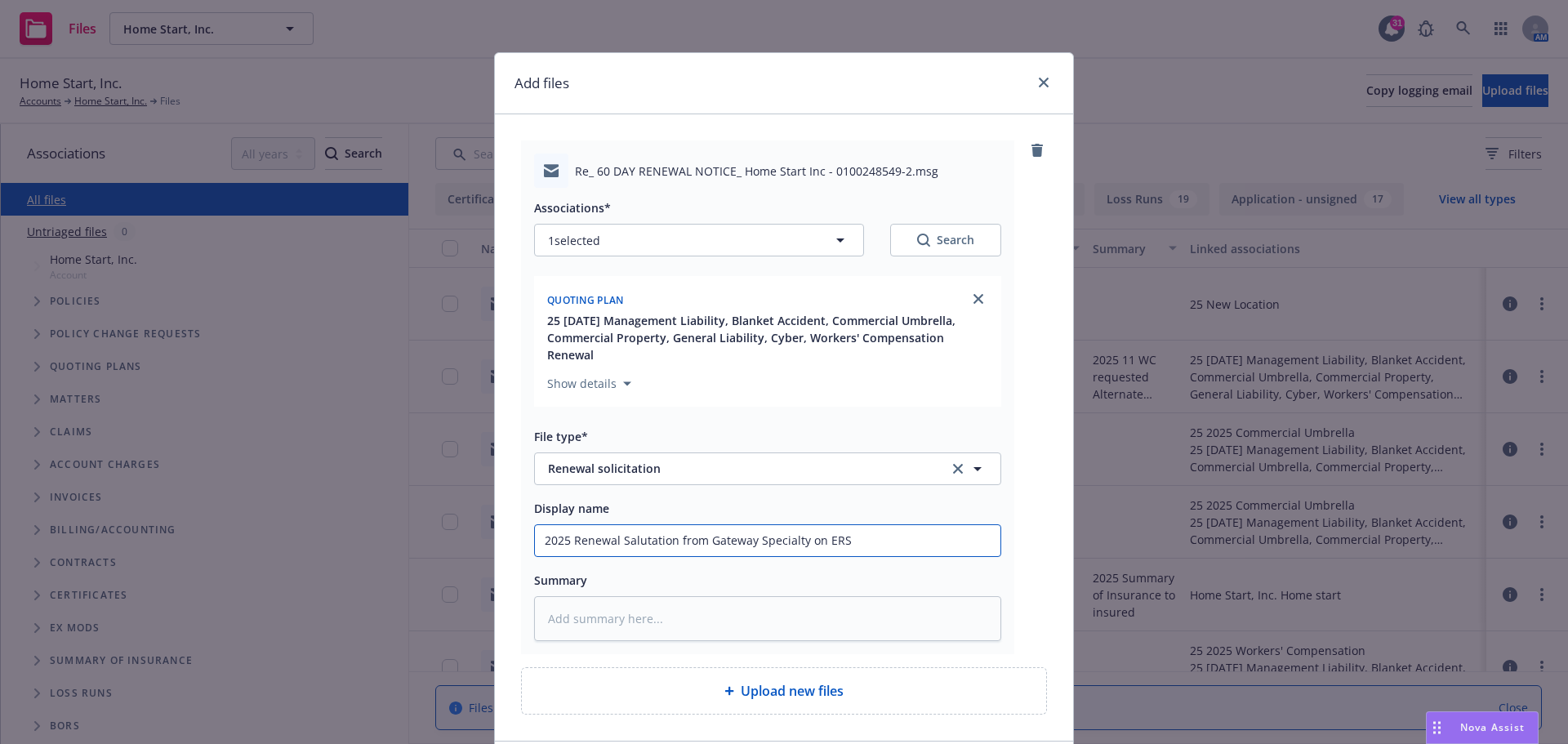
click at [908, 525] on input "2025 Renewal Salutation from Gateway Specialty on ERS" at bounding box center [767, 540] width 466 height 31
type input "2025 Renewal Salutation from Gateway Specialty on ERS"
click at [557, 603] on textarea at bounding box center [767, 618] width 467 height 45
paste textarea "2025 Renewal Salutation from Gateway Specialty on ERS"
type textarea "x"
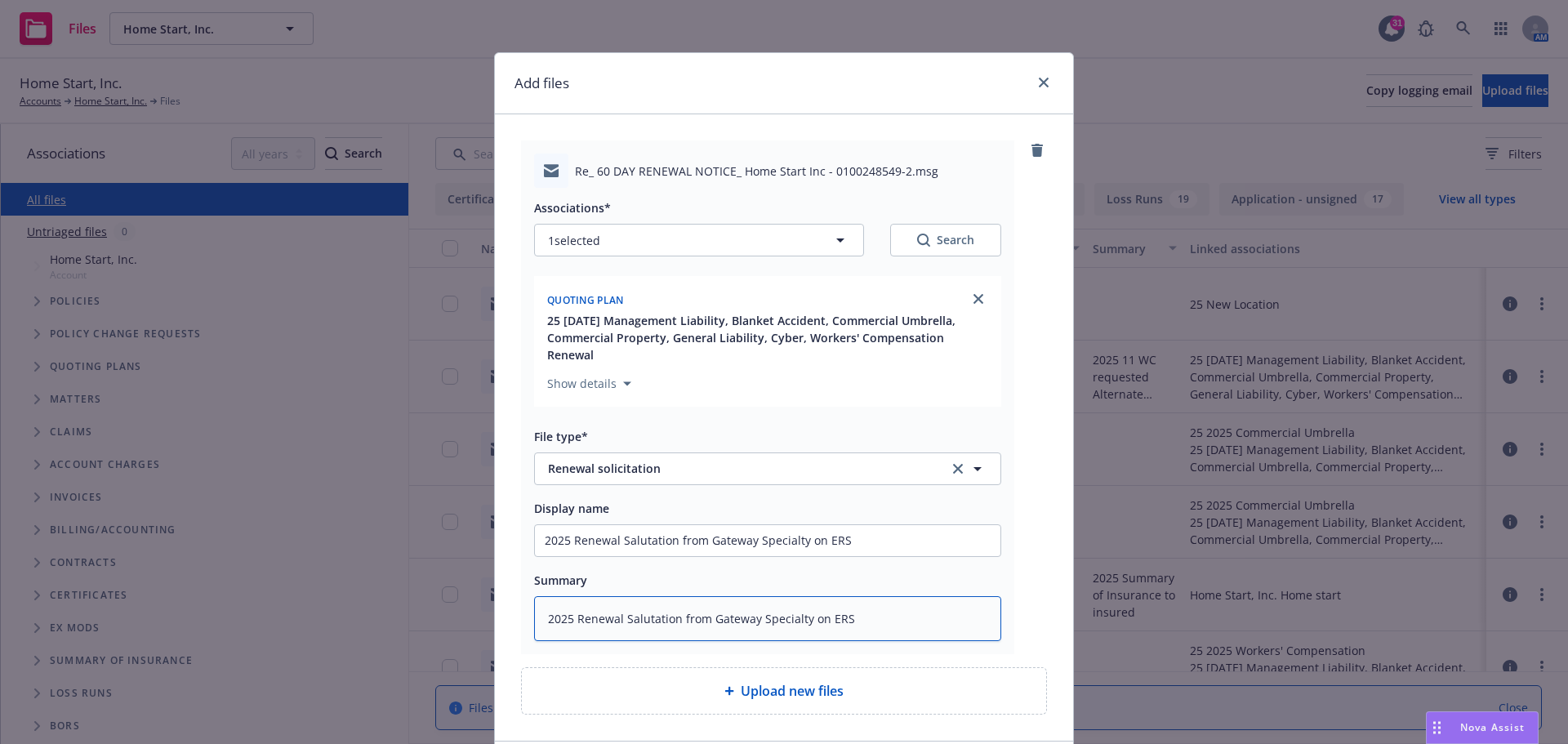
type textarea "2025 Renewal Salutation from Gateway Specialty on ERS"
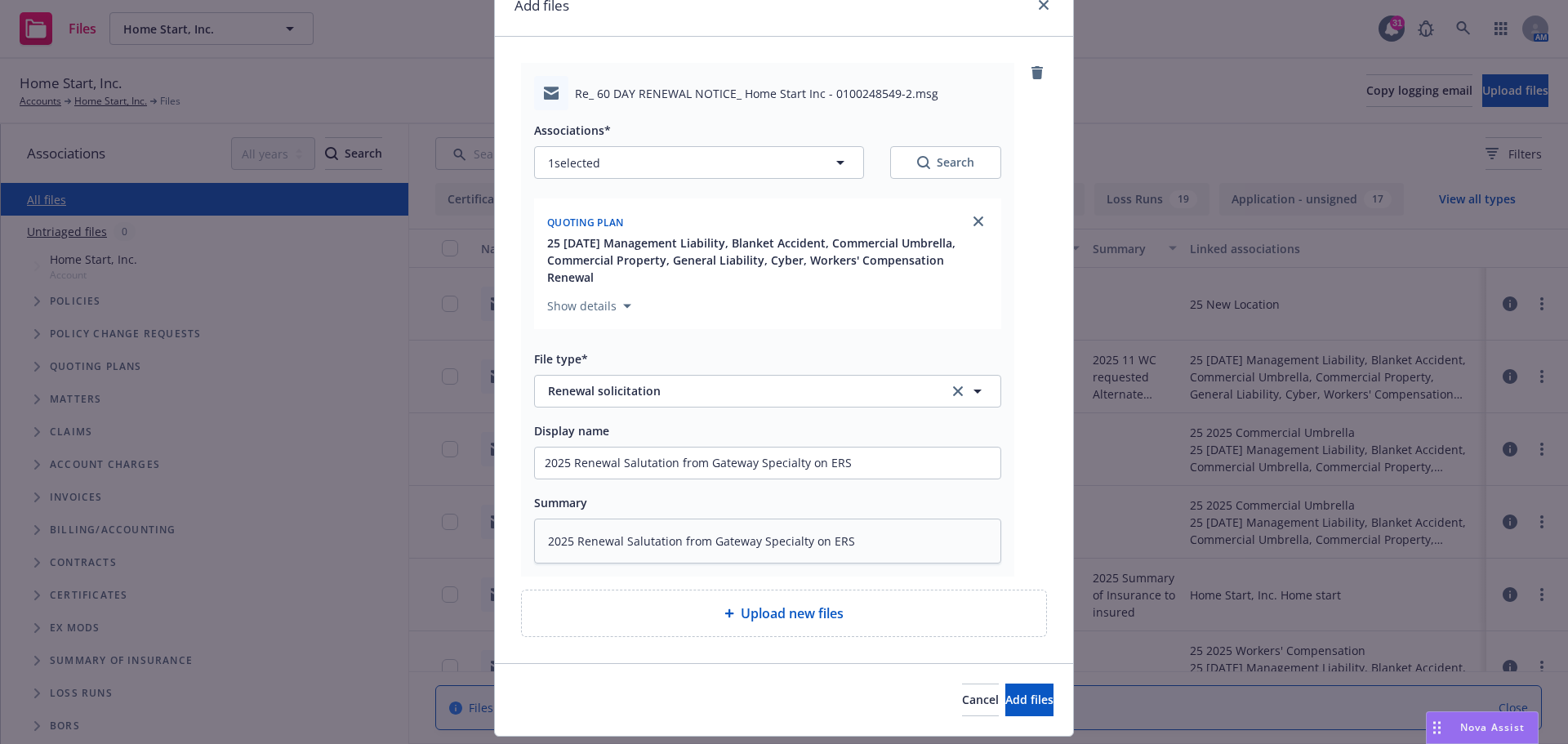
scroll to position [106, 0]
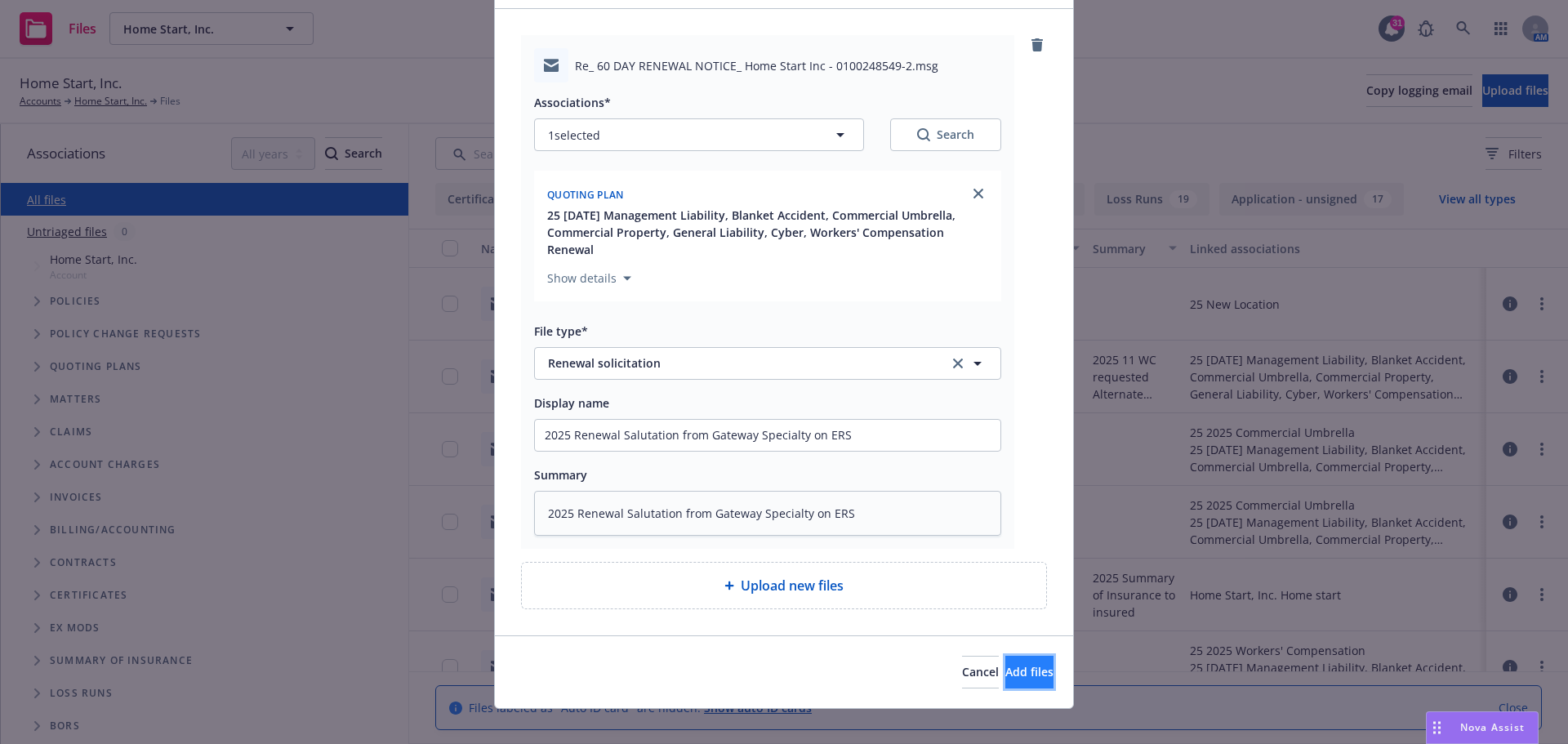
click at [1005, 664] on span "Add files" at bounding box center [1029, 671] width 48 height 15
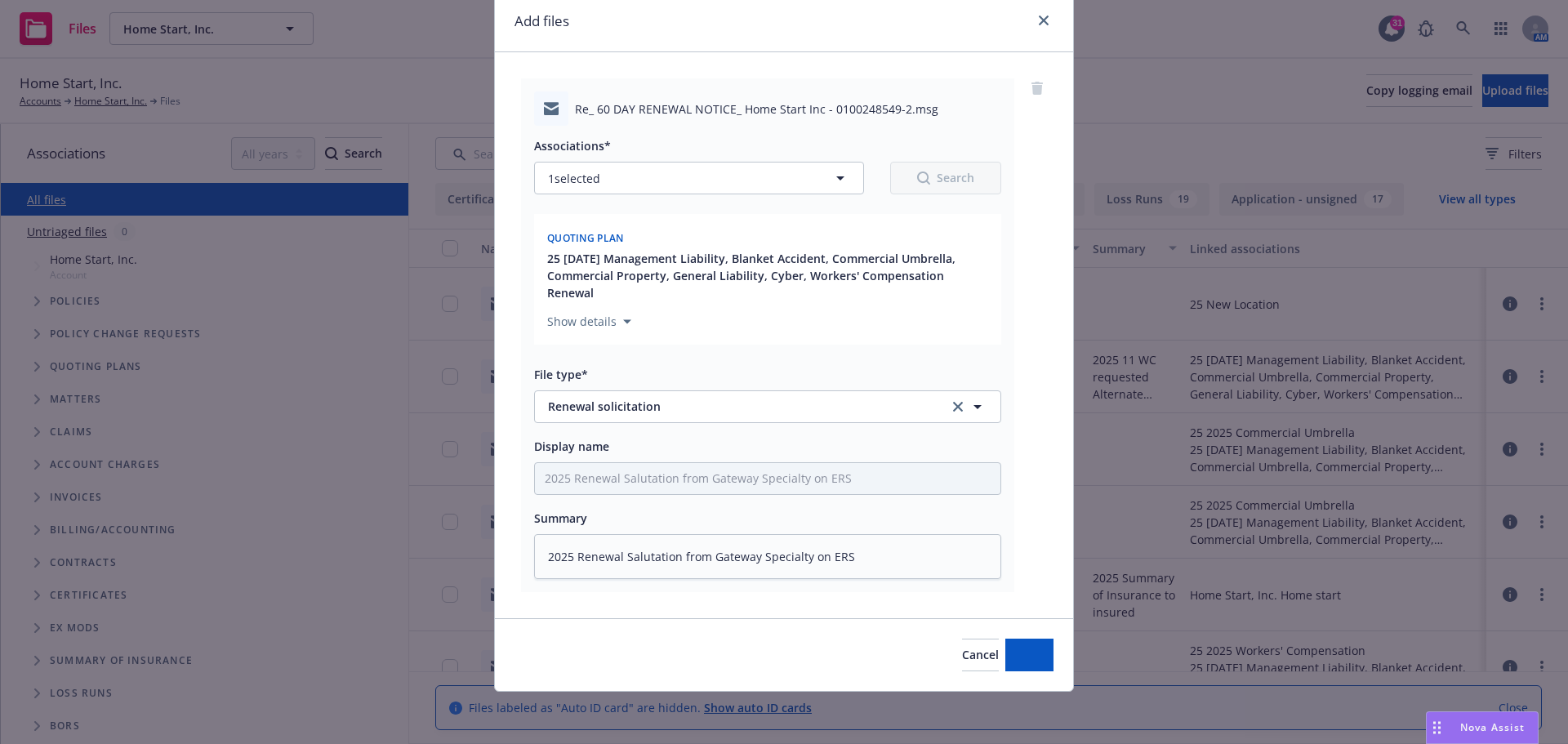
scroll to position [45, 0]
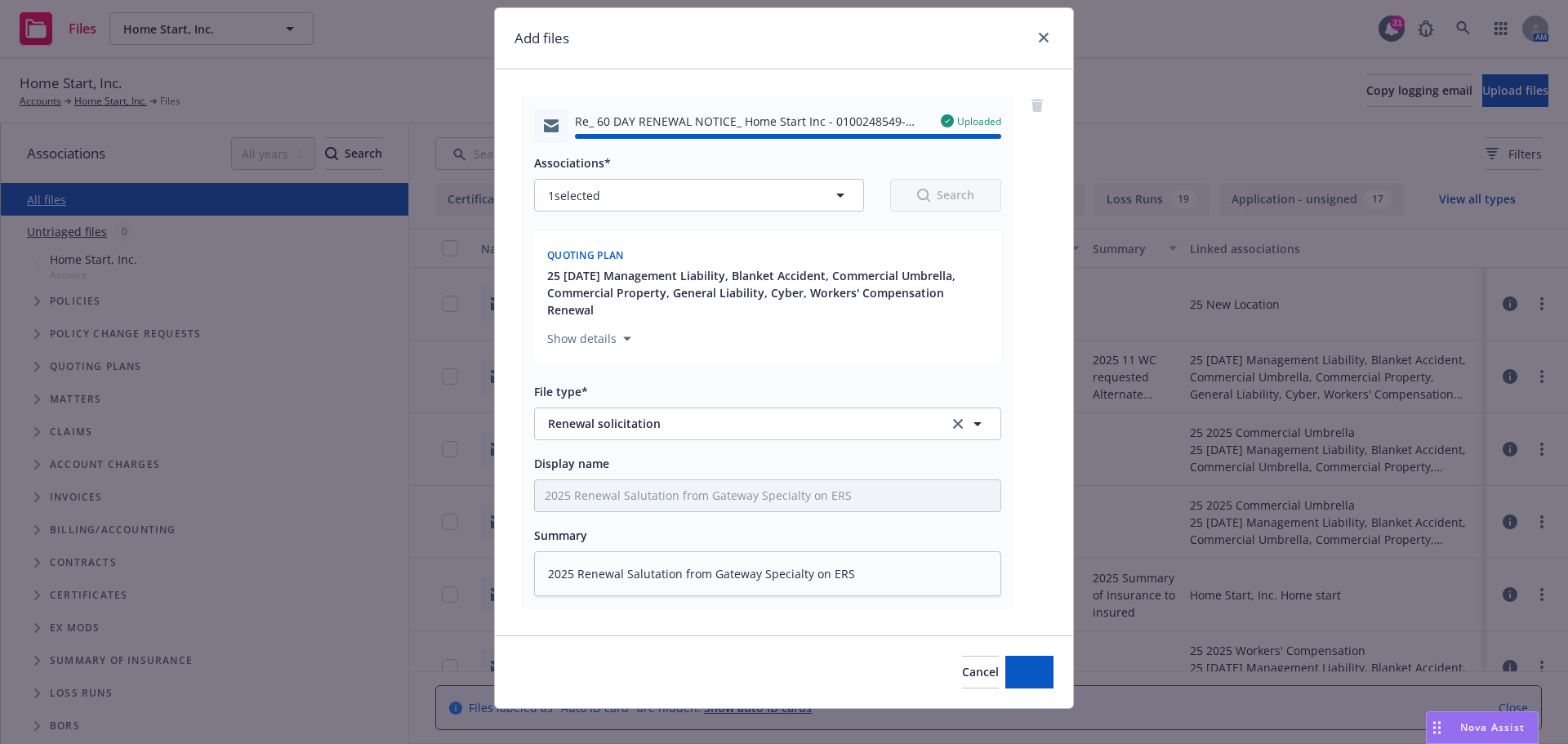
type textarea "x"
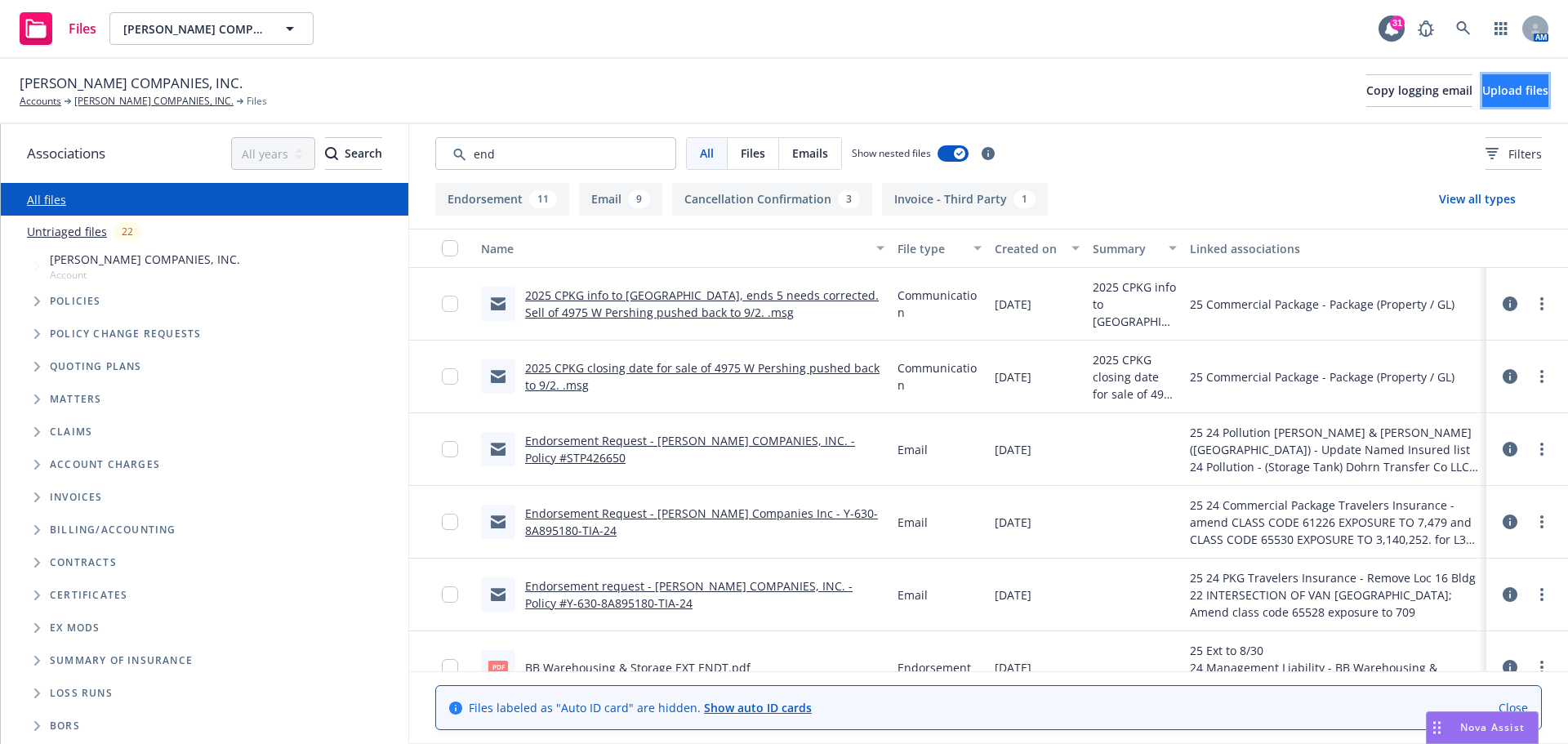
click at [1487, 94] on span "Upload files" at bounding box center [1515, 90] width 67 height 15
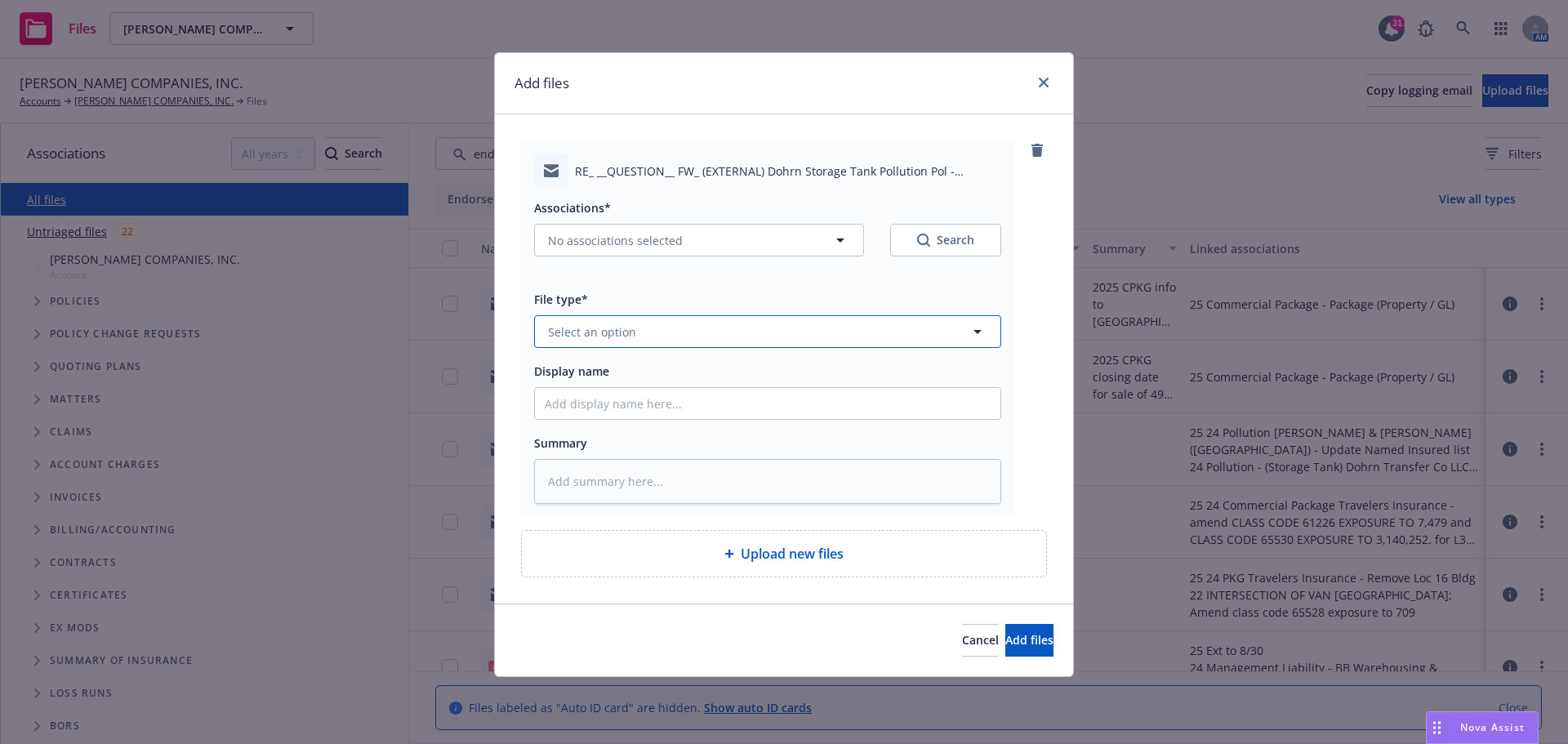
click at [975, 332] on icon "button" at bounding box center [977, 332] width 8 height 4
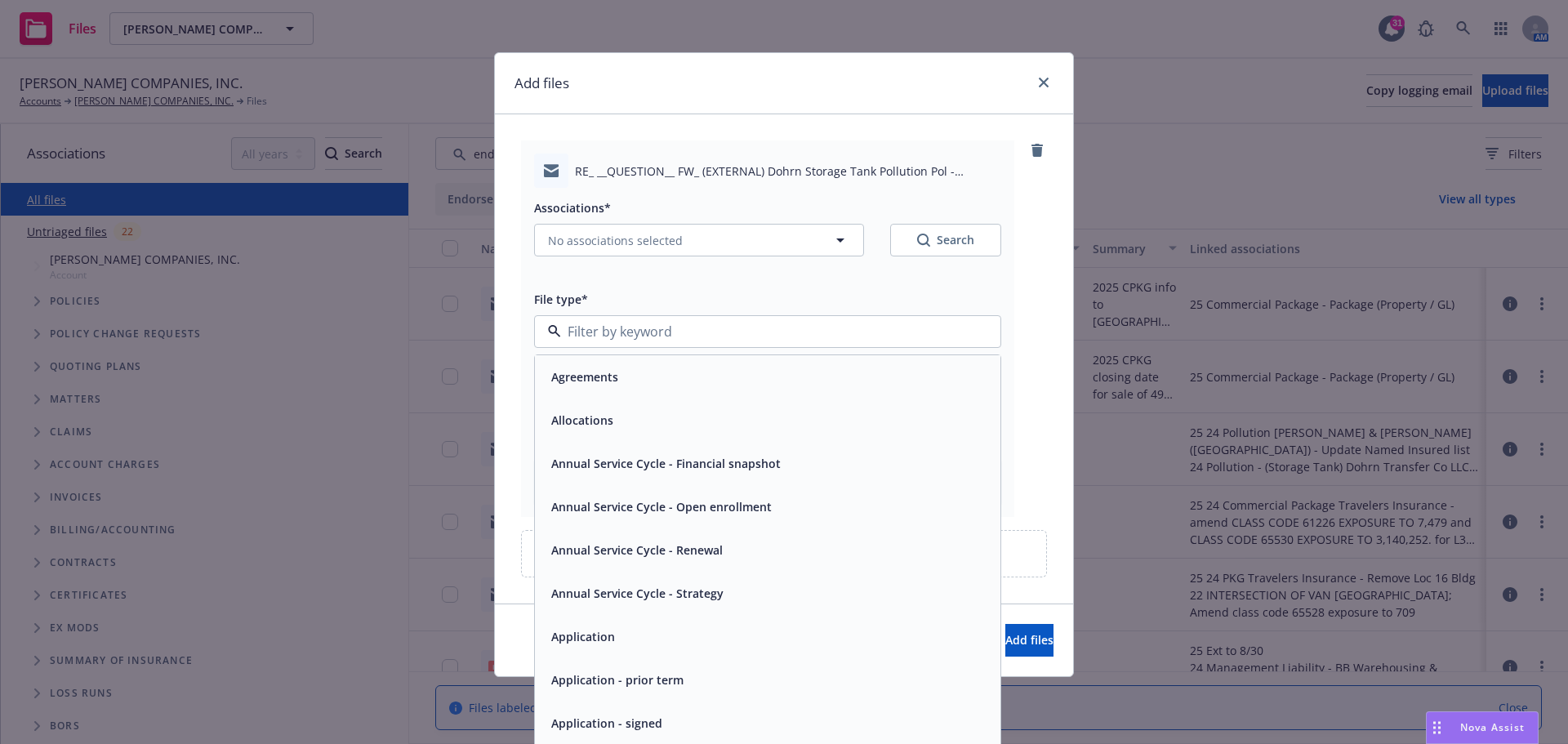
click at [956, 292] on div "File type*" at bounding box center [767, 299] width 467 height 20
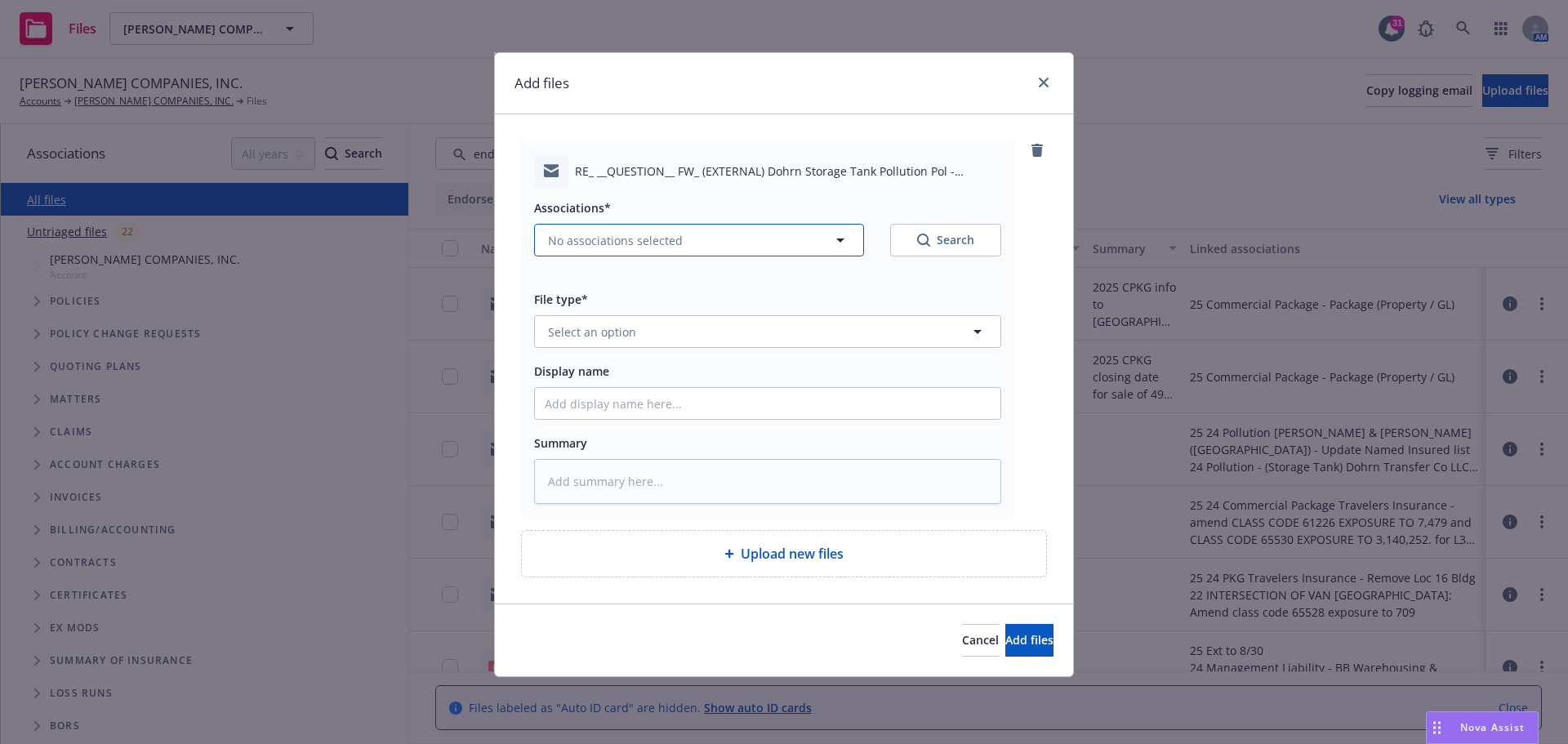
click at [844, 238] on icon "button" at bounding box center [840, 240] width 20 height 20
type textarea "x"
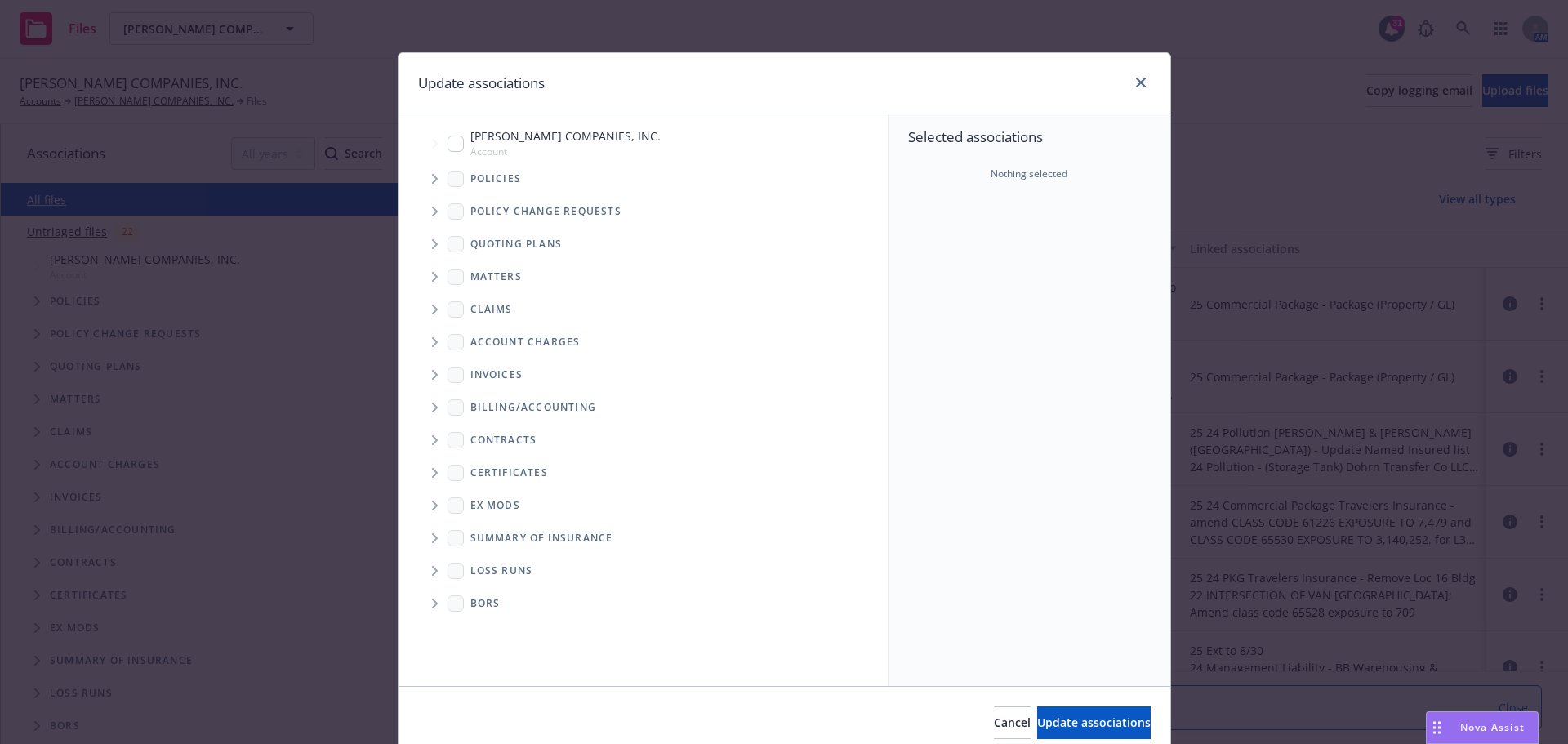
click at [425, 240] on span "Tree Example" at bounding box center [434, 244] width 26 height 26
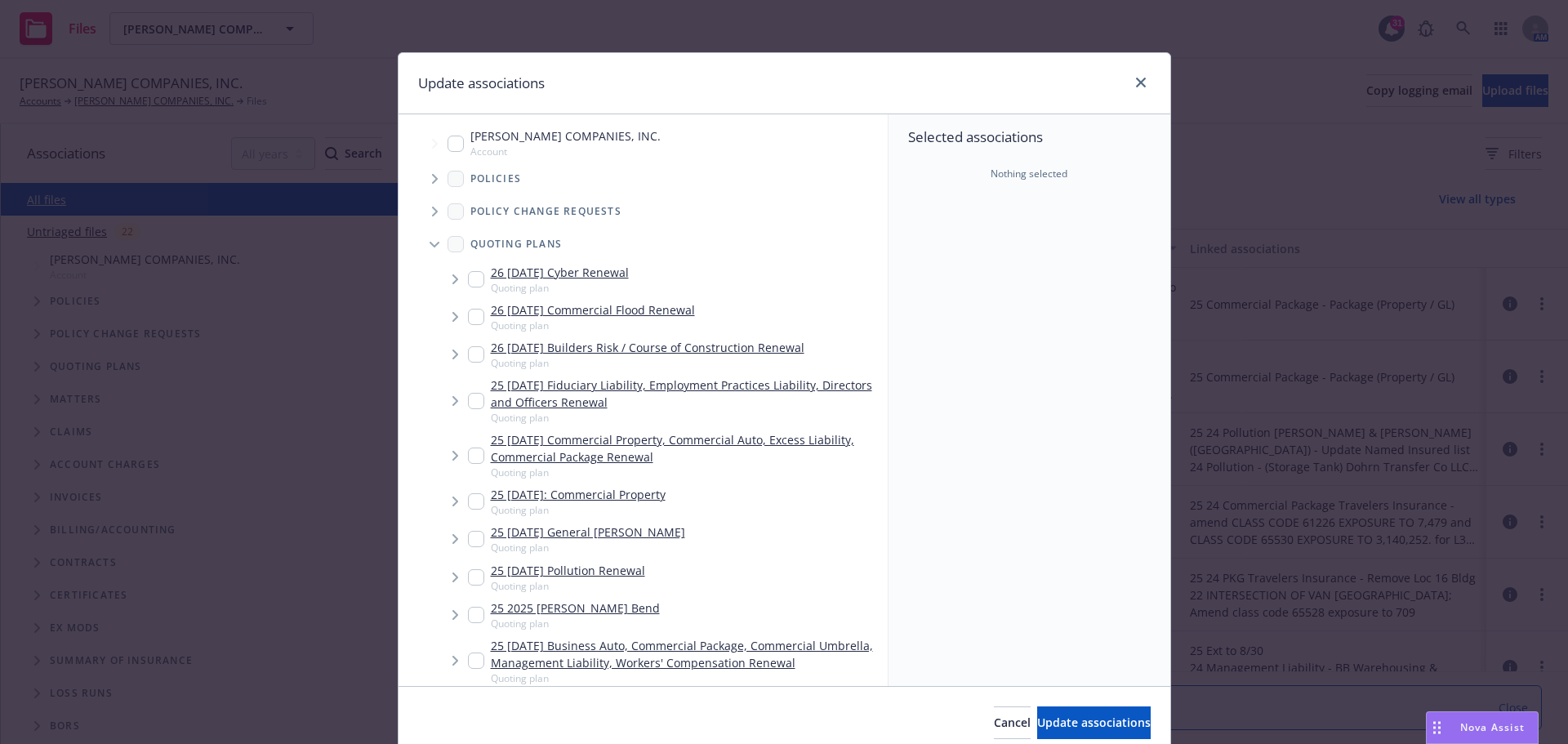
click at [468, 576] on input "Tree Example" at bounding box center [476, 577] width 16 height 16
checkbox input "true"
click at [1062, 726] on span "Update associations" at bounding box center [1094, 722] width 114 height 15
type textarea "x"
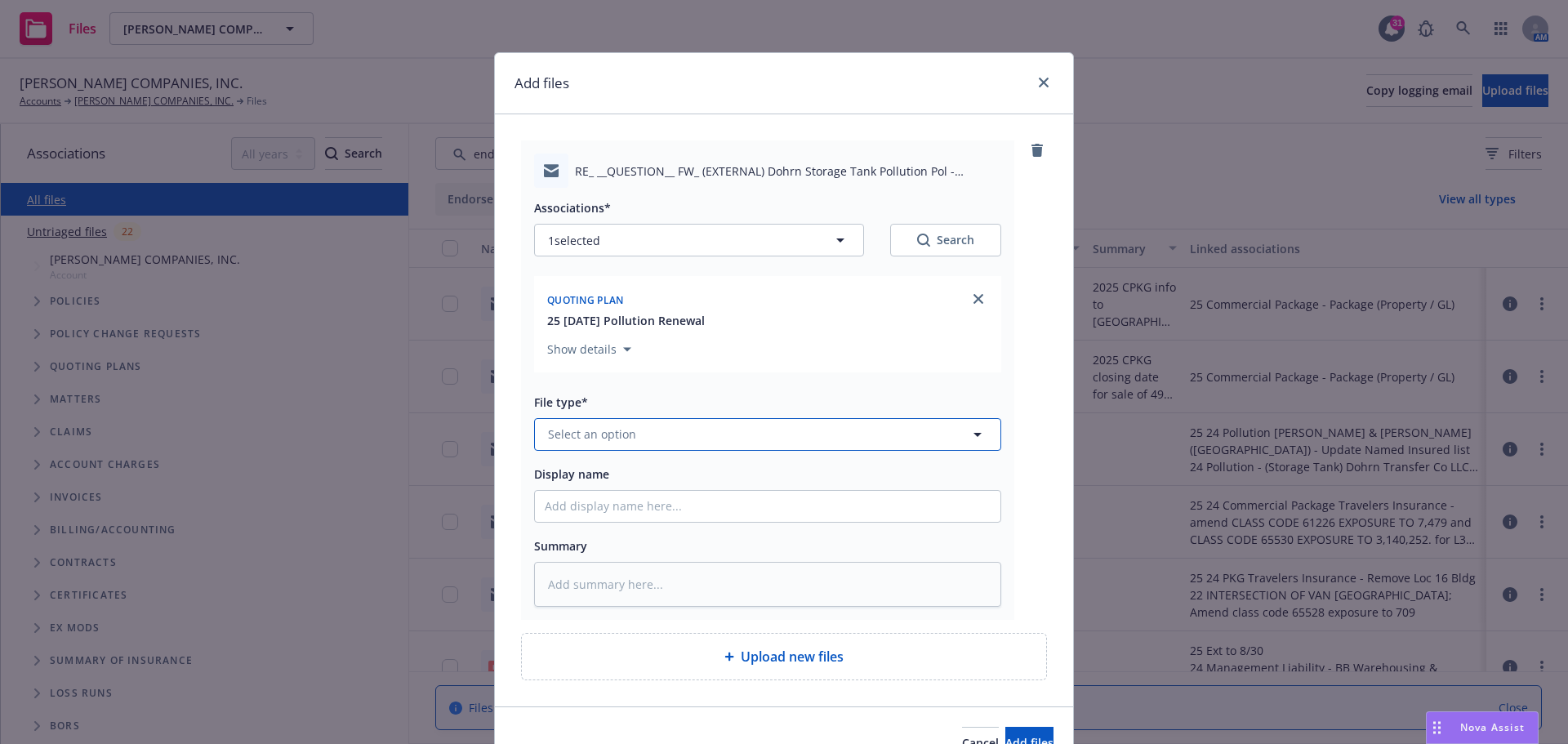
click at [974, 435] on icon "button" at bounding box center [977, 435] width 8 height 4
type input "espos"
type textarea "x"
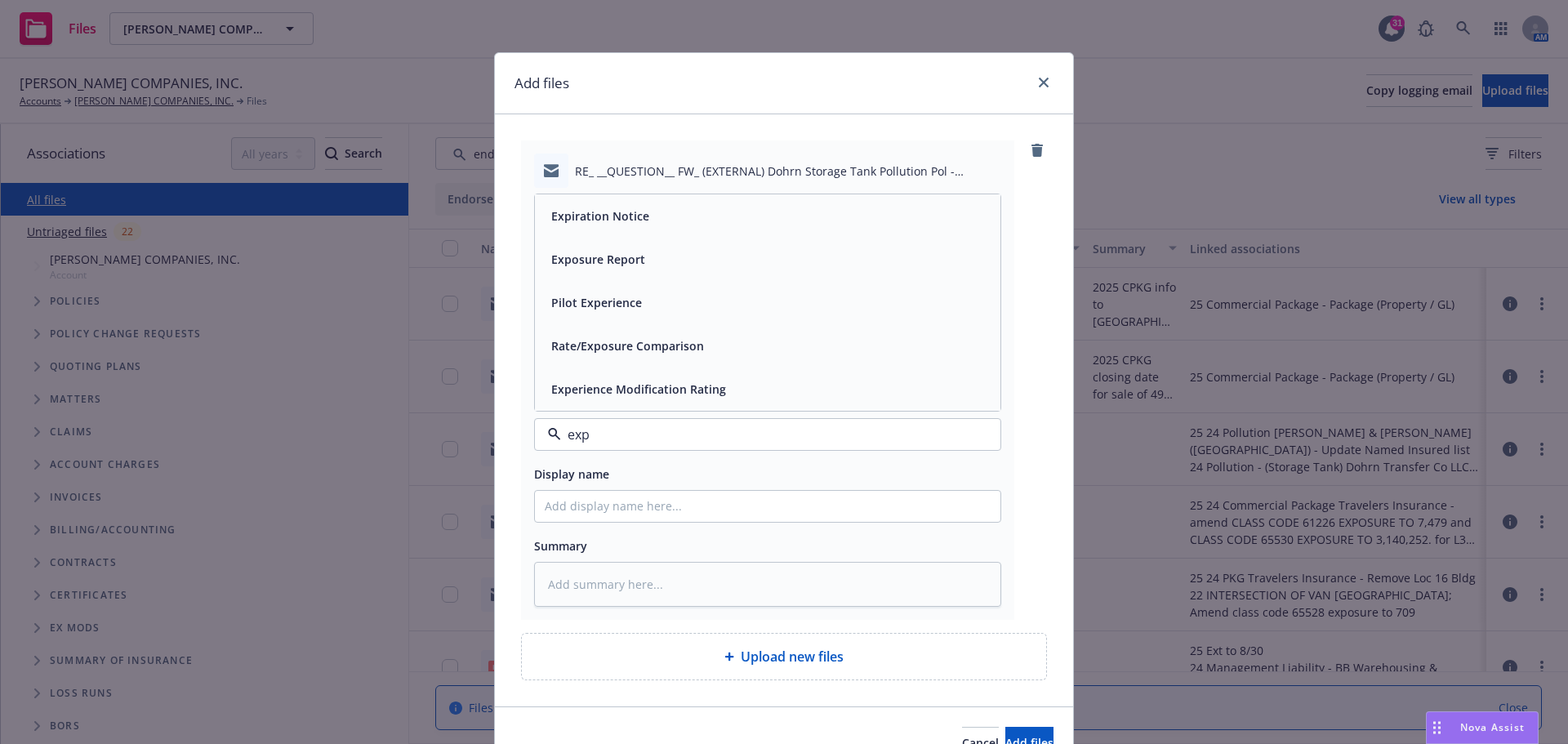
type input "expo"
click at [702, 353] on div "Exposure Report" at bounding box center [767, 346] width 446 height 24
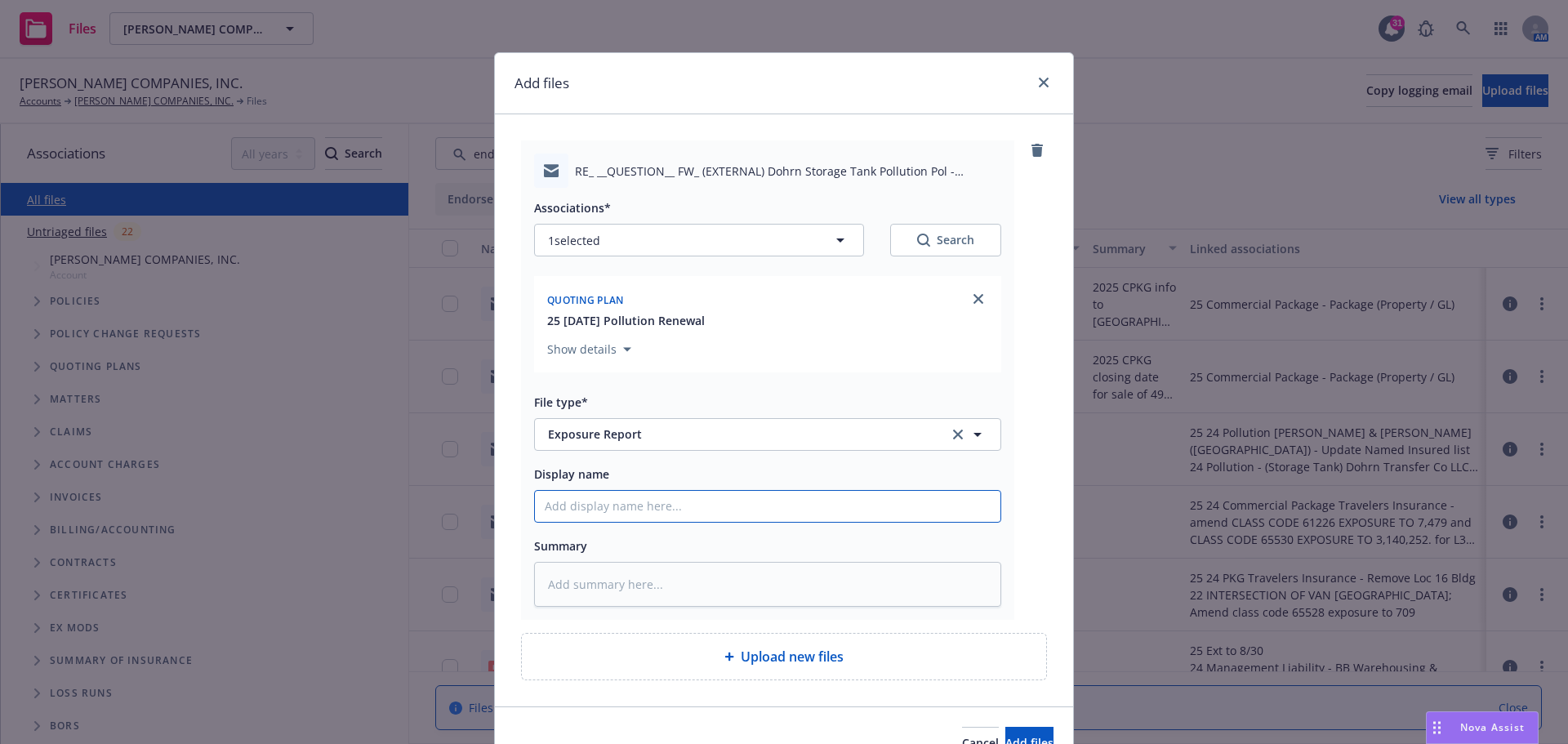
click at [592, 503] on input "Display name" at bounding box center [767, 505] width 466 height 31
type textarea "x"
type input "2"
type textarea "x"
type input "20"
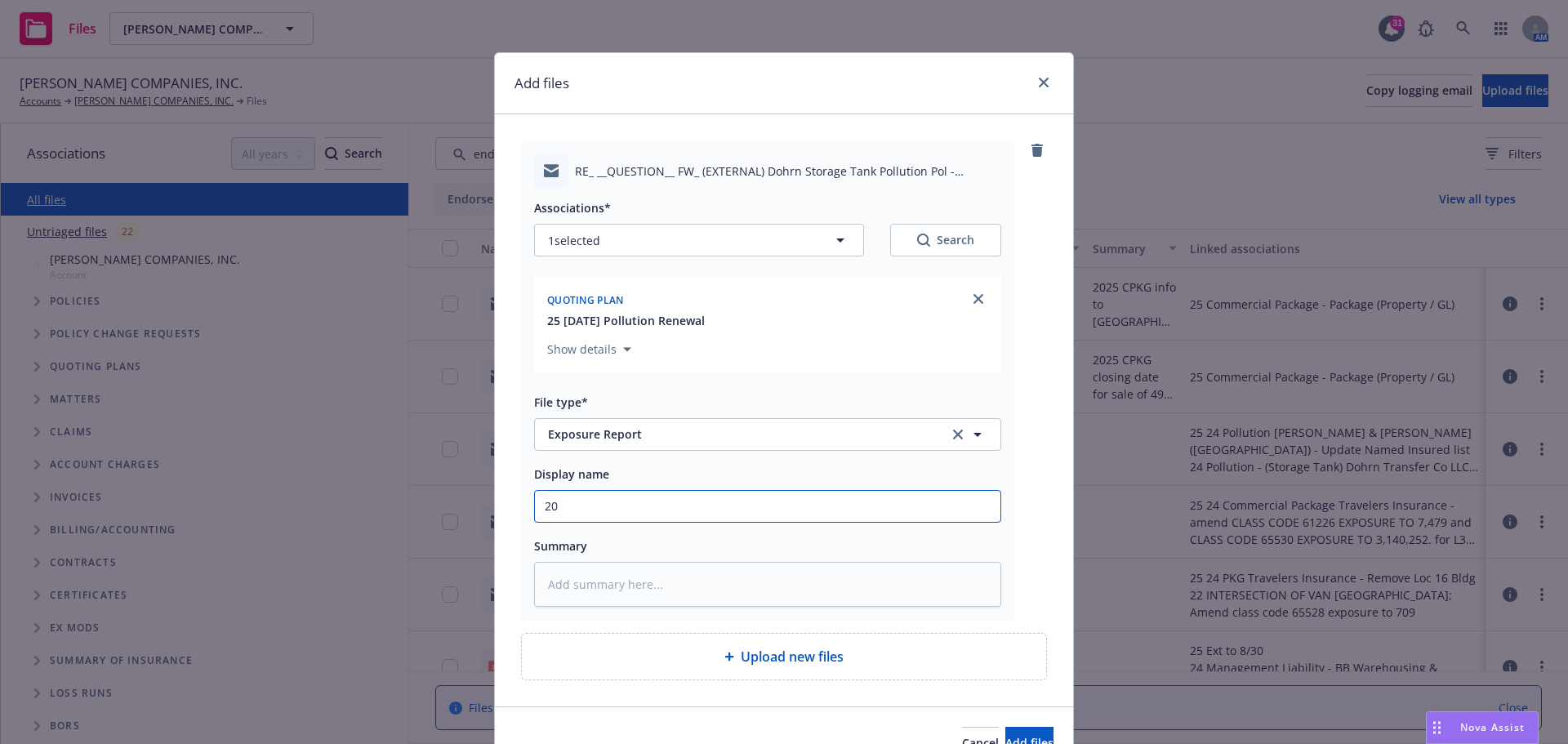
type textarea "x"
type input "202"
type textarea "x"
type input "2025"
type textarea "x"
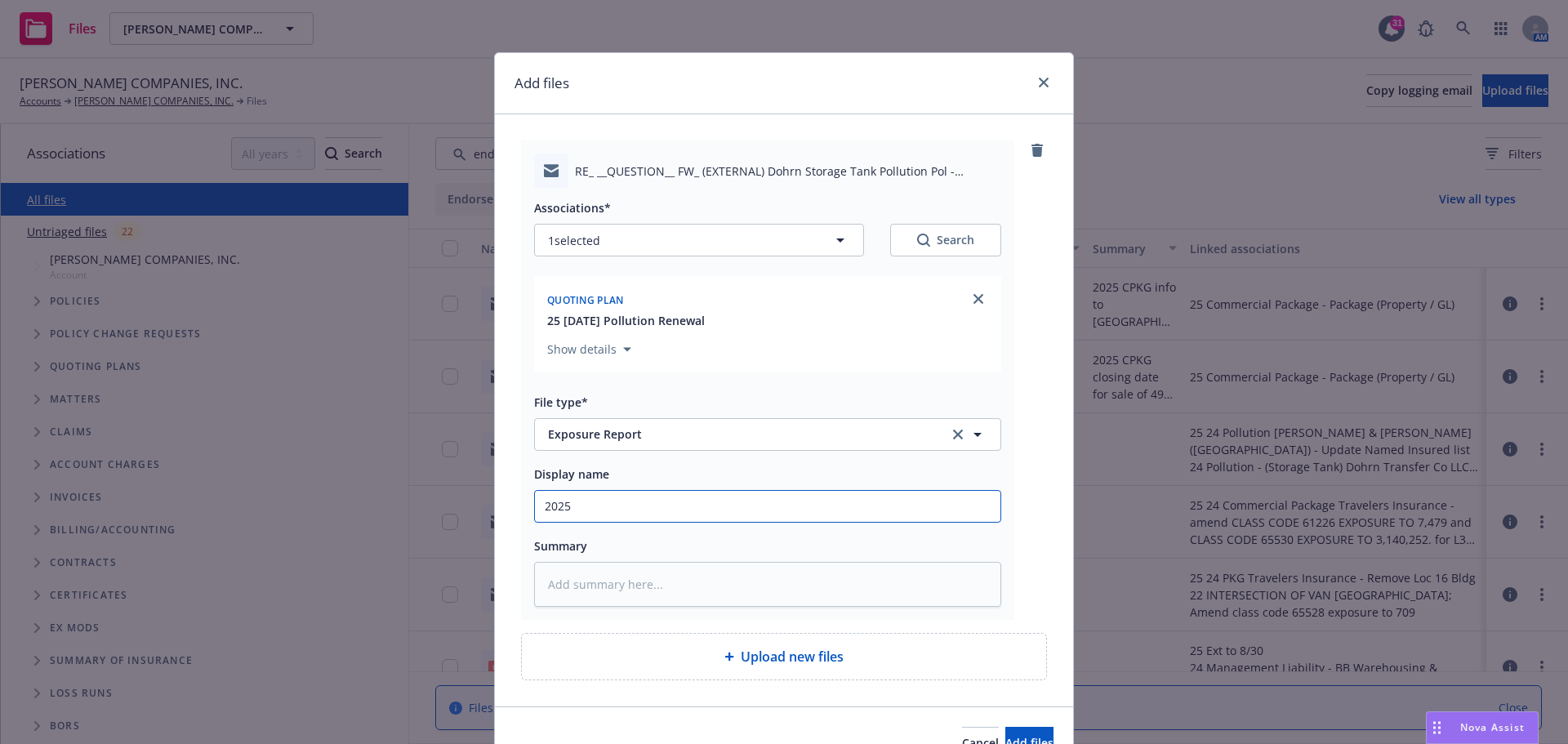
type input "2025"
type textarea "x"
type input "2025 0"
type textarea "x"
type input "2025 09"
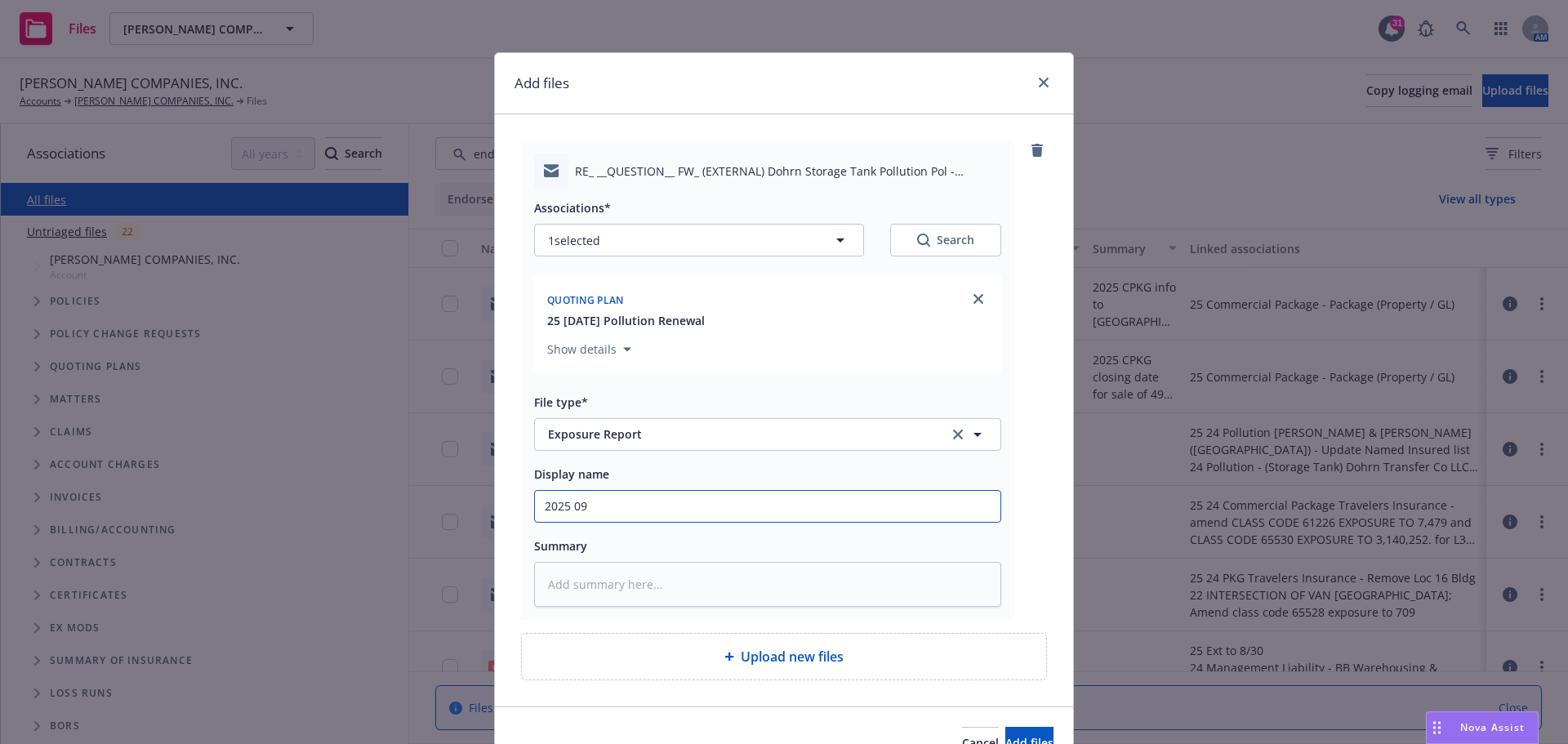
type textarea "x"
type input "2025 09"
type textarea "x"
type input "2025 09 P"
type textarea "x"
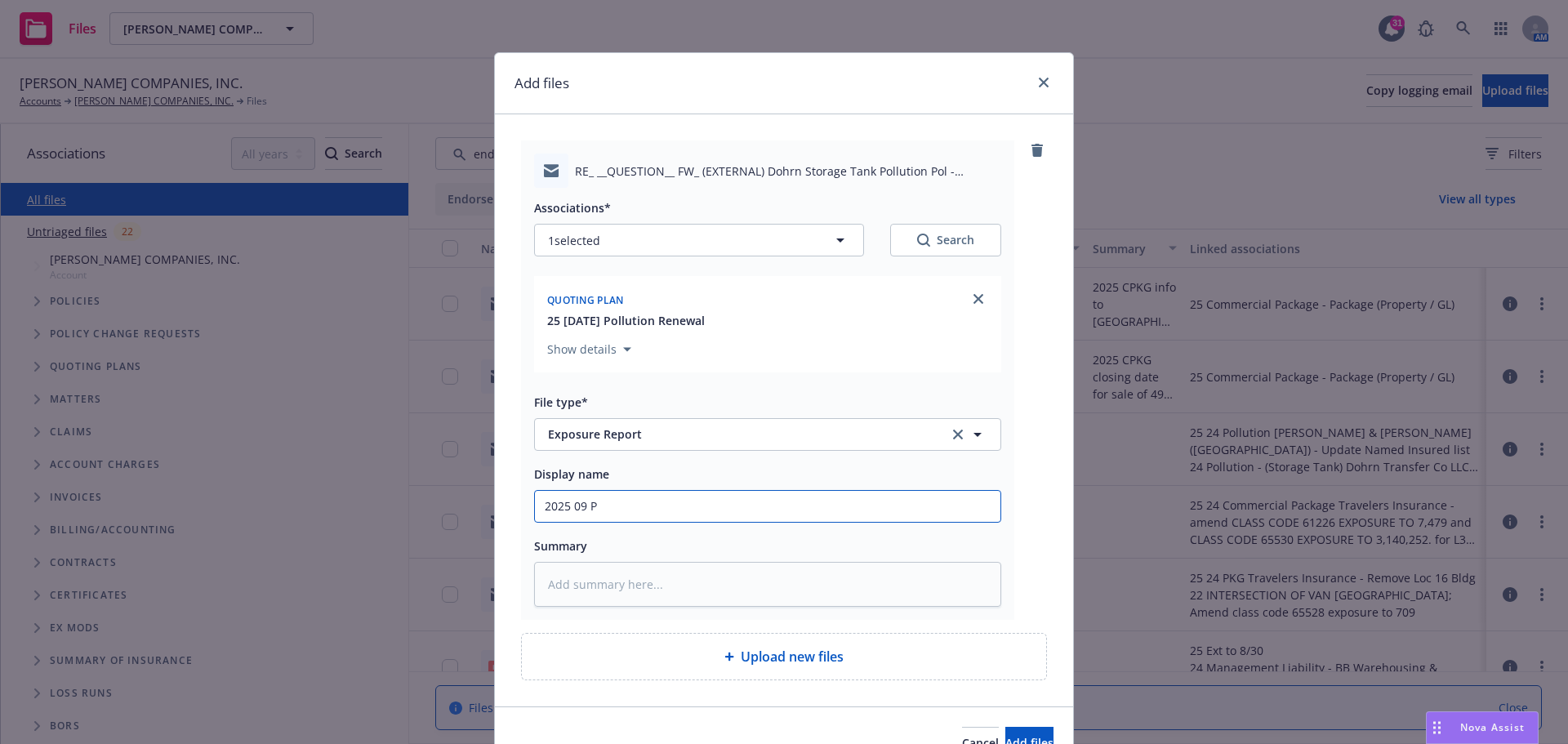
type input "2025 09 PO"
type textarea "x"
type input "2025 09 POL"
type textarea "x"
type input "2025 09 POLL"
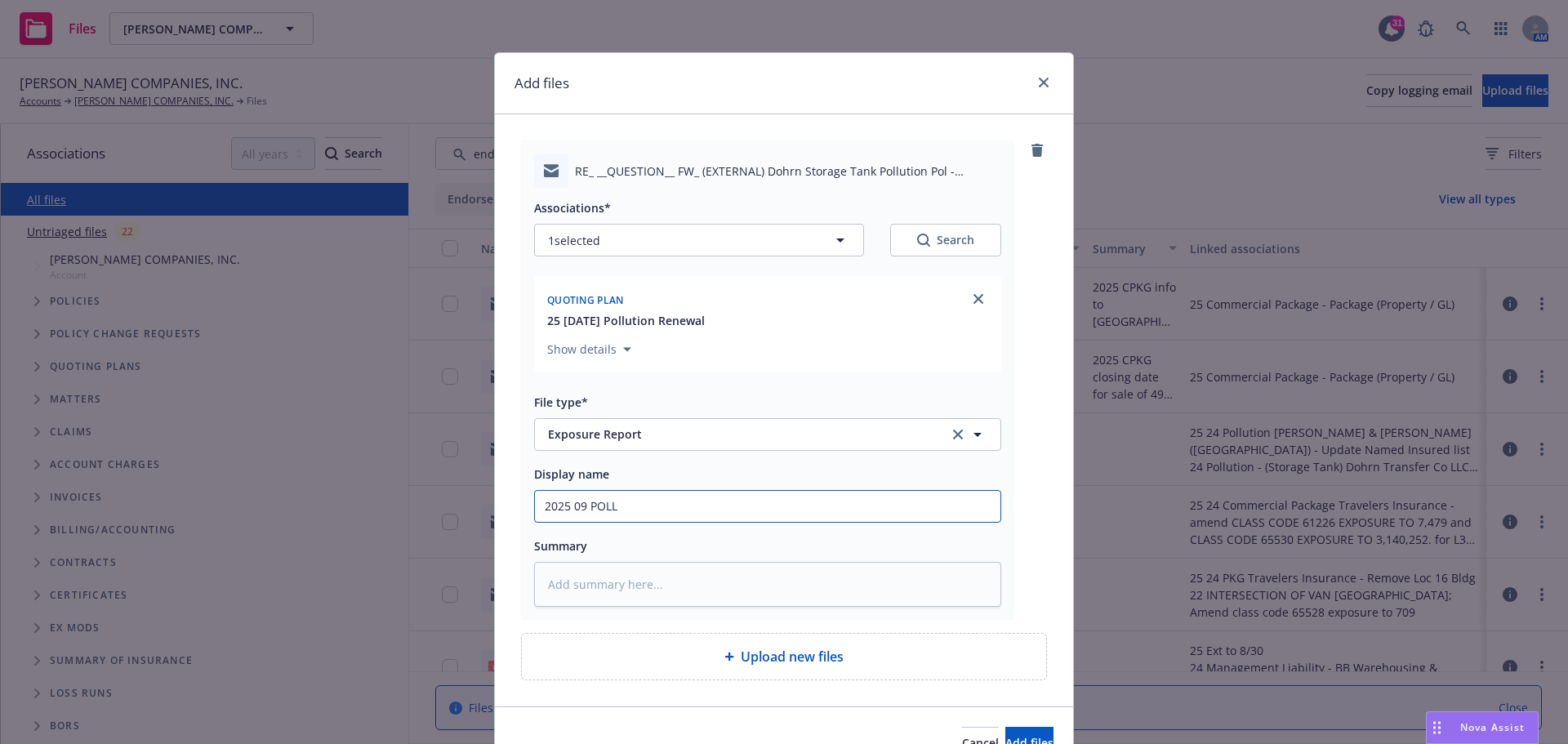
type textarea "x"
type input "2025 09 POLLU"
type textarea "x"
type input "2025 09 POLLUT"
type textarea "x"
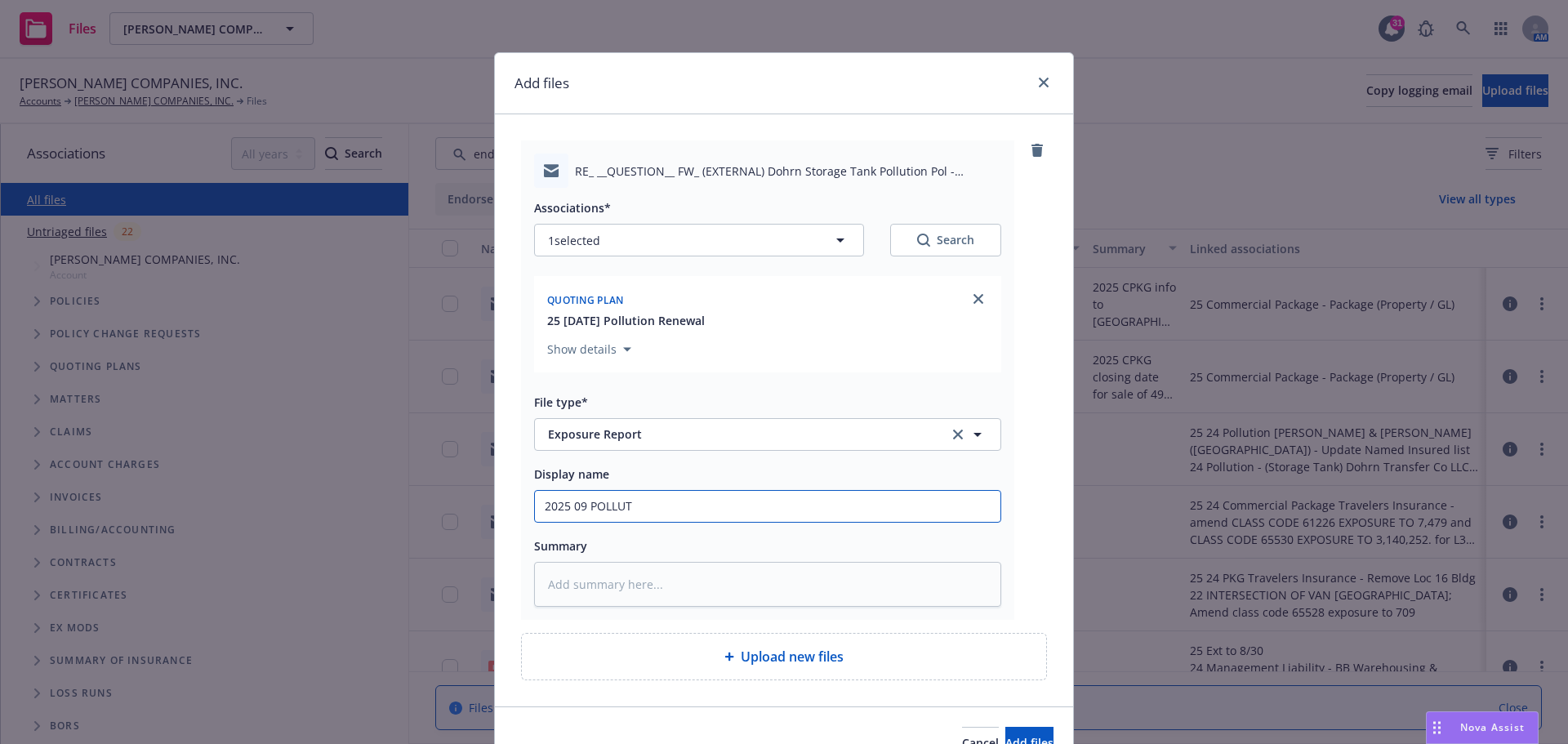
type input "2025 09 POLLUTI"
type textarea "x"
type input "2025 09 POLLUTIO"
type textarea "x"
type input "2025 09 POLLUTION"
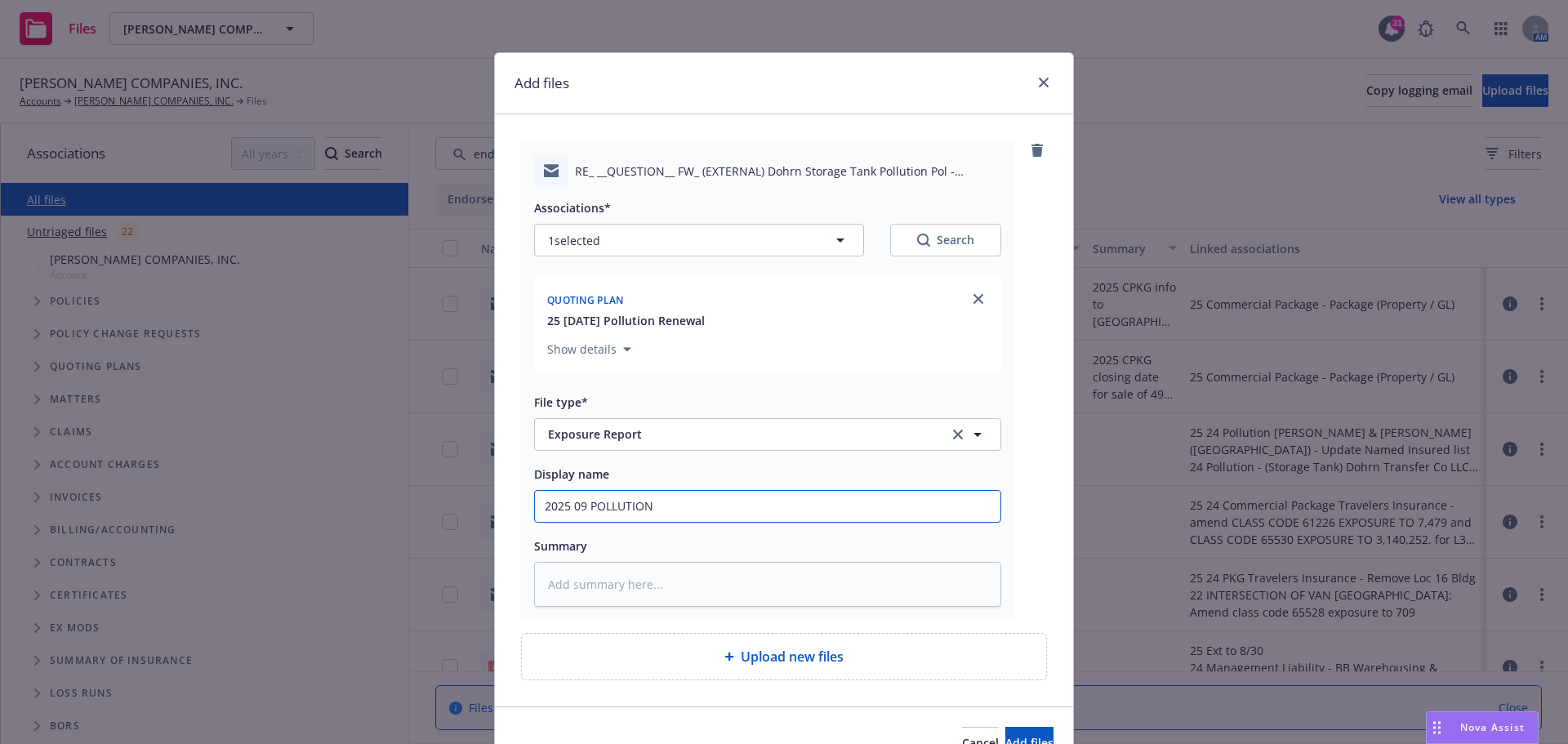
type textarea "x"
type input "2025 09 POLLUTION"
type textarea "x"
type input "2025 09 POLLUTION a"
type textarea "x"
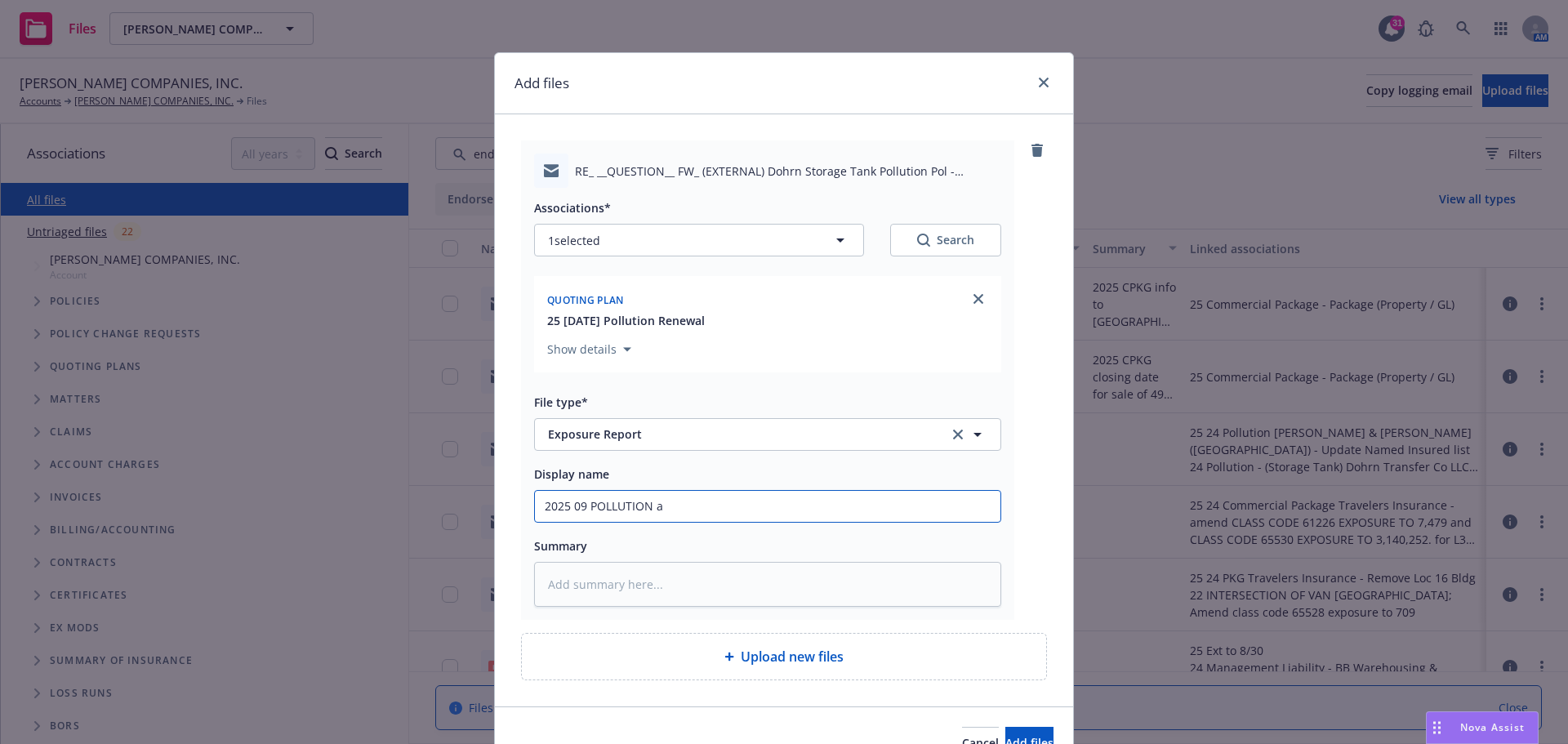
type input "2025 09 POLLUTION ad"
type textarea "x"
type input "2025 09 POLLUTION add"
type textarea "x"
type input "2025 09 POLLUTION addl"
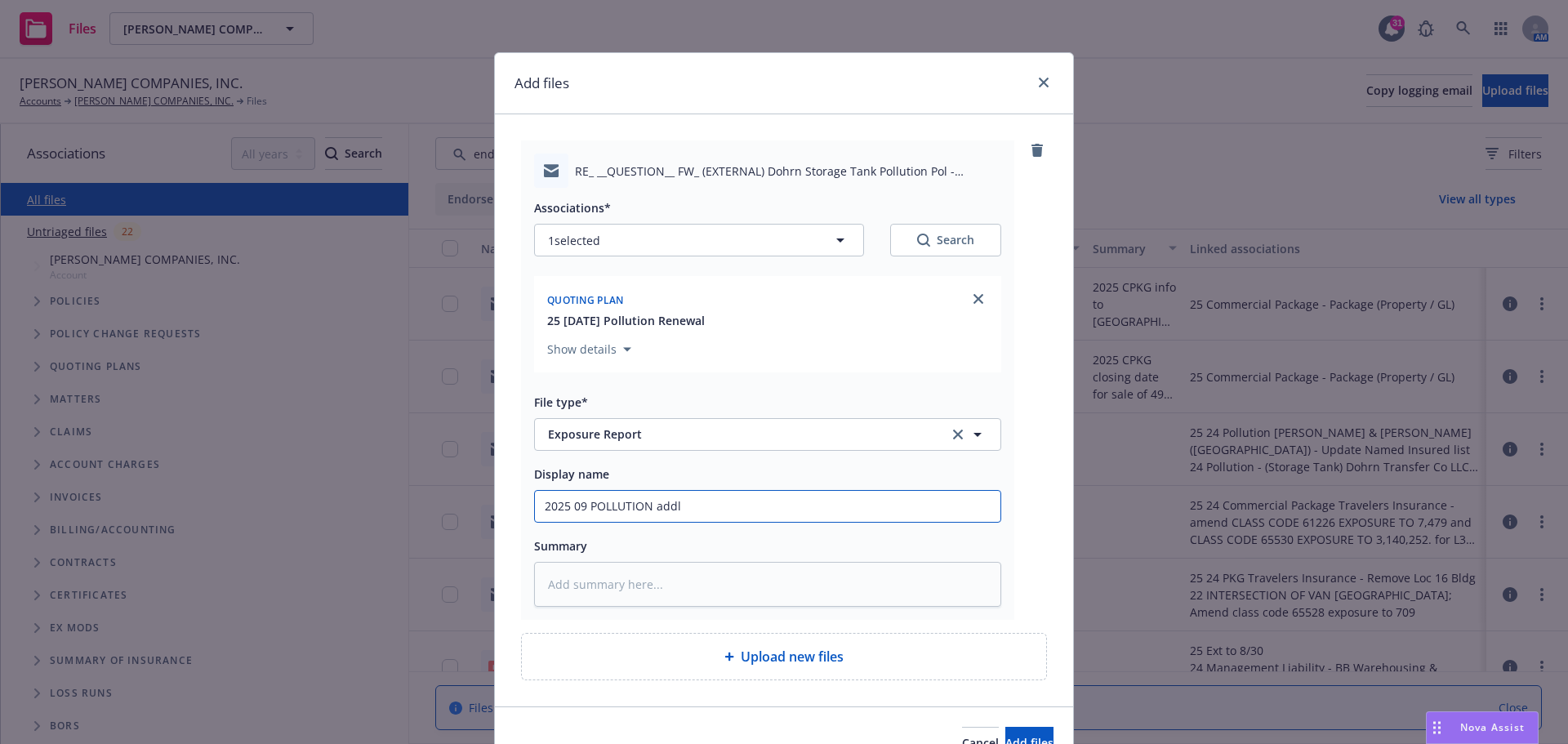
type textarea "x"
type input "2025 09 POLLUTION addl"
type textarea "x"
type input "2025 09 POLLUTION addl e"
type textarea "x"
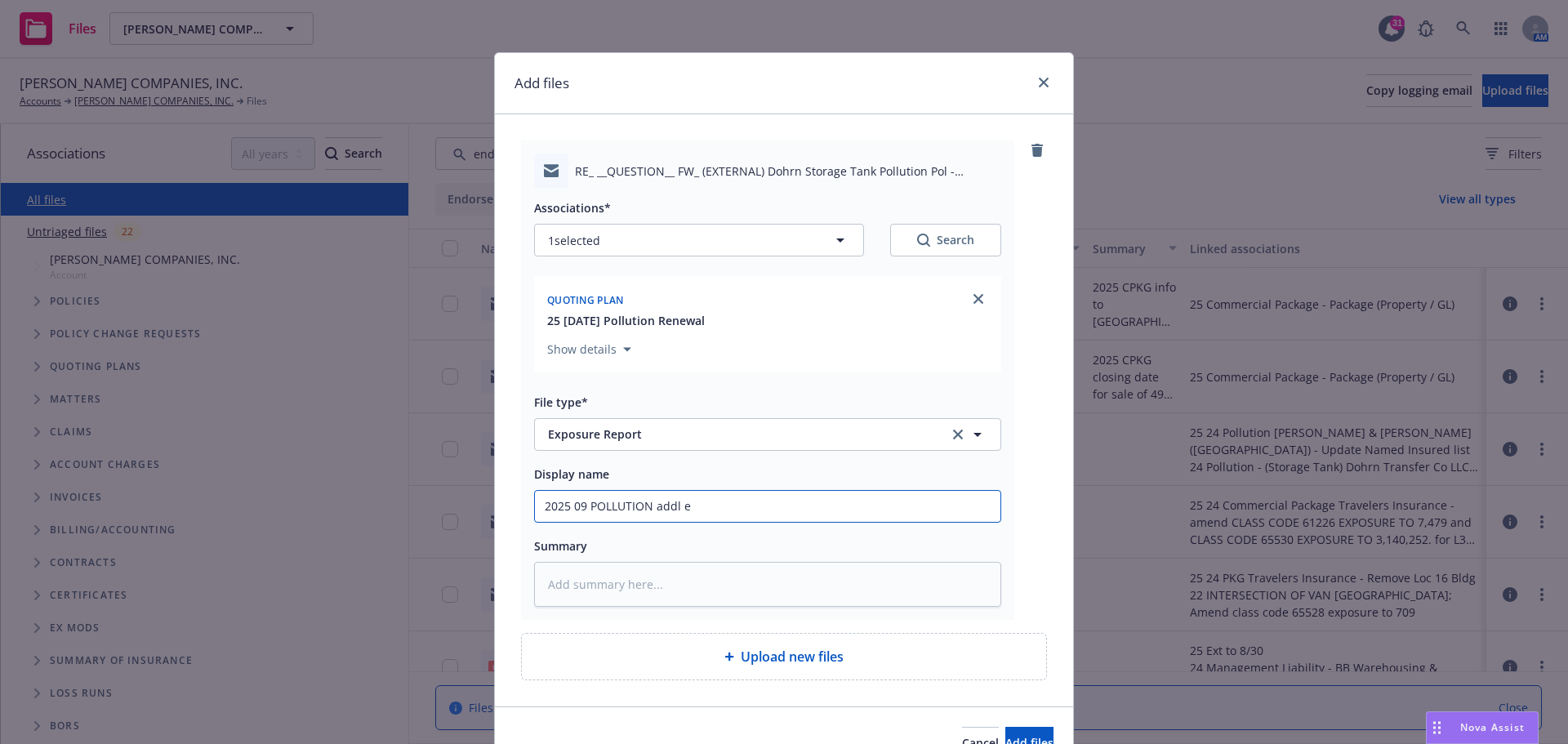
type input "2025 09 POLLUTION addl ex"
type textarea "x"
type input "2025 09 POLLUTION addl exp"
type textarea "x"
type input "2025 09 POLLUTION addl expo"
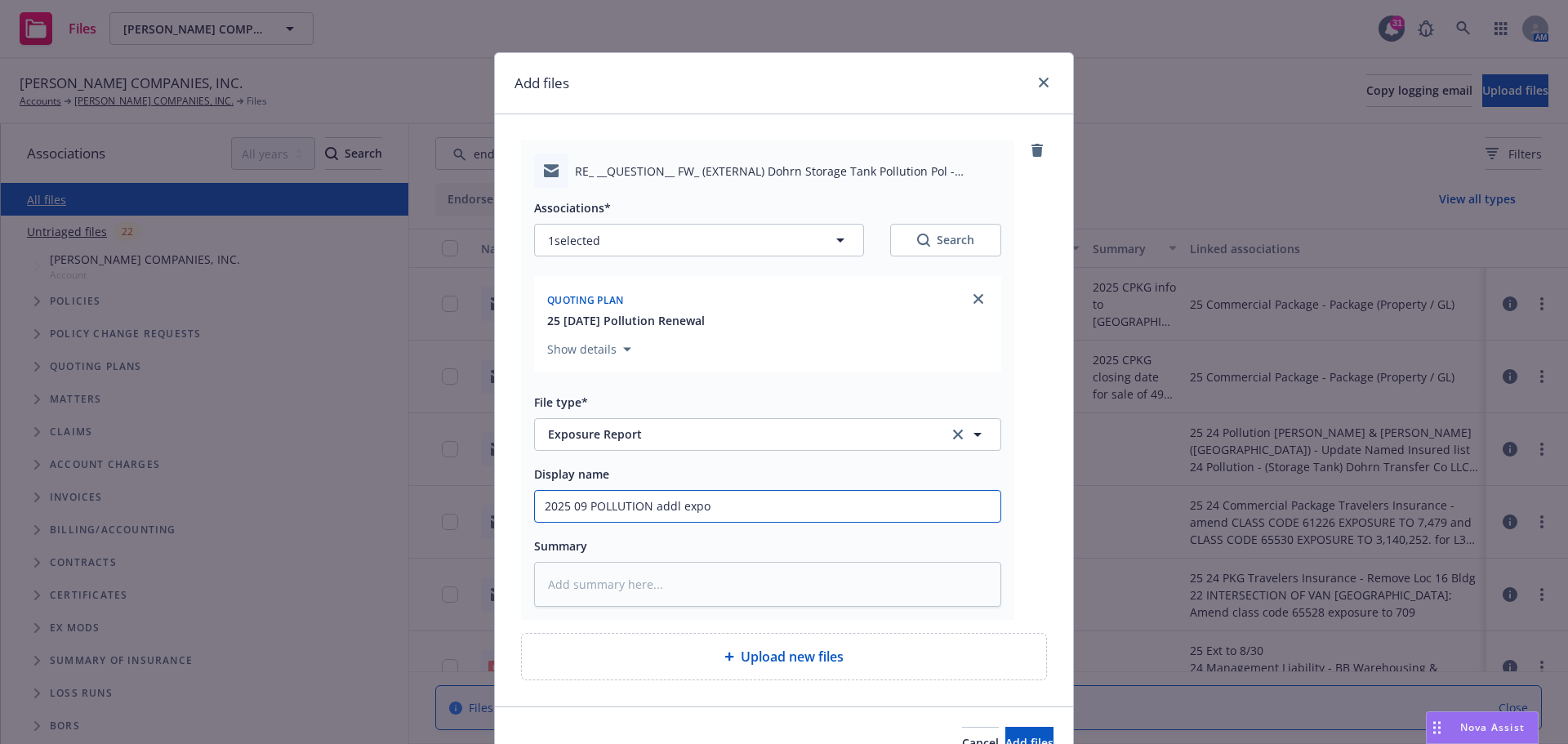
type textarea "x"
type input "2025 09 POLLUTION addl expos"
type textarea "x"
type input "2025 09 POLLUTION addl exposu"
type textarea "x"
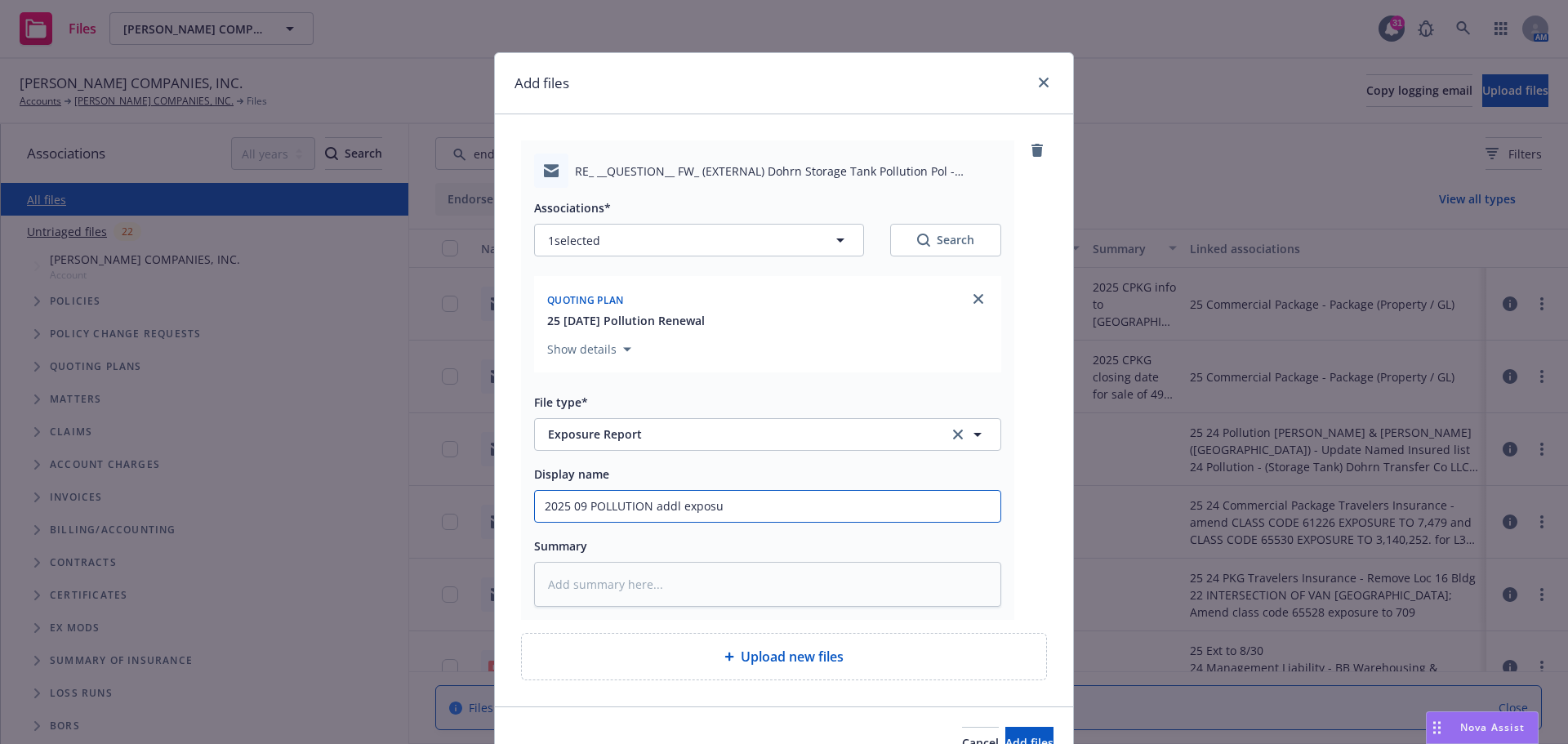
type input "2025 09 POLLUTION addl exposur"
type textarea "x"
type input "2025 09 POLLUTION addl exposure"
type textarea "x"
type input "2025 09 POLLUTION addl exposure"
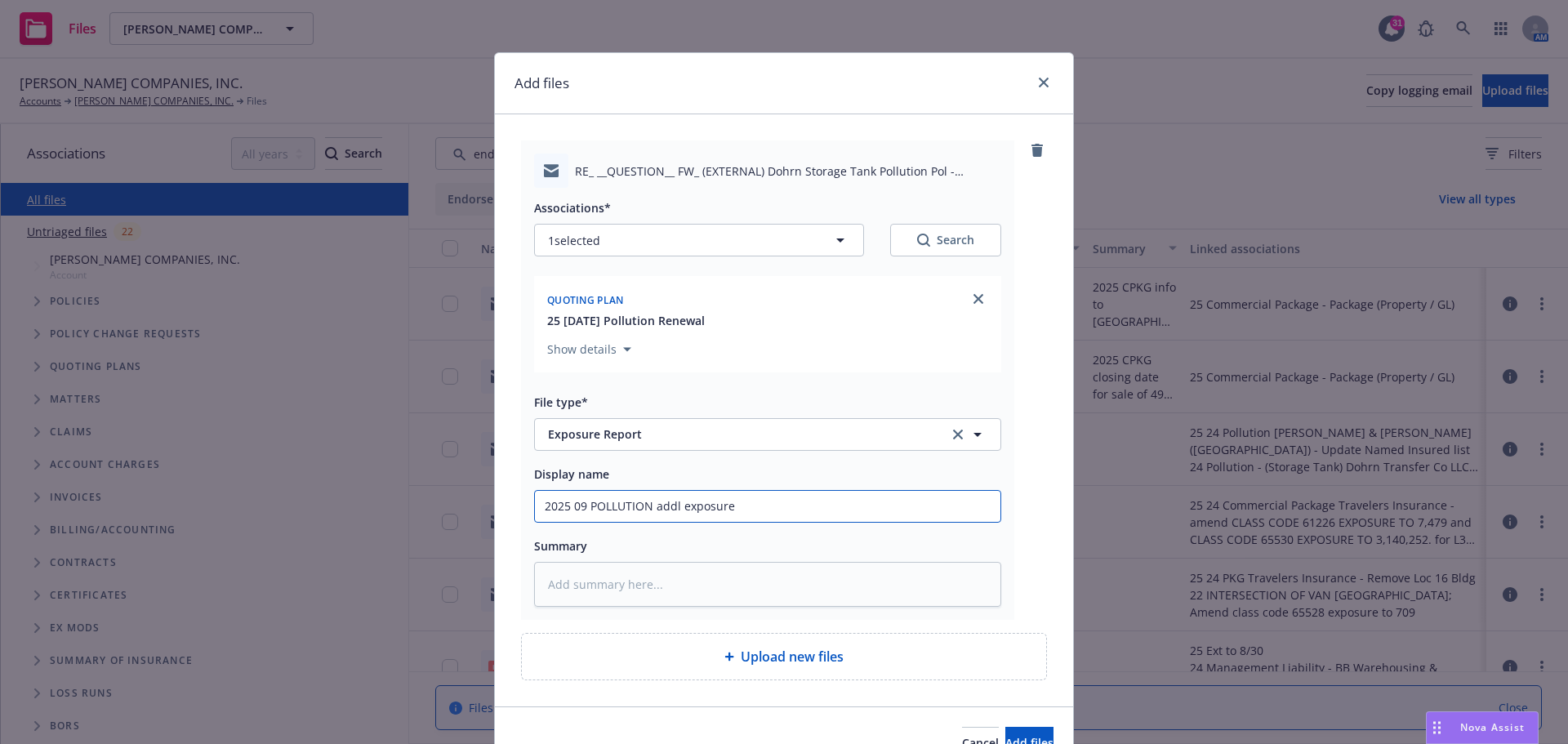
type textarea "x"
type input "2025 09 POLLUTION addl exposure i"
type textarea "x"
type input "2025 09 POLLUTION addl exposure in"
type textarea "x"
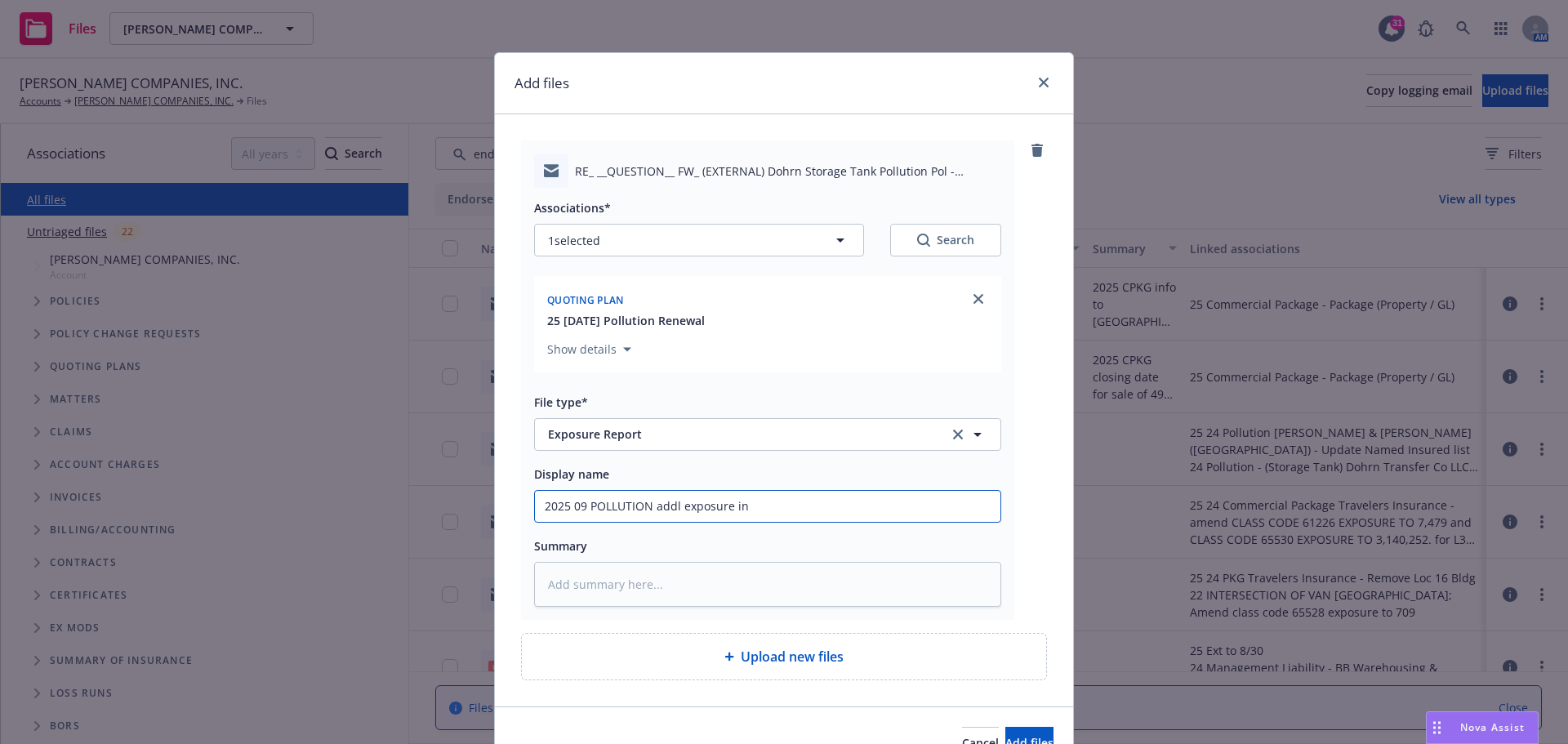
type input "2025 09 POLLUTION addl exposure inf"
type textarea "x"
type input "2025 09 POLLUTION addl exposure info"
type textarea "x"
type input "2025 09 POLLUTION addl exposure info"
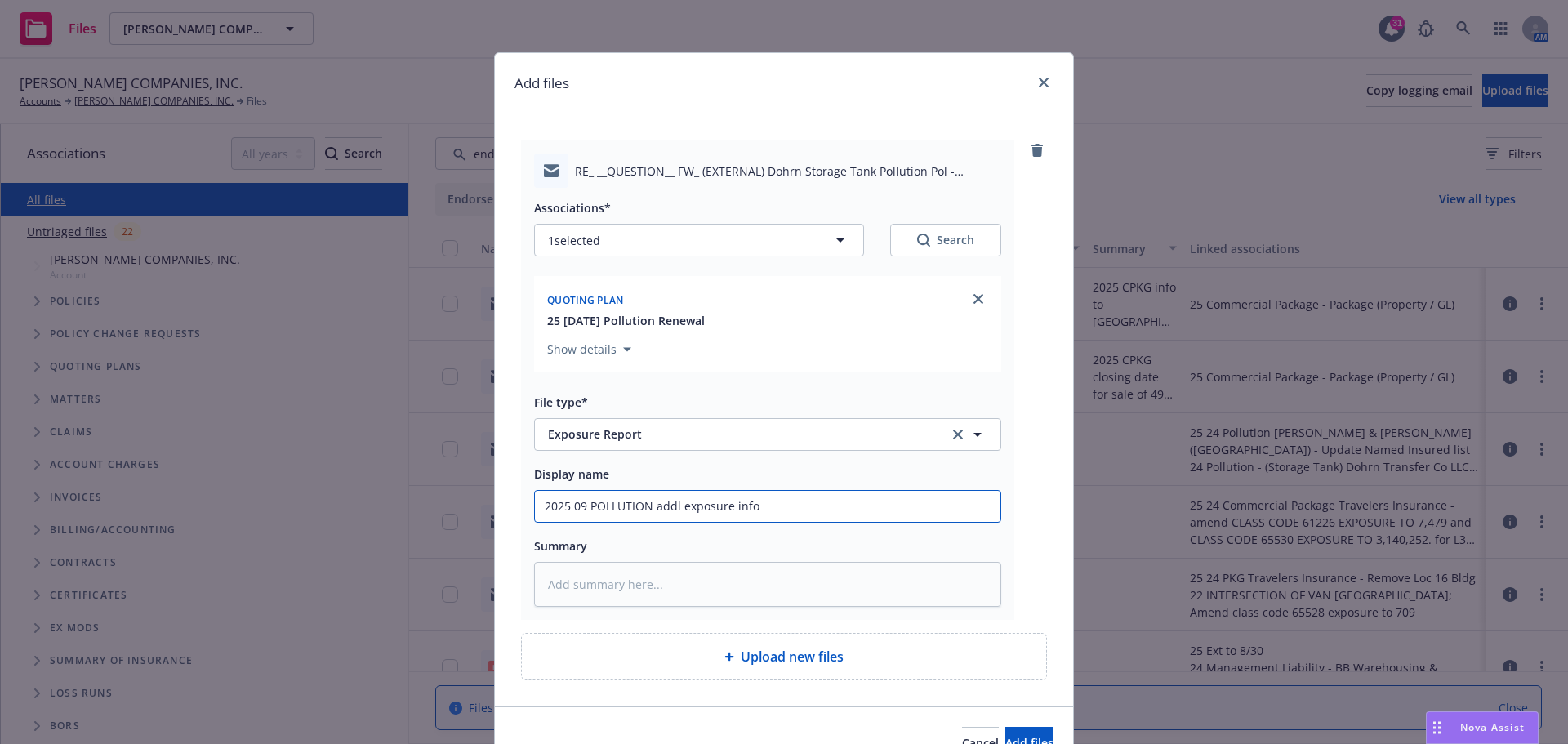
type textarea "x"
type input "2025 09 POLLUTION addl exposure info r"
type textarea "x"
type input "2025 09 POLLUTION addl exposure info re"
type textarea "x"
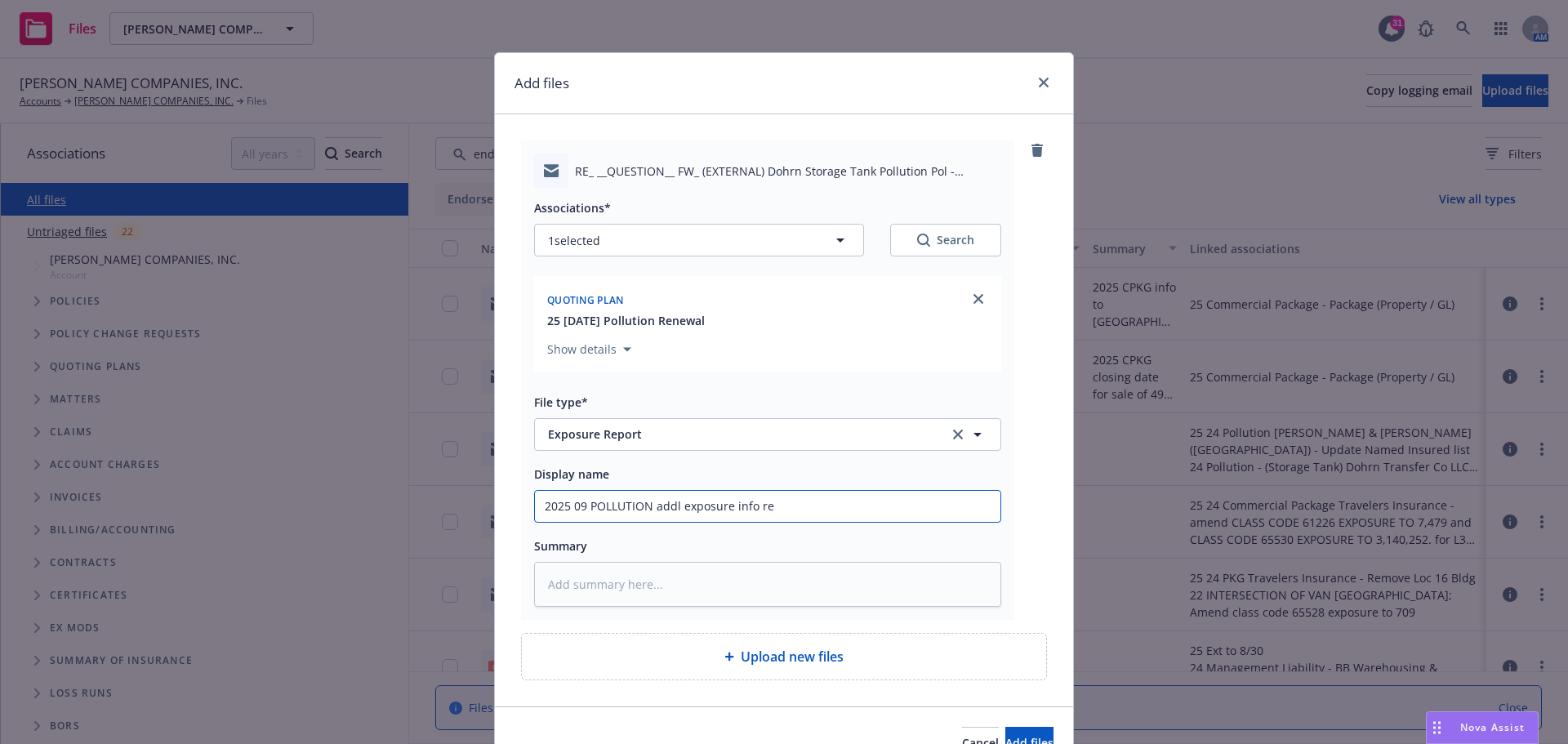
type input "2025 09 POLLUTION addl exposure info req"
type textarea "x"
type input "2025 09 POLLUTION addl exposure info requ"
type textarea "x"
type input "2025 09 POLLUTION addl exposure info reque"
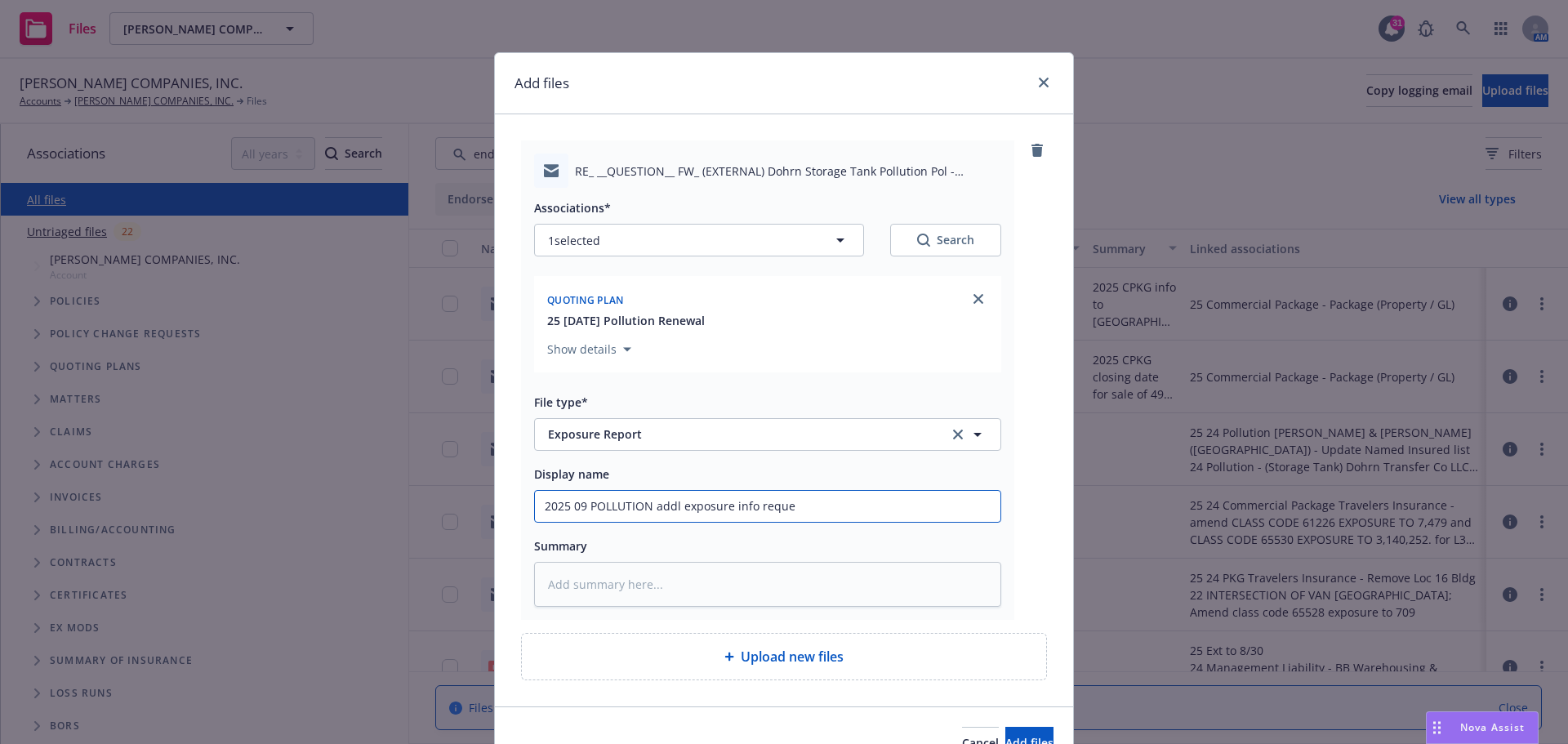
type textarea "x"
type input "2025 09 POLLUTION addl exposure info reques"
type textarea "x"
type input "2025 09 POLLUTION addl exposure info request"
type textarea "x"
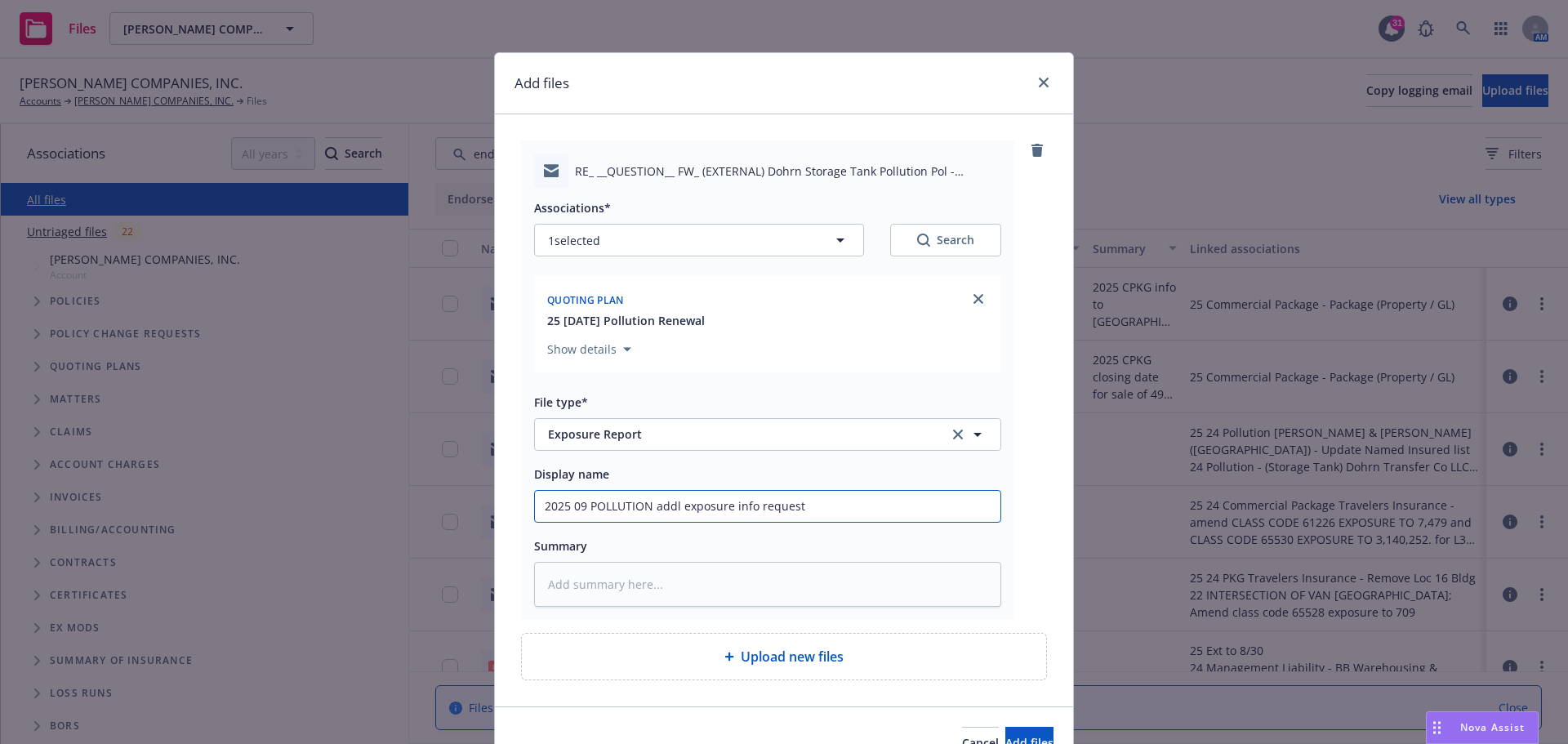
type input "2025 09 POLLUTION addl exposure info requeste"
type textarea "x"
drag, startPoint x: 530, startPoint y: 508, endPoint x: 927, endPoint y: 505, distance: 397.0
click at [927, 505] on input "2025 09 POLLUTION addl exposure info requested" at bounding box center [767, 505] width 466 height 31
type input "2025 09 POLLUTION addl exposure info requested"
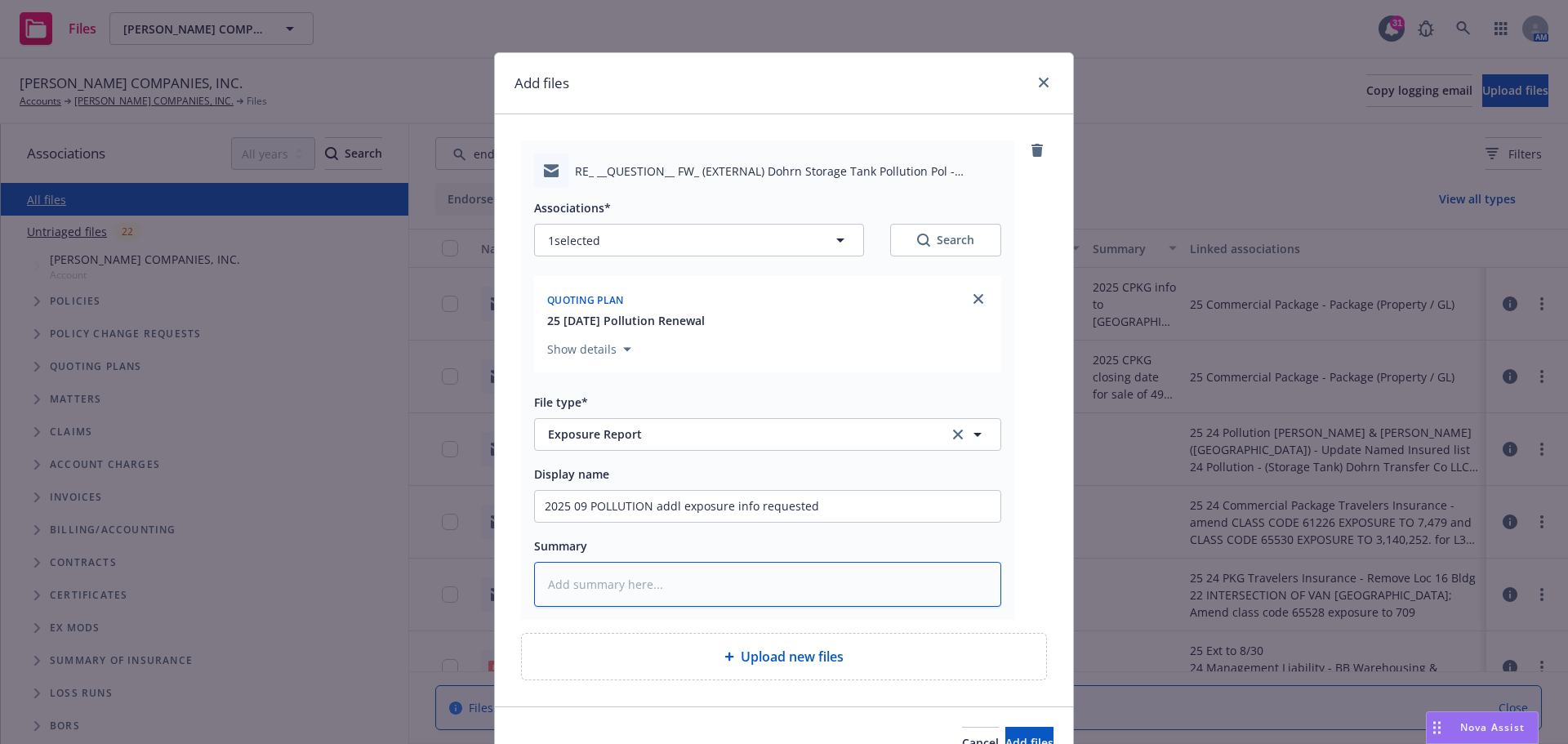
click at [605, 582] on textarea at bounding box center [767, 583] width 467 height 45
paste textarea "2025 09 POLLUTION addl exposure info requested"
type textarea "x"
type textarea "2025 09 POLLUTION addl exposure info requested"
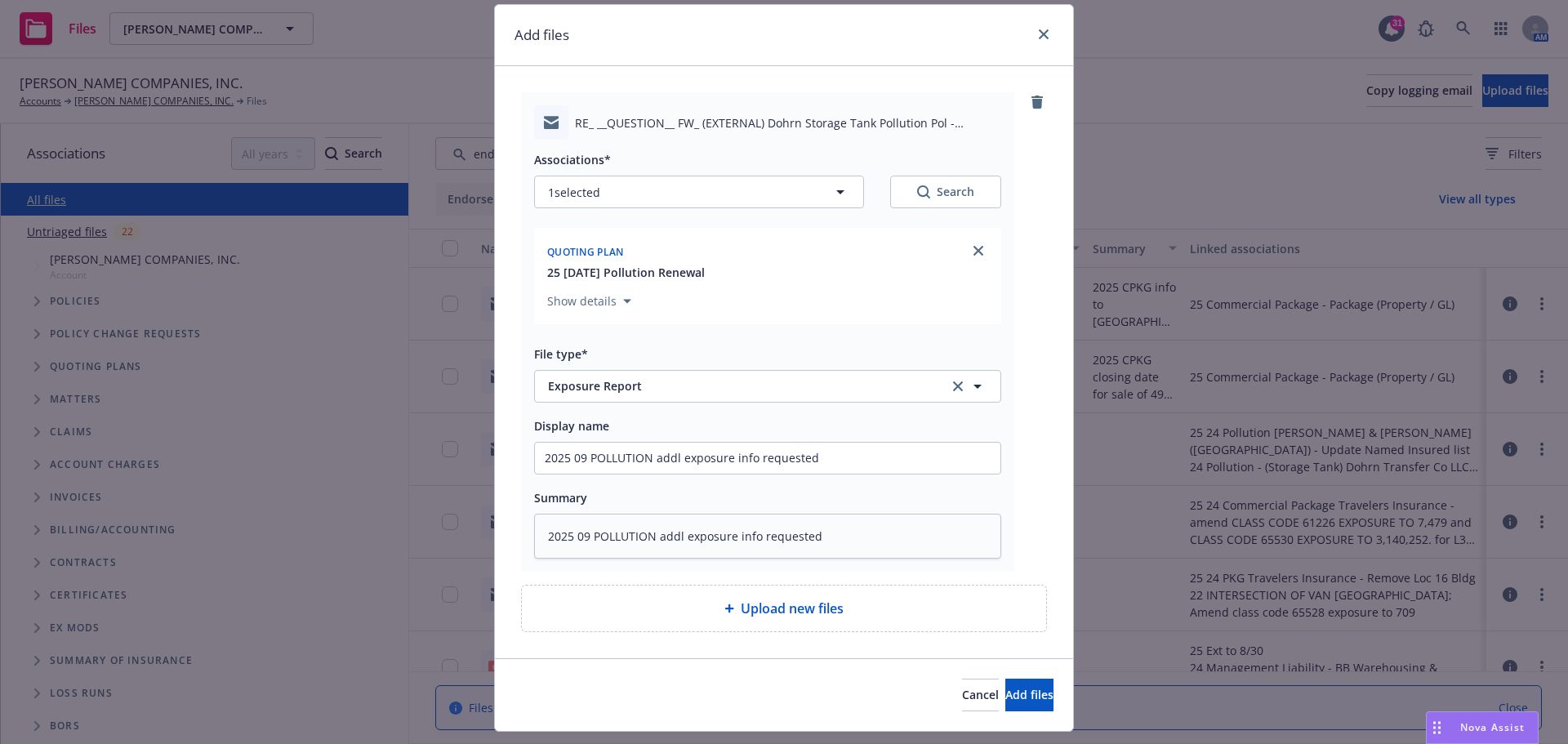
scroll to position [88, 0]
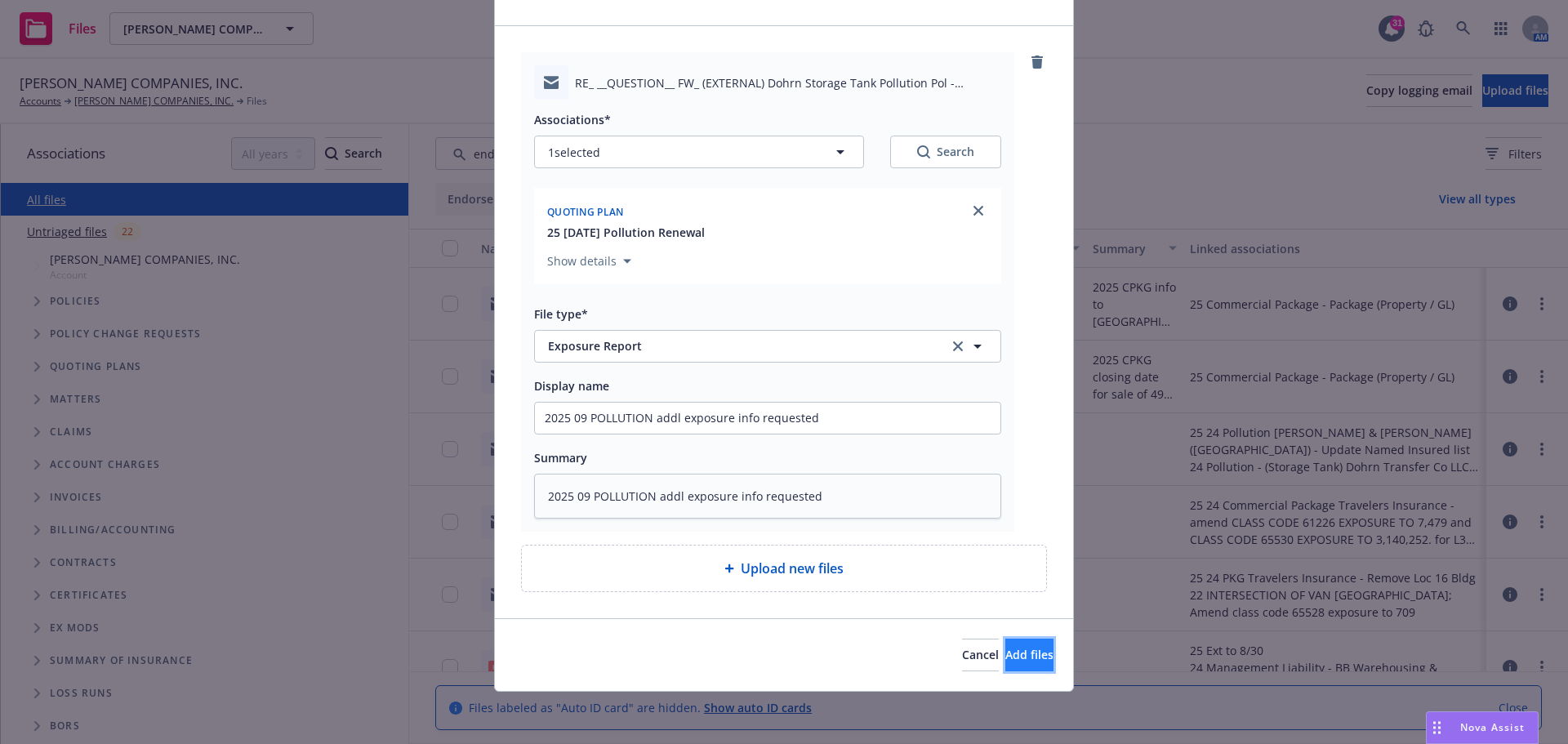
click at [1005, 649] on span "Add files" at bounding box center [1029, 654] width 48 height 15
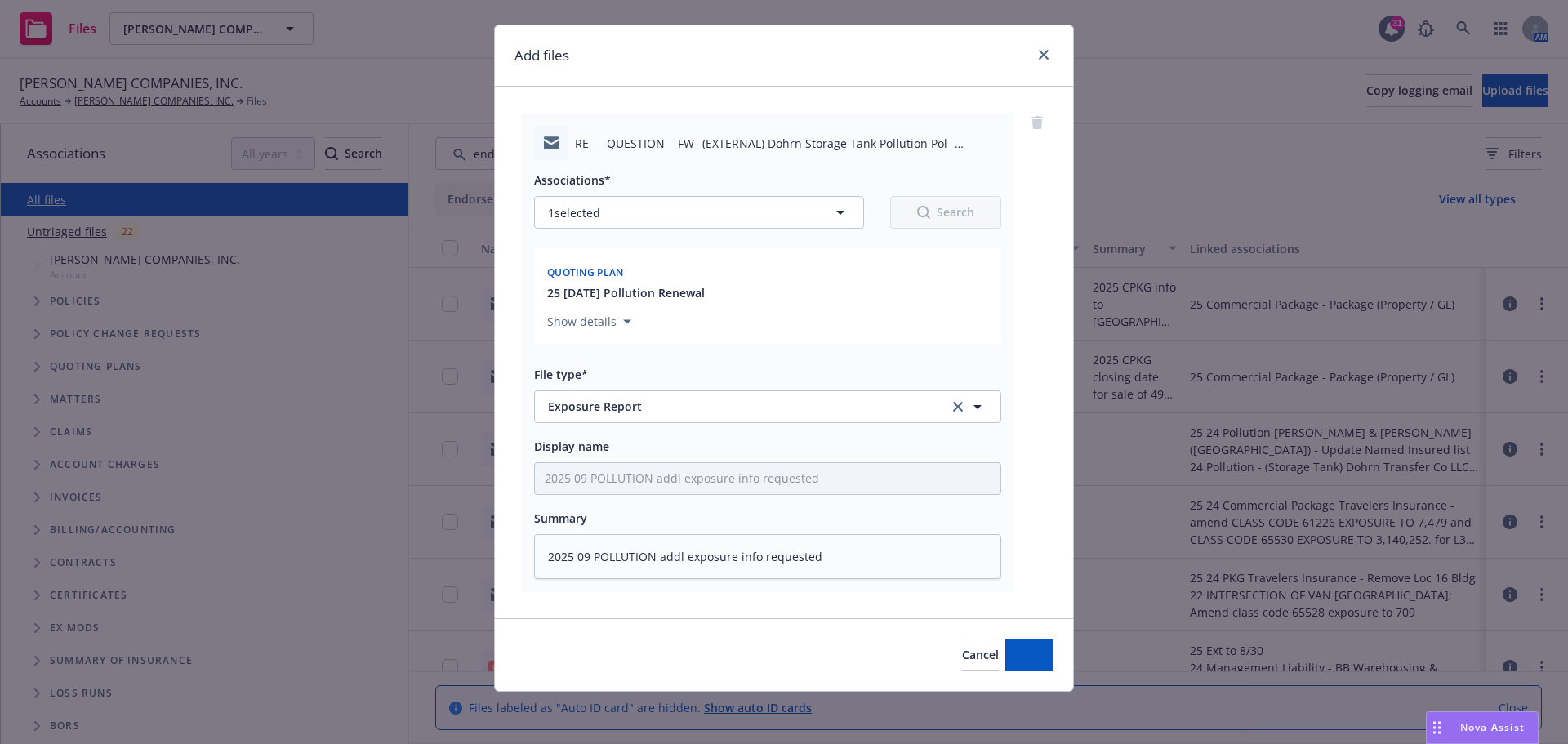
scroll to position [27, 0]
type textarea "x"
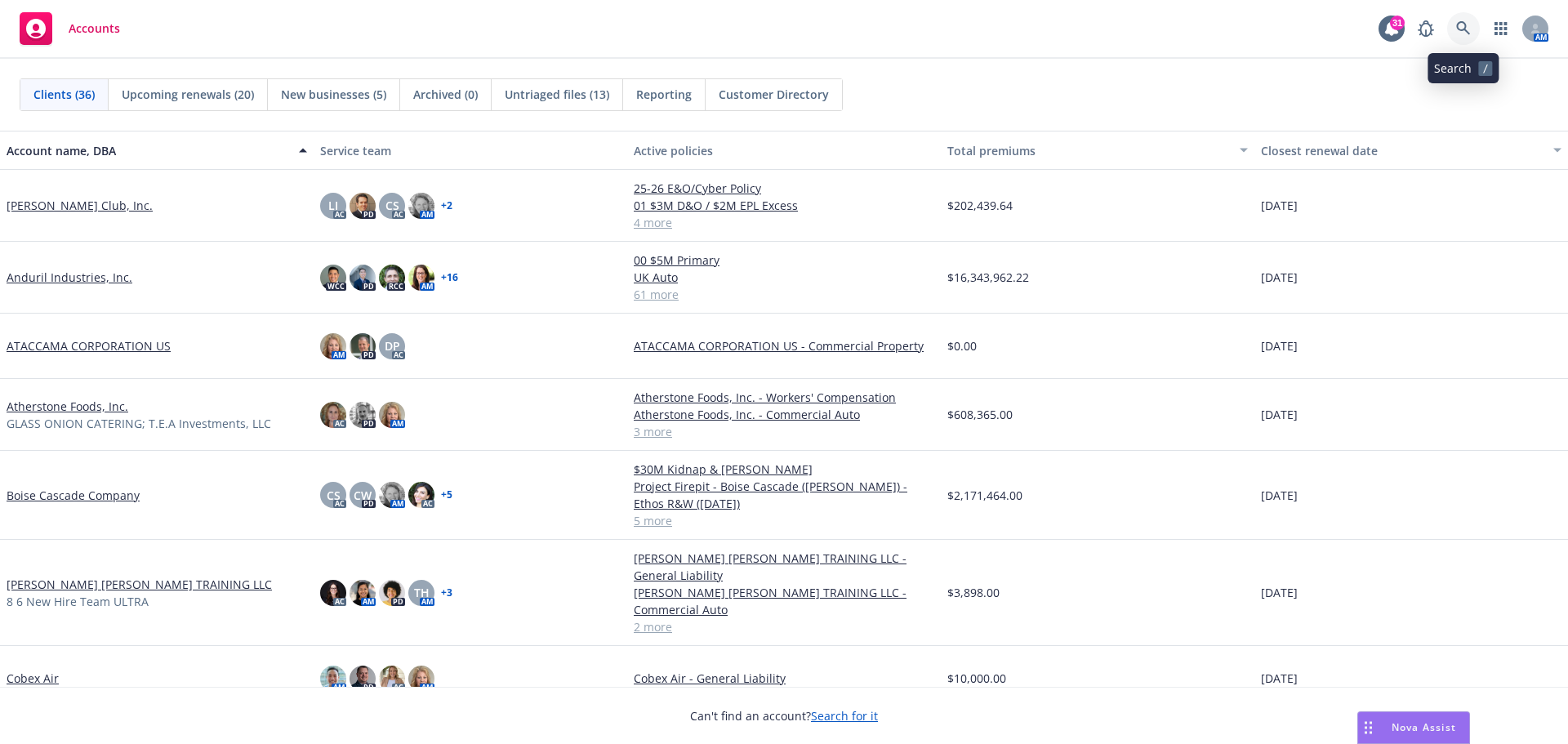
click at [1457, 28] on icon at bounding box center [1463, 28] width 15 height 15
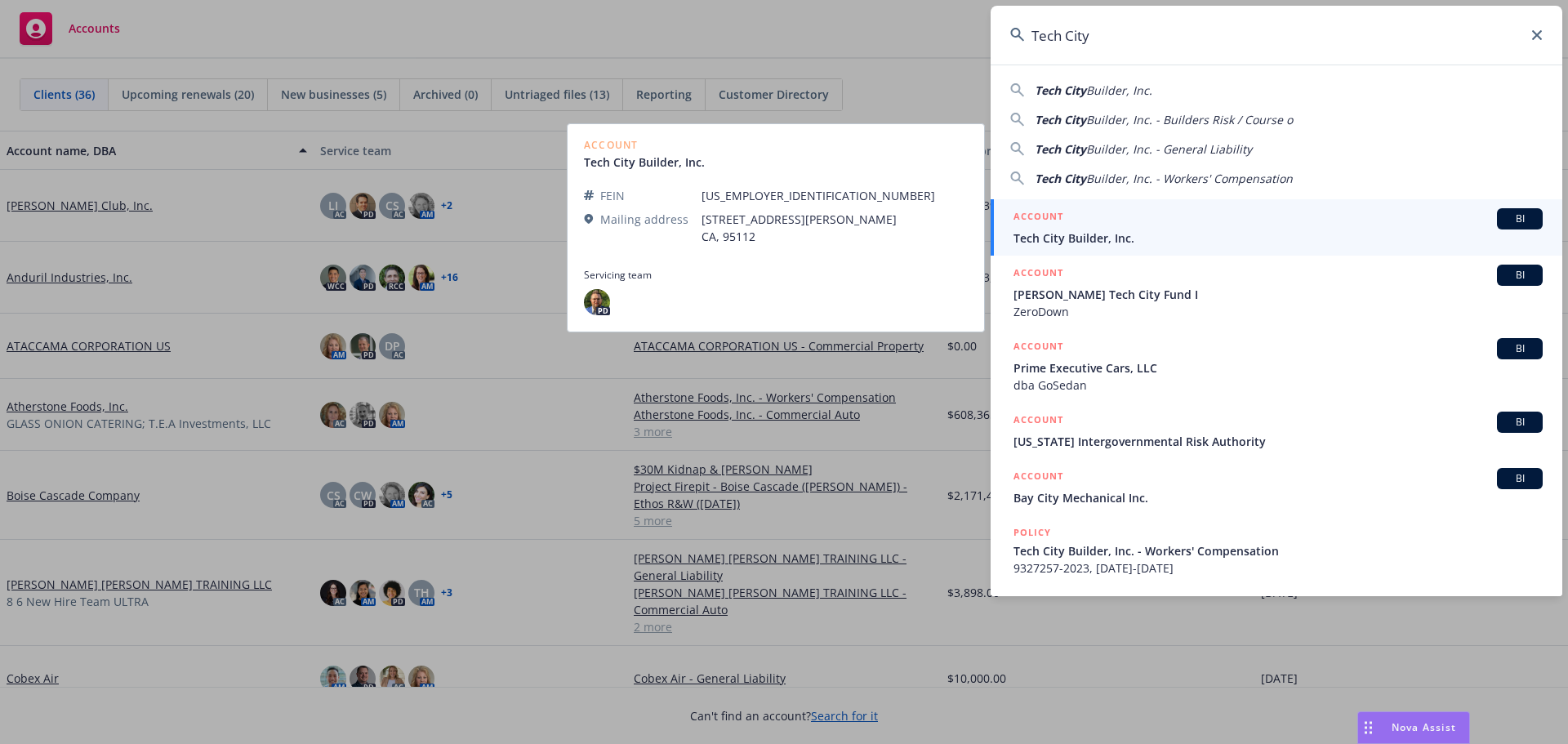
type input "Tech City"
click at [1105, 238] on span "Tech City Builder, Inc." at bounding box center [1278, 238] width 529 height 17
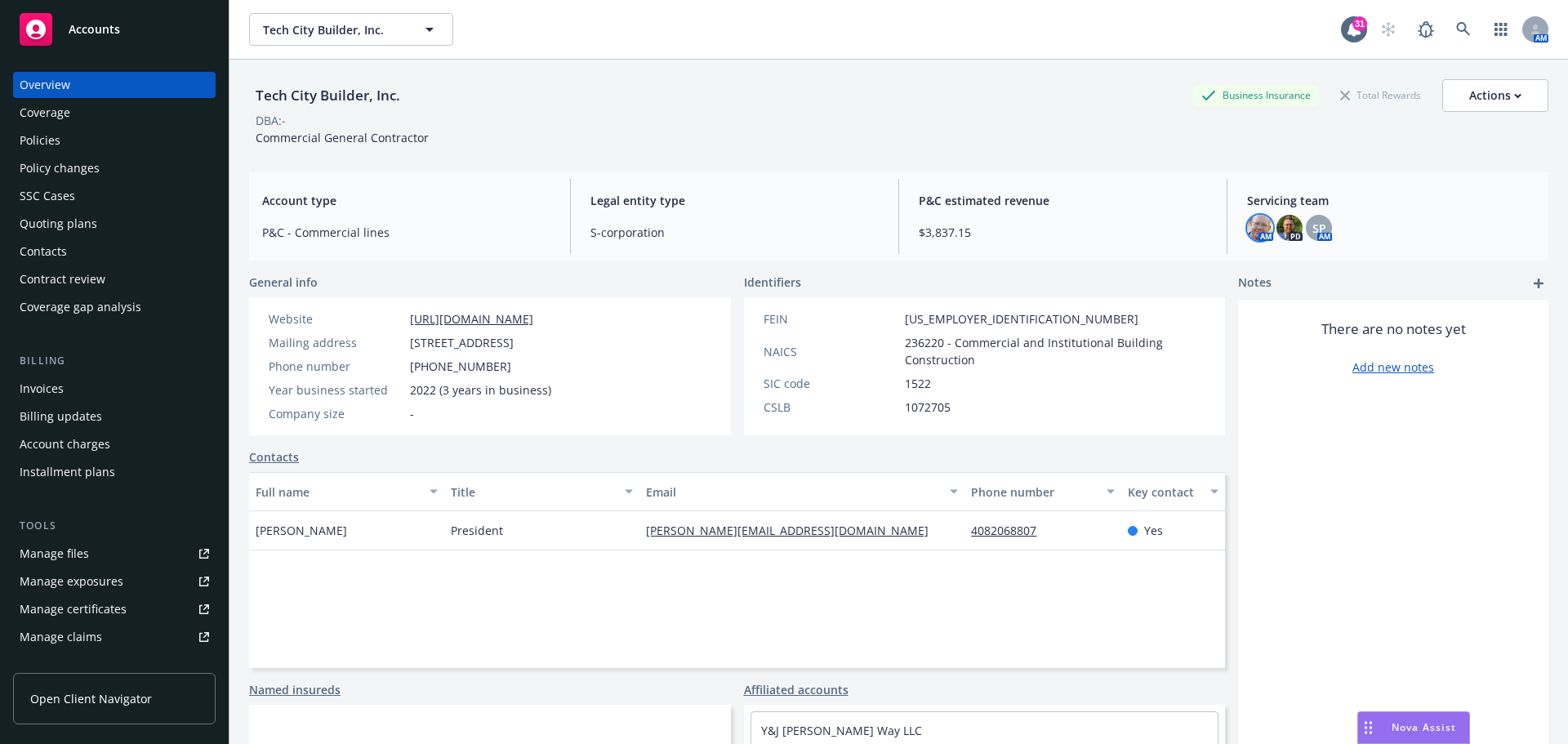
click at [1259, 233] on img at bounding box center [1259, 227] width 26 height 26
click at [1280, 234] on img at bounding box center [1289, 227] width 26 height 26
click at [1315, 236] on span "SP" at bounding box center [1320, 228] width 14 height 17
click at [71, 142] on div "Policies" at bounding box center [114, 140] width 190 height 26
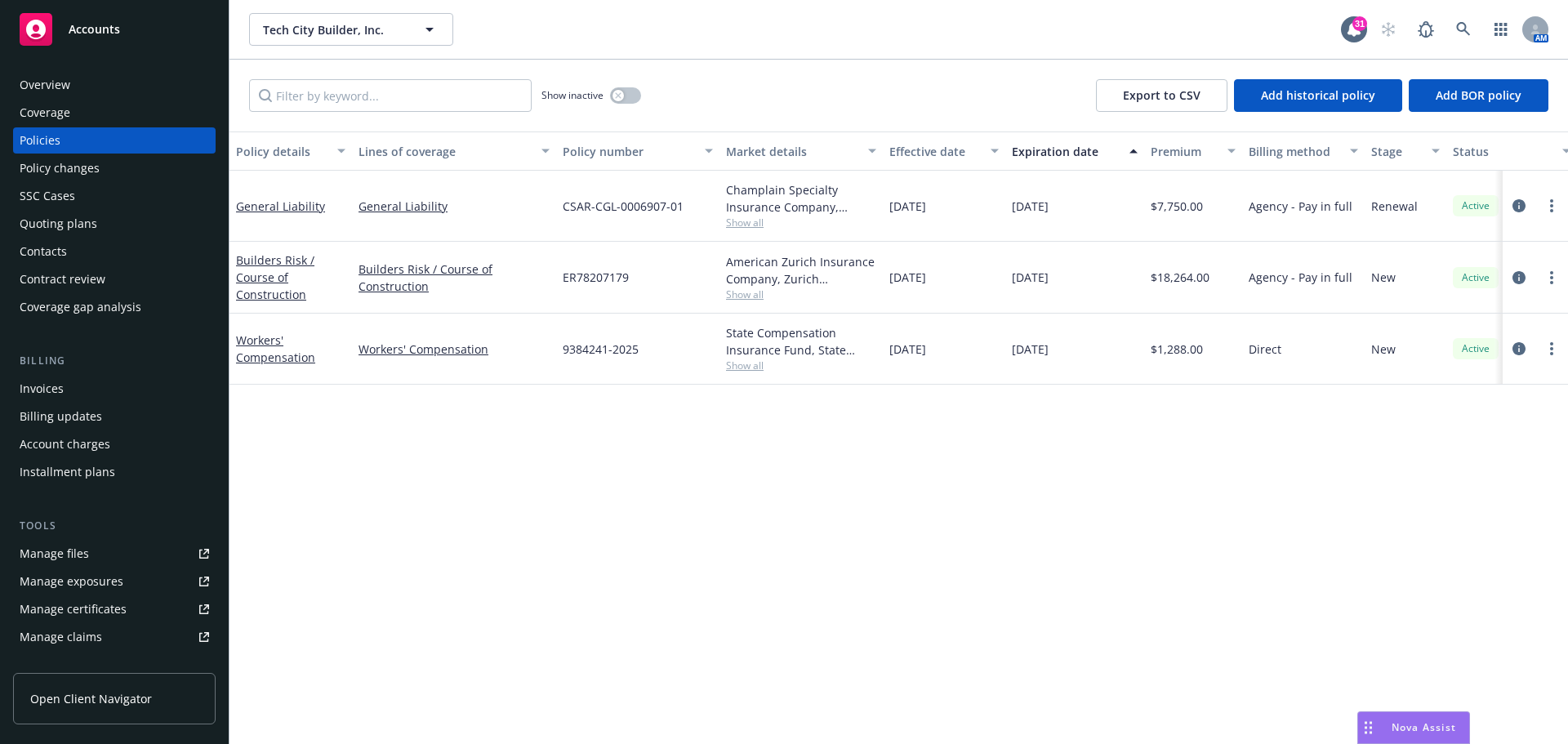
click at [51, 78] on div "Overview" at bounding box center [44, 84] width 51 height 26
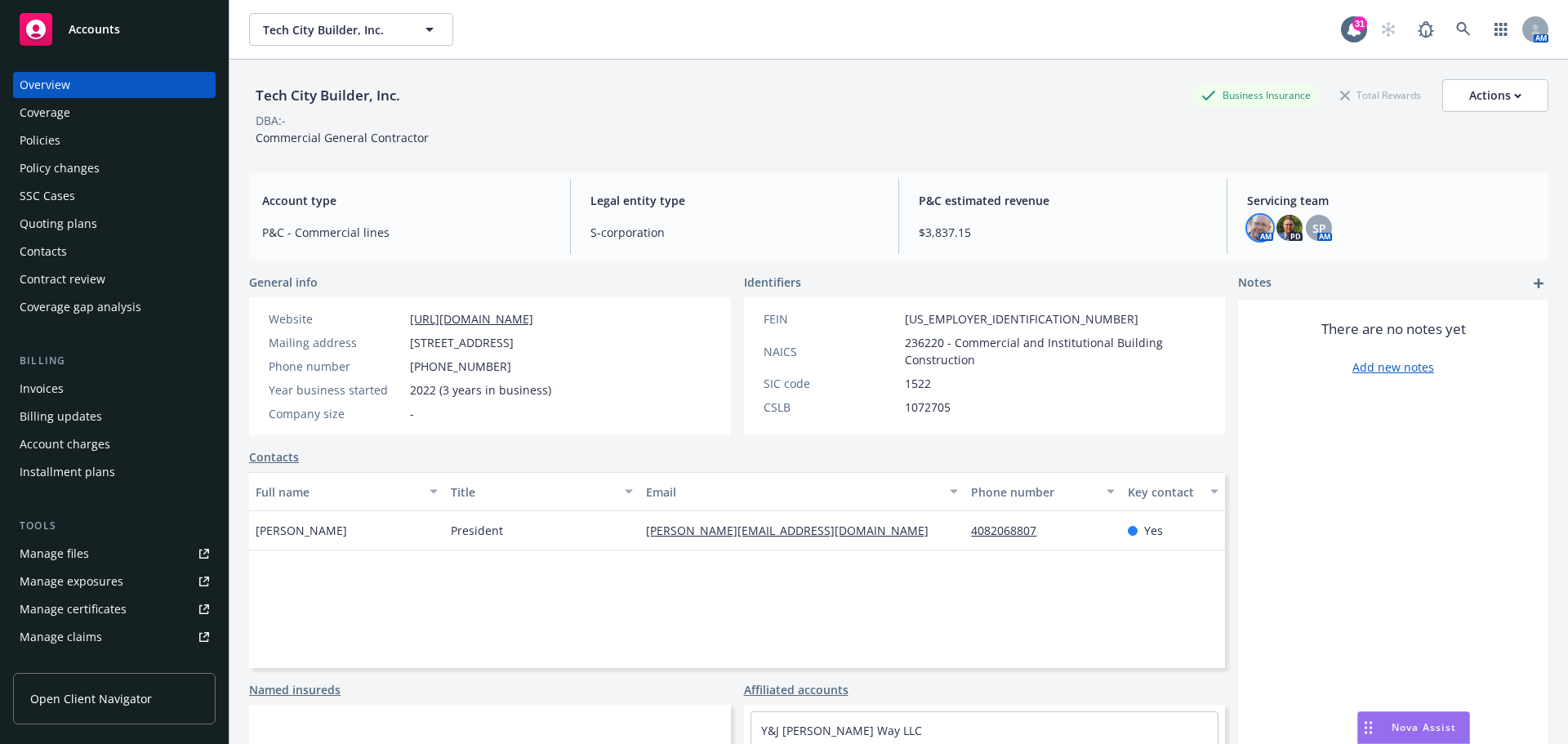
click at [1248, 237] on img at bounding box center [1259, 227] width 26 height 26
drag, startPoint x: 1400, startPoint y: 498, endPoint x: 1387, endPoint y: 477, distance: 24.7
click at [1400, 498] on div "There are no notes yet Add new notes" at bounding box center [1393, 576] width 310 height 554
click at [1276, 234] on img at bounding box center [1289, 227] width 26 height 26
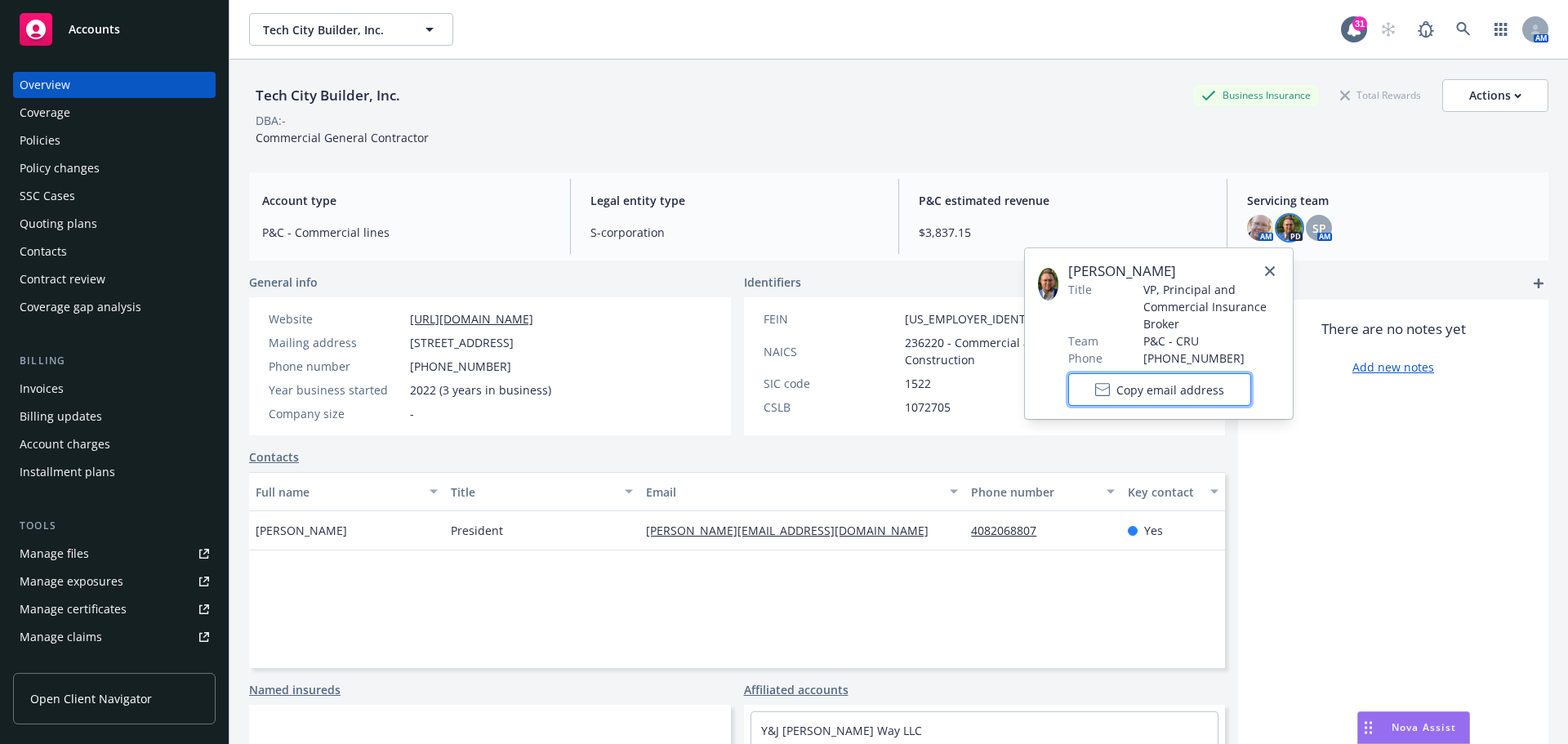
click at [1152, 395] on span "Copy email address" at bounding box center [1171, 389] width 108 height 17
click at [1266, 276] on link "close" at bounding box center [1270, 271] width 20 height 20
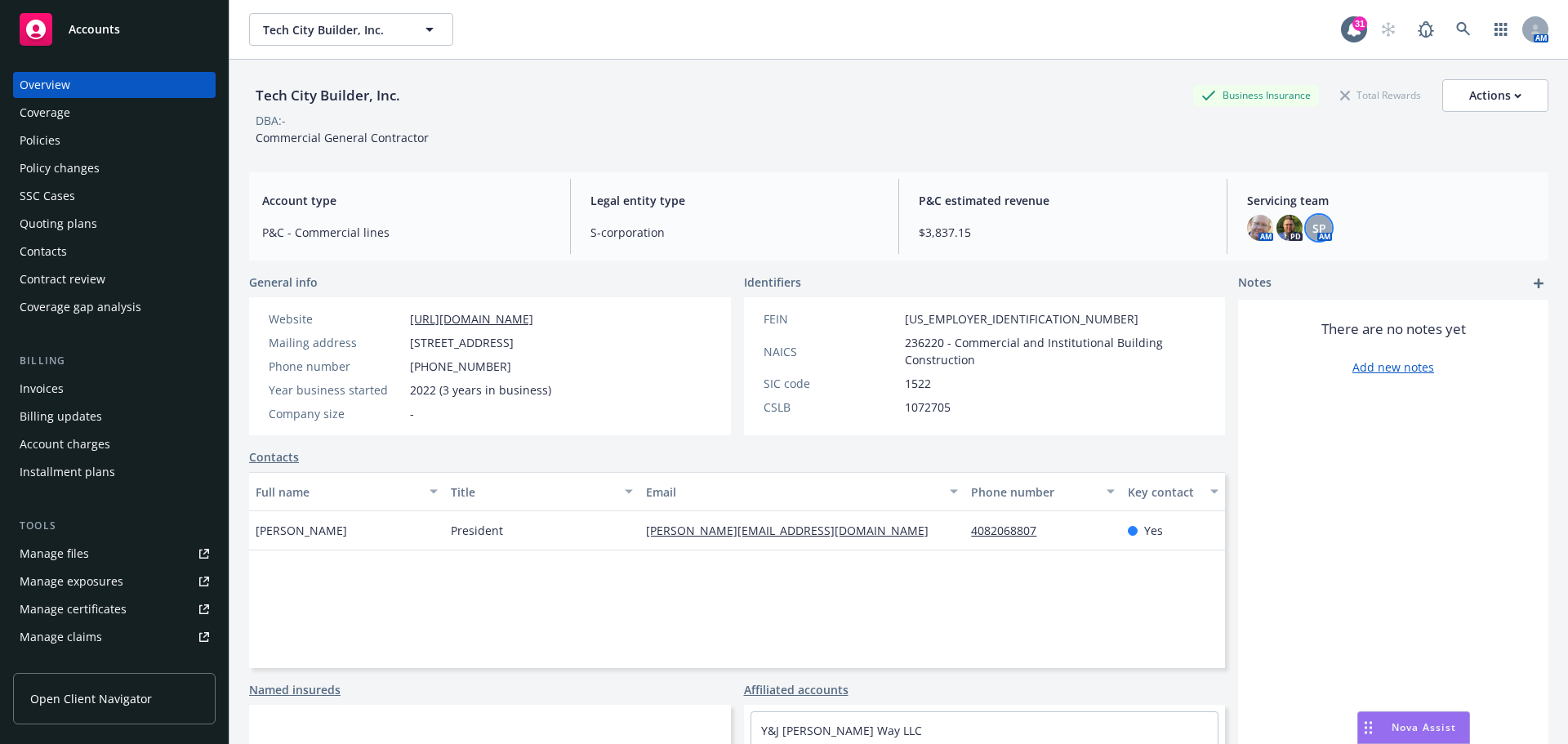
click at [1313, 233] on span "SP" at bounding box center [1320, 228] width 14 height 17
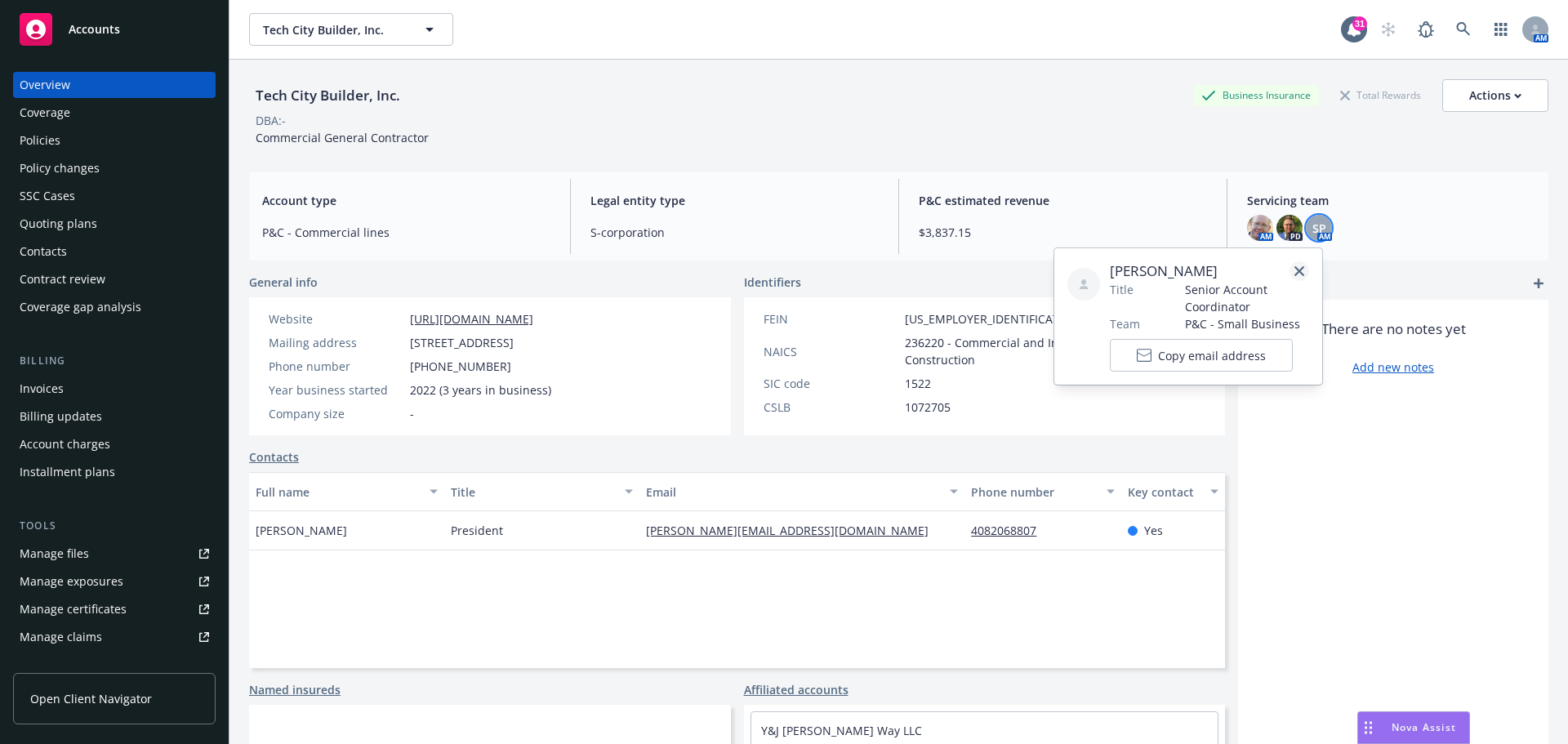
click at [1294, 272] on icon "close" at bounding box center [1298, 270] width 10 height 10
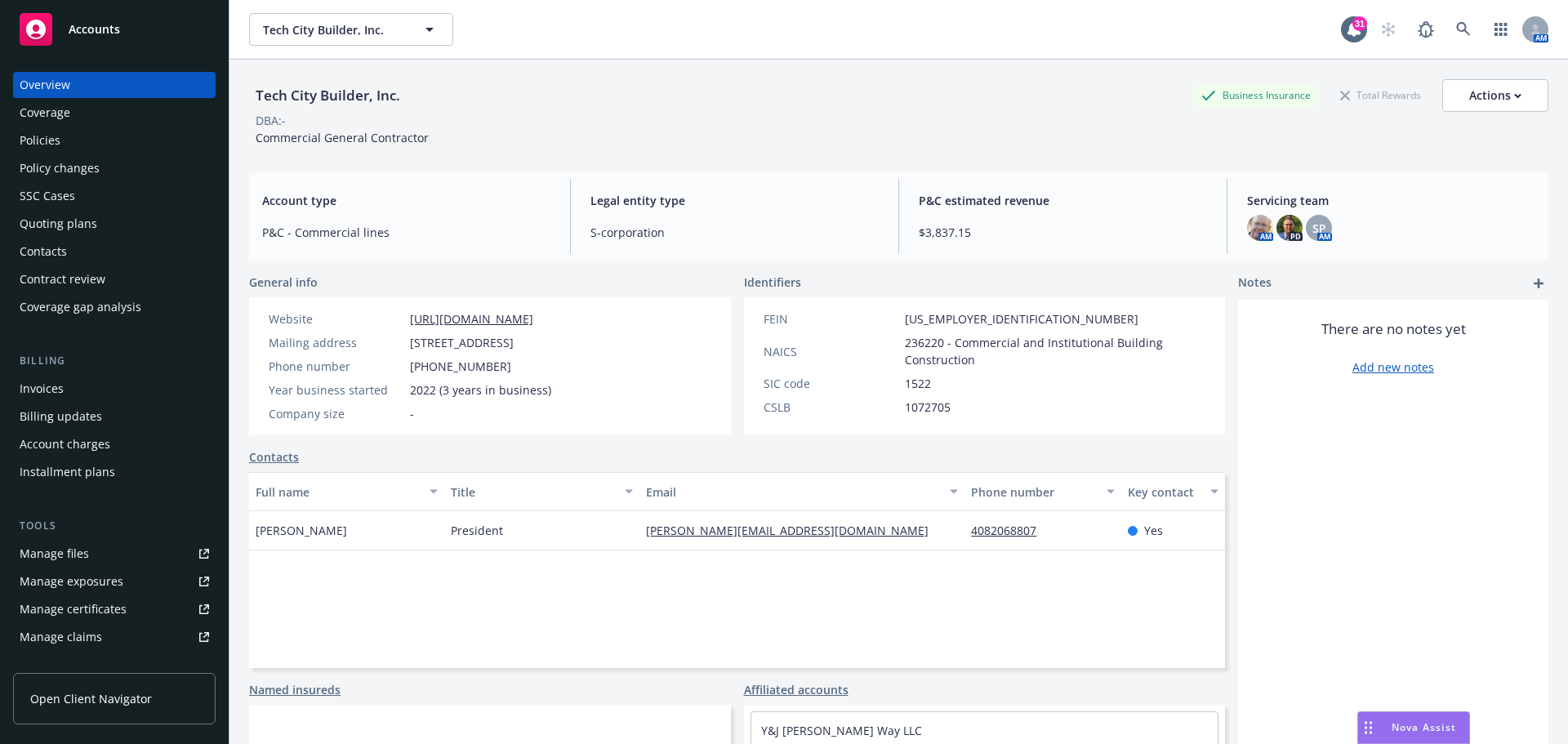
click at [82, 34] on span "Accounts" at bounding box center [94, 29] width 51 height 13
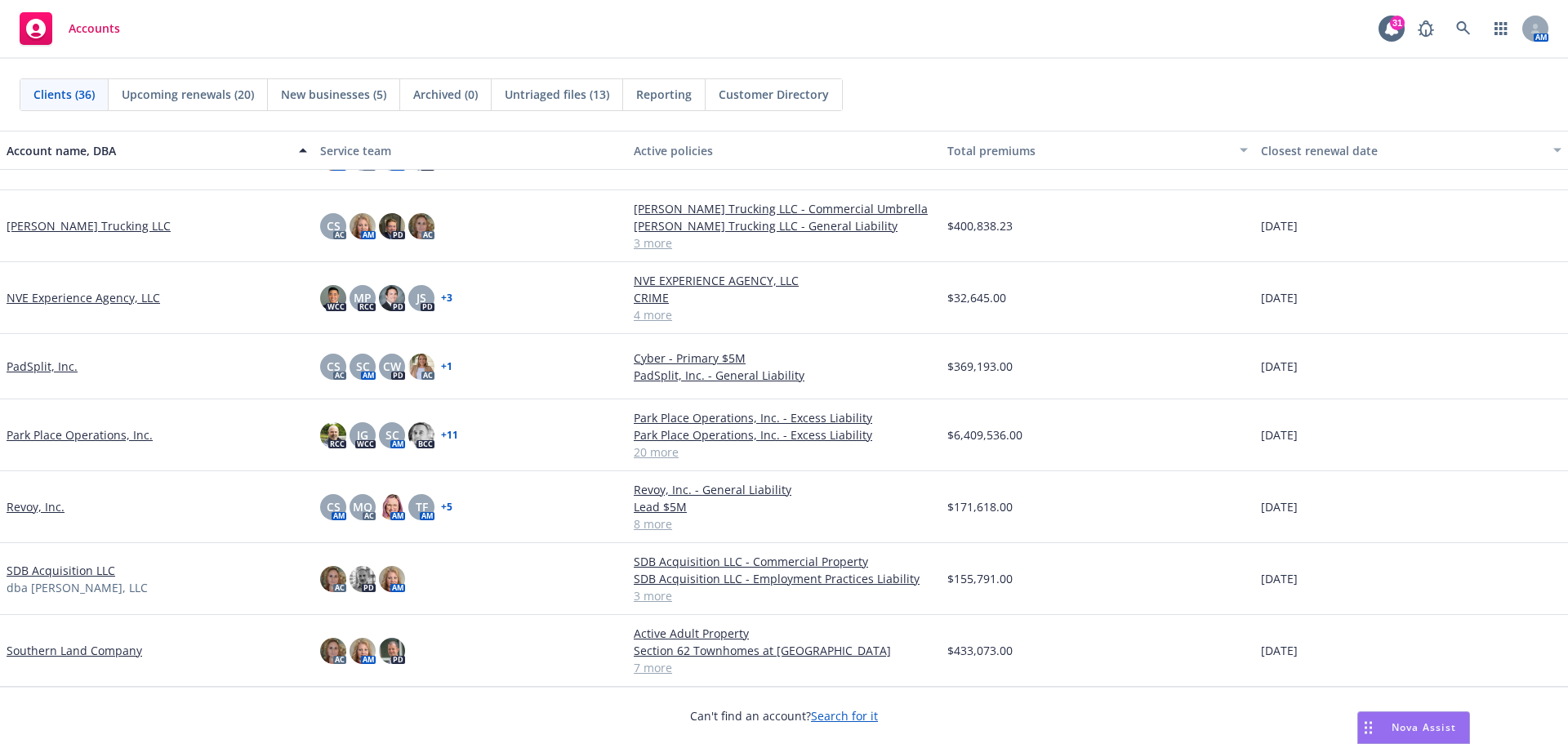
scroll to position [1308, 0]
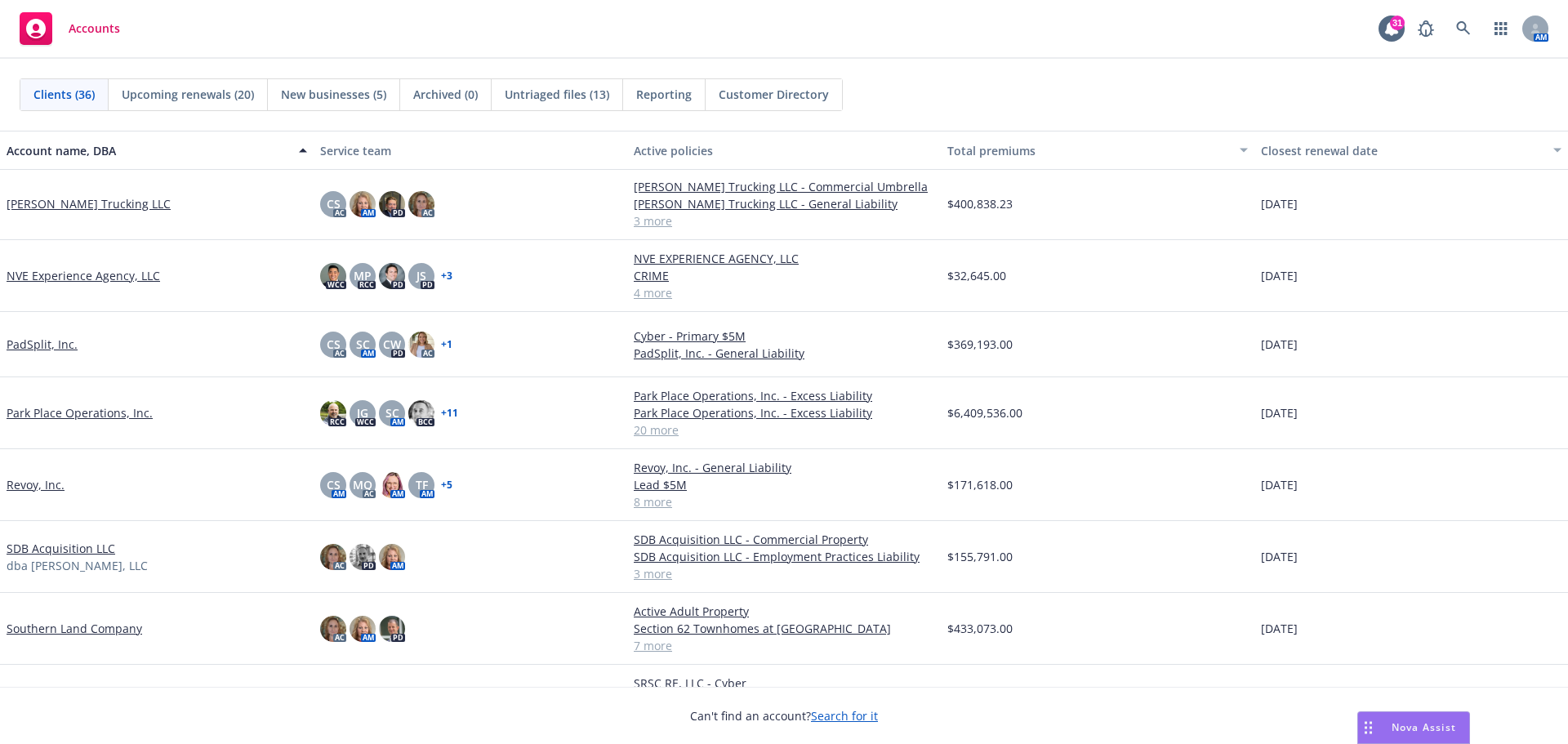
click at [26, 552] on link "SDB Acquisition LLC" at bounding box center [60, 548] width 108 height 17
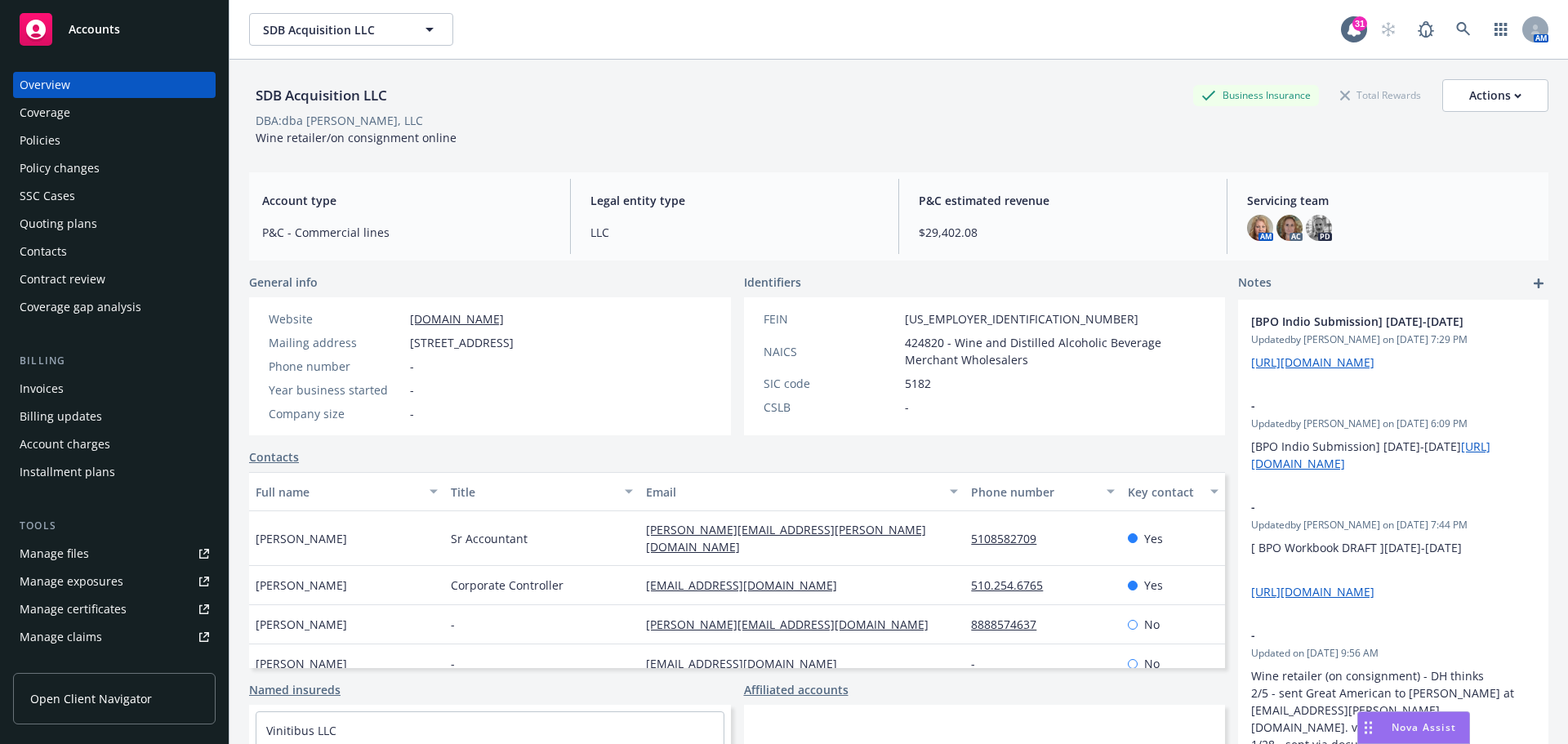
click at [73, 142] on div "Policies" at bounding box center [114, 140] width 190 height 26
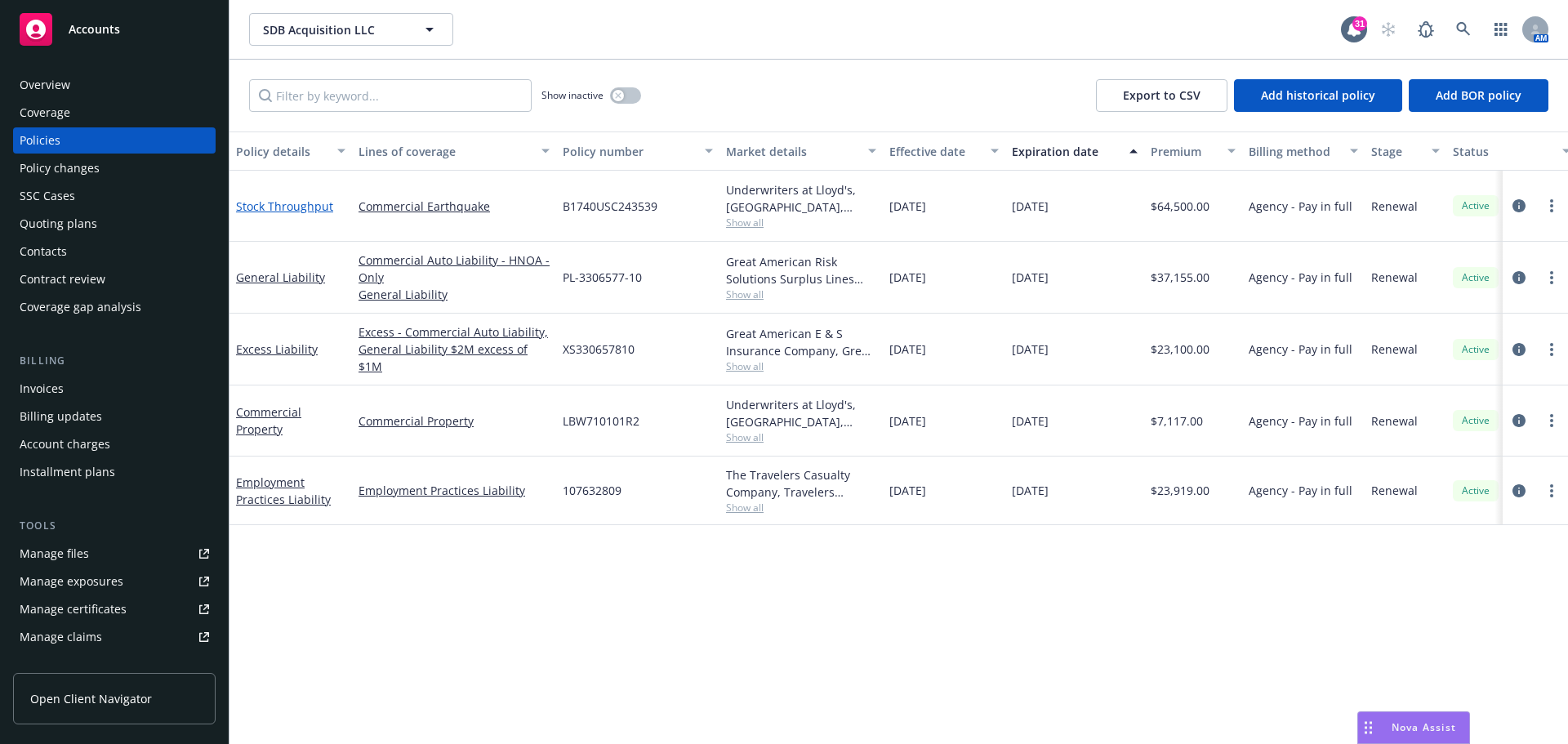
click at [294, 208] on link "Stock Throughput" at bounding box center [285, 206] width 98 height 15
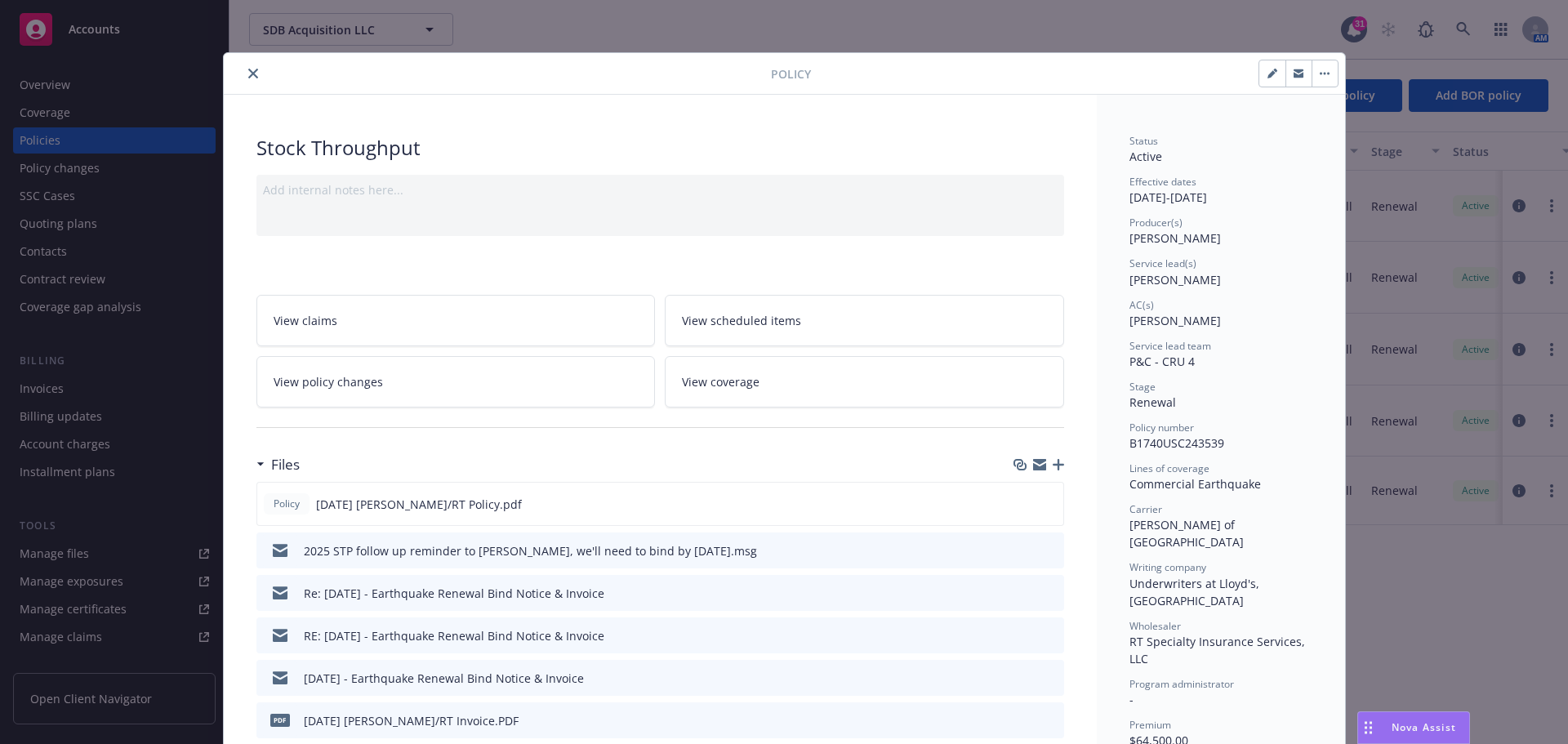
click at [1054, 463] on icon "button" at bounding box center [1058, 464] width 12 height 12
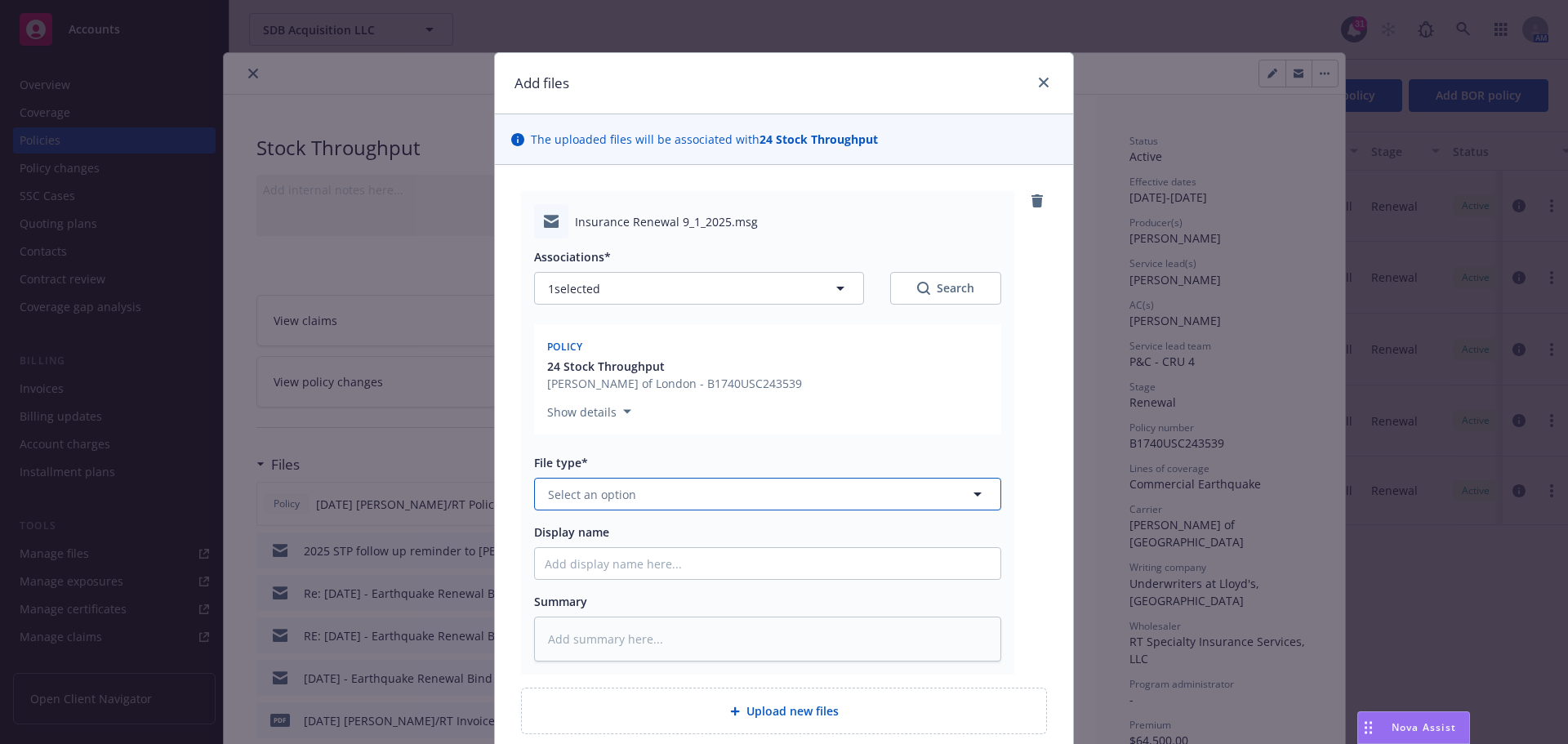
click at [976, 494] on icon "button" at bounding box center [977, 494] width 20 height 20
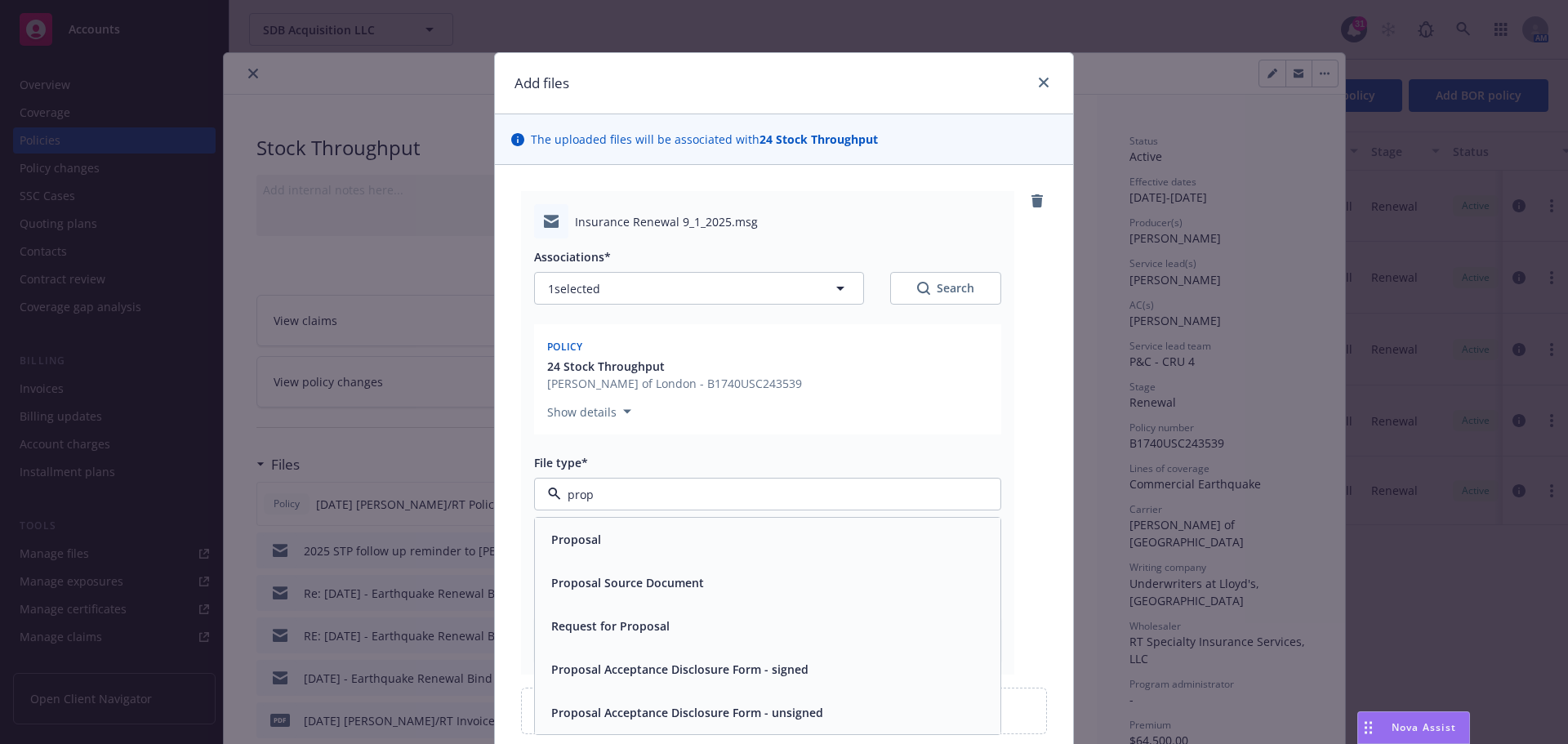
type input "propo"
click at [636, 551] on div "Proposal" at bounding box center [767, 539] width 446 height 24
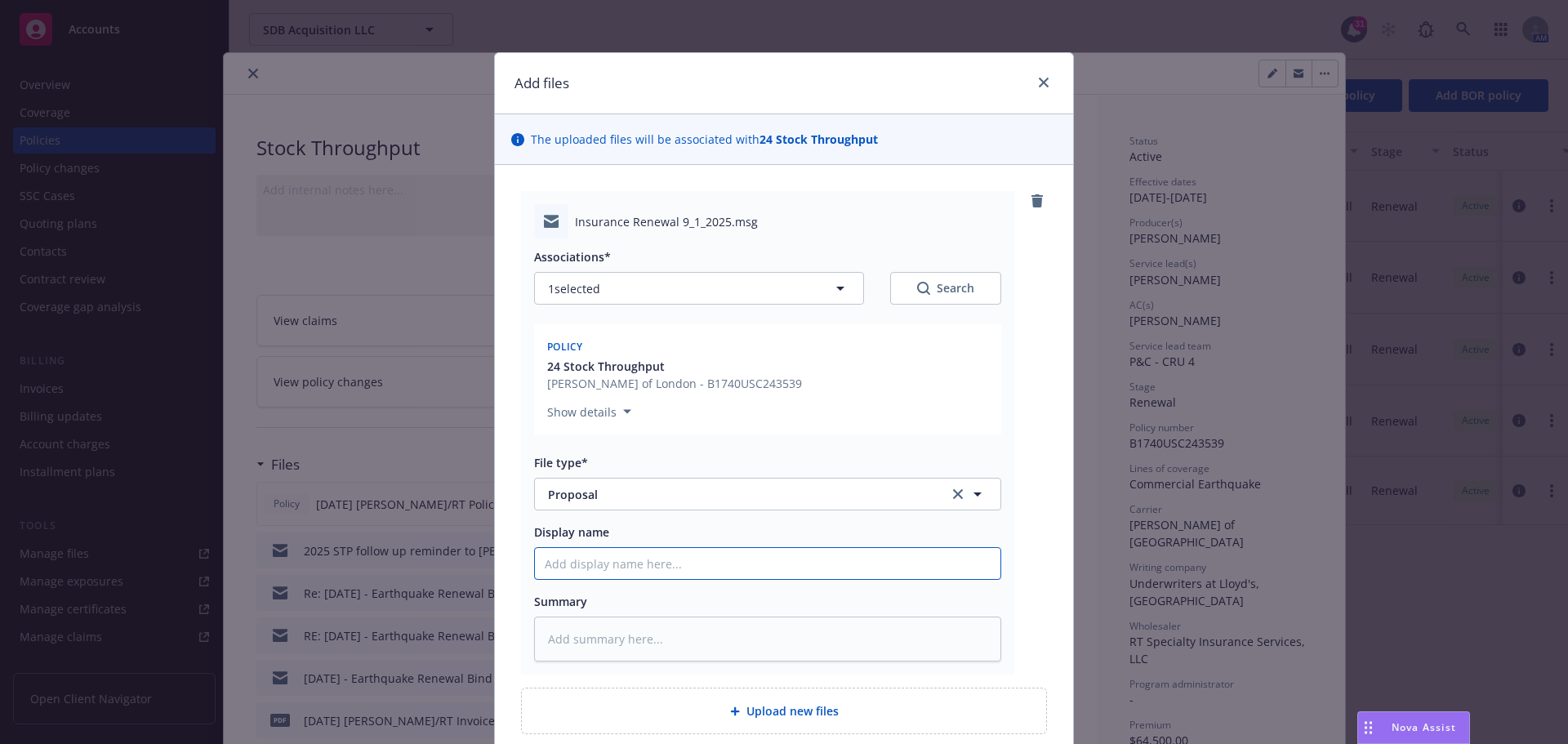
click at [628, 556] on input "Display name" at bounding box center [767, 563] width 466 height 31
type textarea "x"
type input "2"
type textarea "x"
type input "20"
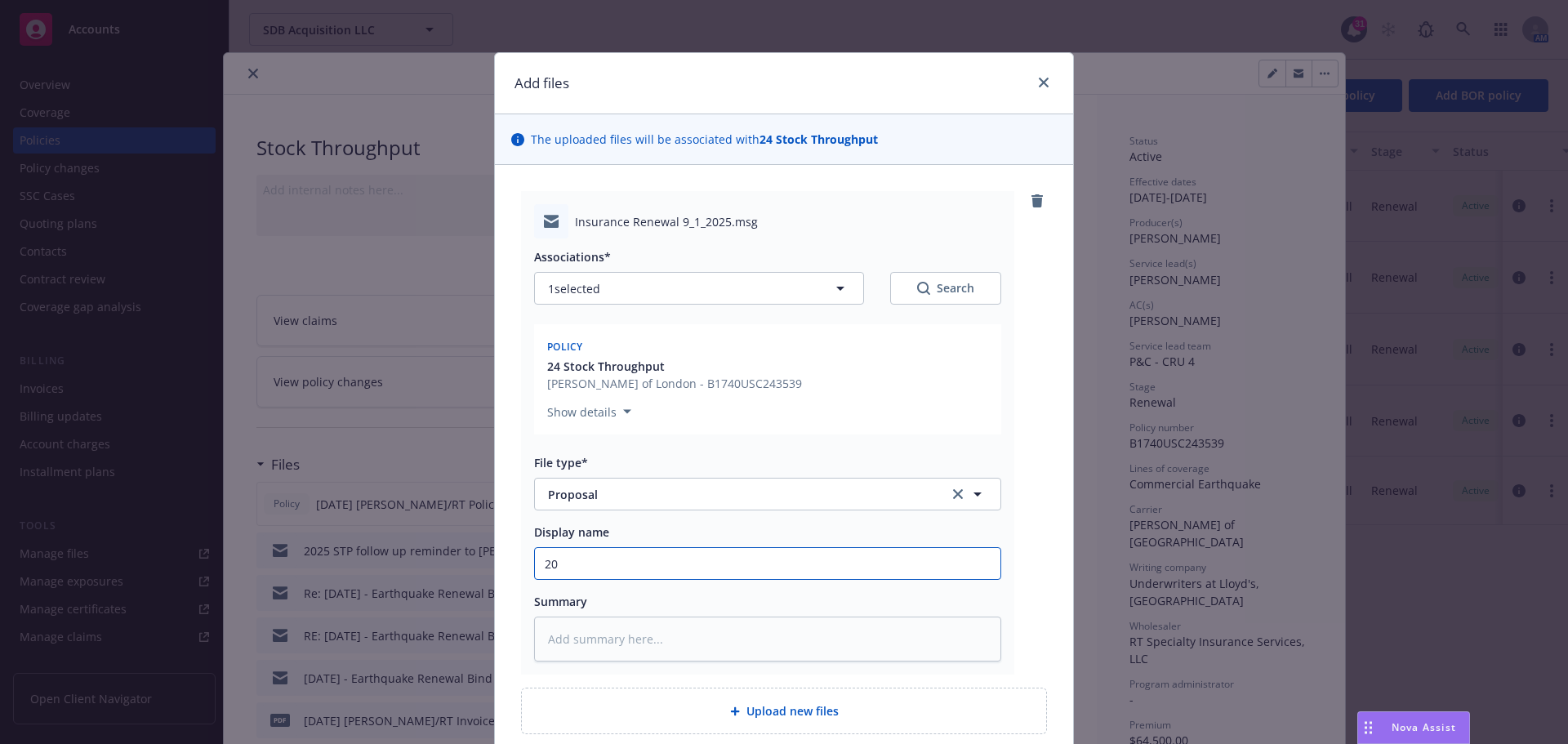
type textarea "x"
type input "202"
type textarea "x"
type input "2025"
type textarea "x"
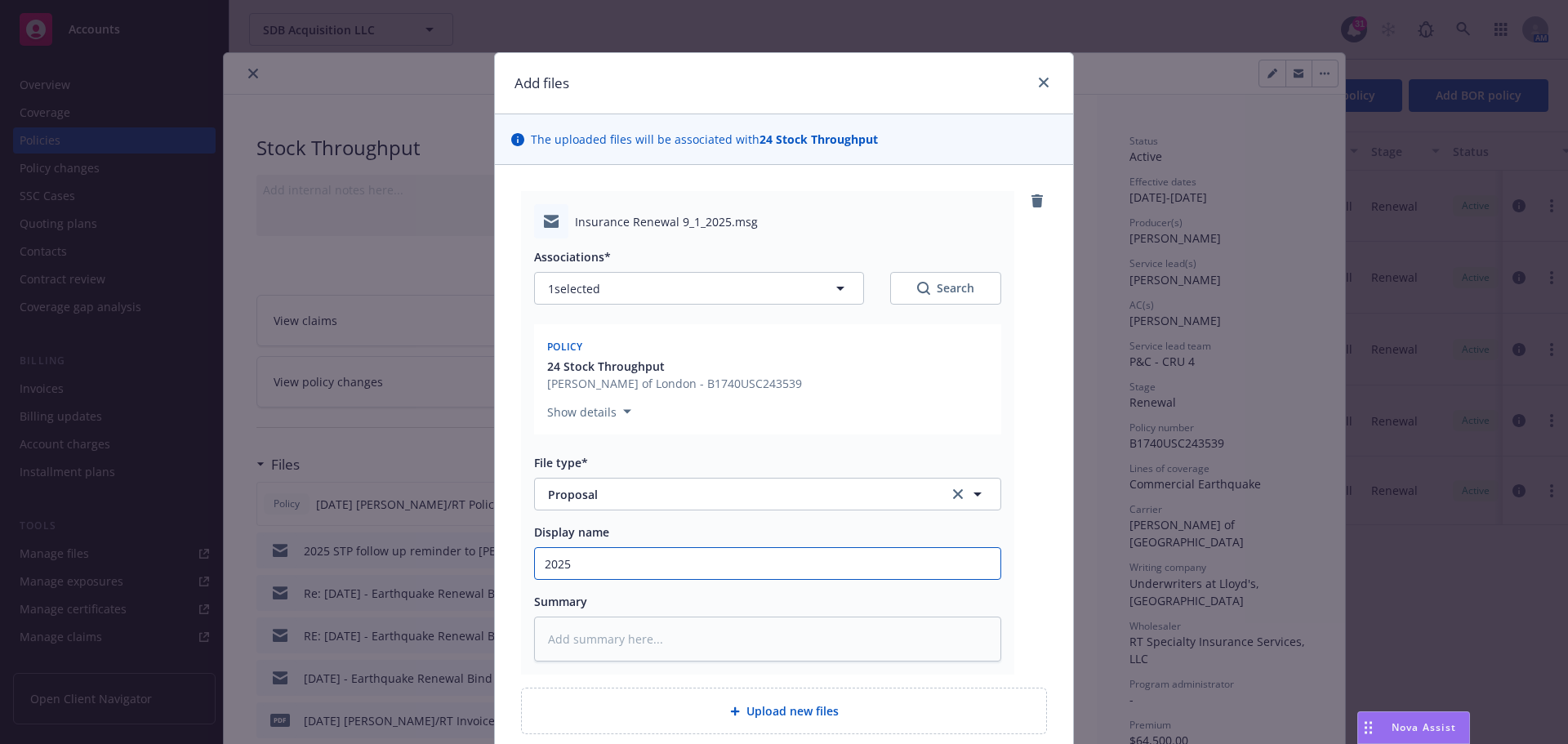
type input "2025"
type textarea "x"
type input "2025 0"
type textarea "x"
type input "2025 09"
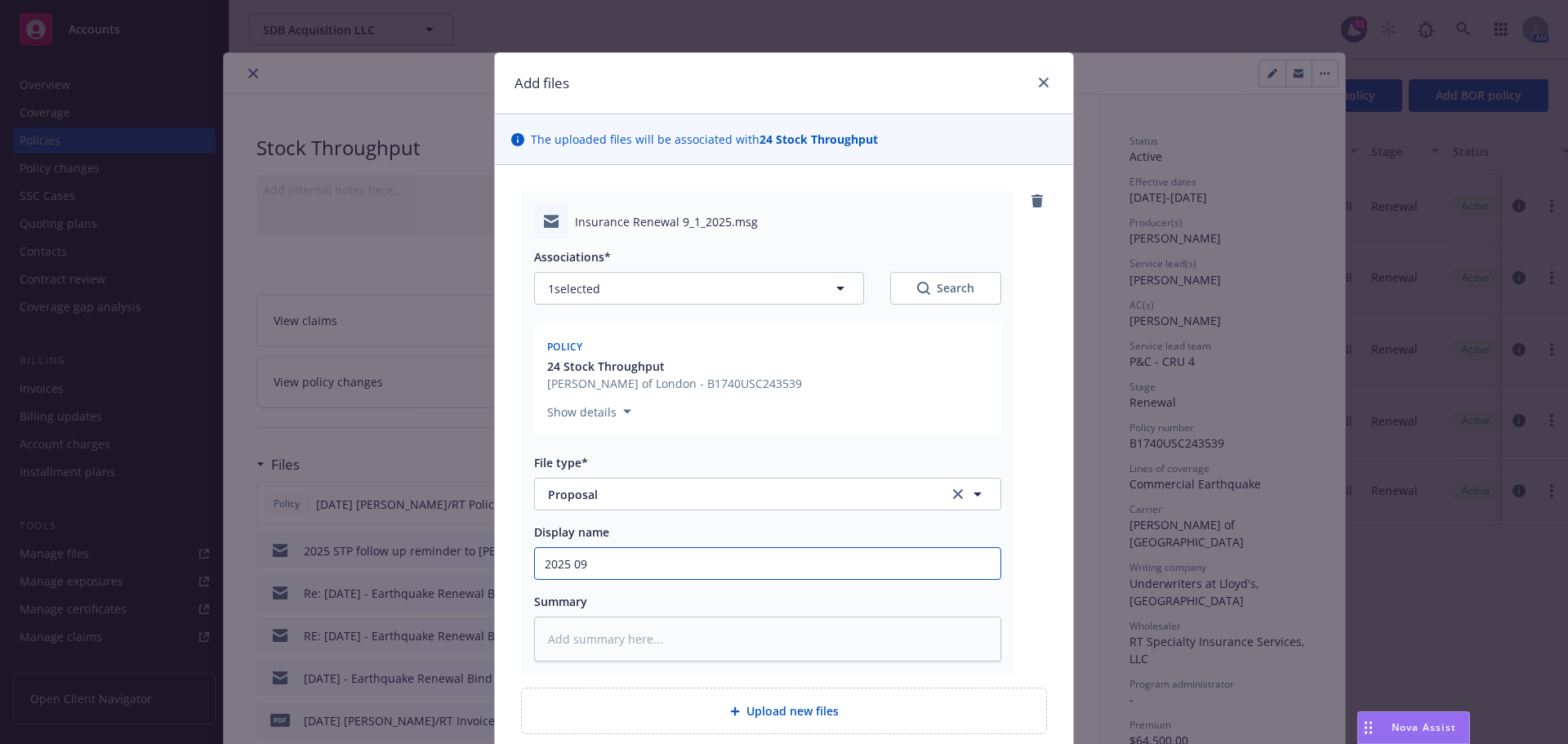
type textarea "x"
type input "2025 09"
type textarea "x"
type input "2025 09 S"
type textarea "x"
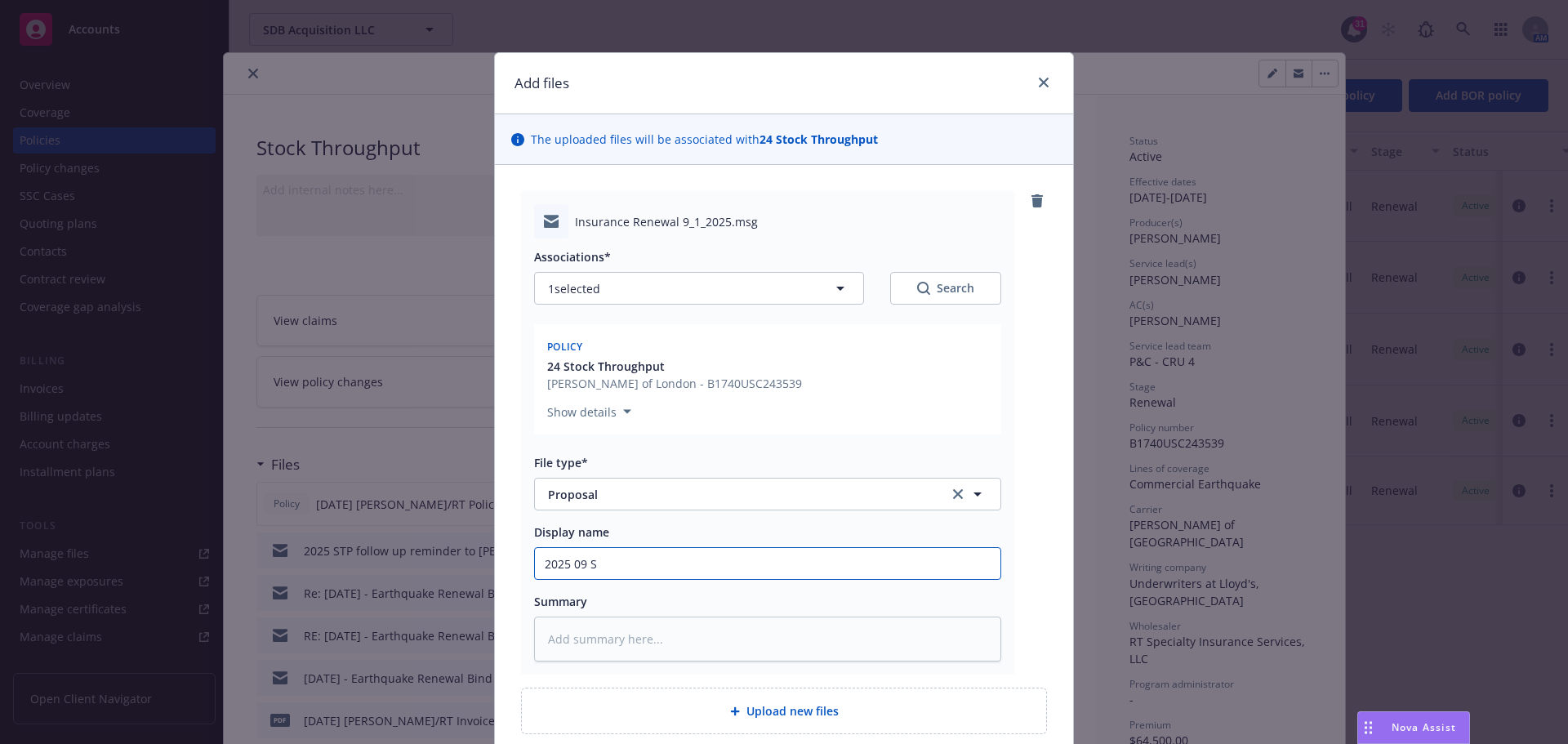
type input "2025 09 ST"
type textarea "x"
type input "2025 09 STP"
type textarea "x"
type input "2025 09 STP"
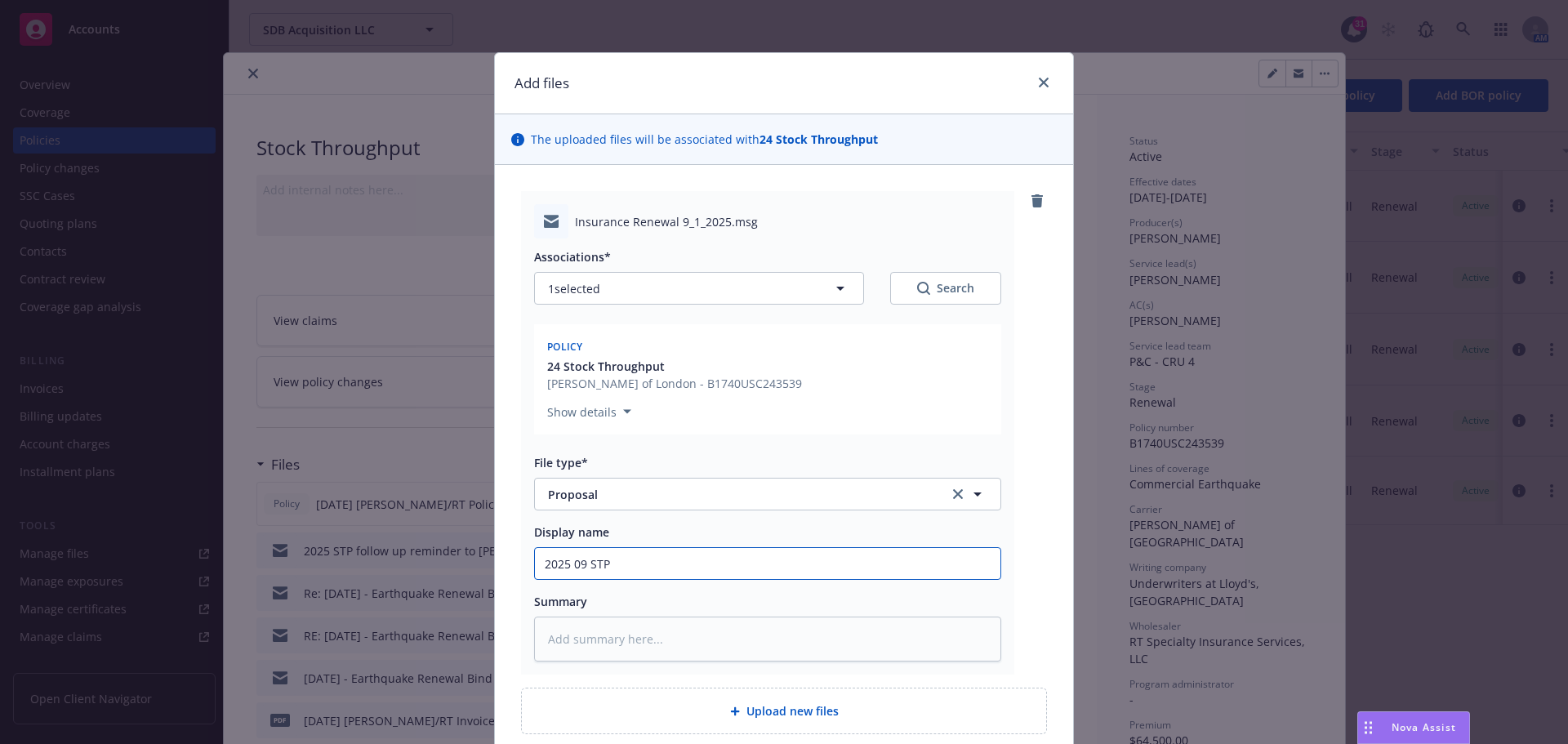
type textarea "x"
type input "2025 09 STP P"
type textarea "x"
type input "2025 09 STP Pr"
type textarea "x"
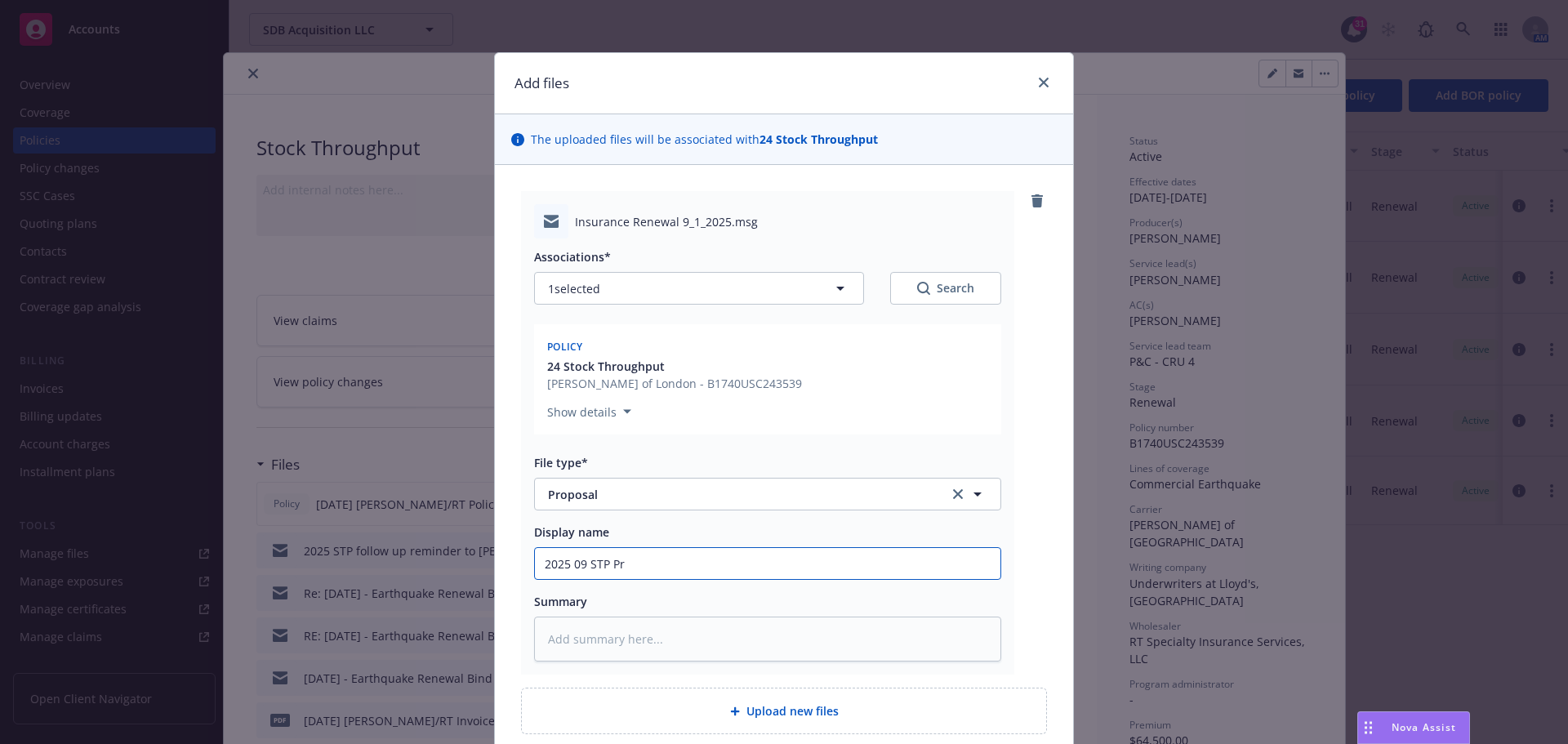
type input "2025 09 STP Pro"
type textarea "x"
type input "2025 09 STP Prop"
type textarea "x"
type input "2025 09 STP Propo"
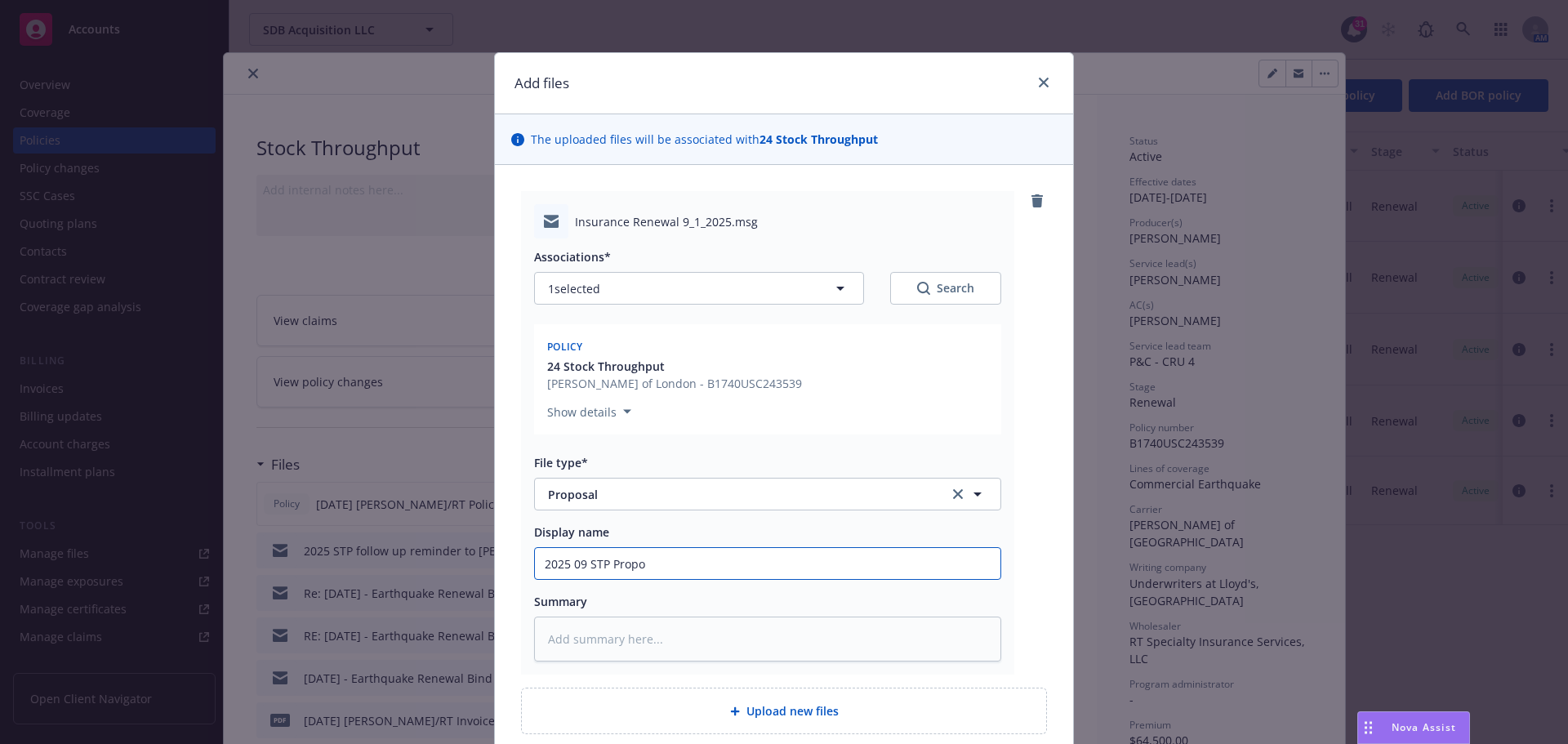
type textarea "x"
type input "2025 09 STP Propos"
type textarea "x"
type input "2025 09 STP Proposa"
type textarea "x"
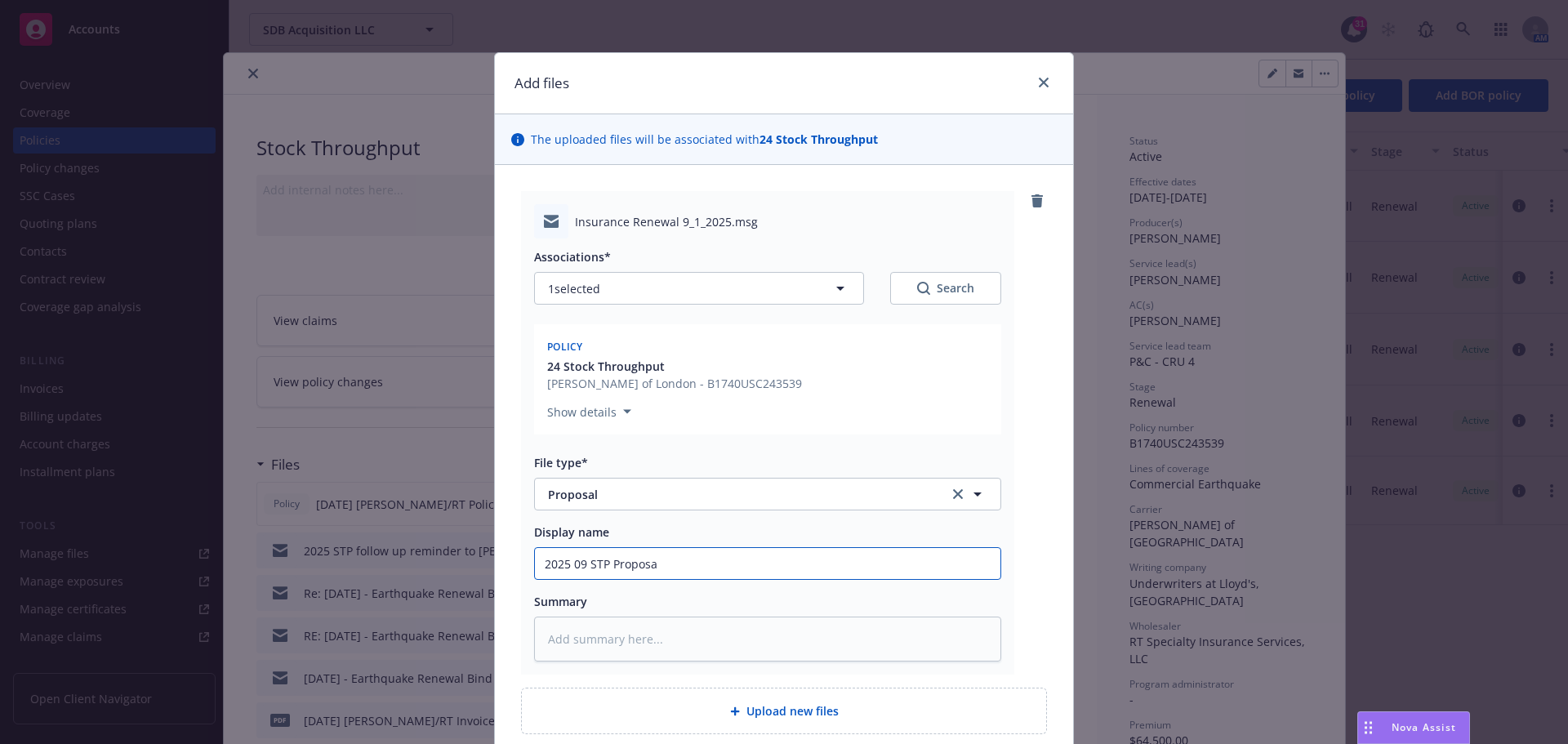
type input "2025 09 STP Proposal"
type textarea "x"
type input "2025 09 STP Proposal"
type textarea "x"
type input "2025 09 STP Proposal s"
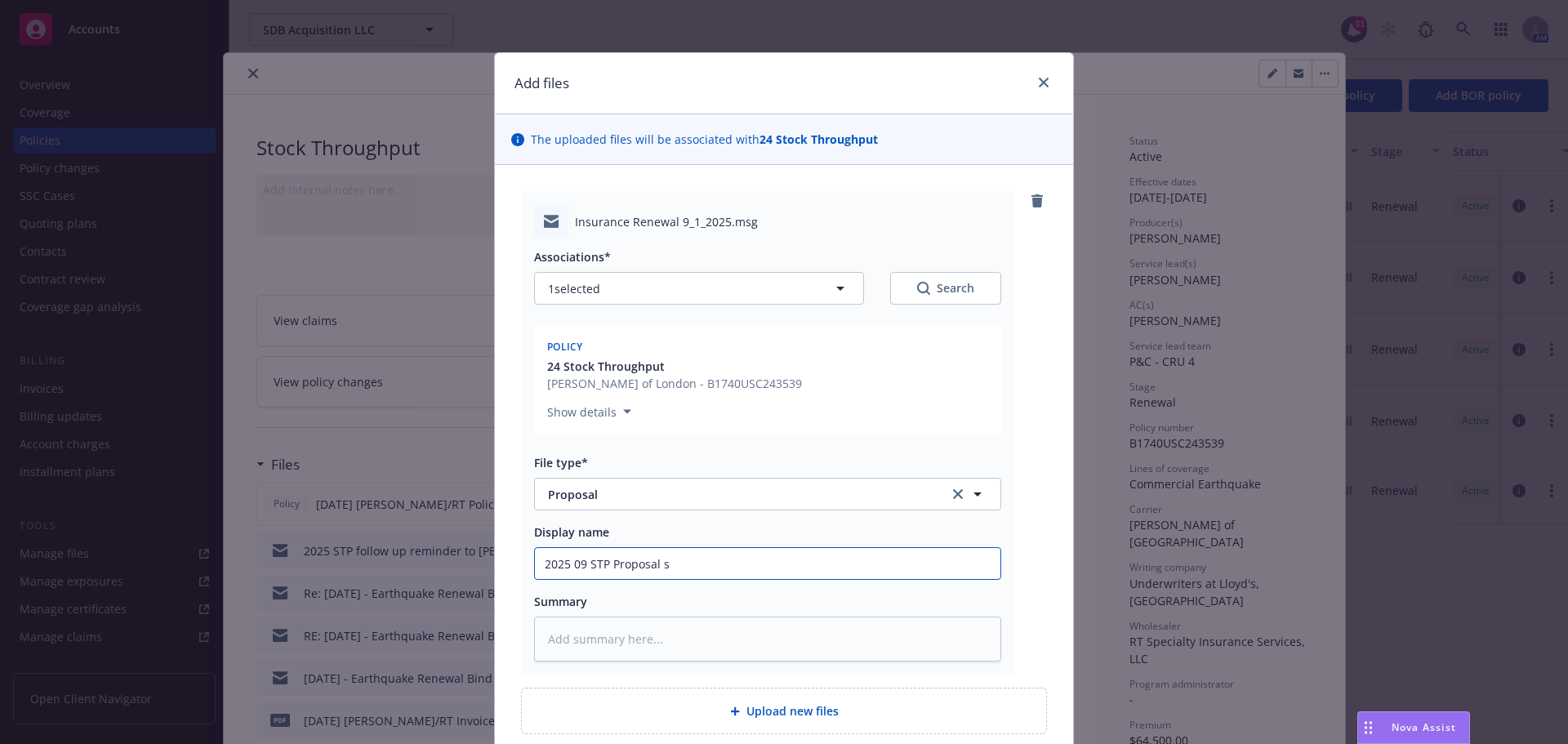
type textarea "x"
type input "2025 09 STP Proposal se"
type textarea "x"
type input "2025 09 STP Proposal sen"
type textarea "x"
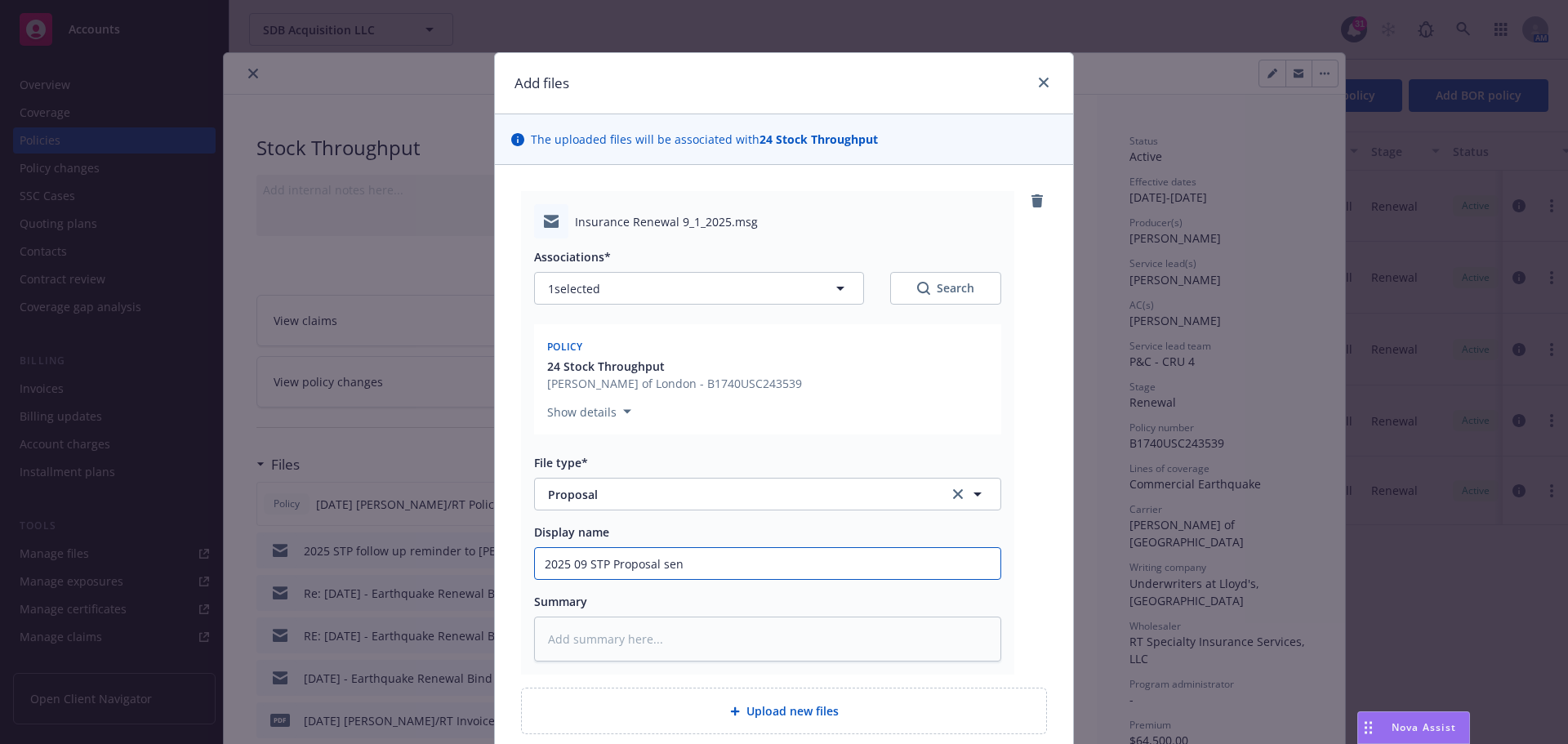
type input "2025 09 STP Proposal sent"
type textarea "x"
type input "2025 09 STP Proposal sent"
type textarea "x"
type input "2025 09 STP Proposal sent t"
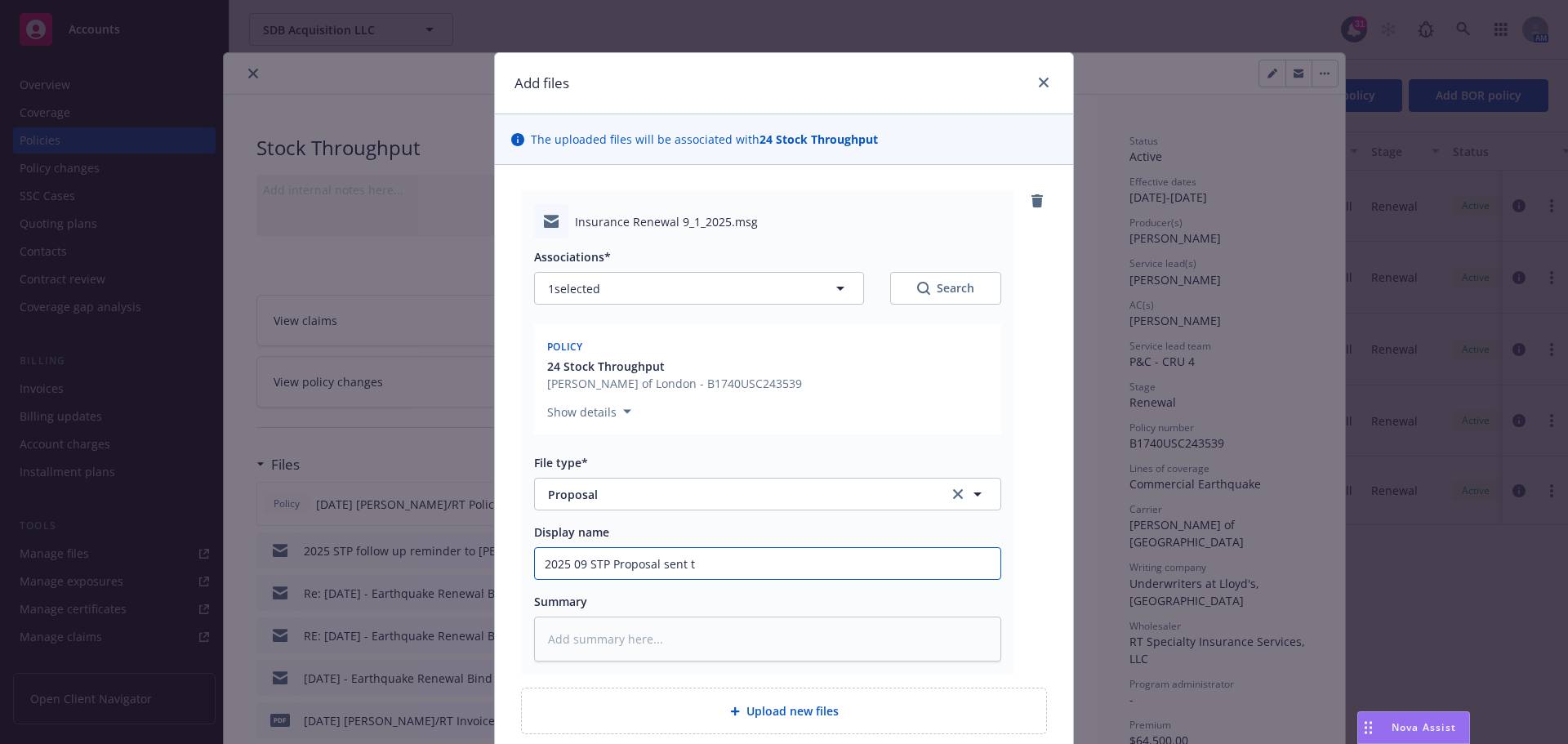
type textarea "x"
type input "2025 09 STP Proposal sent to"
type textarea "x"
type input "2025 09 STP Proposal sent to"
type textarea "x"
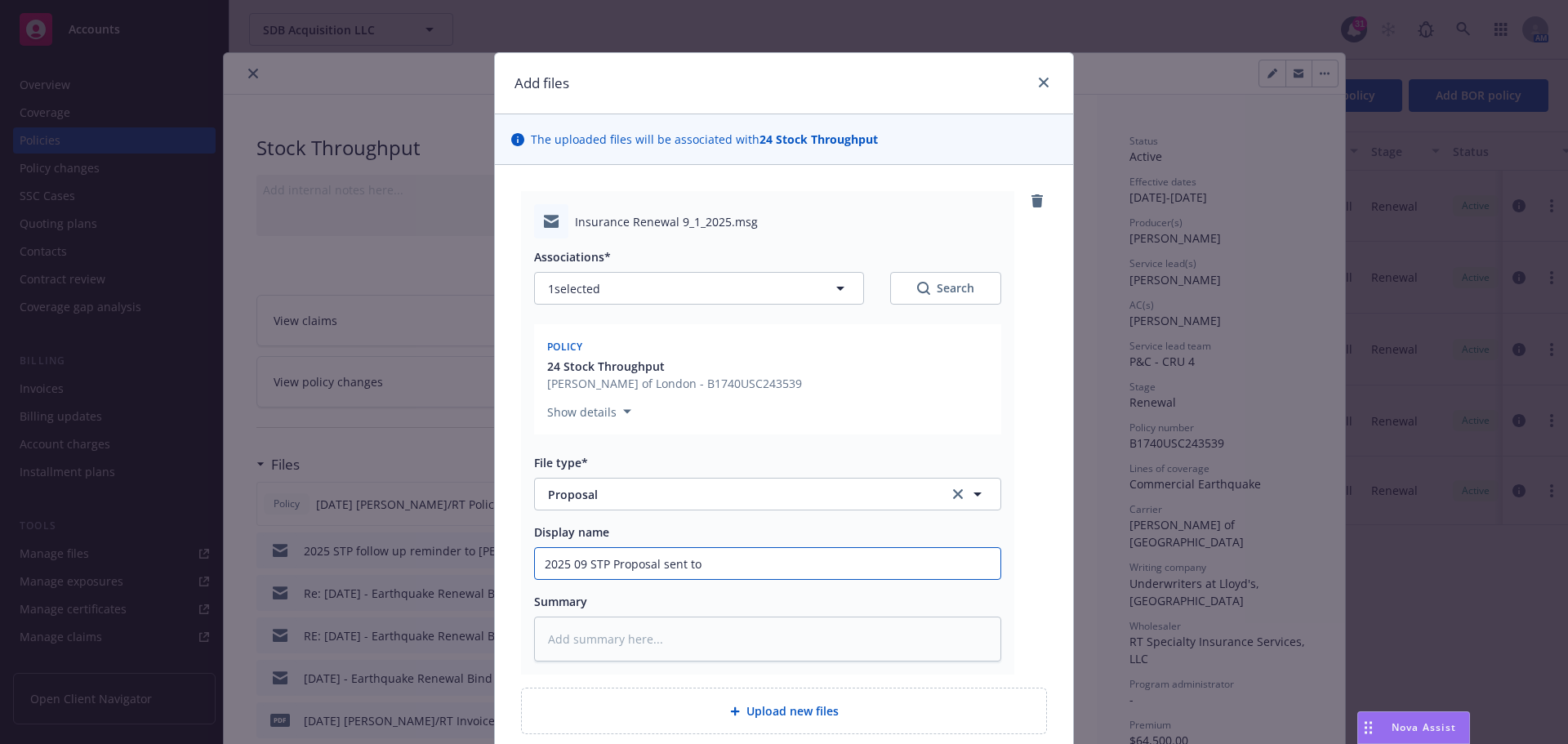
type input "2025 09 STP Proposal sent to c"
type textarea "x"
type input "2025 09 STP Proposal sent to cl"
type textarea "x"
type input "2025 09 STP Proposal sent to cli"
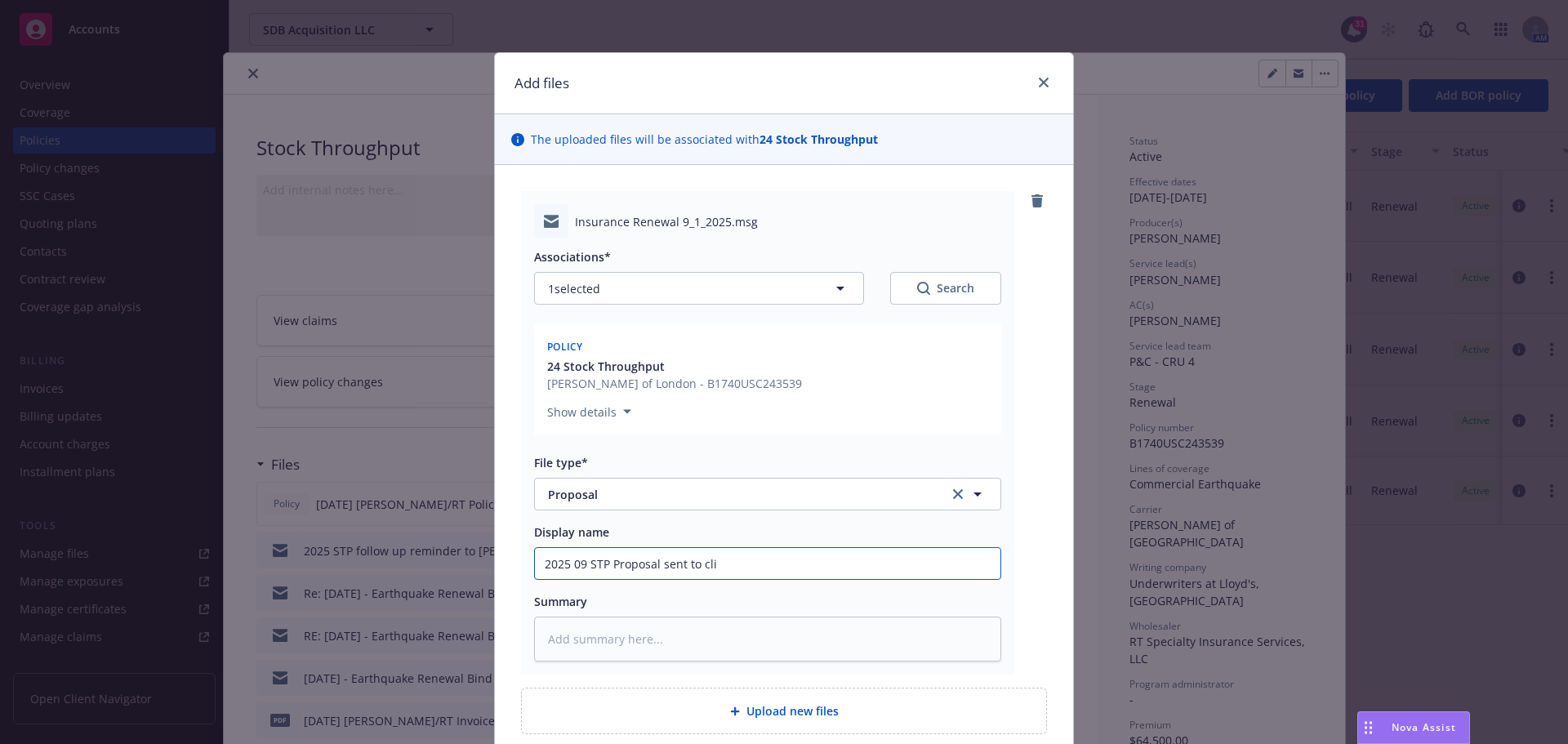
type textarea "x"
type input "2025 09 STP Proposal sent to clie"
type textarea "x"
type input "2025 09 STP Proposal sent to clien"
type textarea "x"
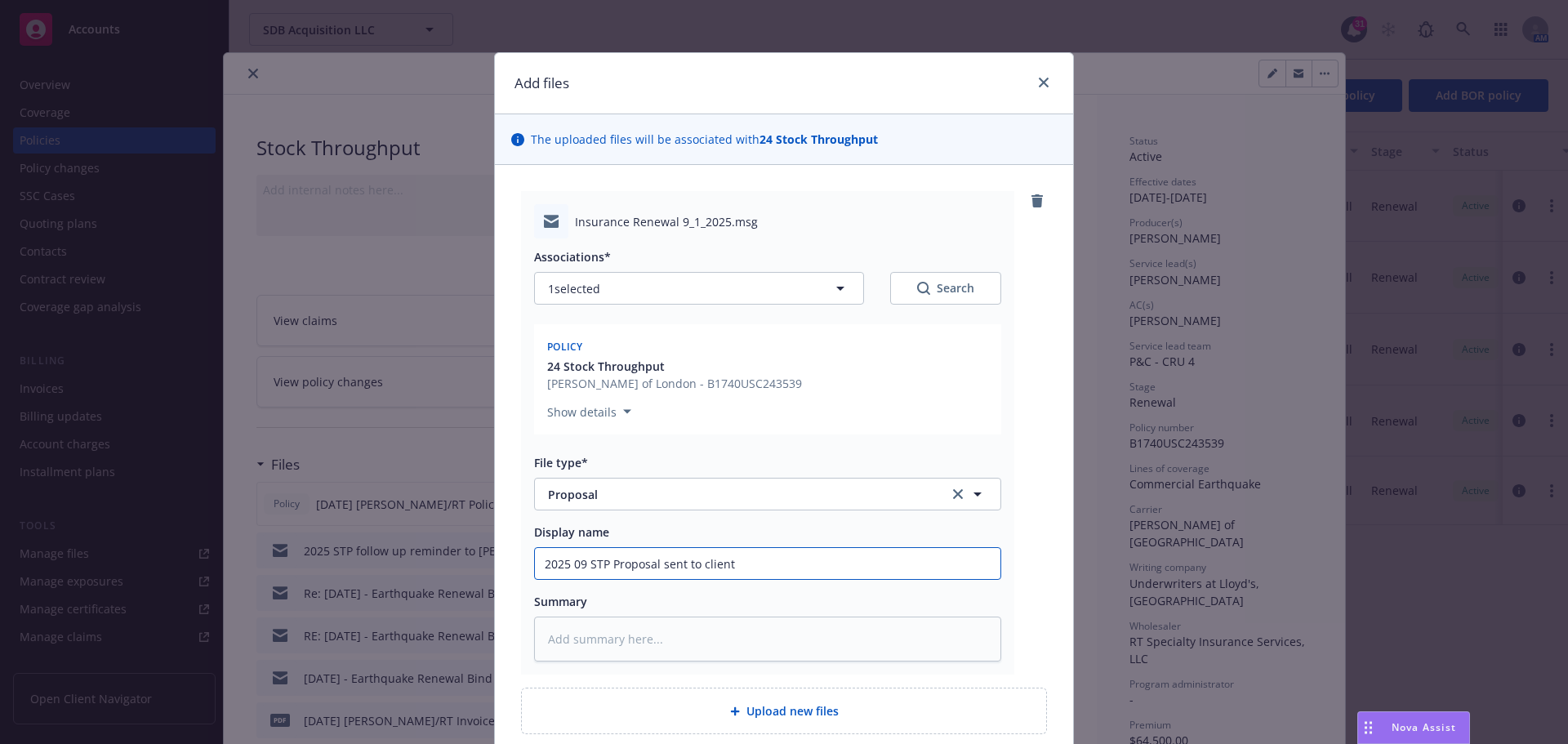
drag, startPoint x: 538, startPoint y: 566, endPoint x: 840, endPoint y: 564, distance: 302.0
click at [840, 564] on input "2025 09 STP Proposal sent to client" at bounding box center [767, 563] width 466 height 31
type input "2025 09 STP Proposal sent to client"
click at [568, 638] on textarea at bounding box center [767, 638] width 467 height 45
paste textarea "2025 09 STP Proposal sent to client"
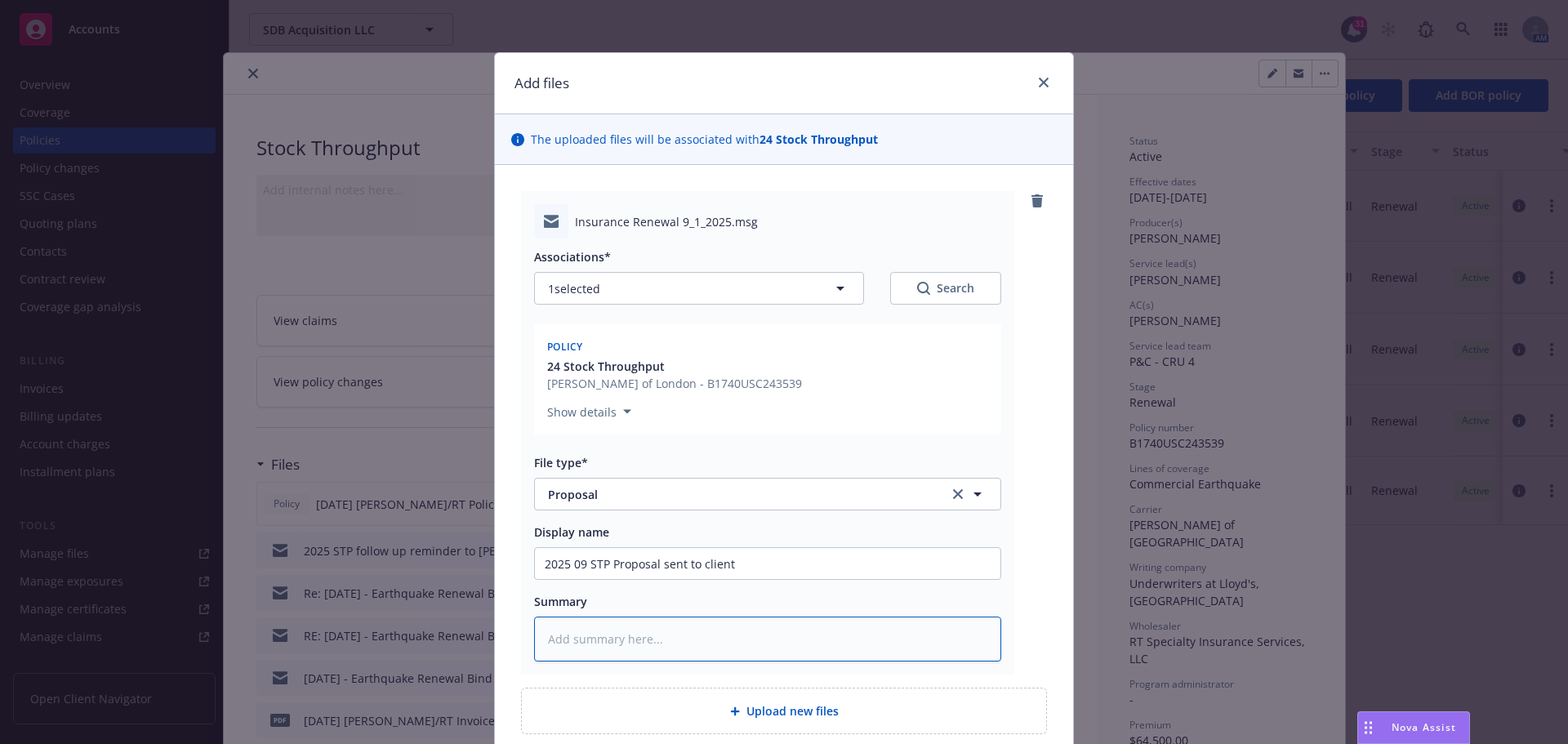
type textarea "x"
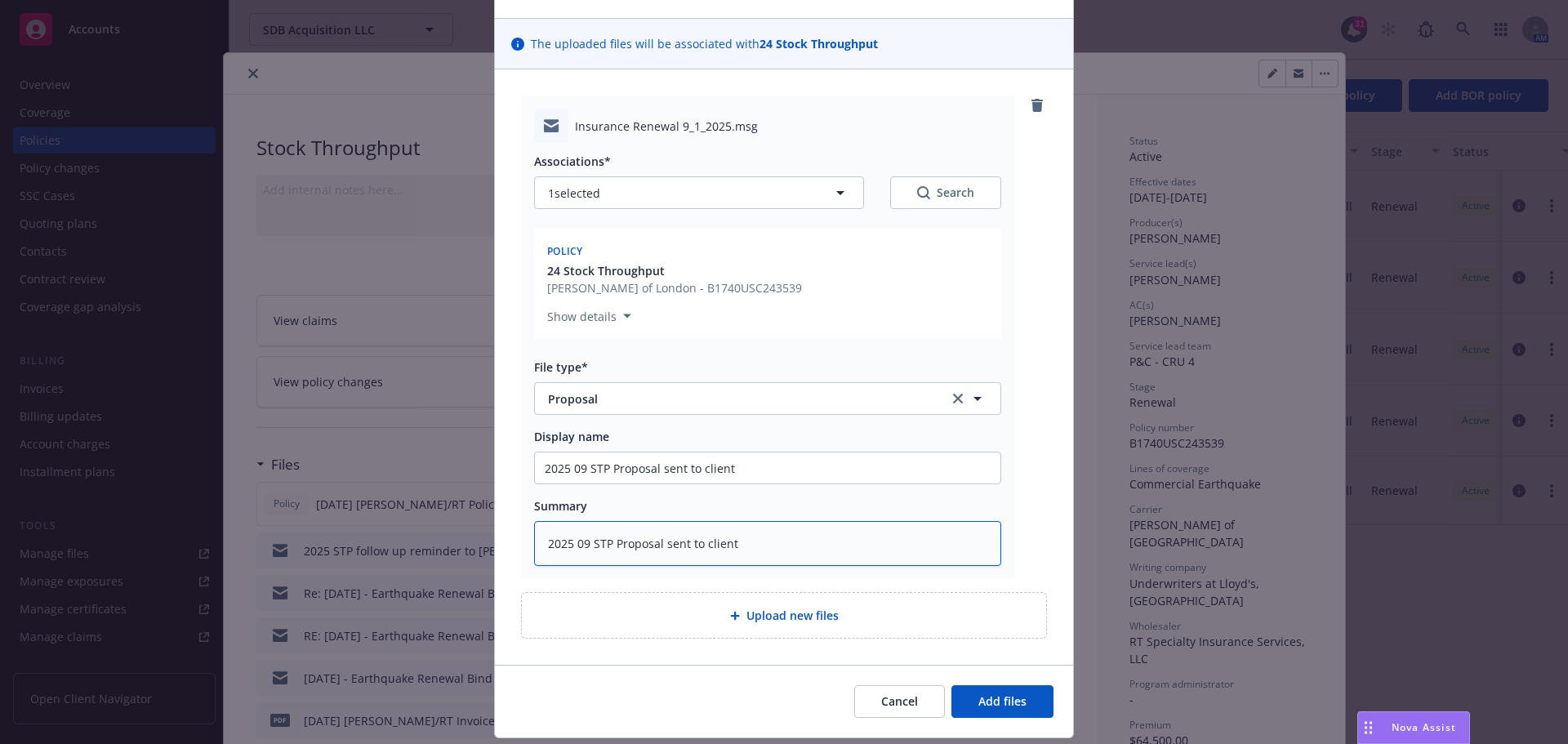
scroll to position [142, 0]
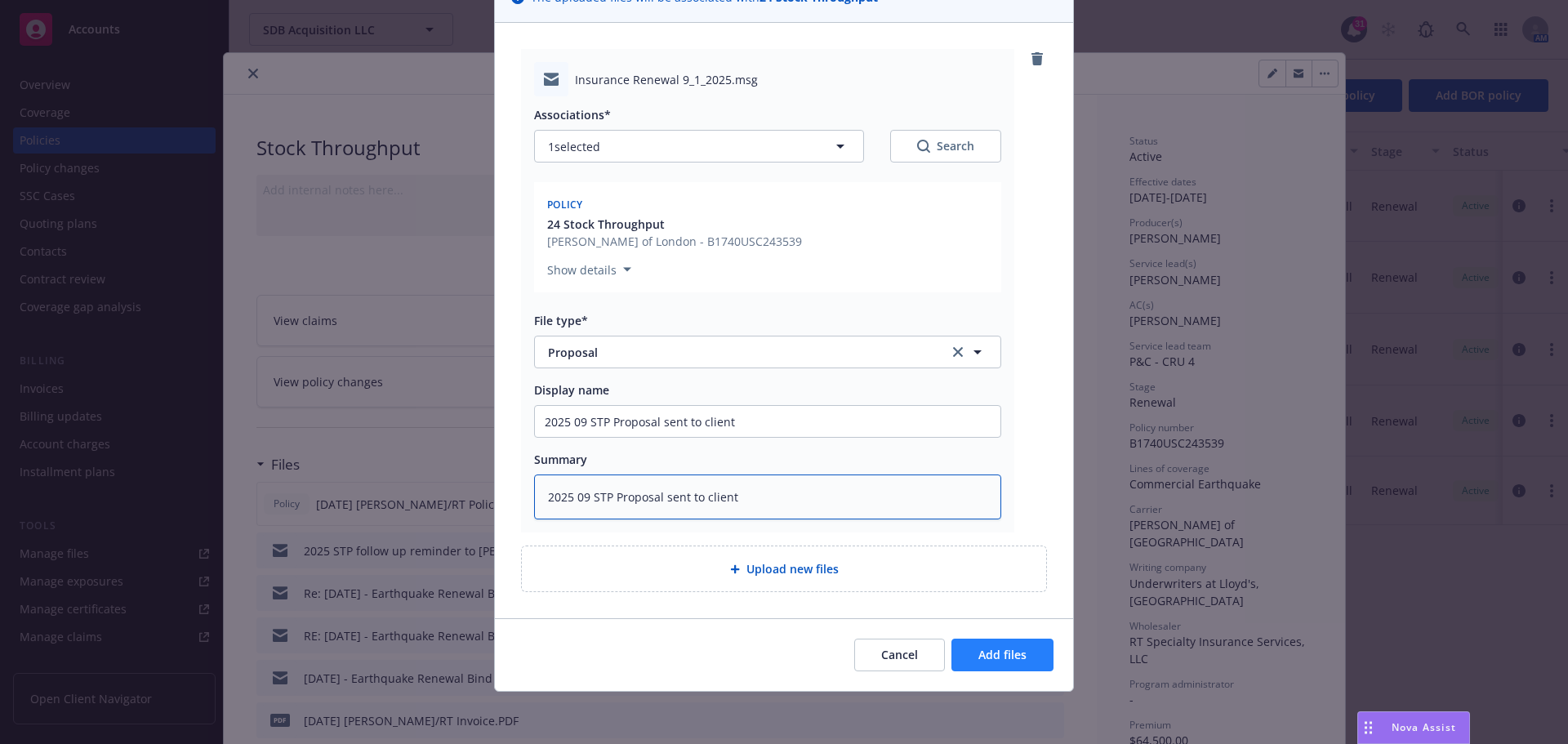
type textarea "2025 09 STP Proposal sent to client"
click at [992, 652] on span "Add files" at bounding box center [1002, 654] width 48 height 15
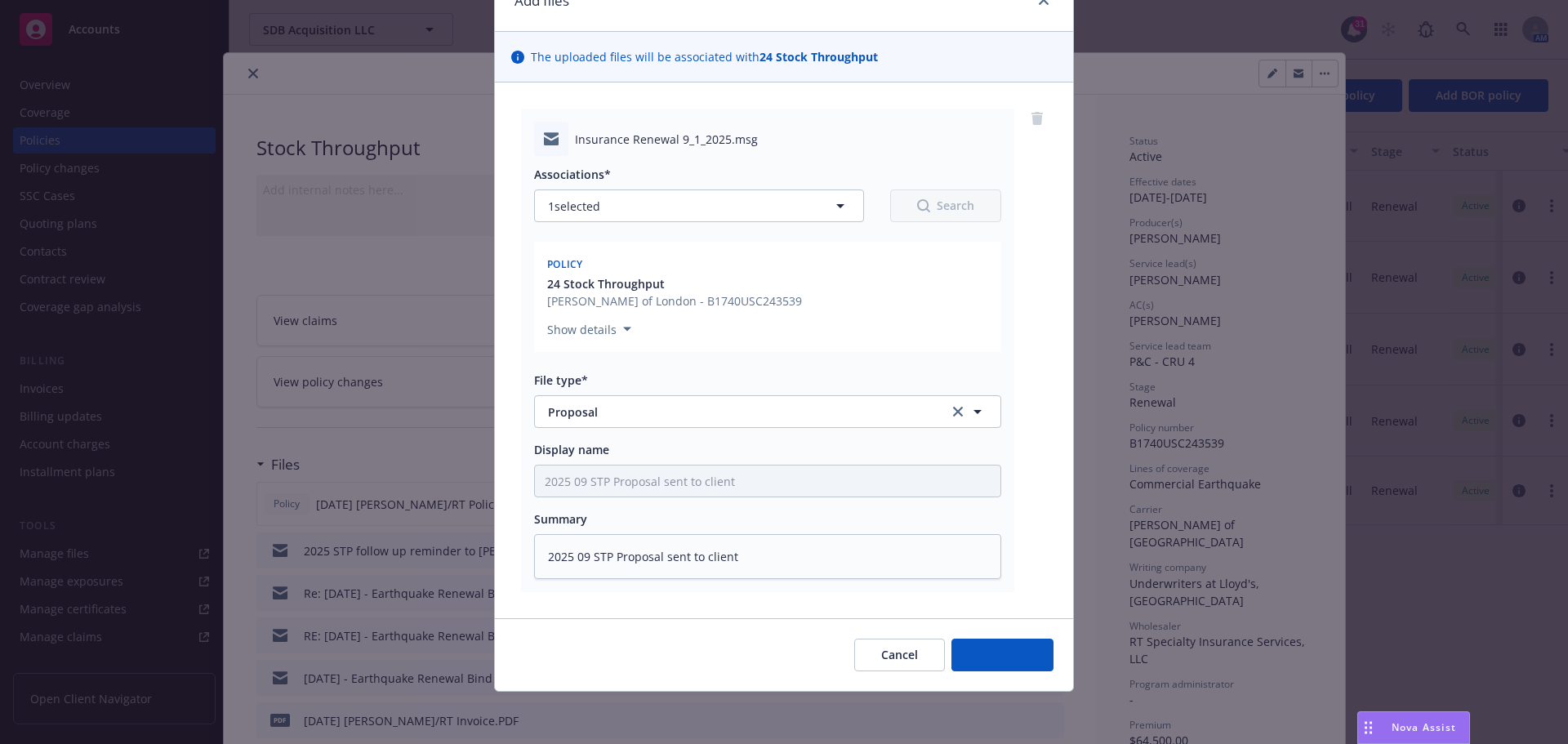
scroll to position [82, 0]
type textarea "x"
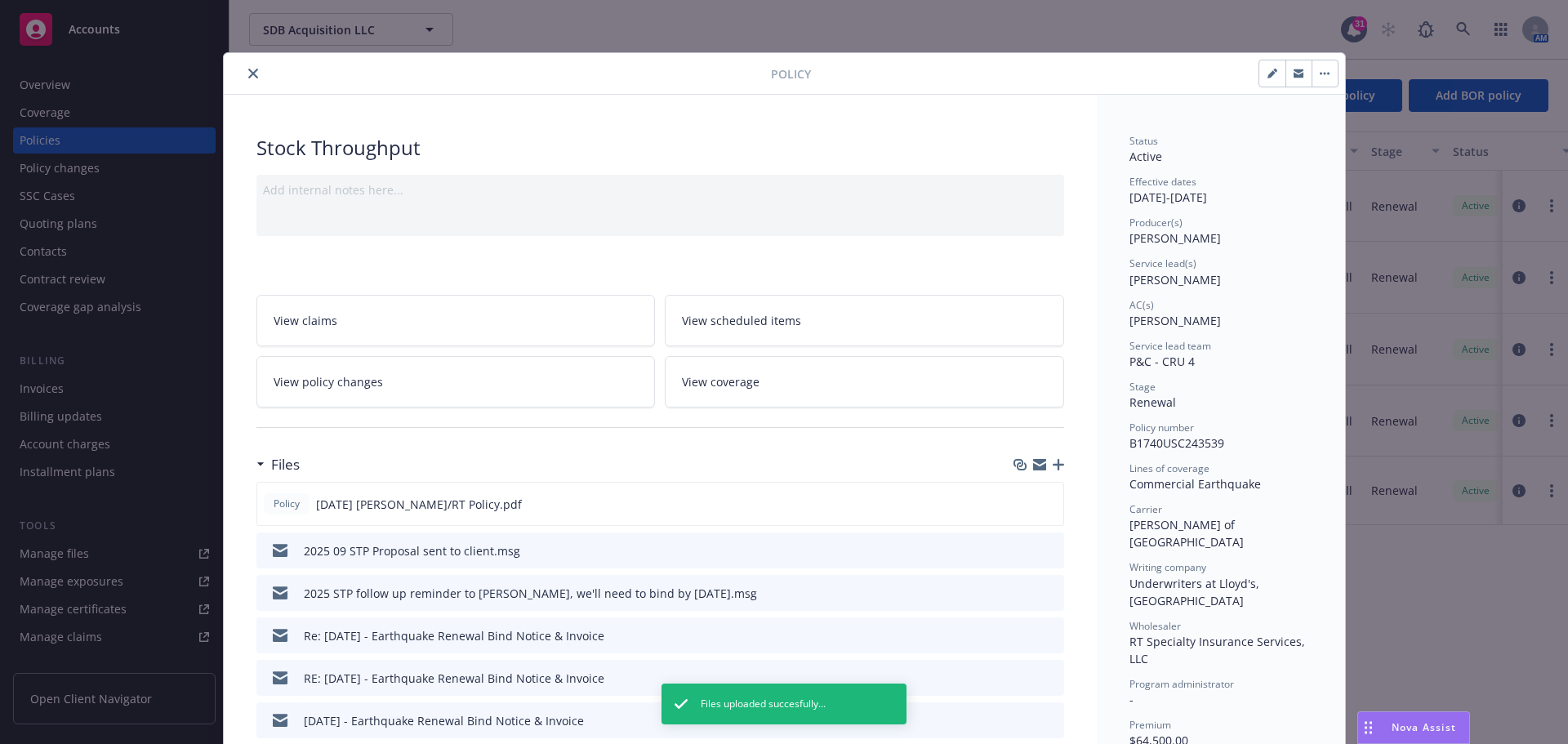
click at [253, 75] on button "close" at bounding box center [253, 74] width 20 height 20
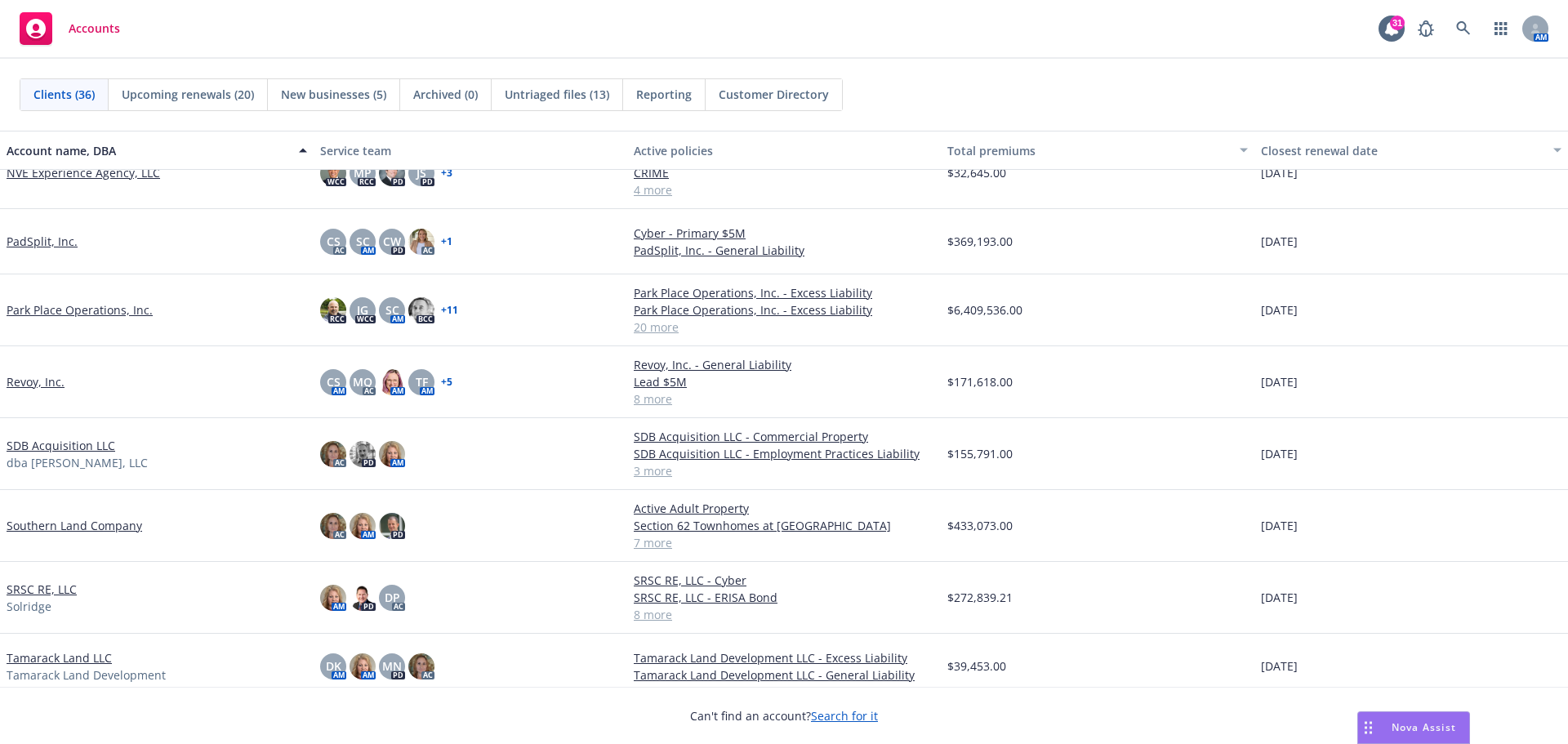
scroll to position [1445, 0]
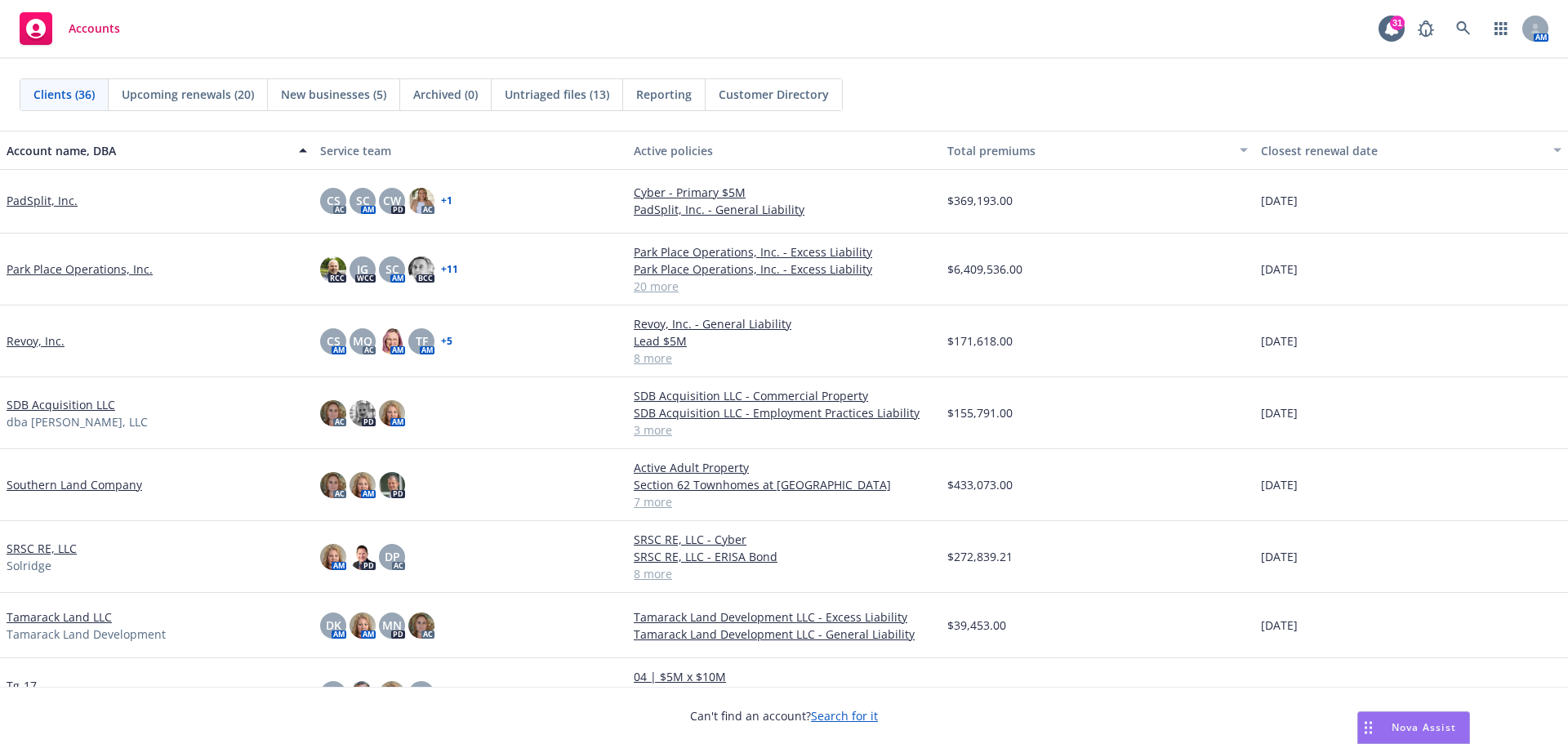
click at [51, 485] on link "Southern Land Company" at bounding box center [74, 484] width 136 height 17
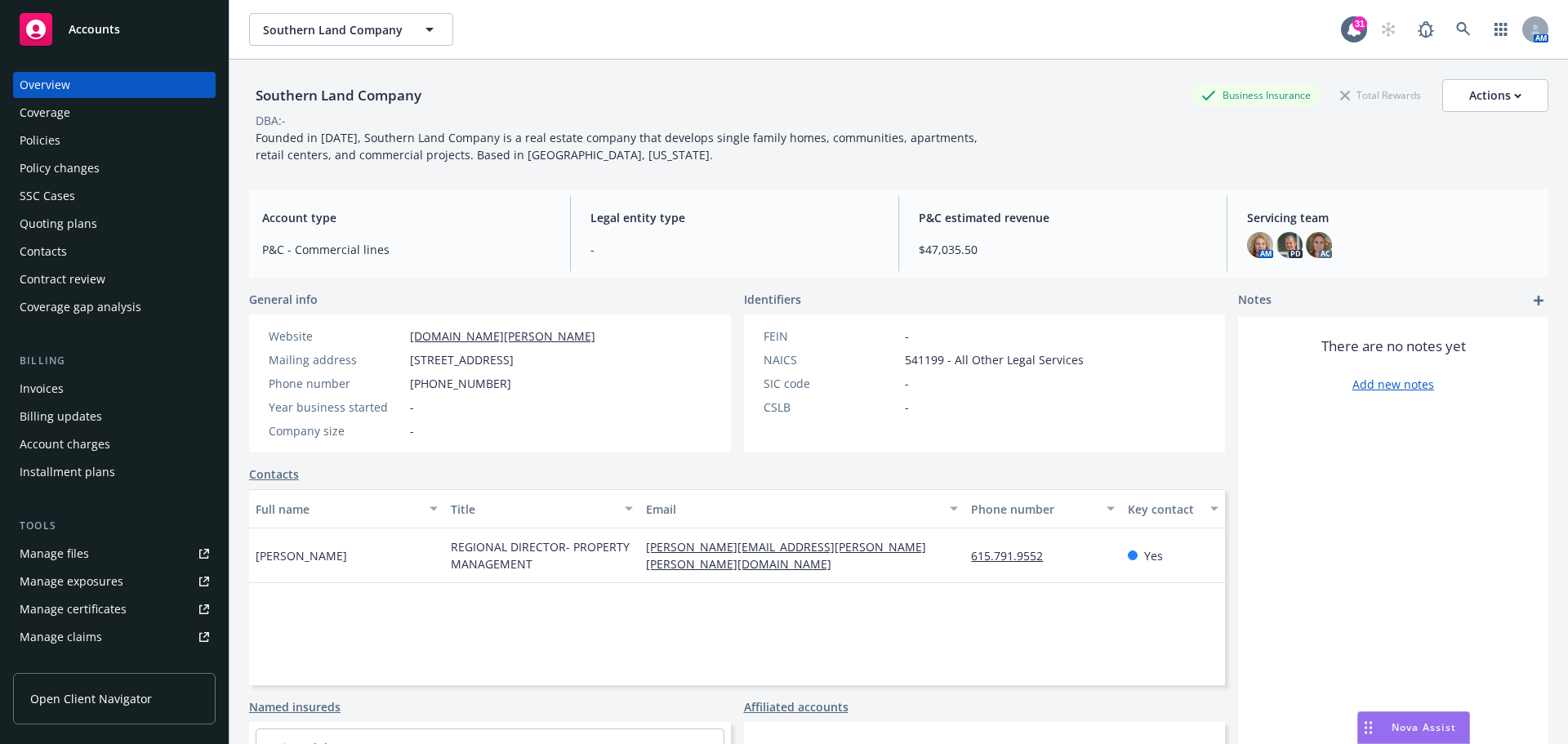
click at [58, 554] on div "Manage files" at bounding box center [54, 553] width 69 height 26
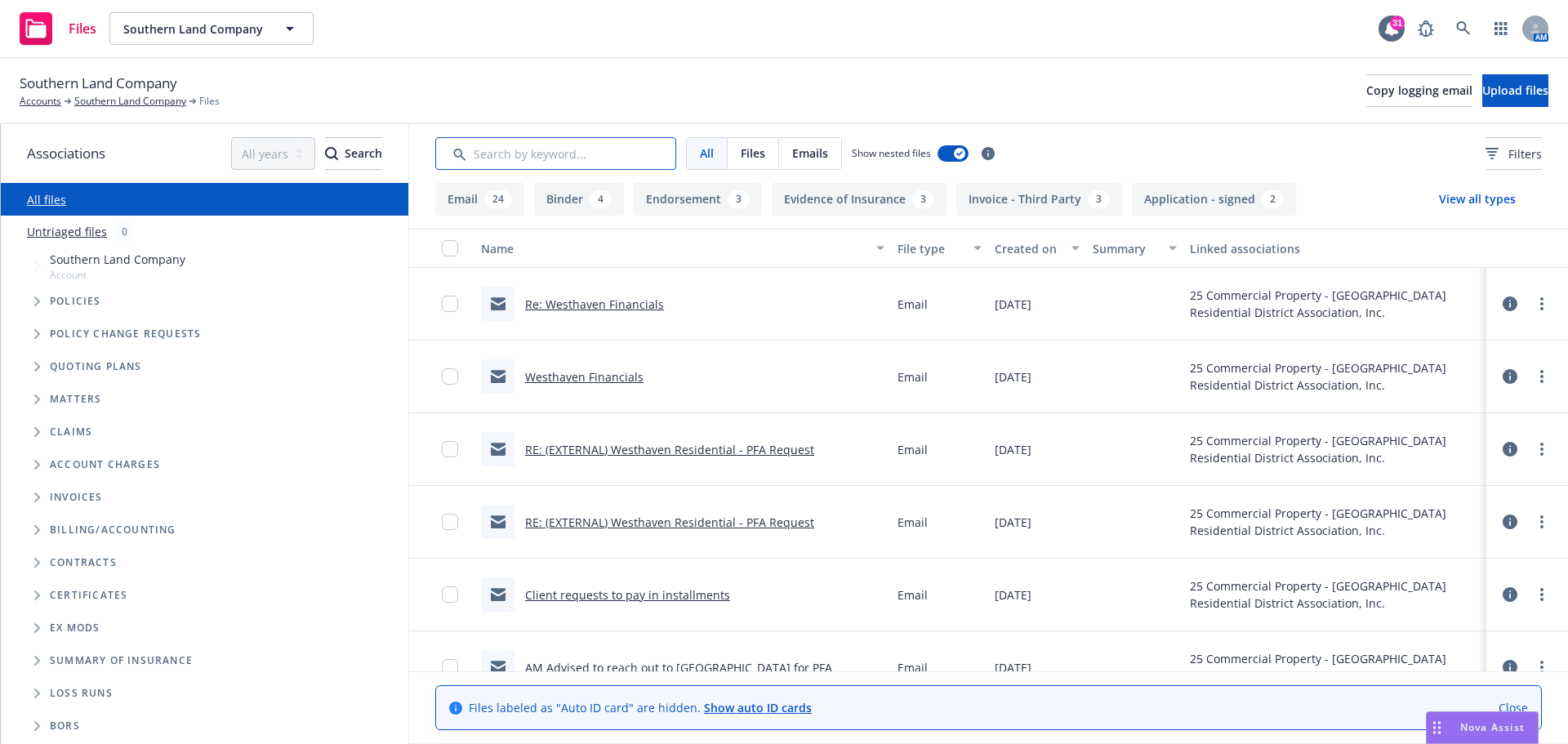
click at [497, 167] on input "Search by keyword..." at bounding box center [556, 153] width 241 height 33
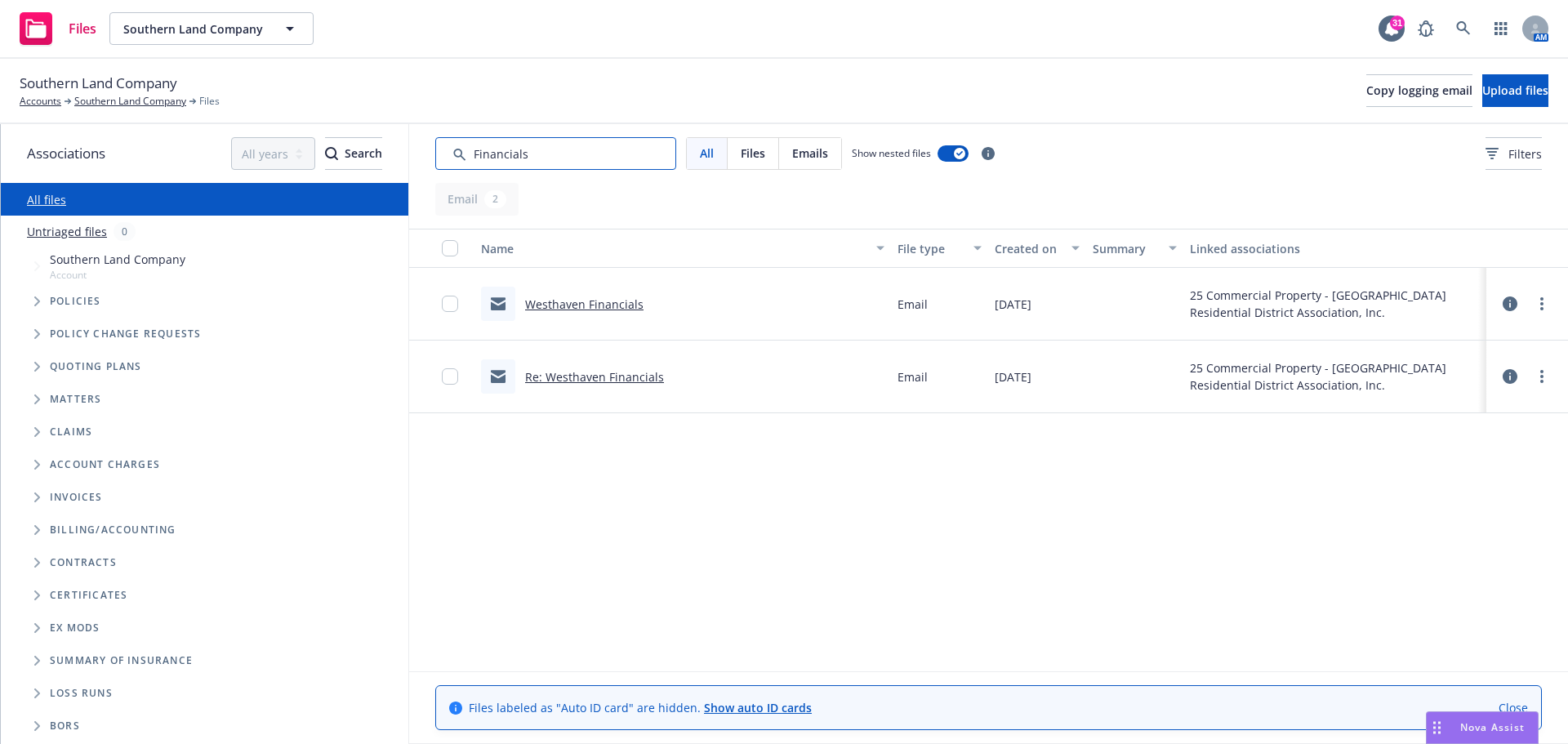
type input "Financials"
click at [545, 306] on link "Westhaven Financials" at bounding box center [584, 303] width 119 height 15
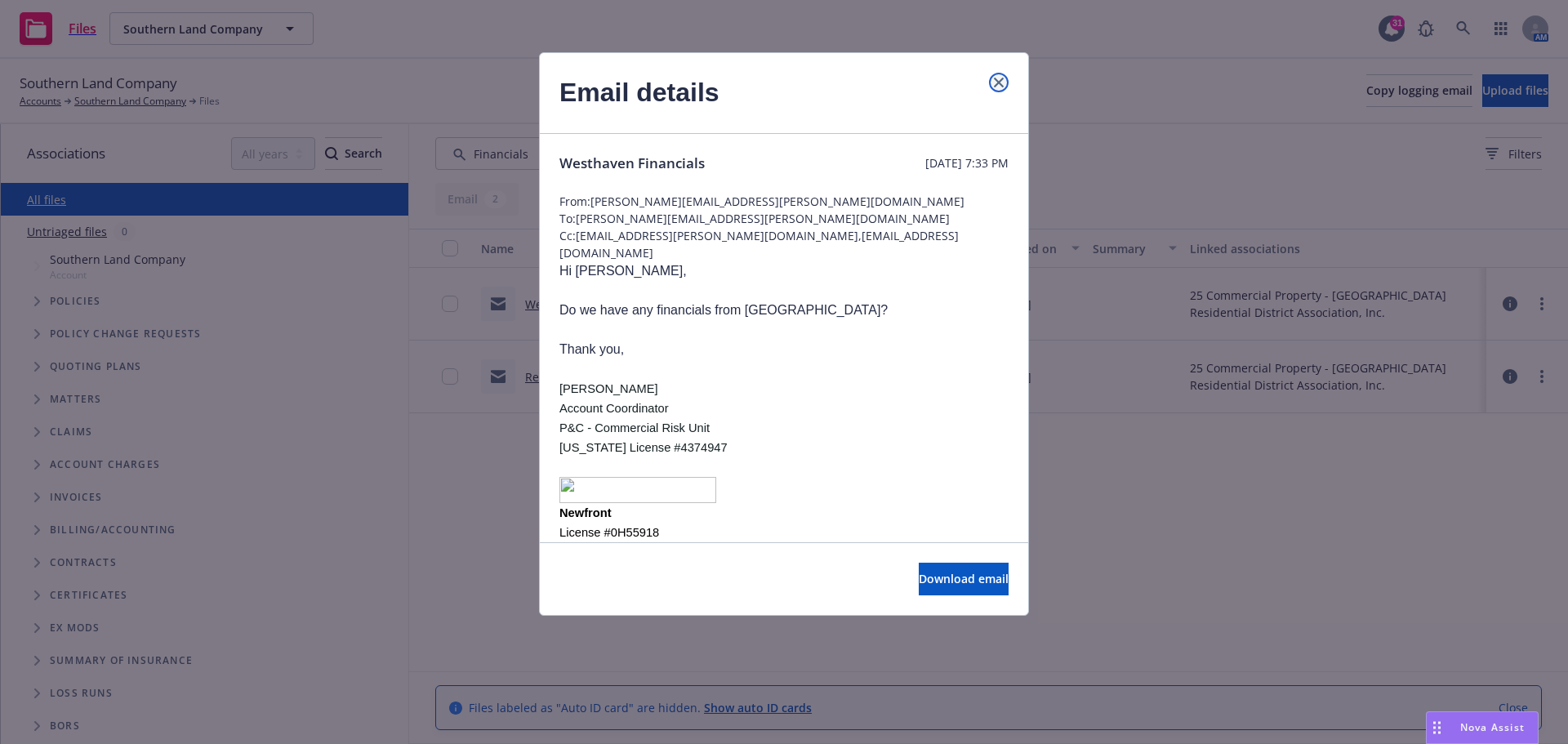
click at [994, 78] on icon "close" at bounding box center [999, 82] width 10 height 10
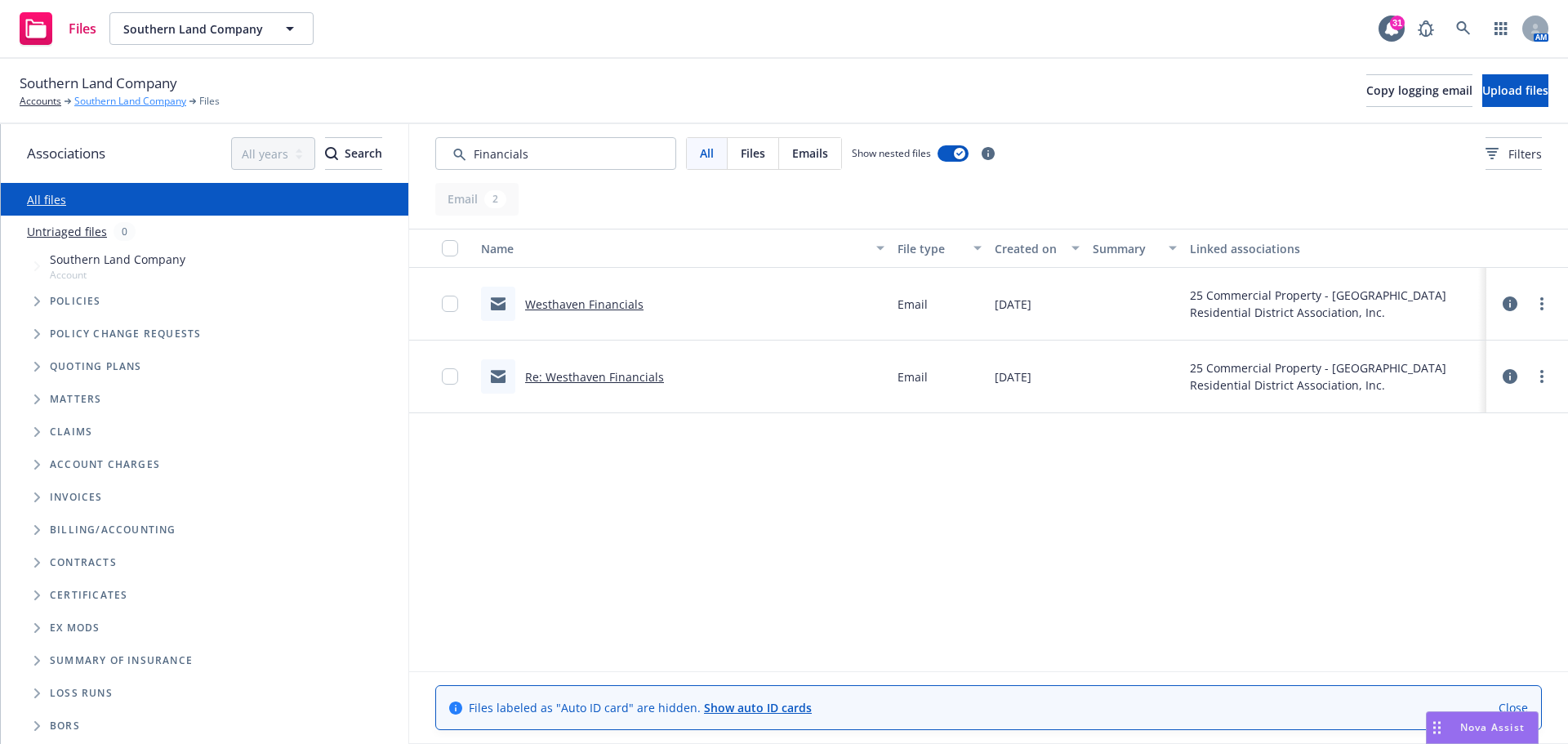
click at [99, 105] on link "Southern Land Company" at bounding box center [130, 101] width 112 height 15
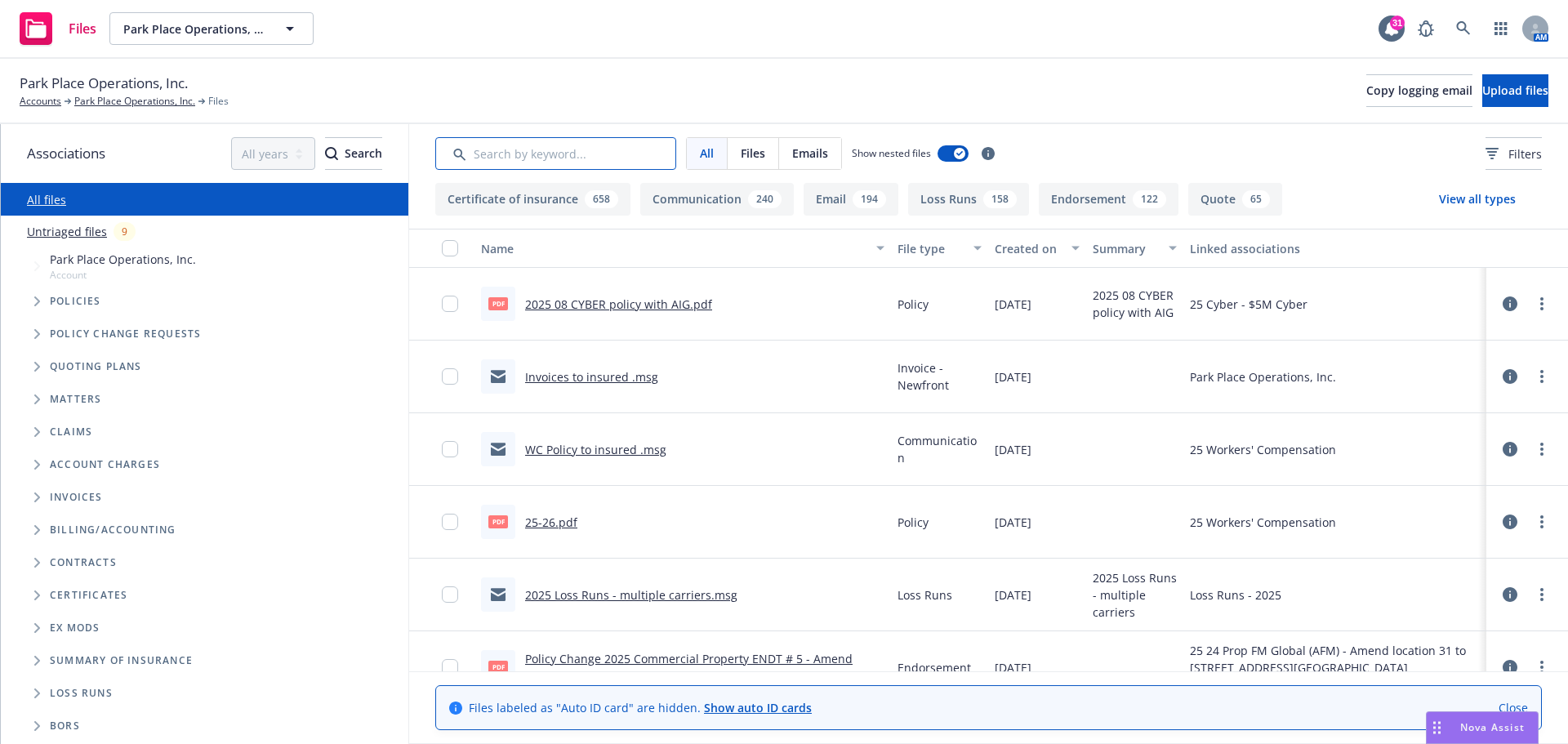
click at [518, 160] on input "Search by keyword..." at bounding box center [556, 153] width 241 height 33
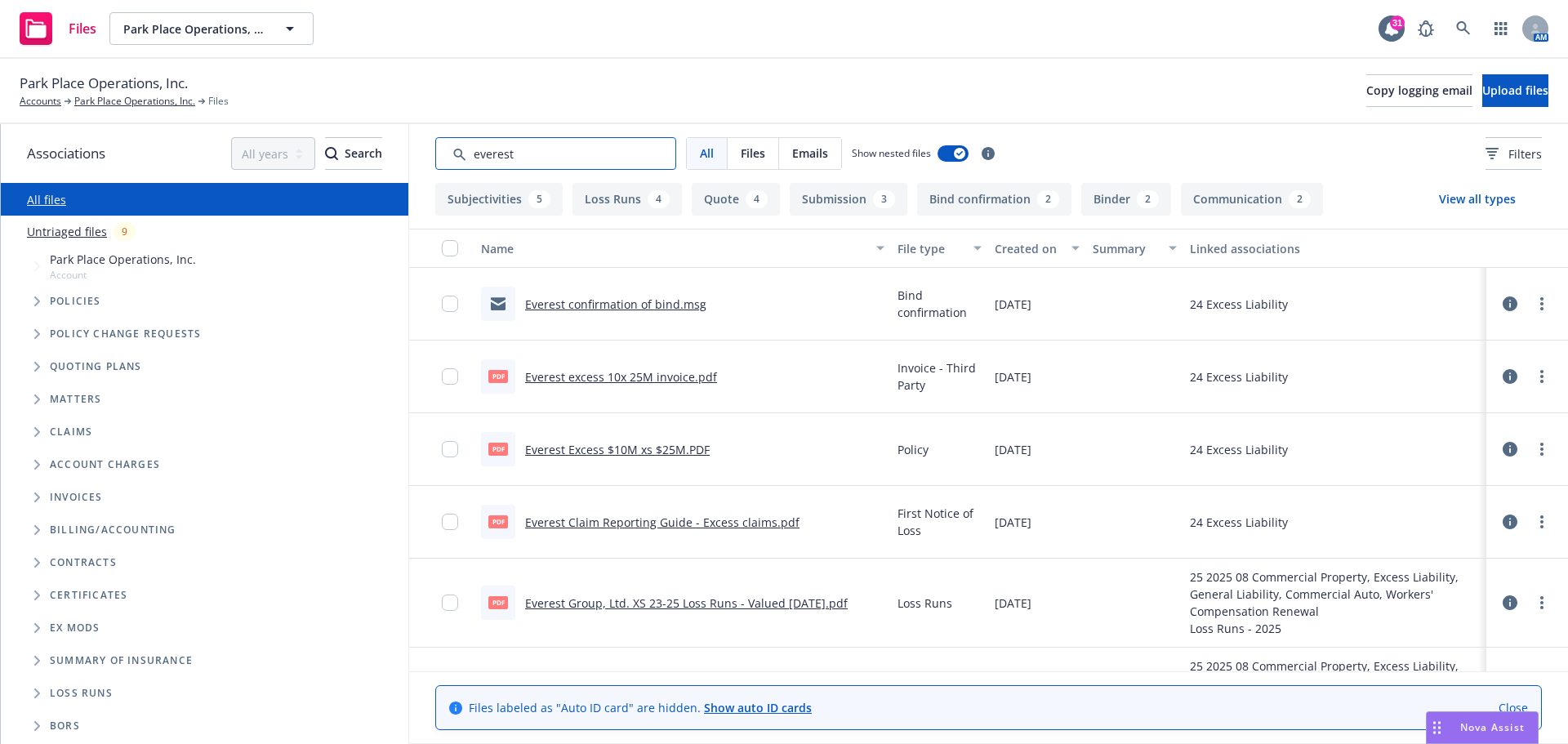
type input "everest"
click at [451, 299] on input "checkbox" at bounding box center [450, 303] width 16 height 16
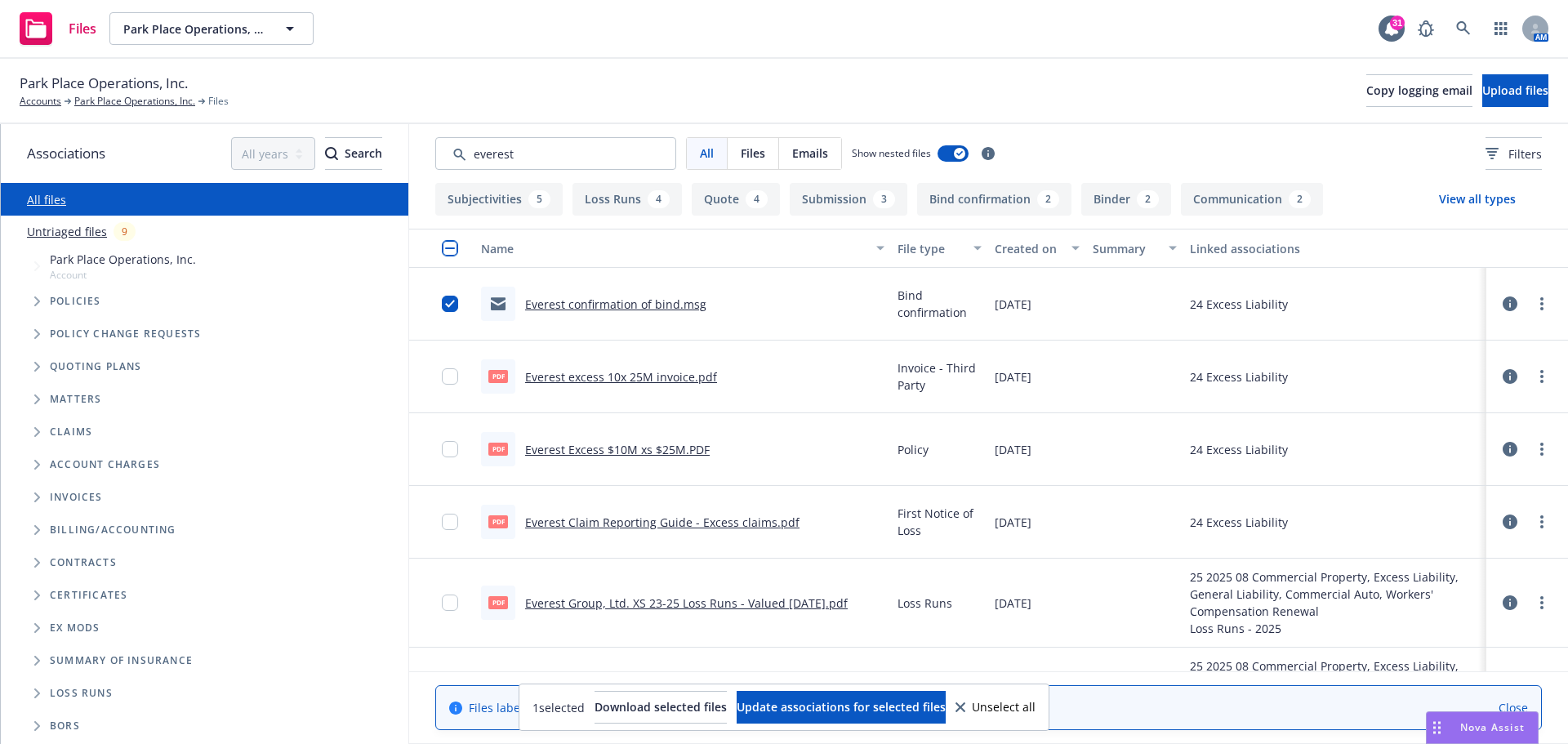
click at [603, 307] on link "Everest confirmation of bind.msg" at bounding box center [615, 303] width 181 height 15
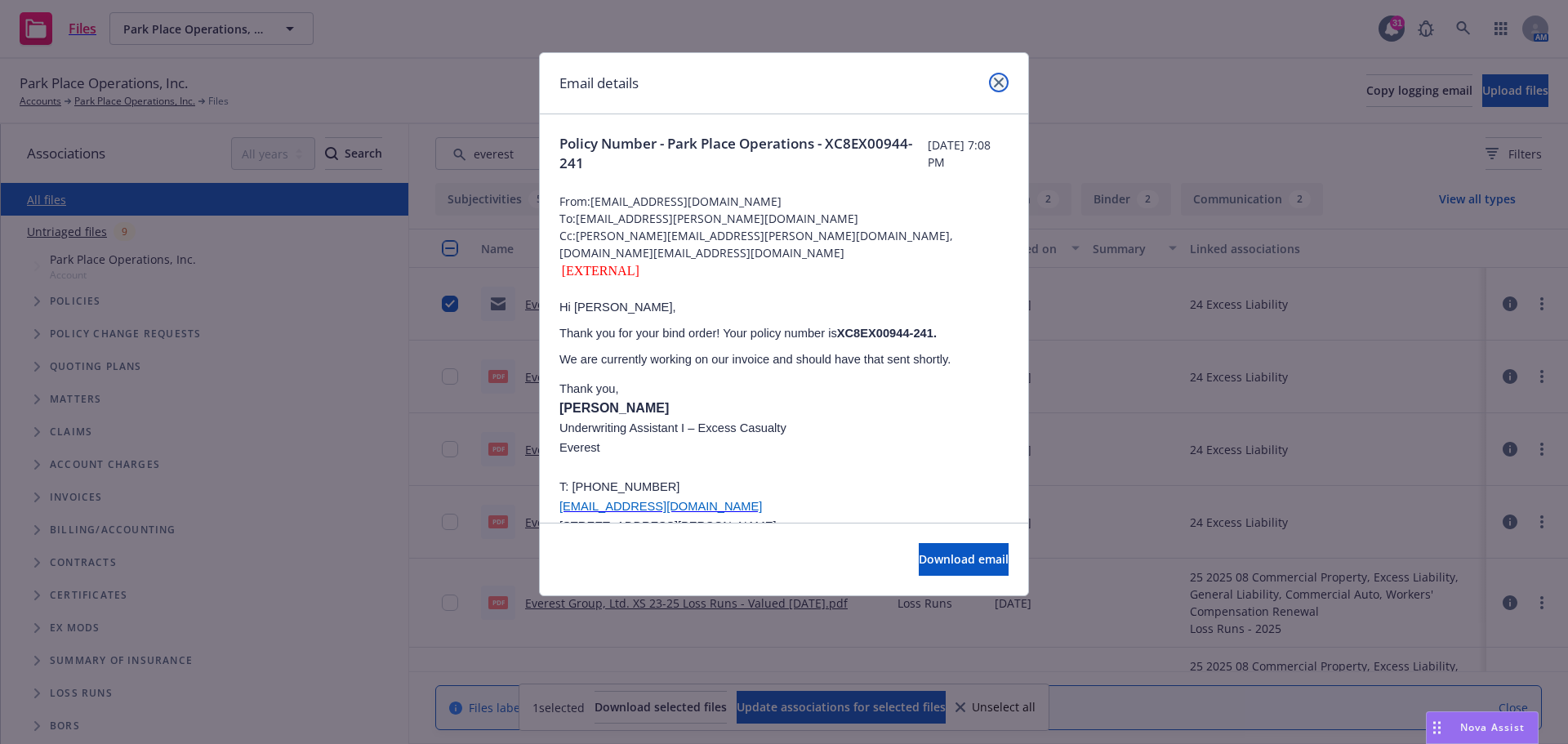
click at [1001, 80] on icon "close" at bounding box center [999, 82] width 10 height 10
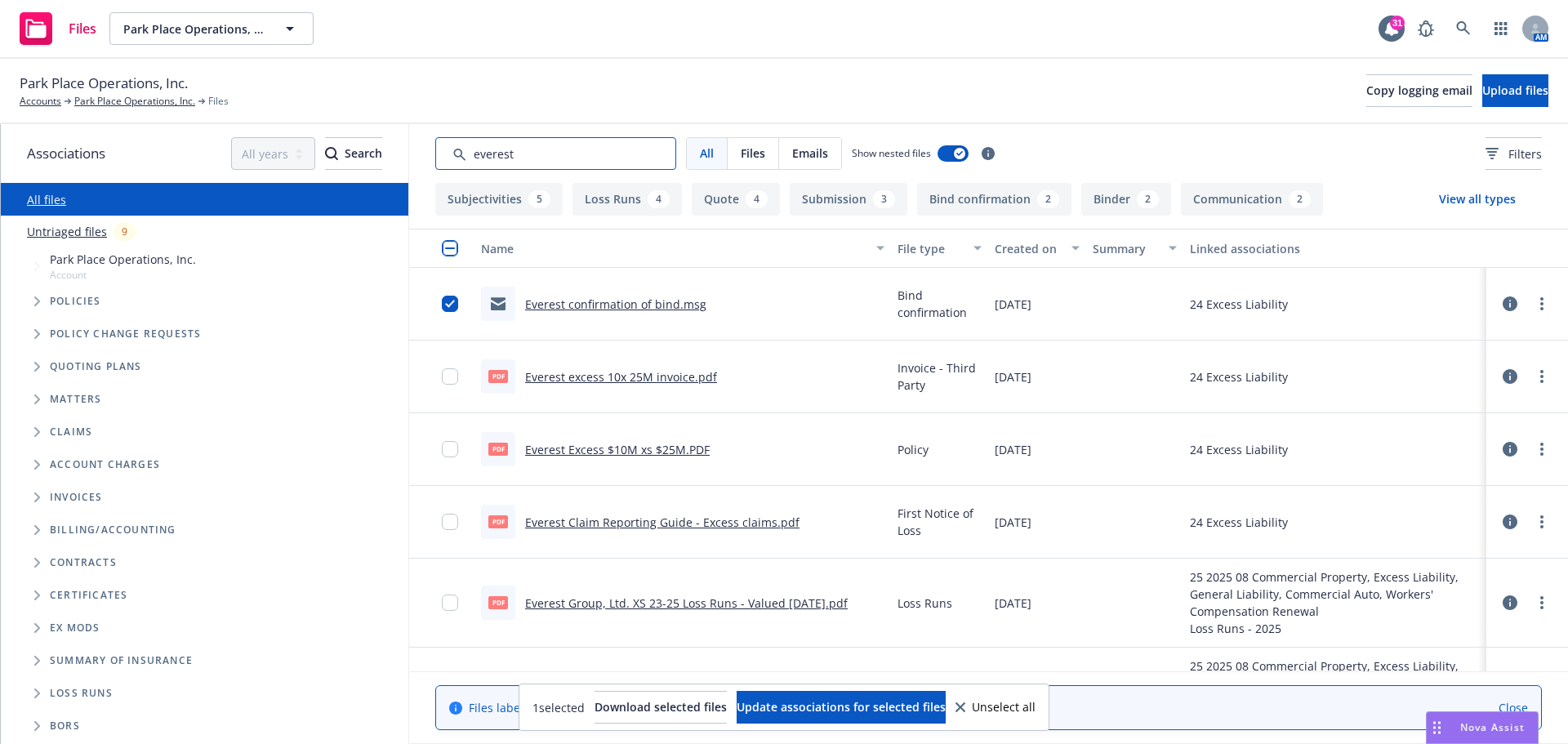
click at [644, 154] on input "Search by keyword..." at bounding box center [556, 153] width 241 height 33
drag, startPoint x: 661, startPoint y: 151, endPoint x: 404, endPoint y: 158, distance: 257.1
click at [404, 158] on div "Associations All years 2027 2026 2025 2024 2023 2022 2021 2020 2019 2018 2017 2…" at bounding box center [784, 434] width 1567 height 620
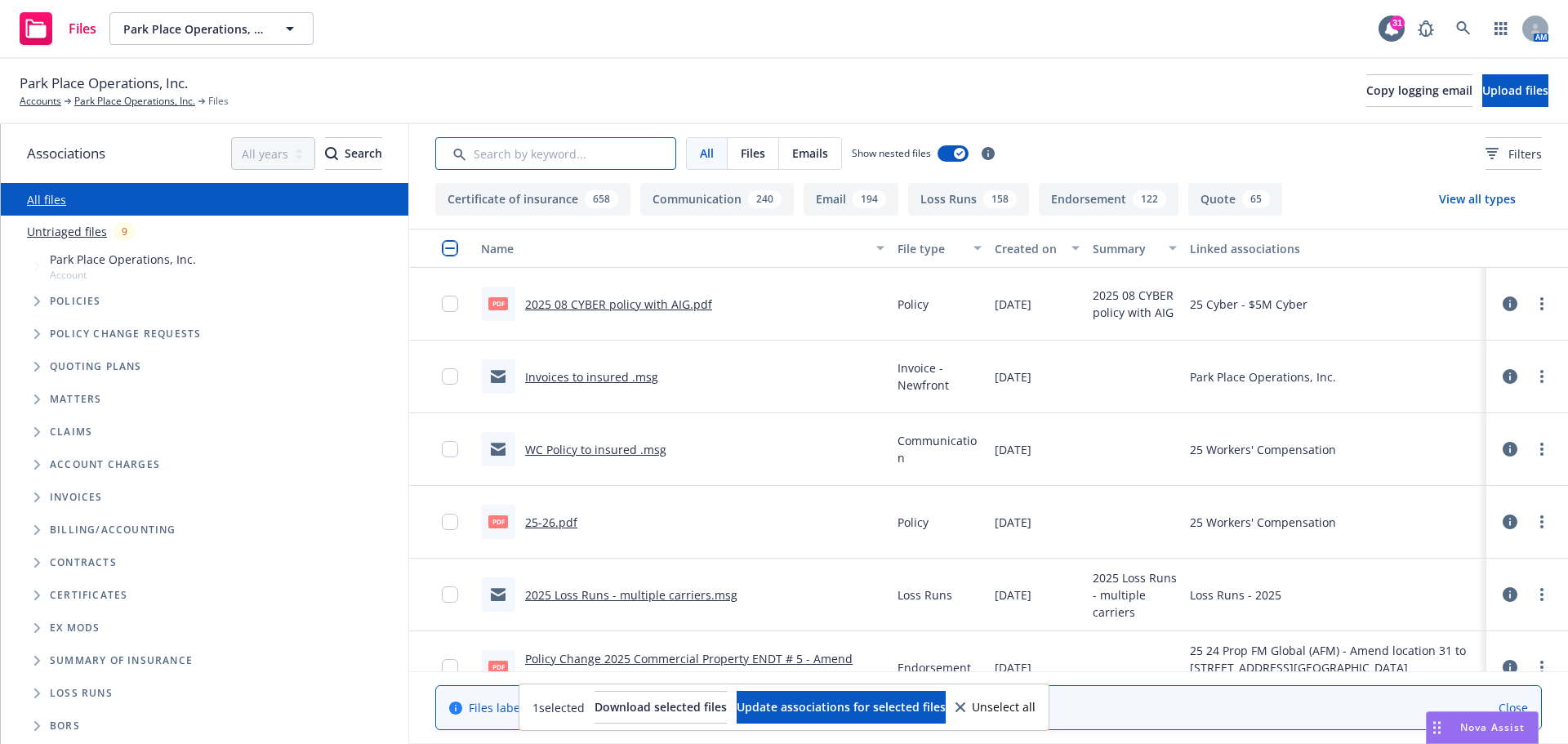
click at [479, 154] on input "Search by keyword..." at bounding box center [556, 153] width 241 height 33
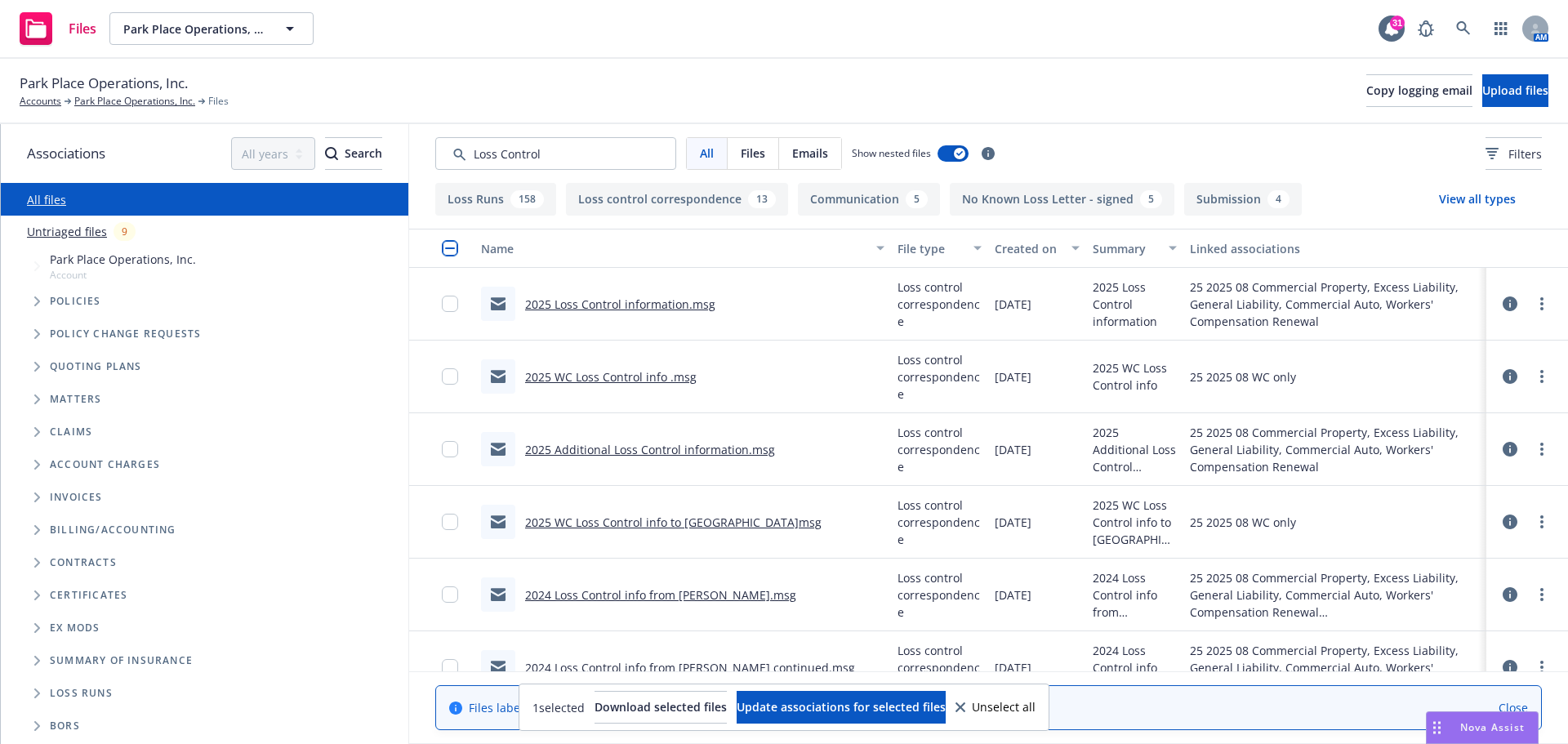
click at [554, 304] on link "2025 Loss Control information.msg" at bounding box center [620, 303] width 191 height 15
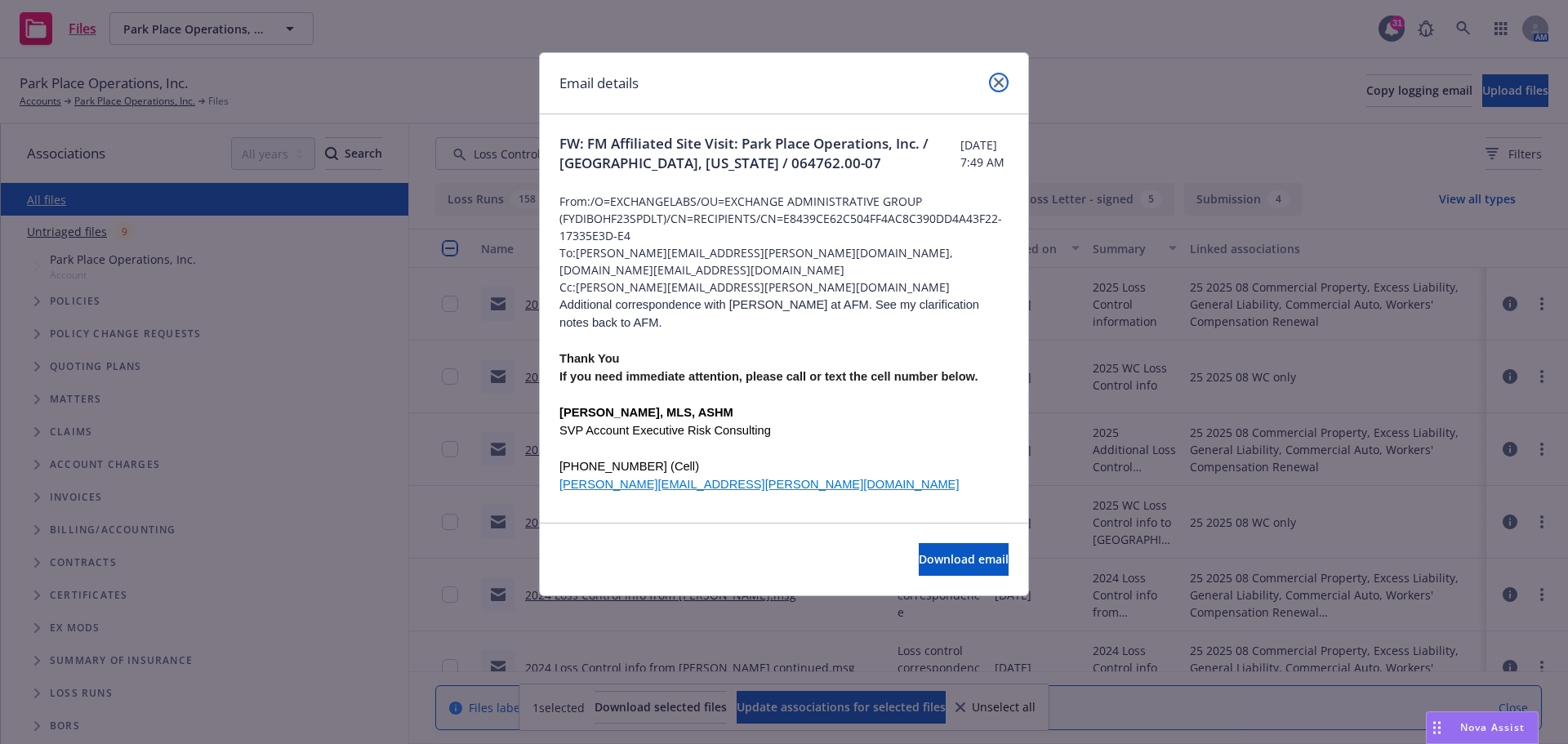
click at [1004, 78] on link "close" at bounding box center [999, 82] width 20 height 20
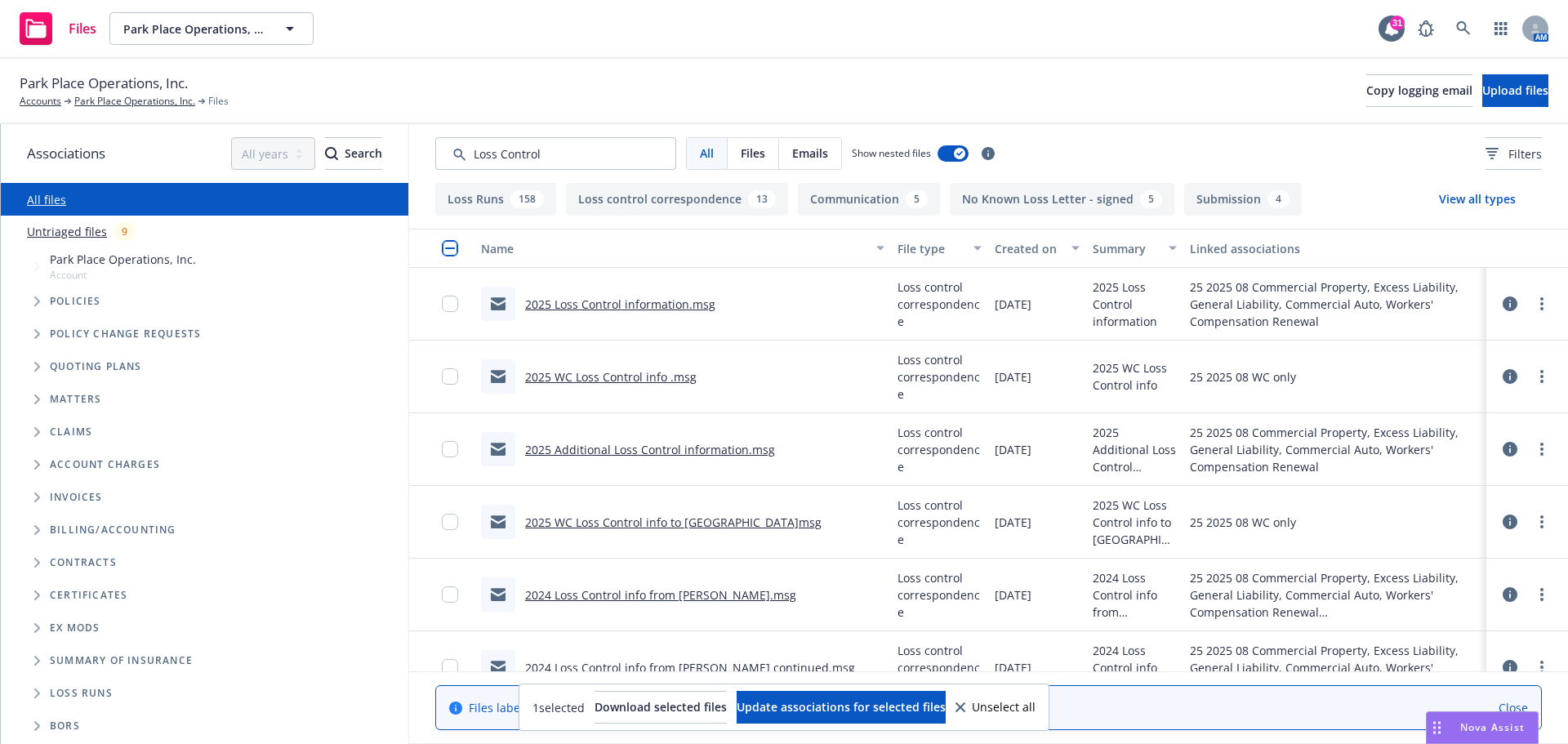
click at [595, 377] on link "2025 WC Loss Control info .msg" at bounding box center [610, 376] width 171 height 15
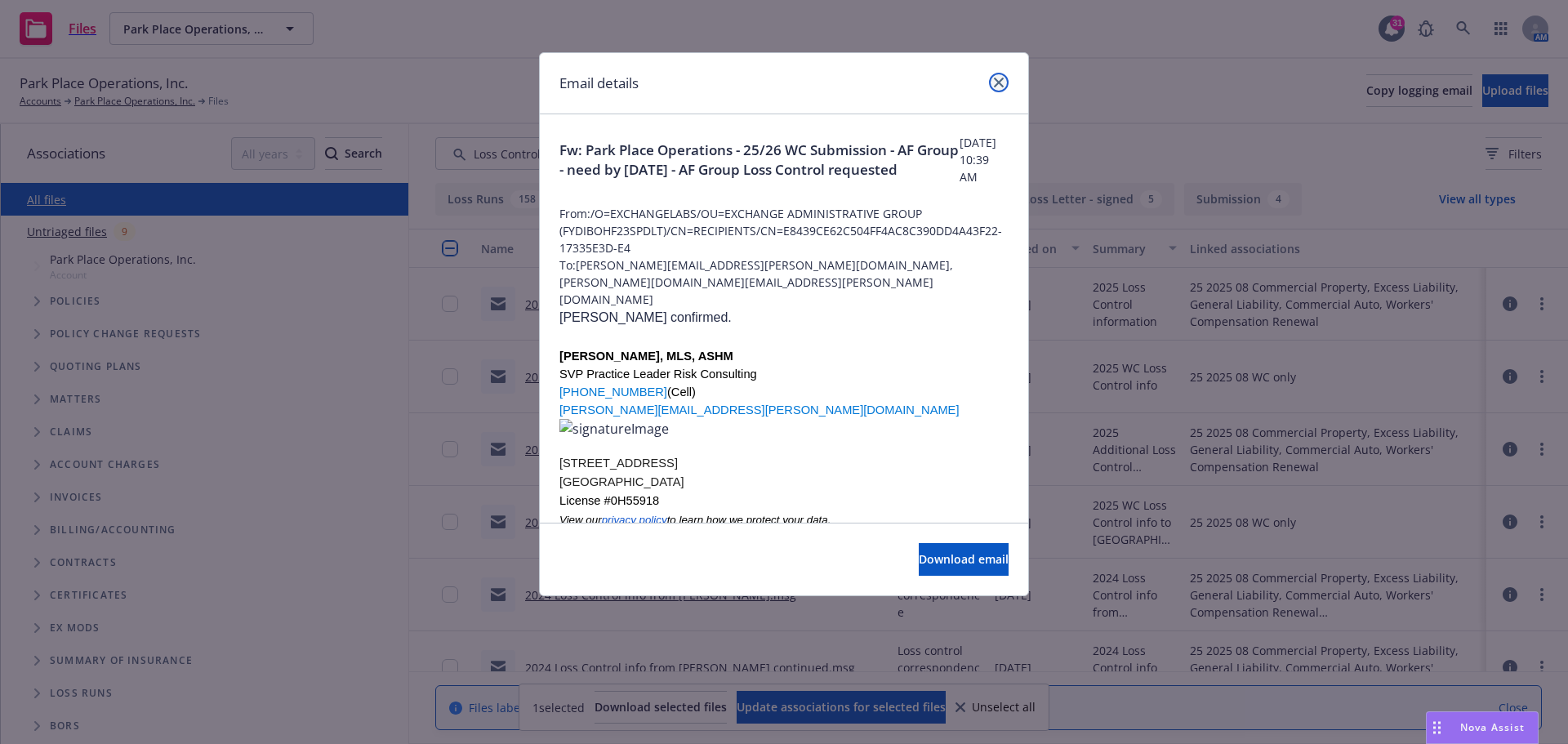
click at [998, 82] on icon "close" at bounding box center [999, 82] width 10 height 10
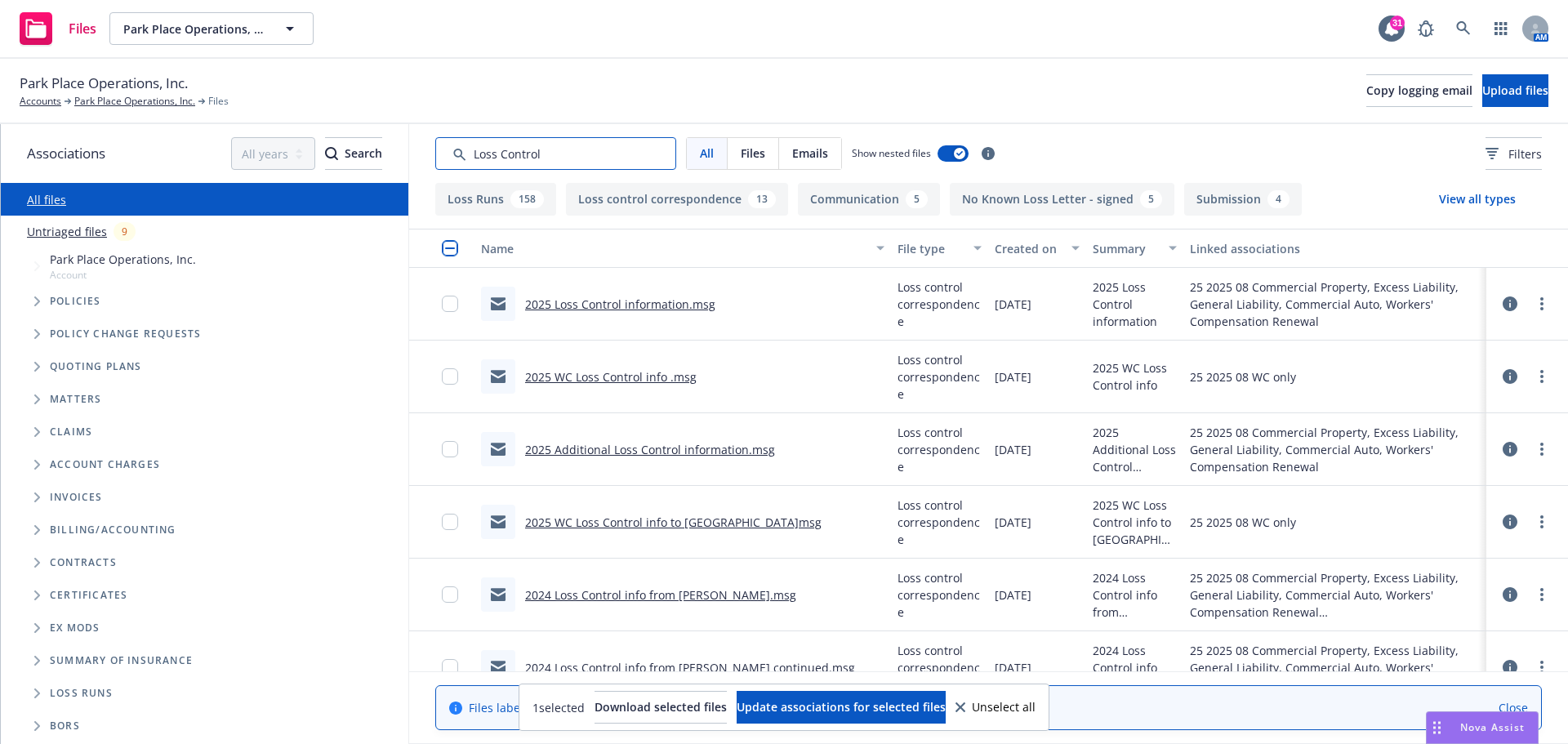
drag, startPoint x: 540, startPoint y: 156, endPoint x: 434, endPoint y: 153, distance: 106.0
click at [434, 153] on div "All Files Emails Show nested files Filters" at bounding box center [988, 153] width 1159 height 59
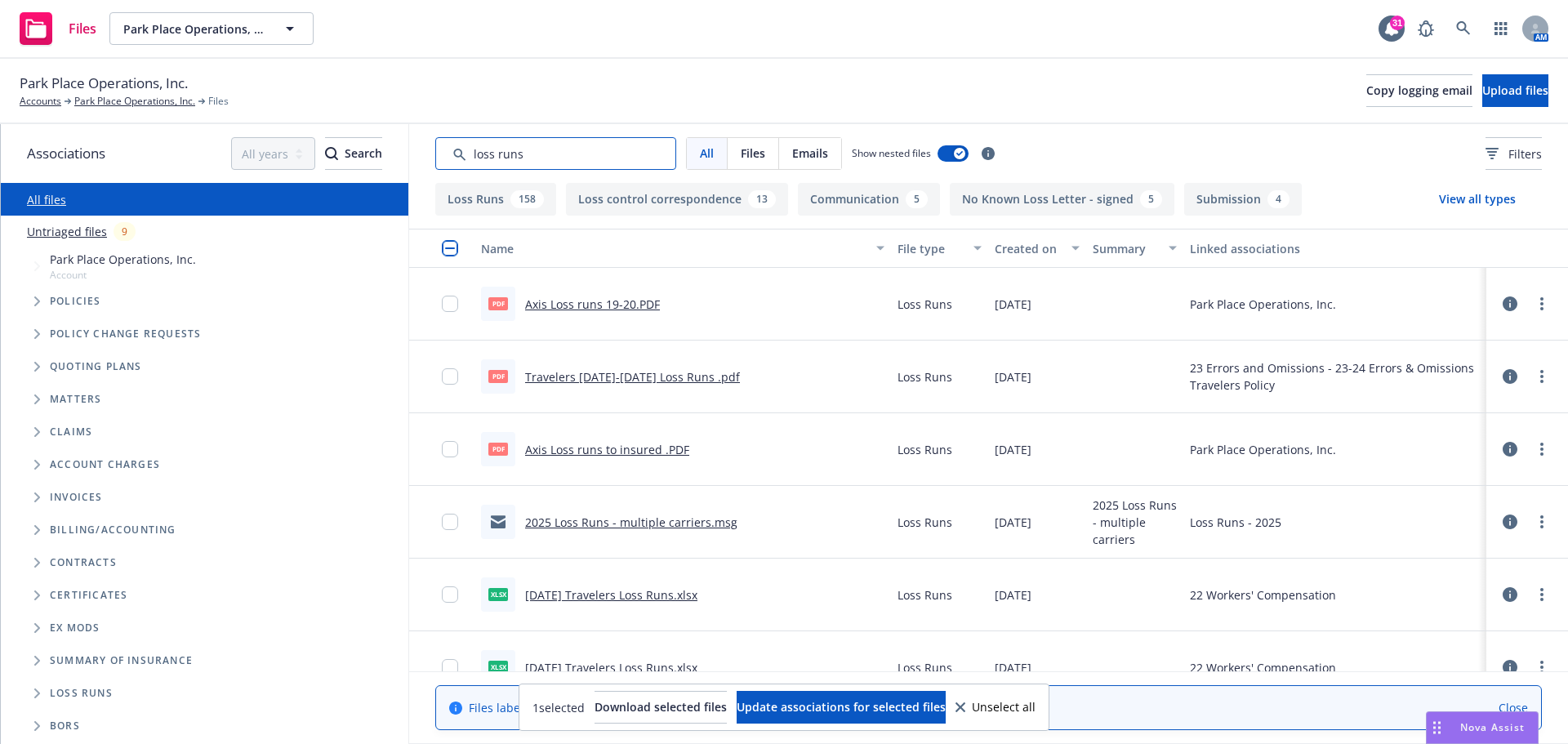
type input "loss runs"
click at [622, 523] on link "2025 Loss Runs - multiple carriers.msg" at bounding box center [631, 521] width 212 height 15
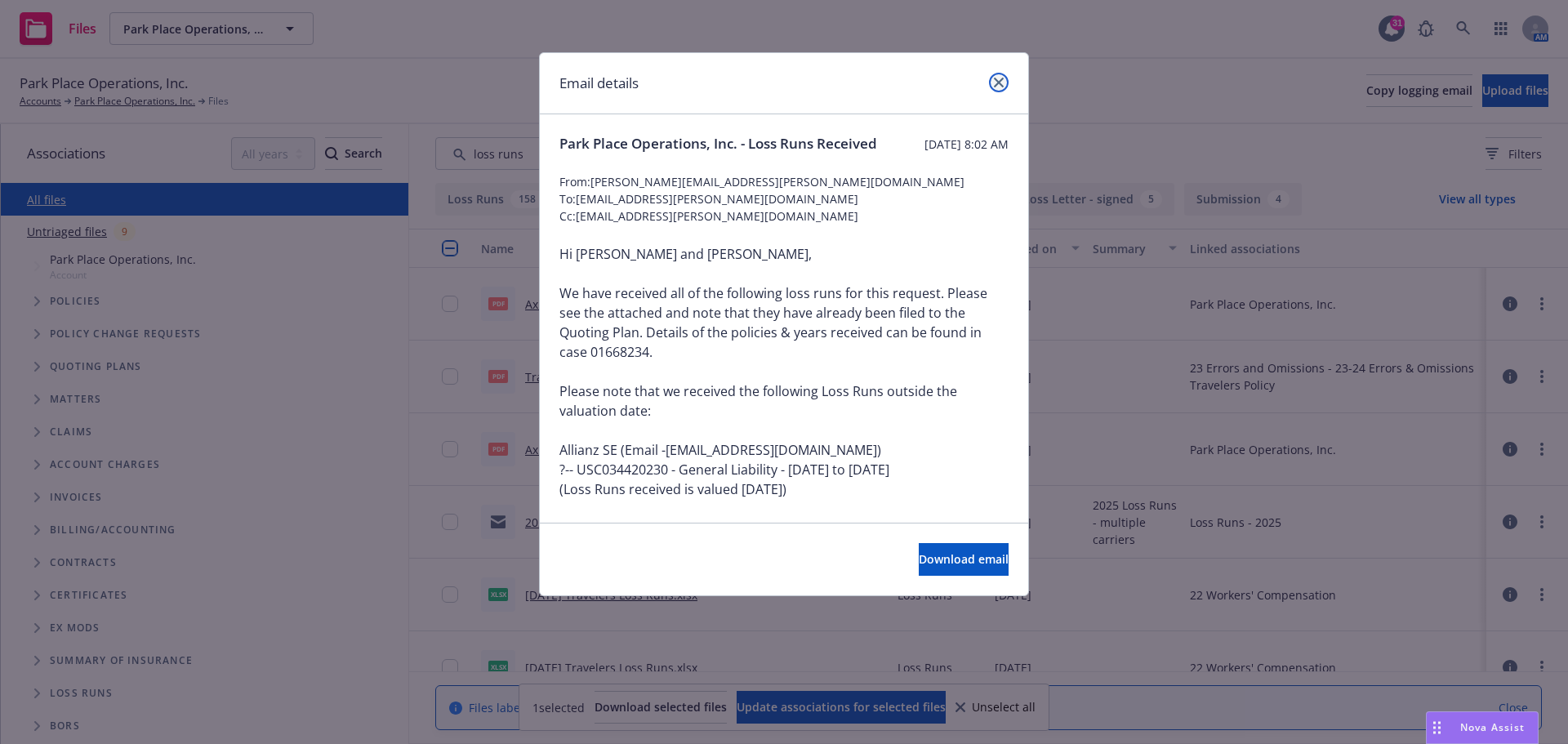
click at [995, 81] on icon "close" at bounding box center [999, 82] width 10 height 10
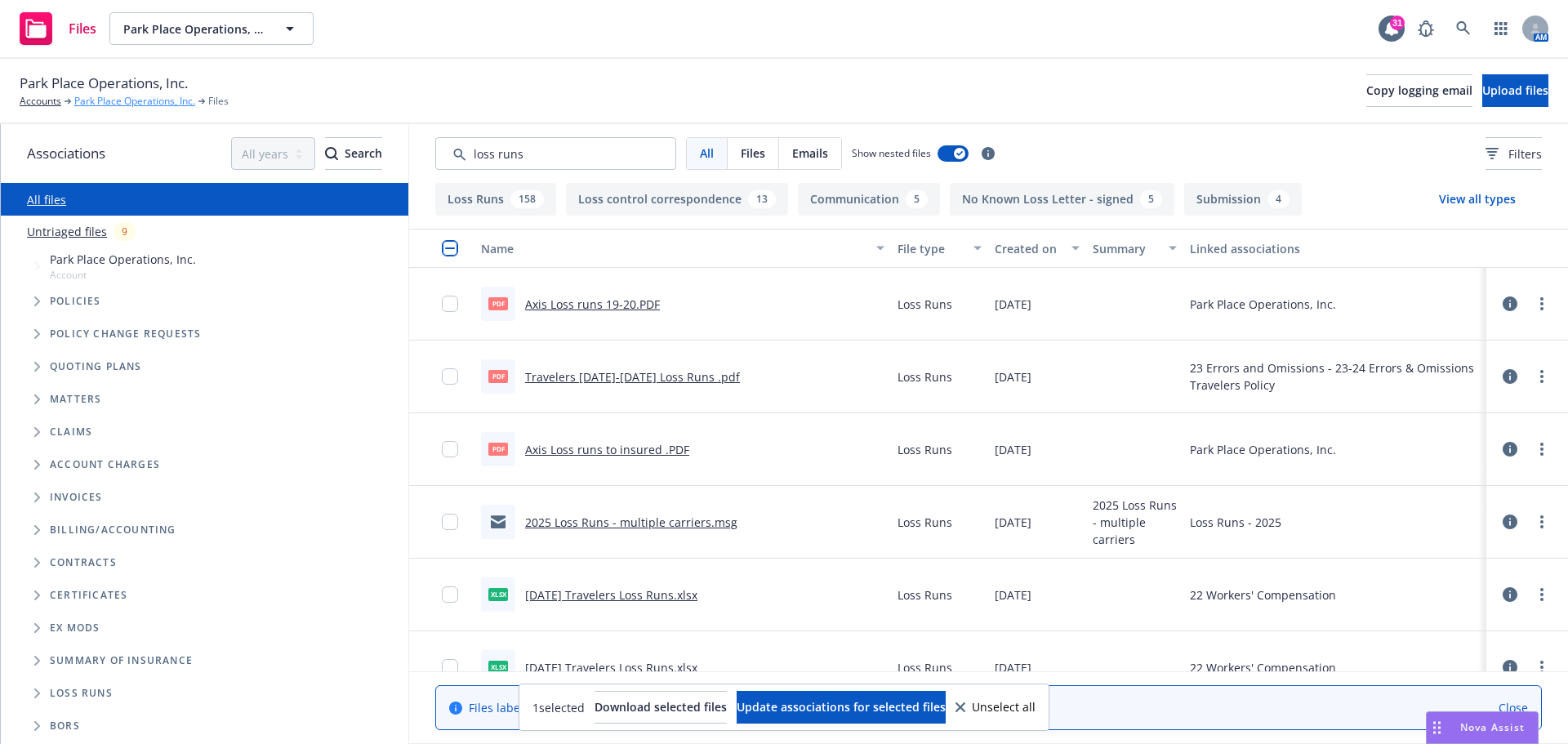
click at [112, 102] on link "Park Place Operations, Inc." at bounding box center [135, 101] width 121 height 15
